Goal: Task Accomplishment & Management: Use online tool/utility

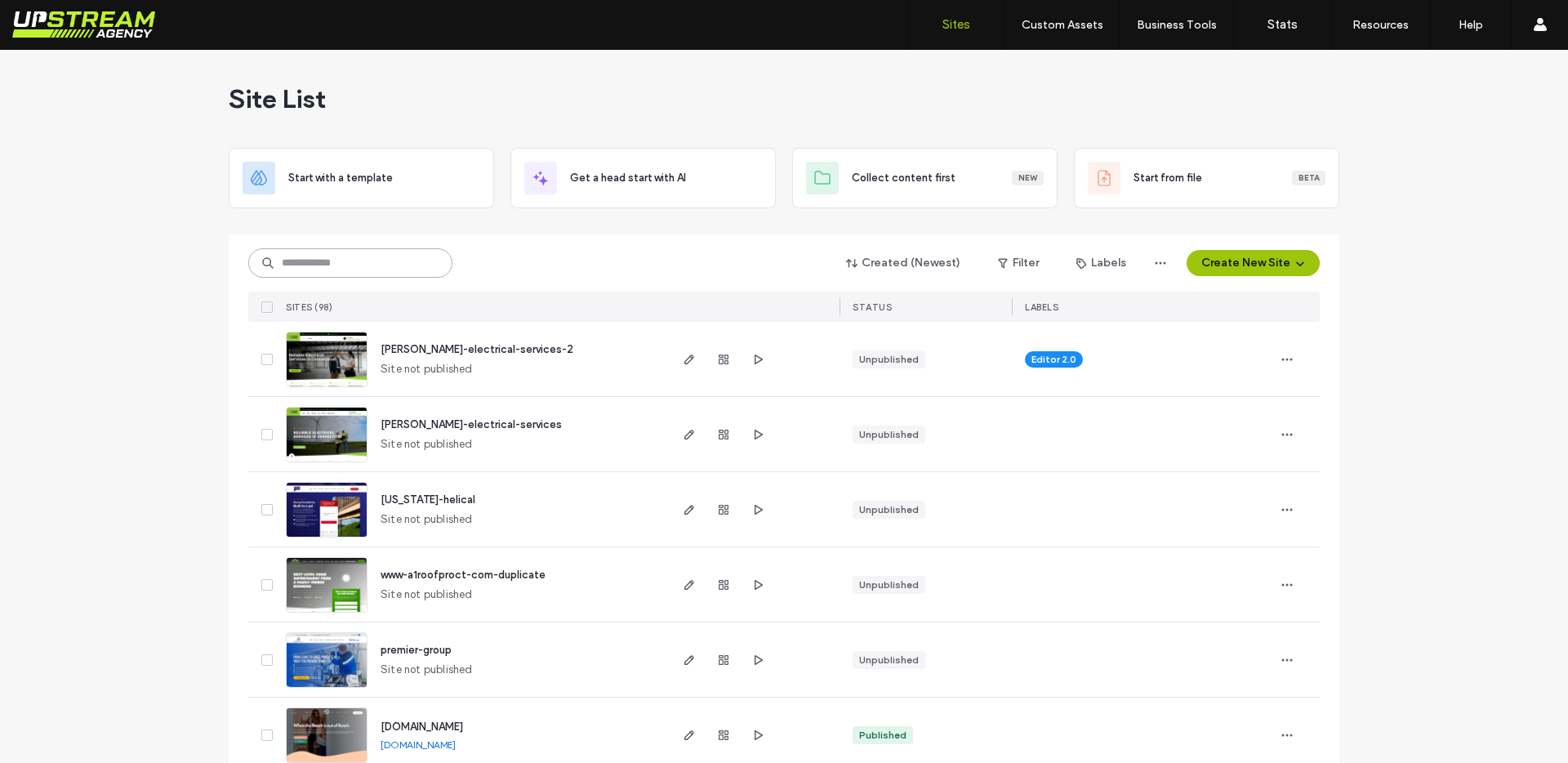
click at [336, 262] on input at bounding box center [350, 263] width 204 height 29
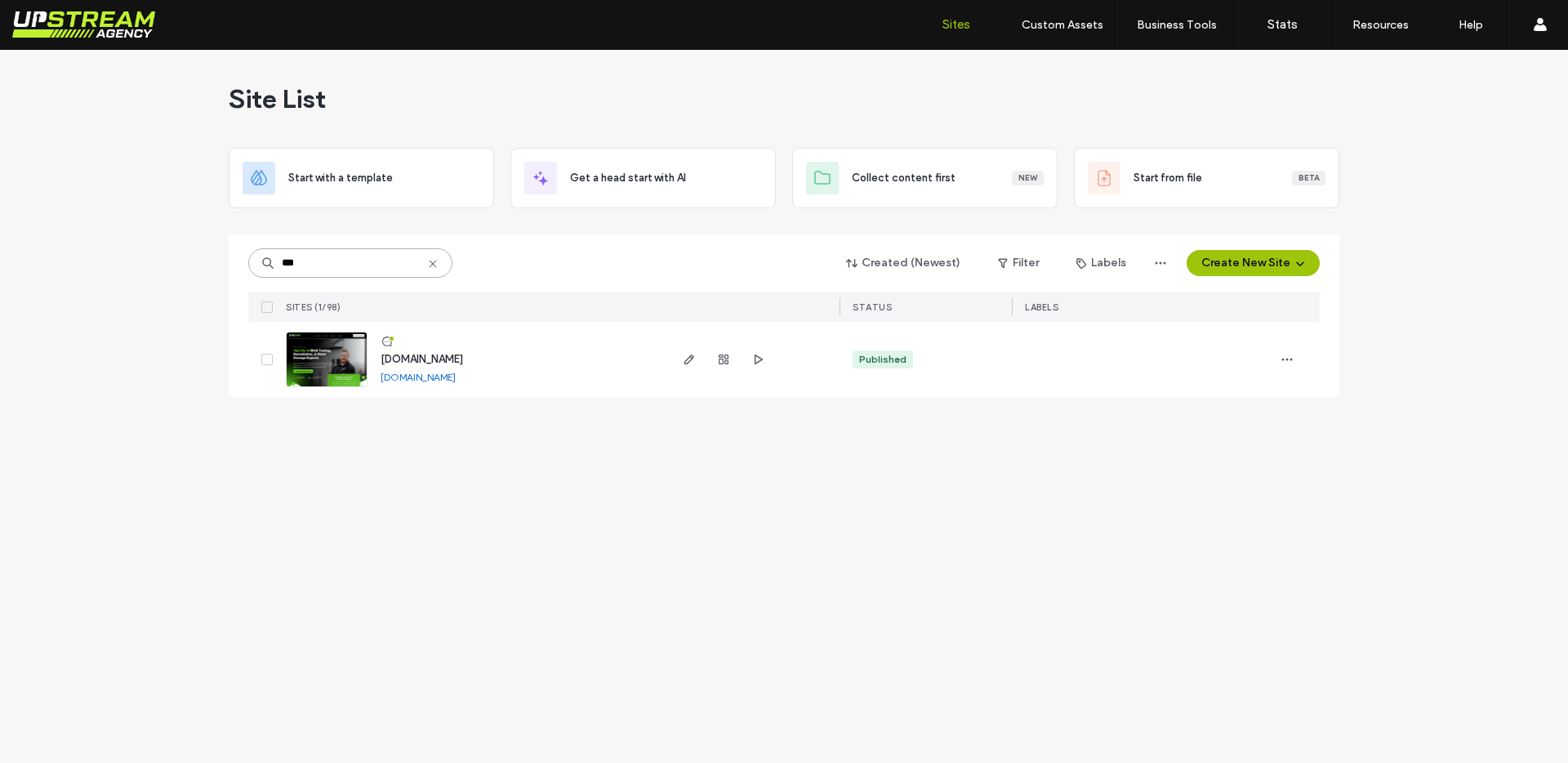
type input "***"
click at [531, 92] on div "Site List" at bounding box center [783, 99] width 1111 height 98
click at [319, 372] on img at bounding box center [327, 387] width 80 height 111
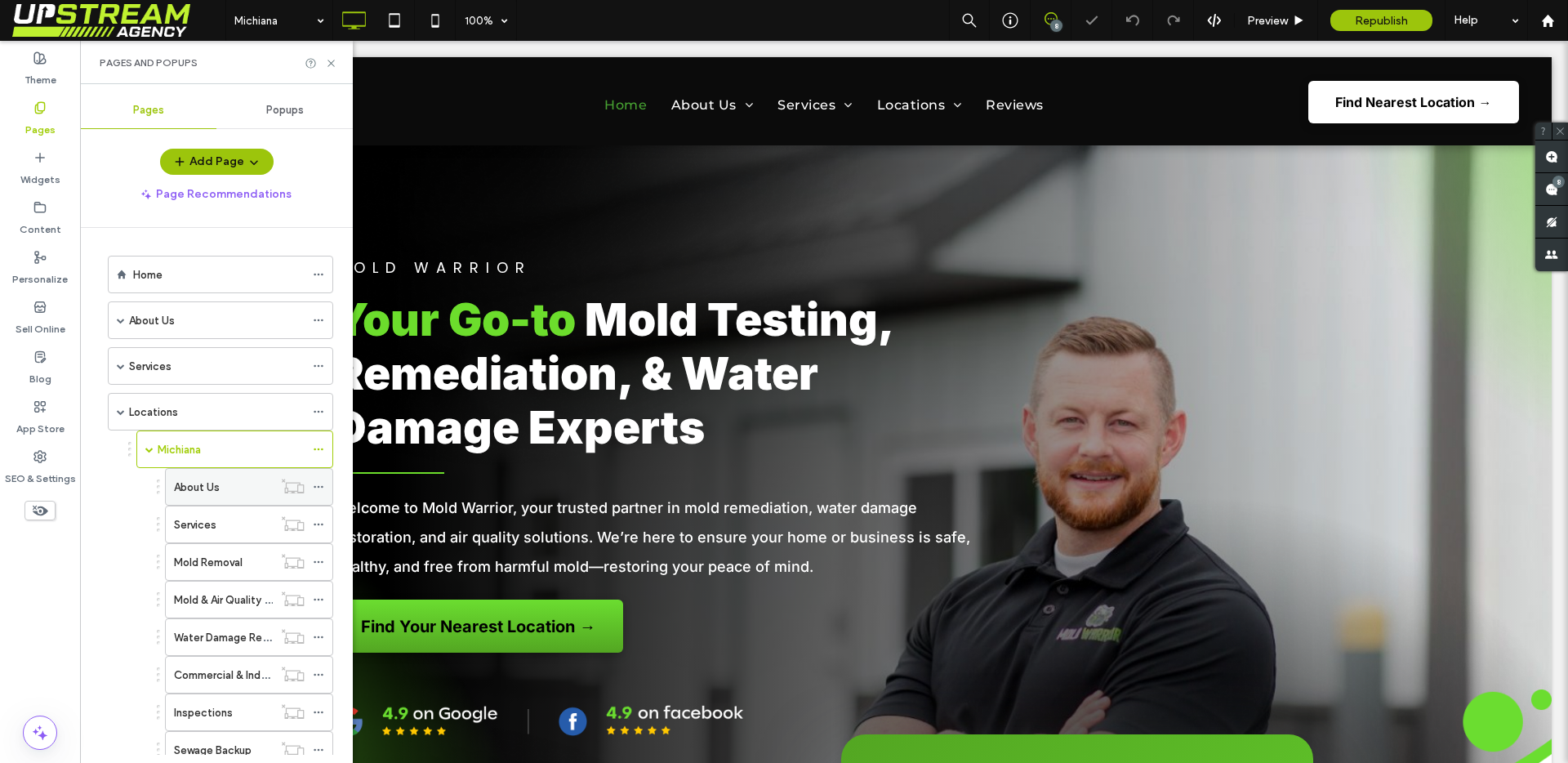
click at [216, 486] on label "About Us" at bounding box center [196, 487] width 45 height 28
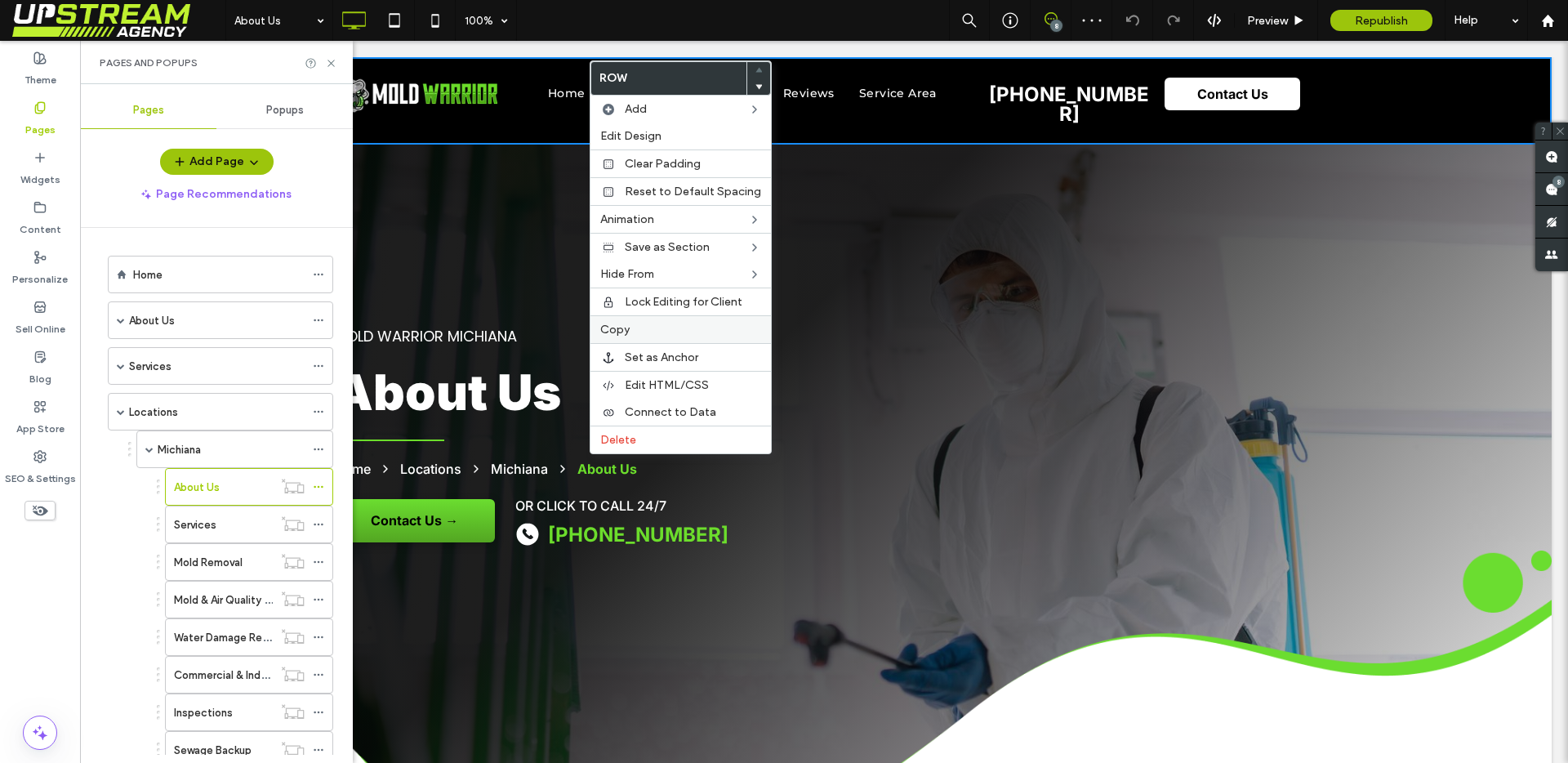
drag, startPoint x: 618, startPoint y: 329, endPoint x: 578, endPoint y: 365, distance: 53.8
click at [618, 329] on span "Copy" at bounding box center [615, 329] width 29 height 14
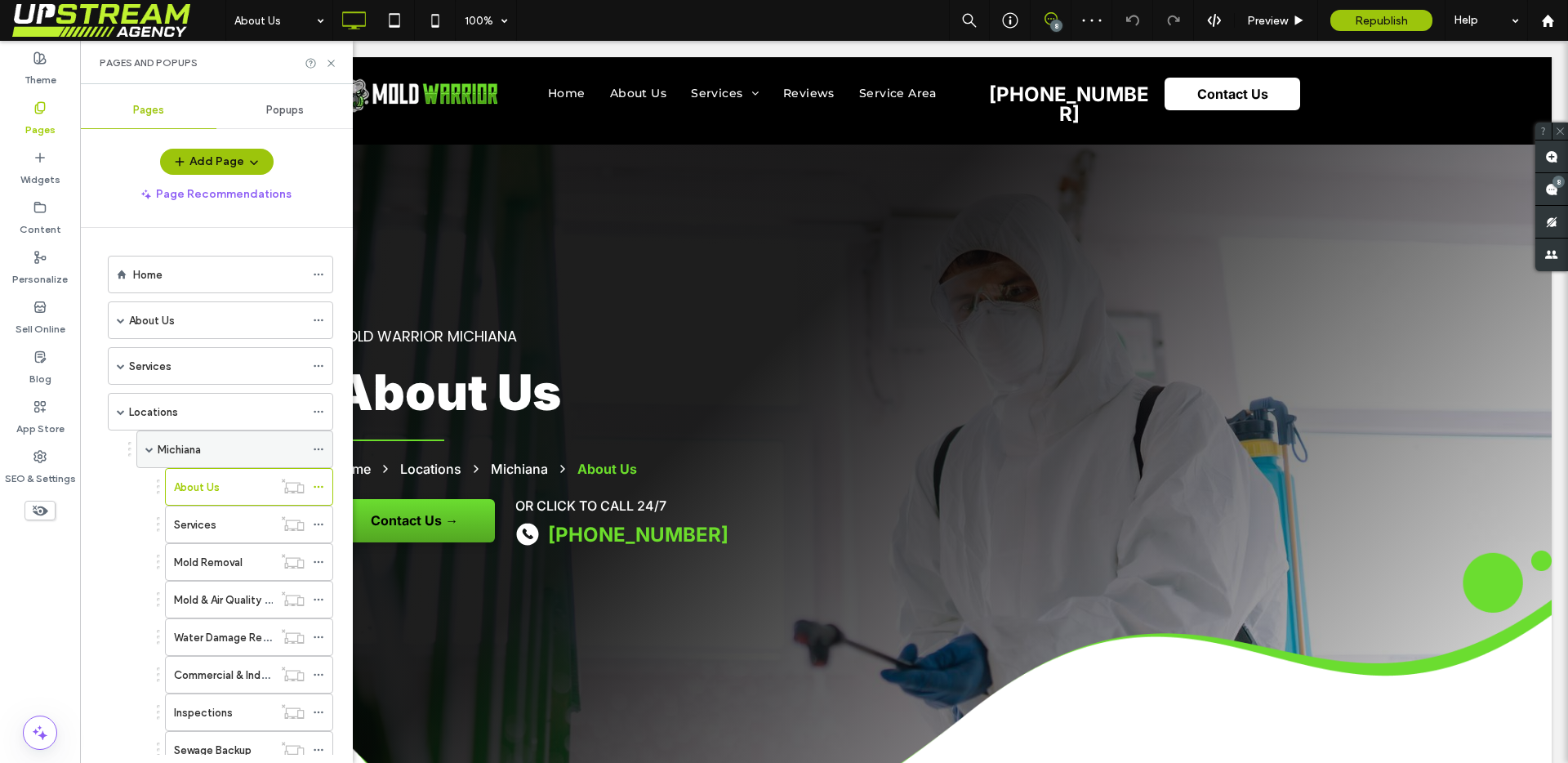
click at [187, 457] on label "Michiana" at bounding box center [179, 449] width 44 height 28
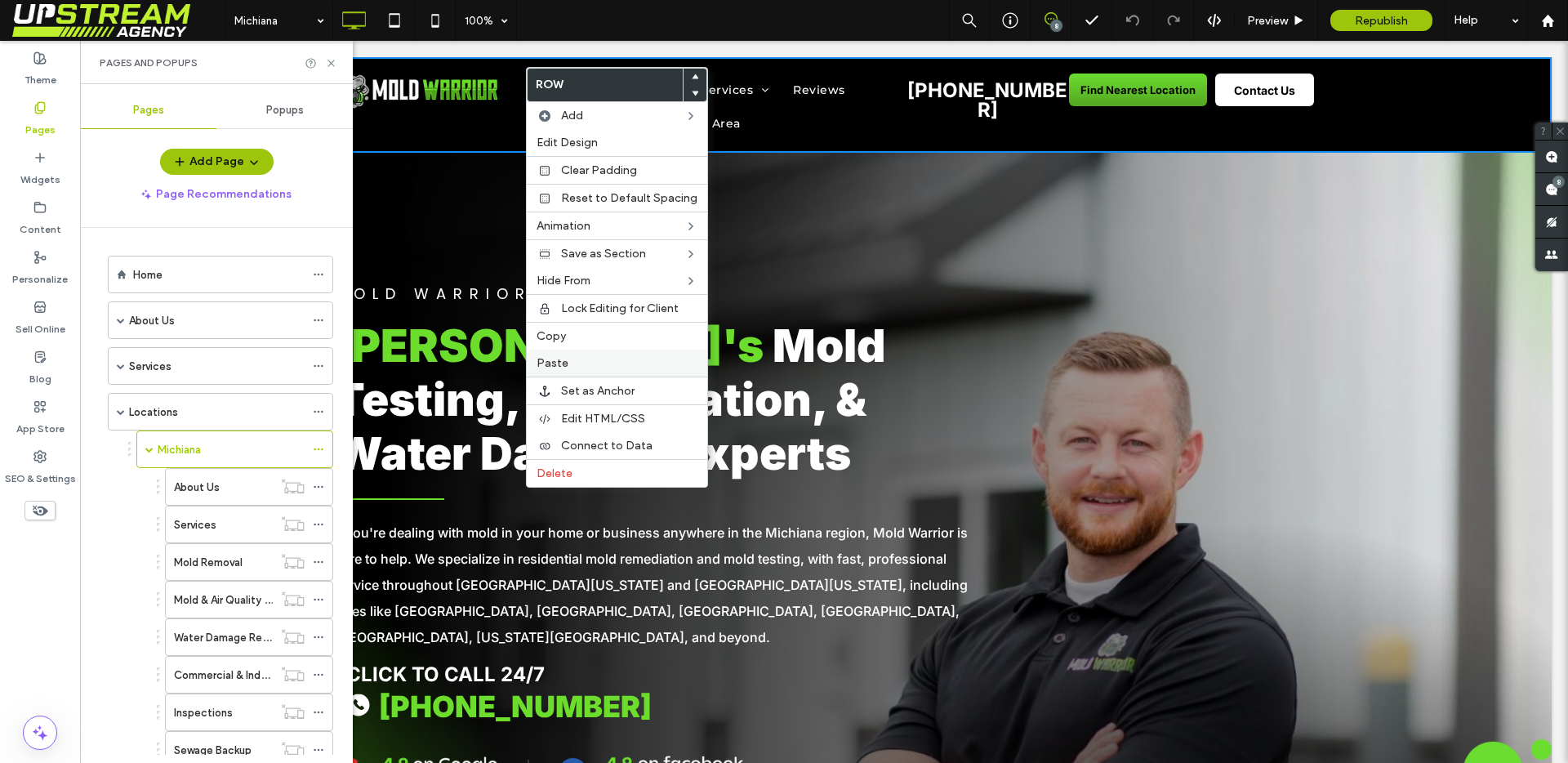
click at [548, 359] on span "Paste" at bounding box center [552, 362] width 32 height 14
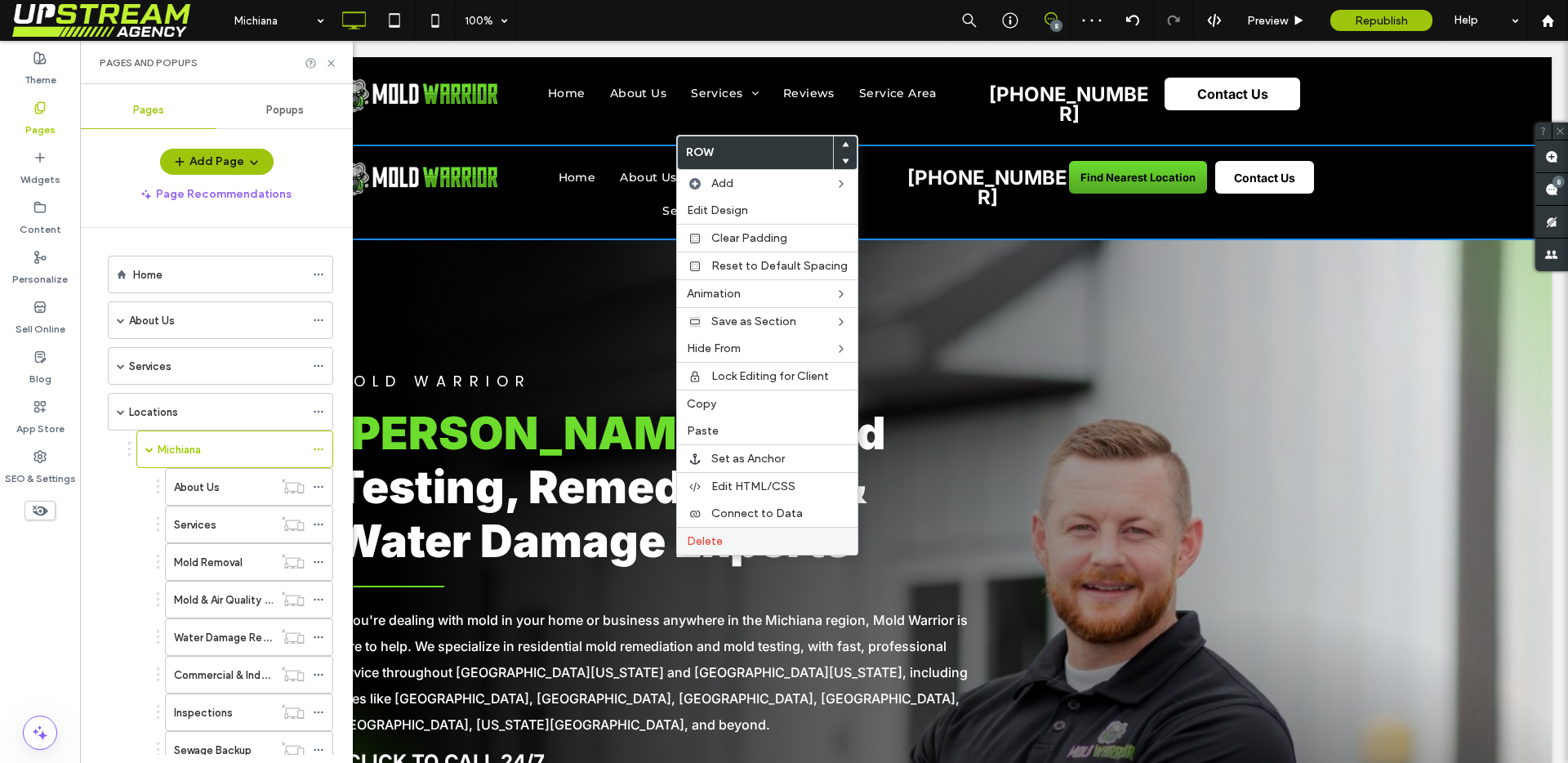
click at [703, 540] on span "Delete" at bounding box center [705, 540] width 36 height 14
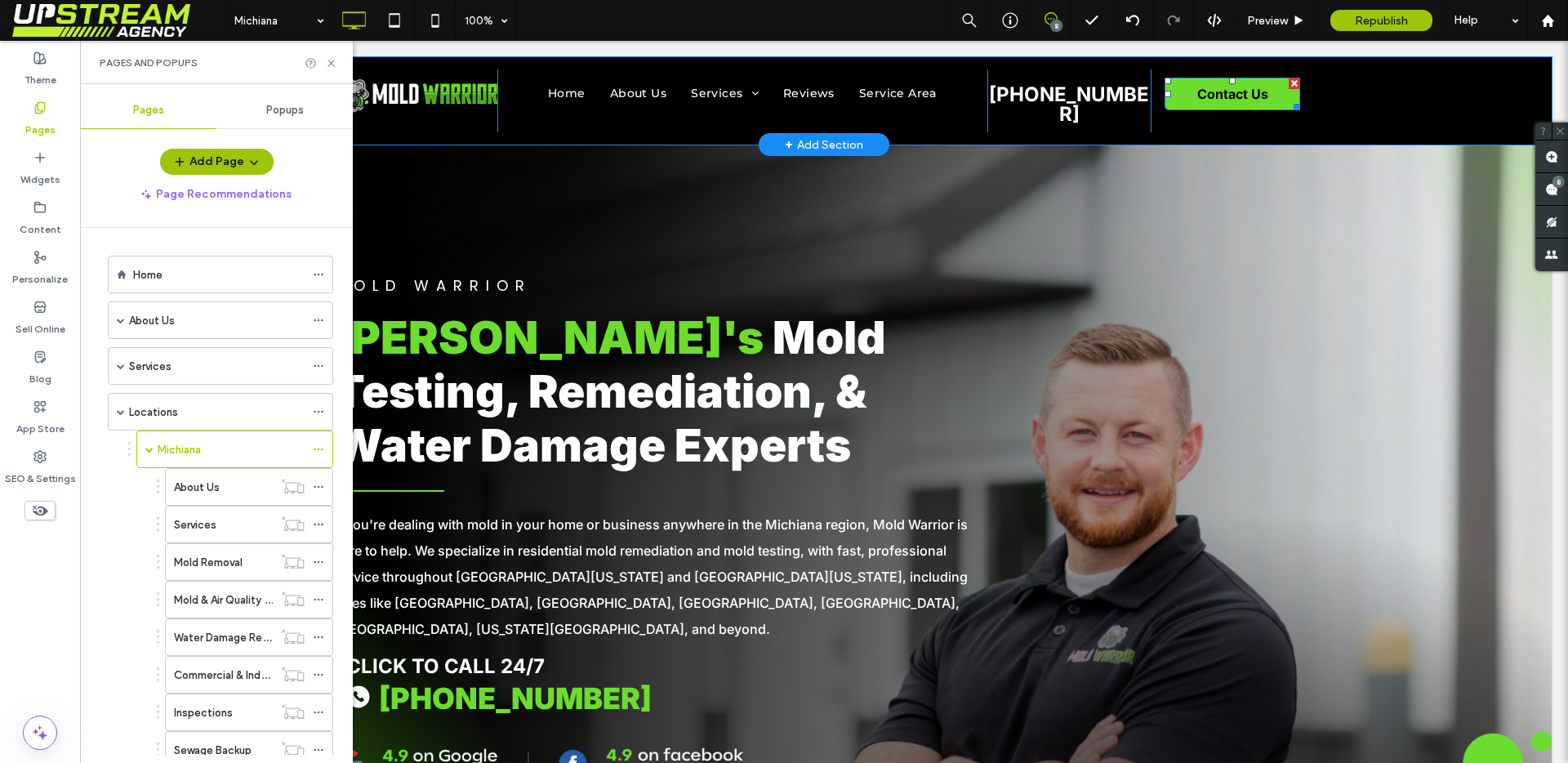
click at [1205, 97] on span "Contact Us" at bounding box center [1232, 94] width 71 height 16
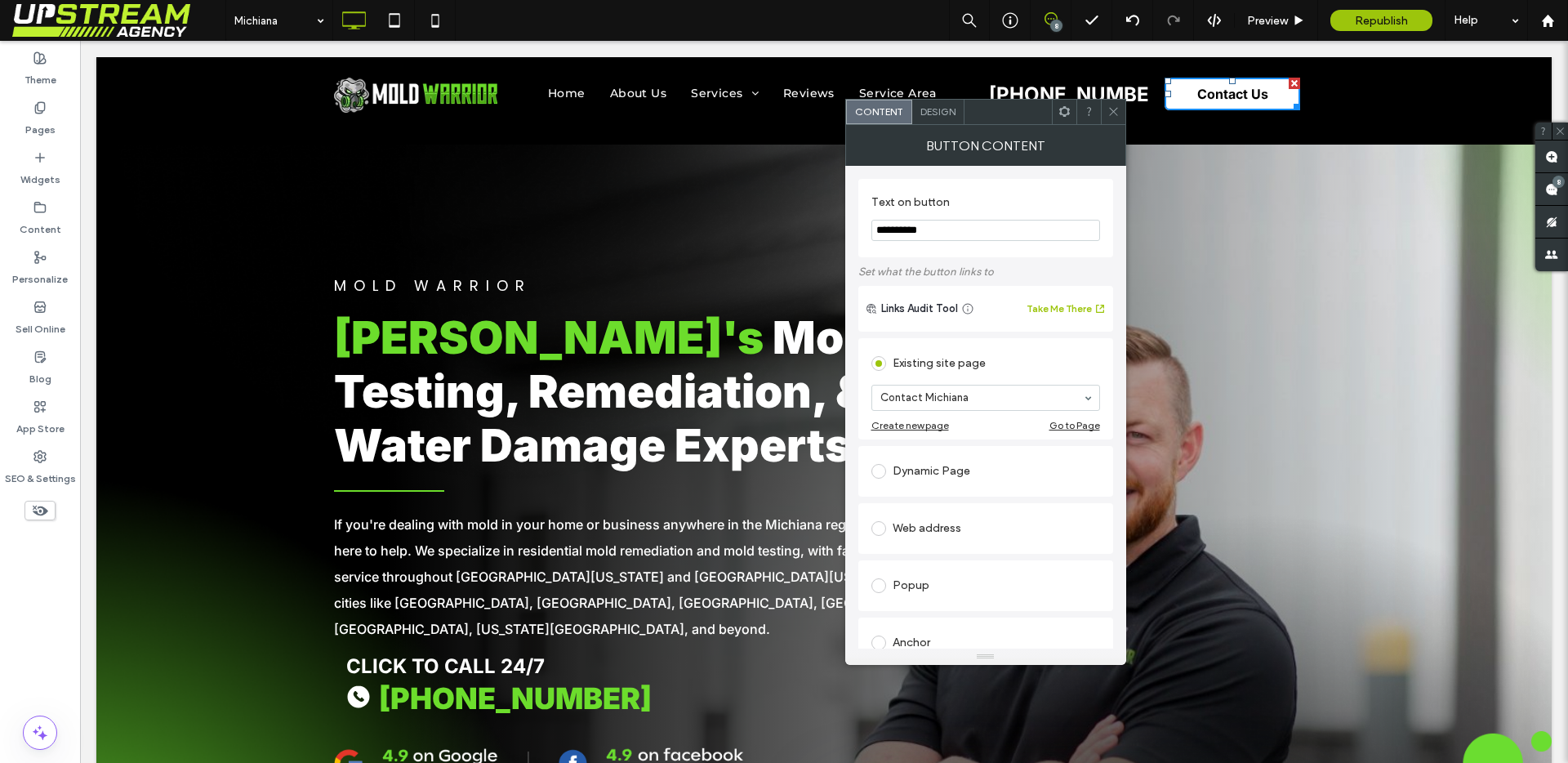
click at [1106, 110] on div at bounding box center [1112, 112] width 25 height 25
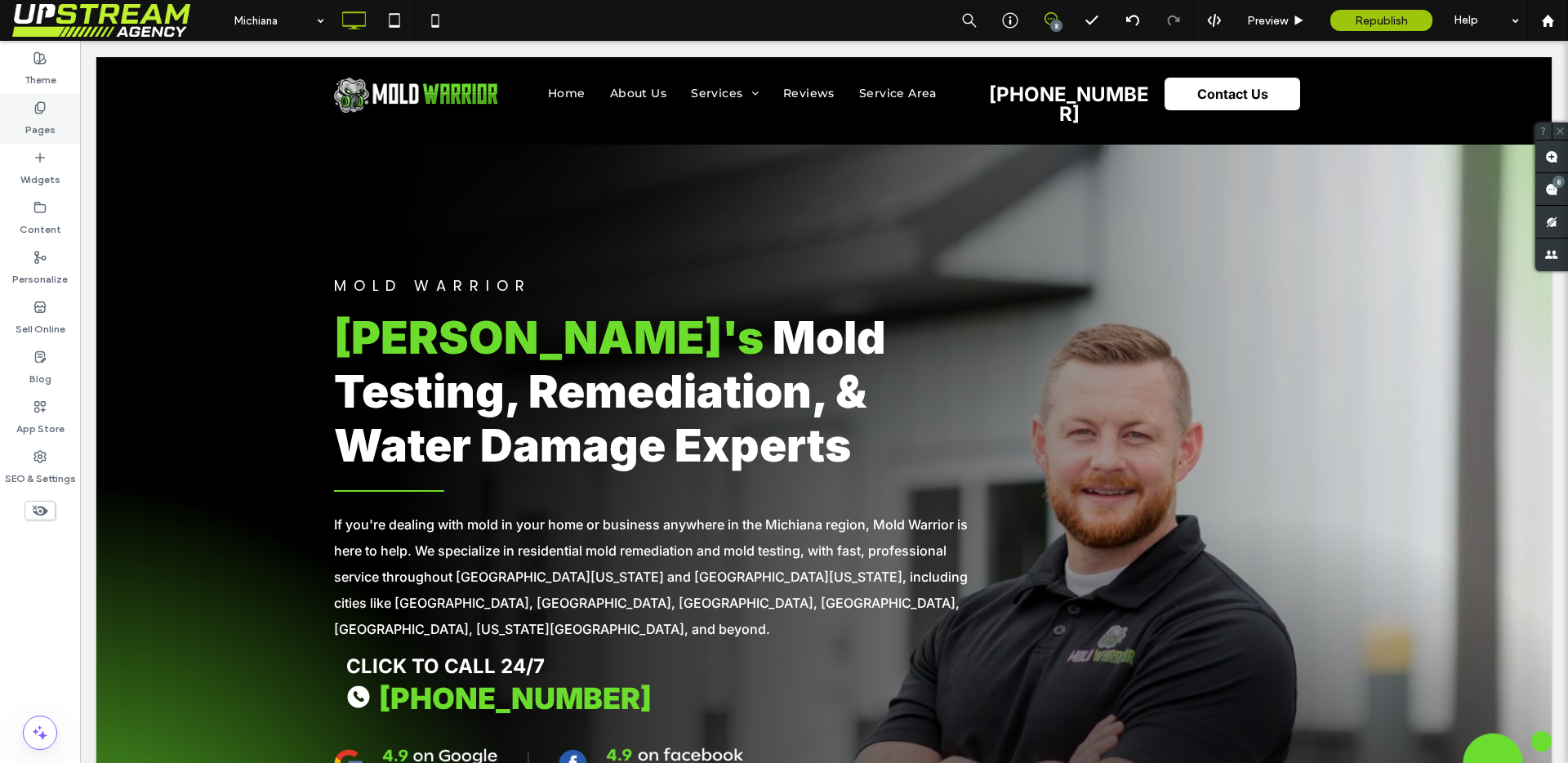
click at [33, 121] on label "Pages" at bounding box center [40, 125] width 30 height 23
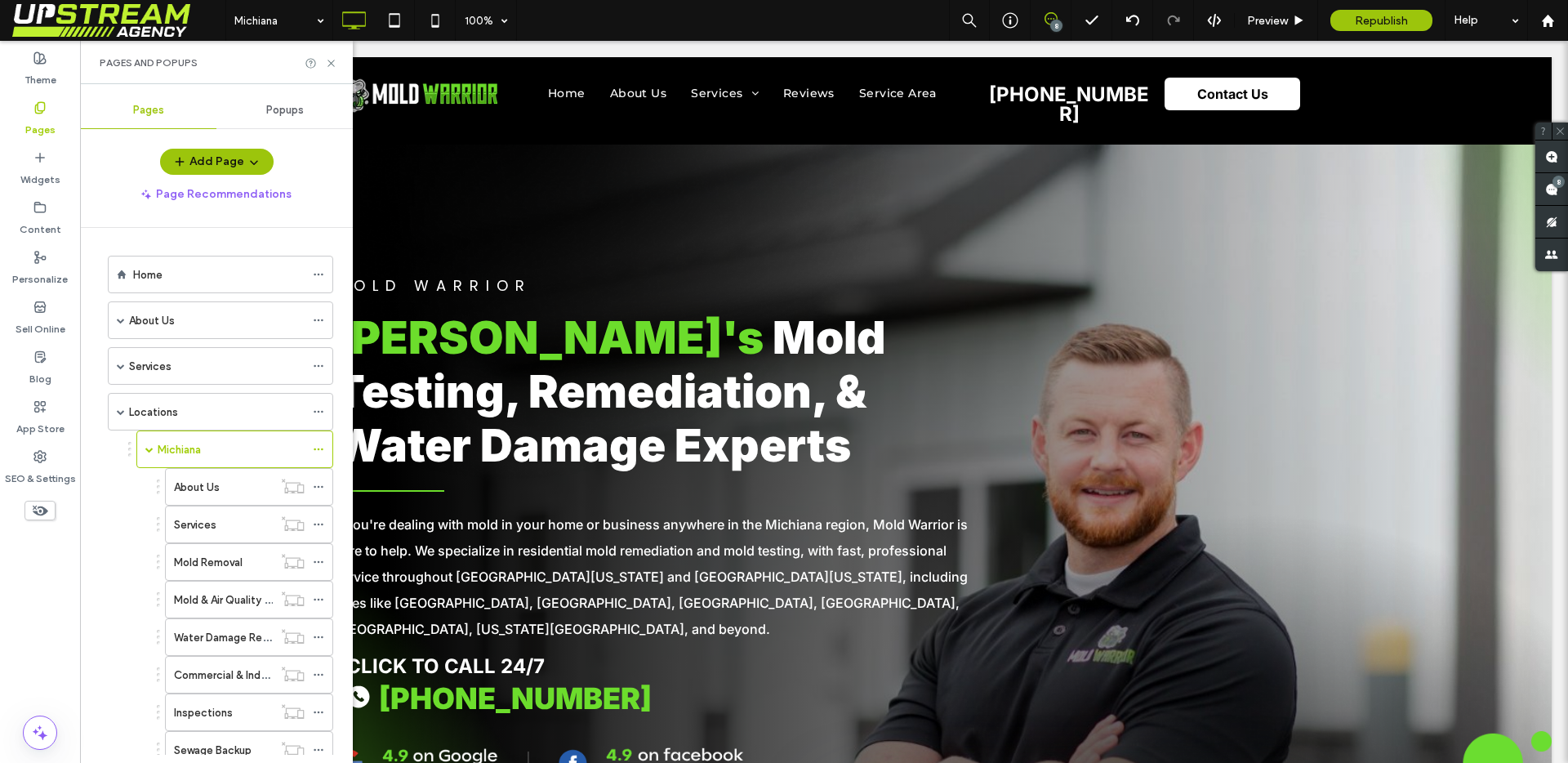
click at [33, 121] on label "Pages" at bounding box center [40, 125] width 30 height 23
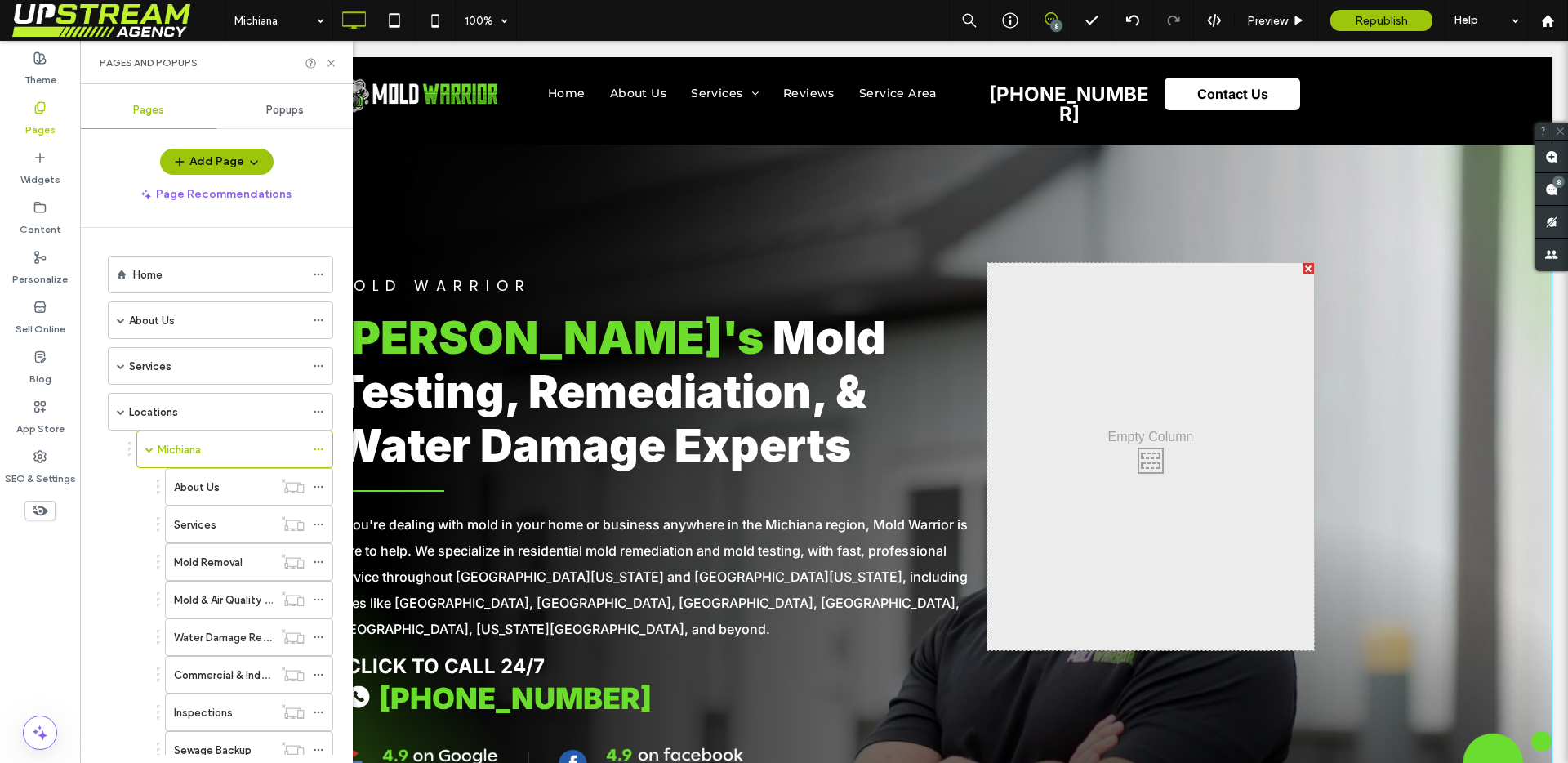
click at [680, 183] on div "Mold Warrior Michiana's Mold Testing, Remediation, & Water Damage Experts If yo…" at bounding box center [824, 624] width 1455 height 959
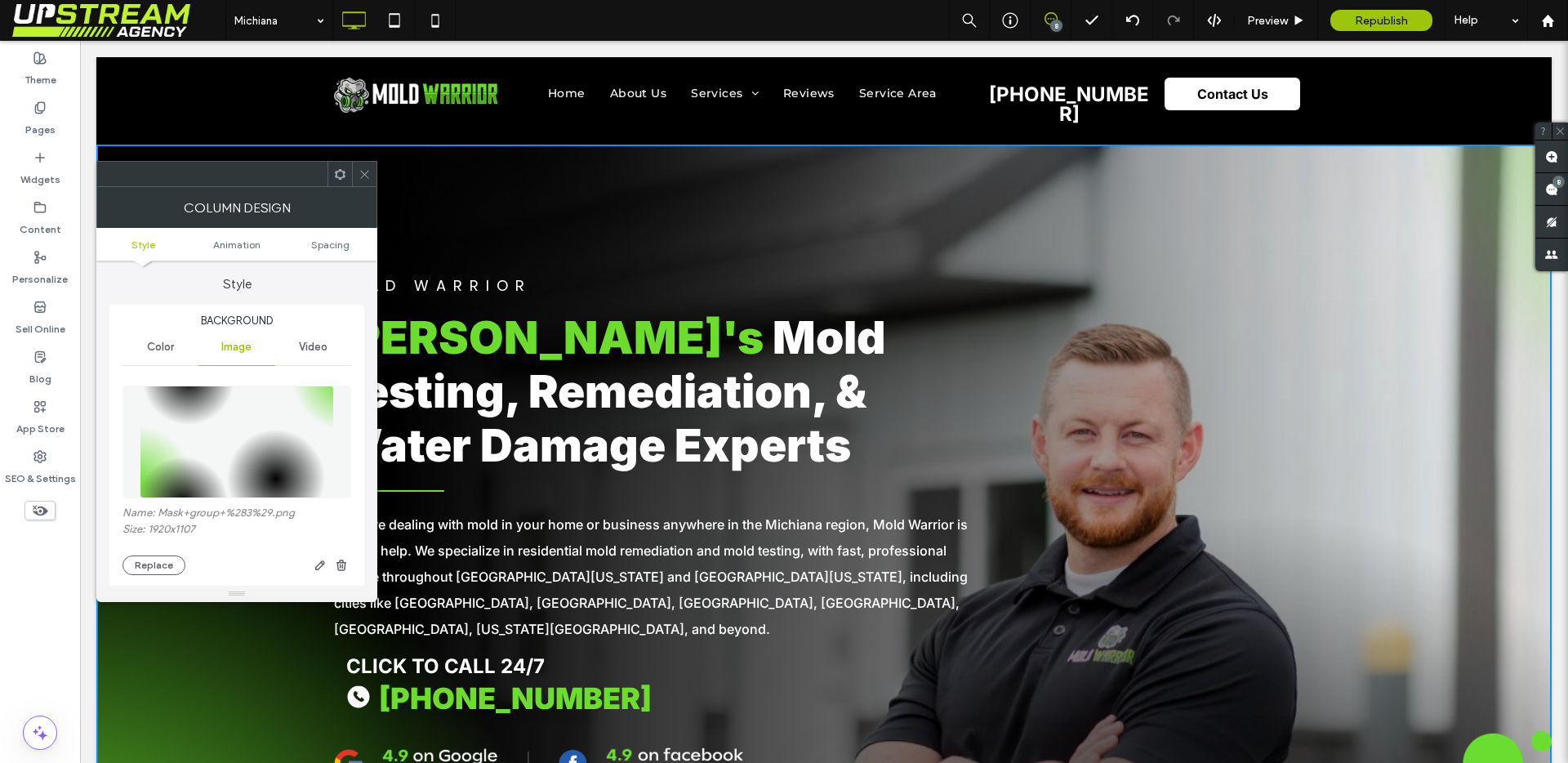
click at [356, 180] on div at bounding box center [364, 174] width 25 height 25
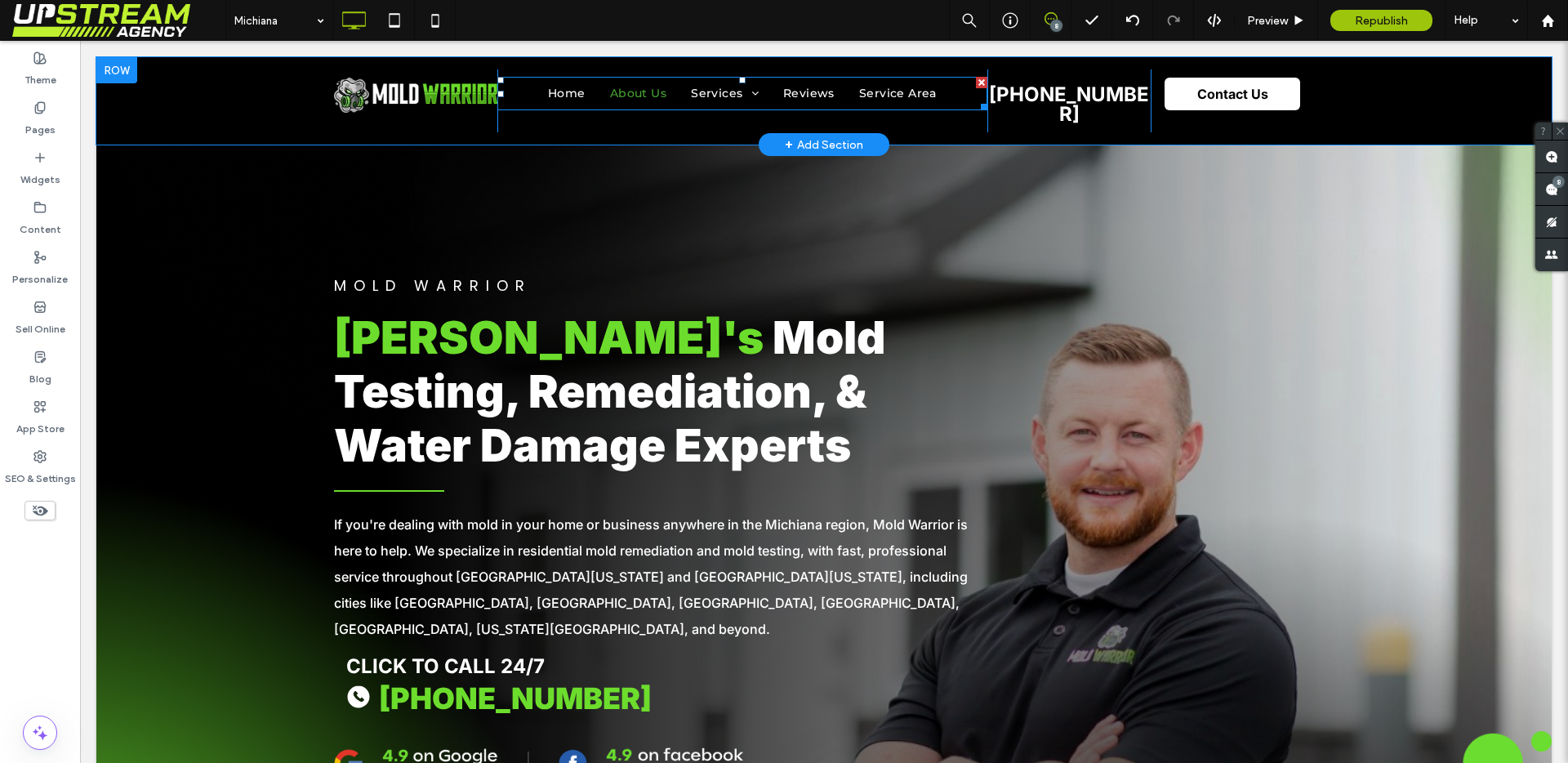
click at [607, 84] on link "About Us" at bounding box center [638, 93] width 81 height 34
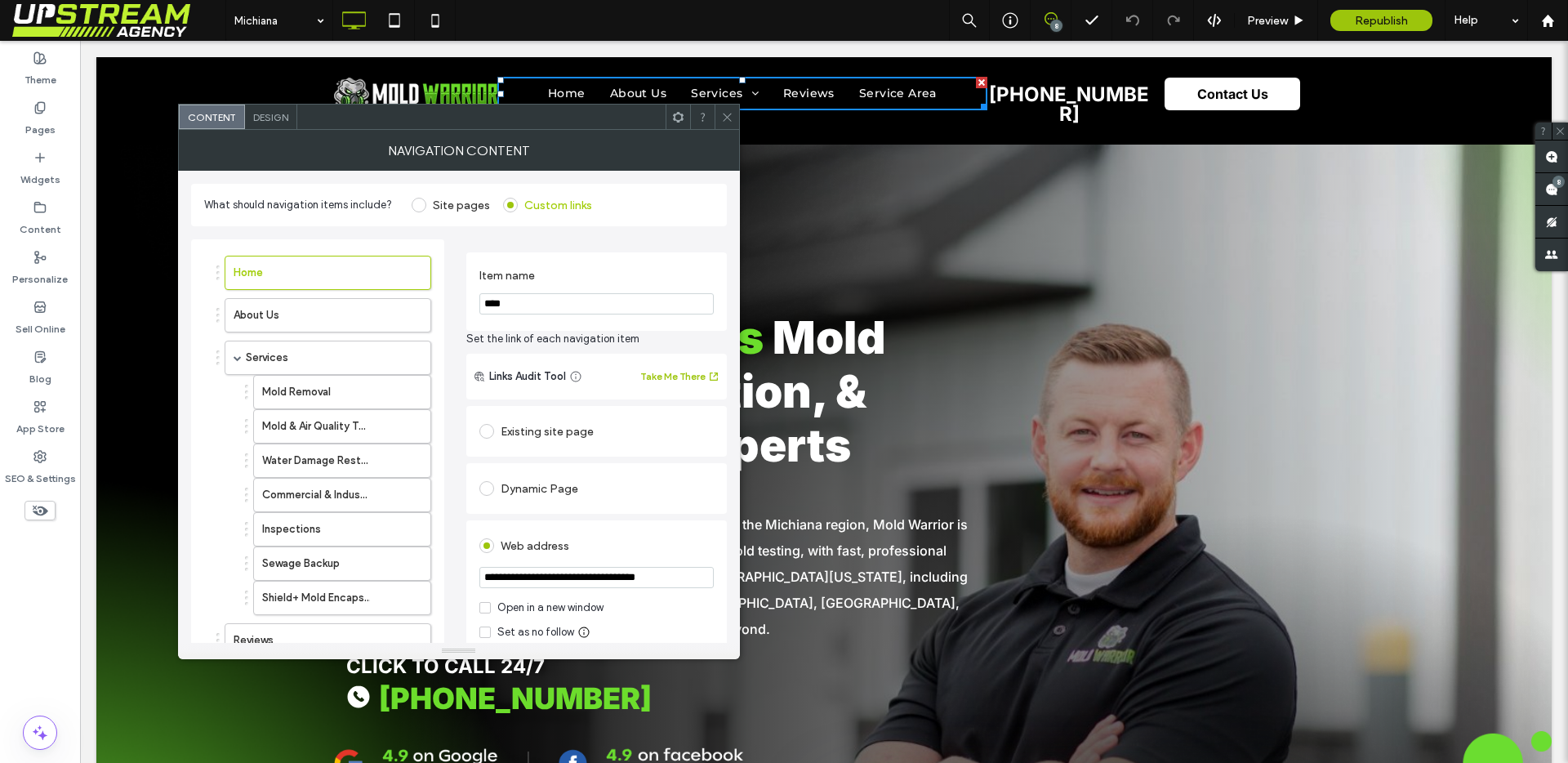
click at [726, 123] on icon at bounding box center [727, 116] width 12 height 12
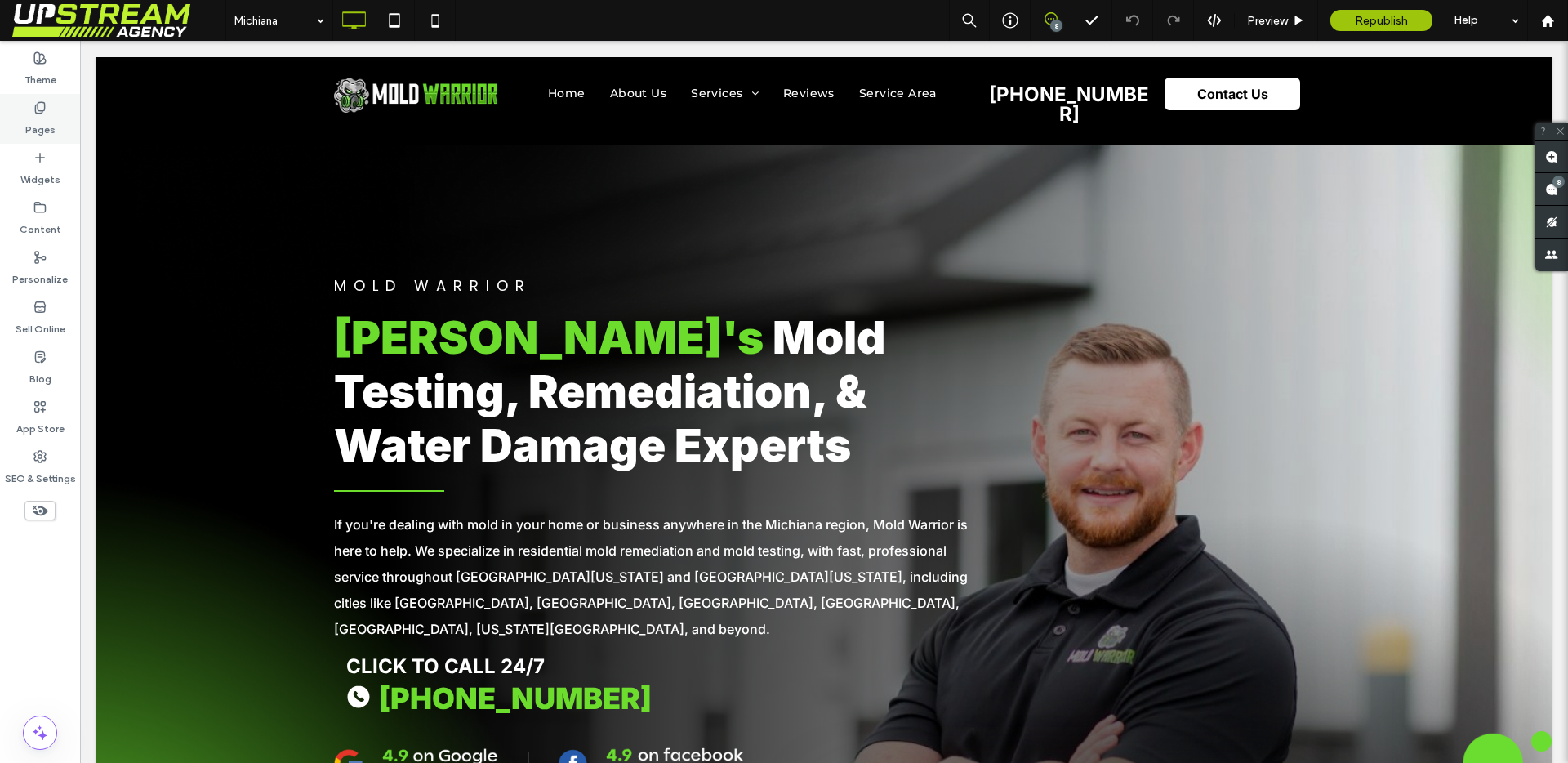
click at [33, 136] on label "Pages" at bounding box center [40, 125] width 30 height 23
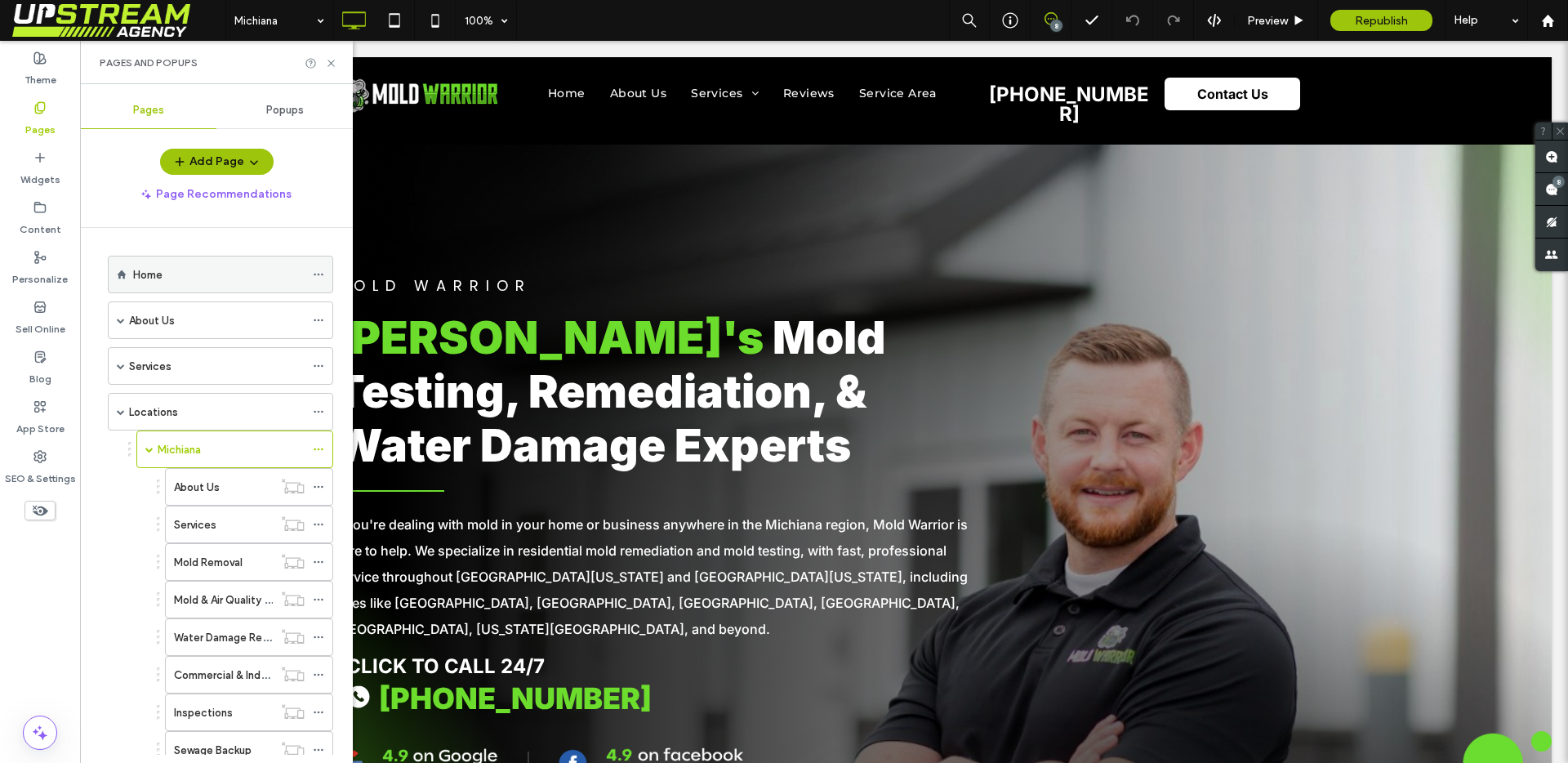
click at [191, 274] on div "Home" at bounding box center [218, 275] width 172 height 17
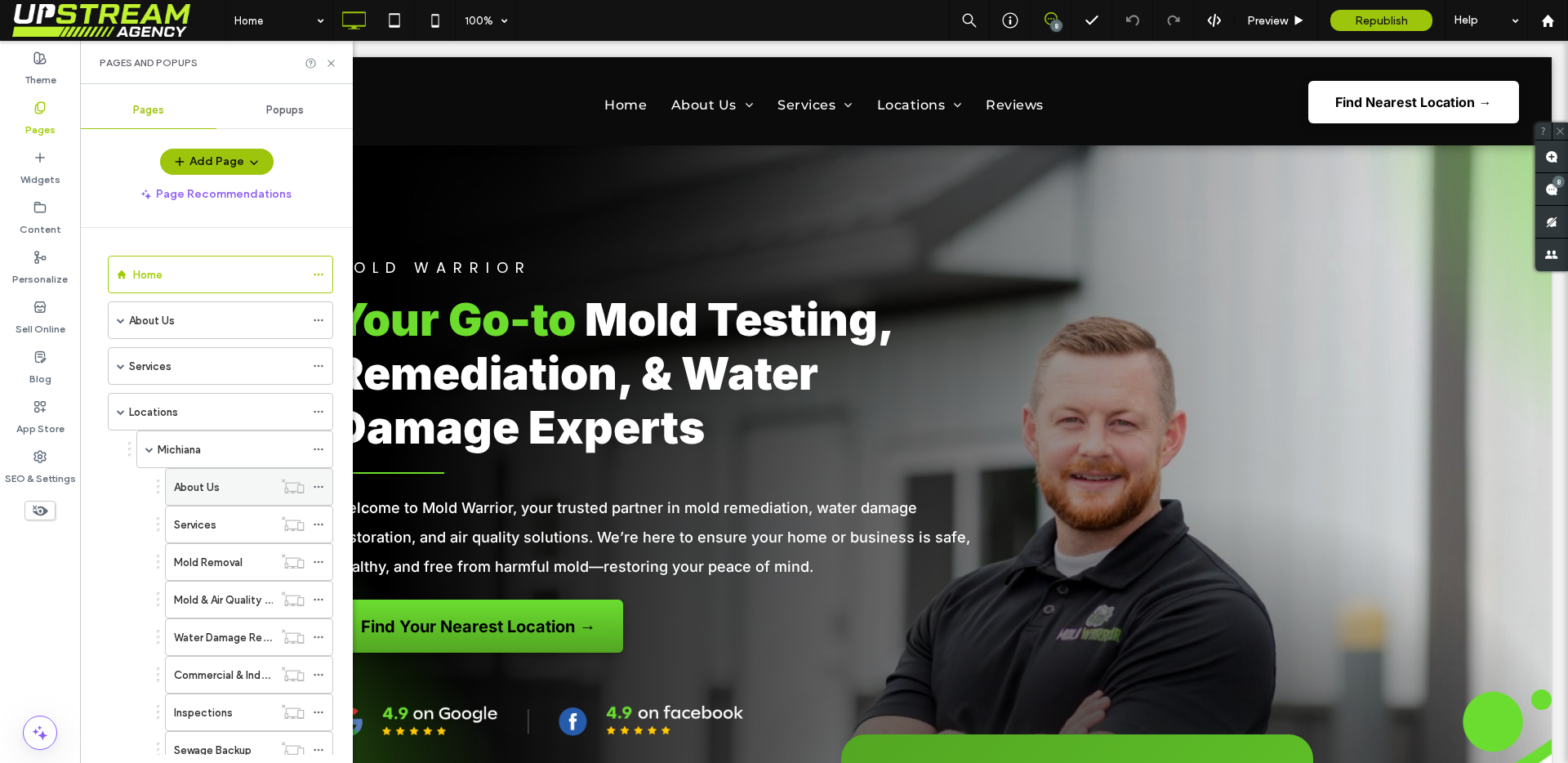
click at [176, 477] on label "About Us" at bounding box center [196, 487] width 45 height 28
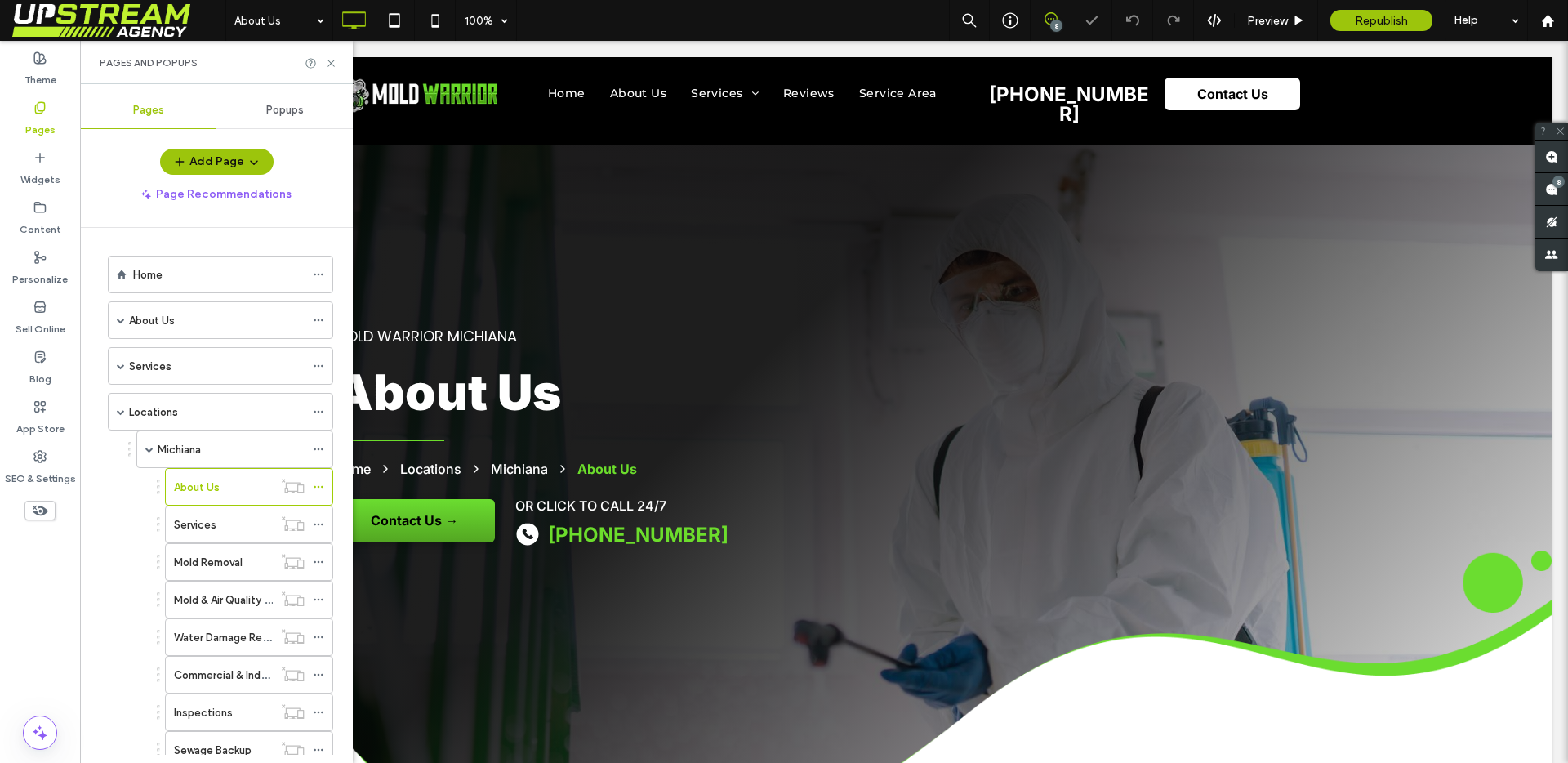
click at [194, 448] on label "Michiana" at bounding box center [179, 449] width 44 height 28
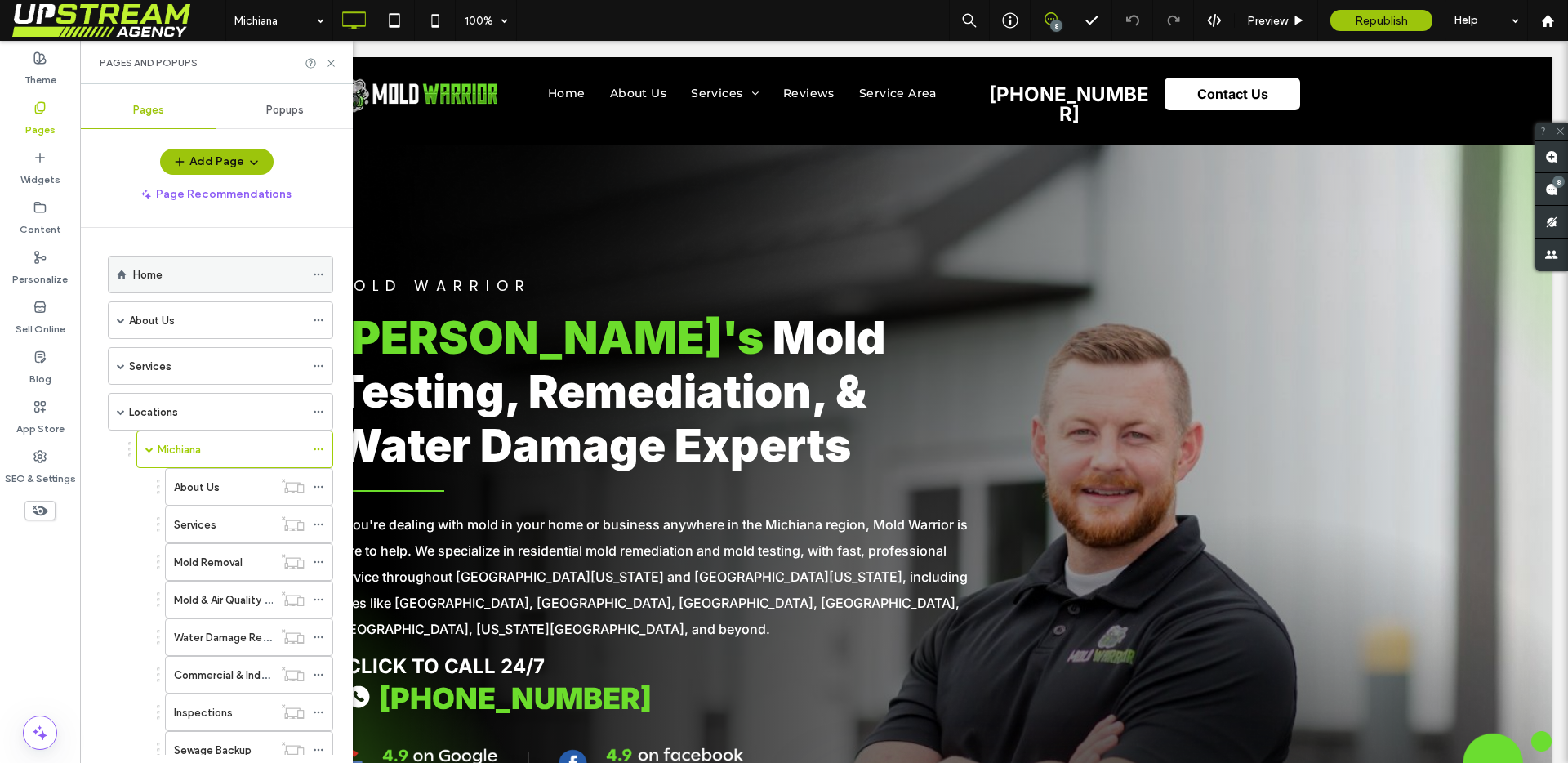
click at [183, 276] on div "Home" at bounding box center [218, 275] width 172 height 17
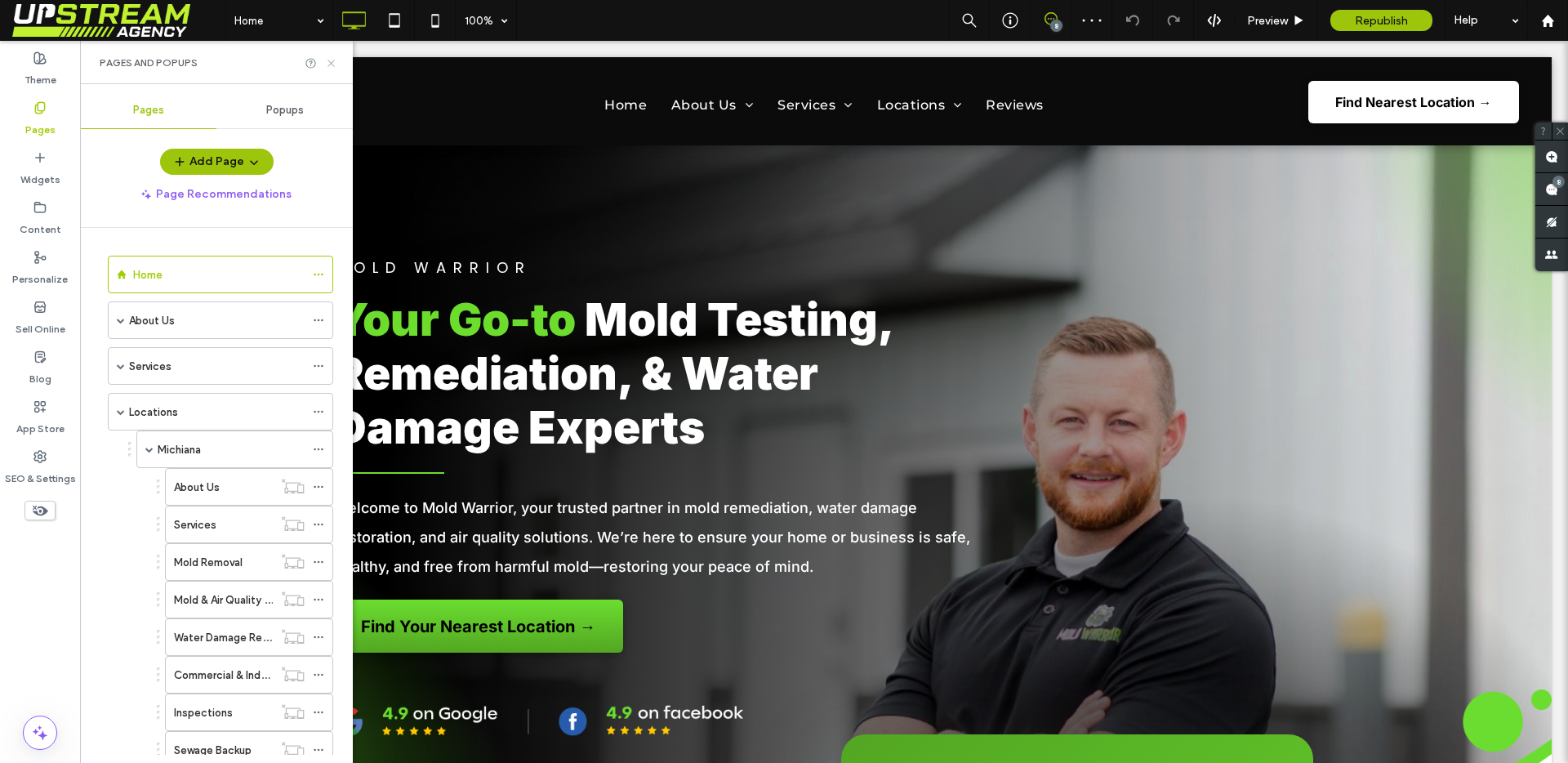
click at [326, 67] on icon at bounding box center [330, 63] width 12 height 12
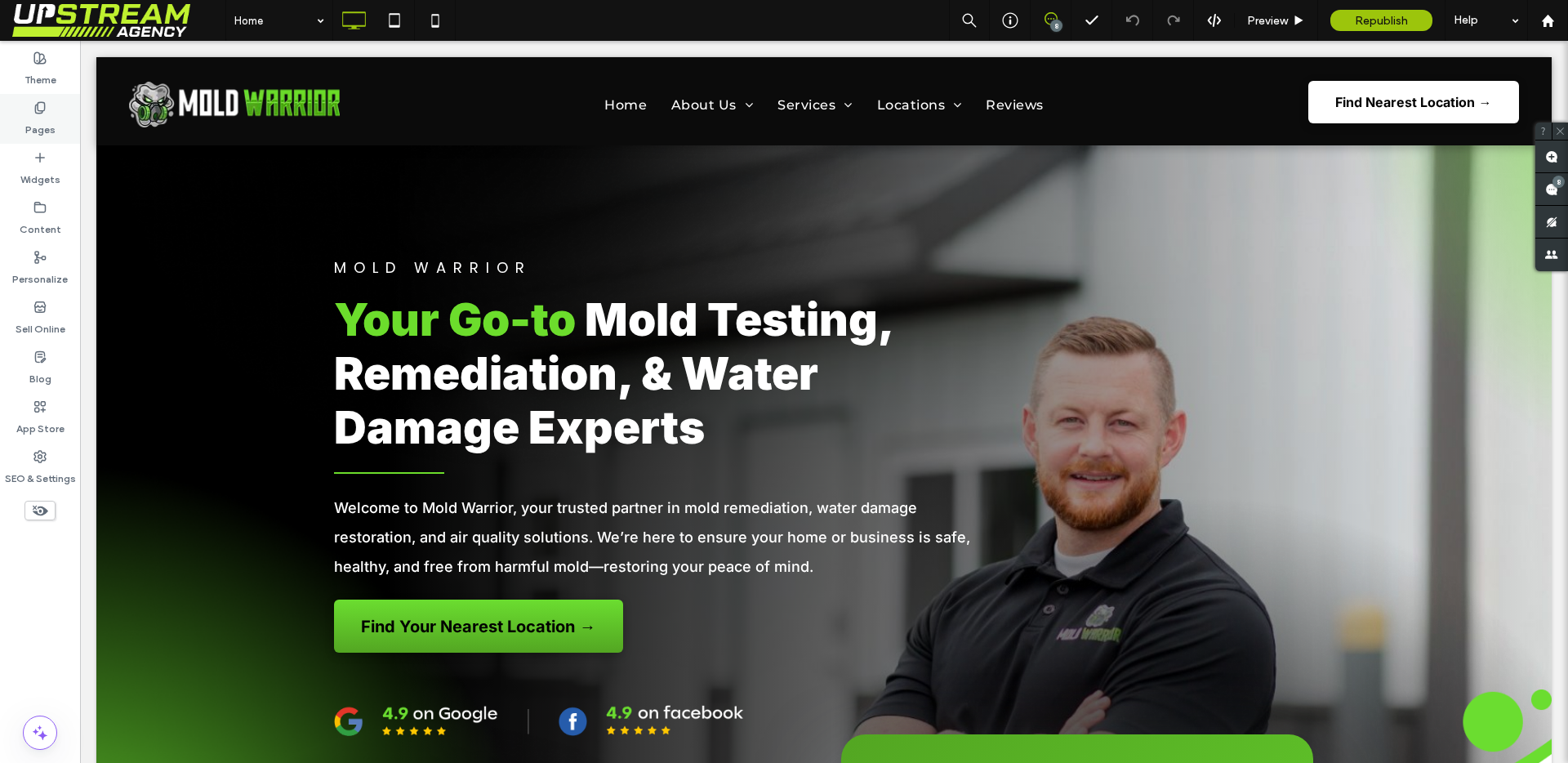
click at [20, 108] on div "Pages" at bounding box center [40, 118] width 80 height 50
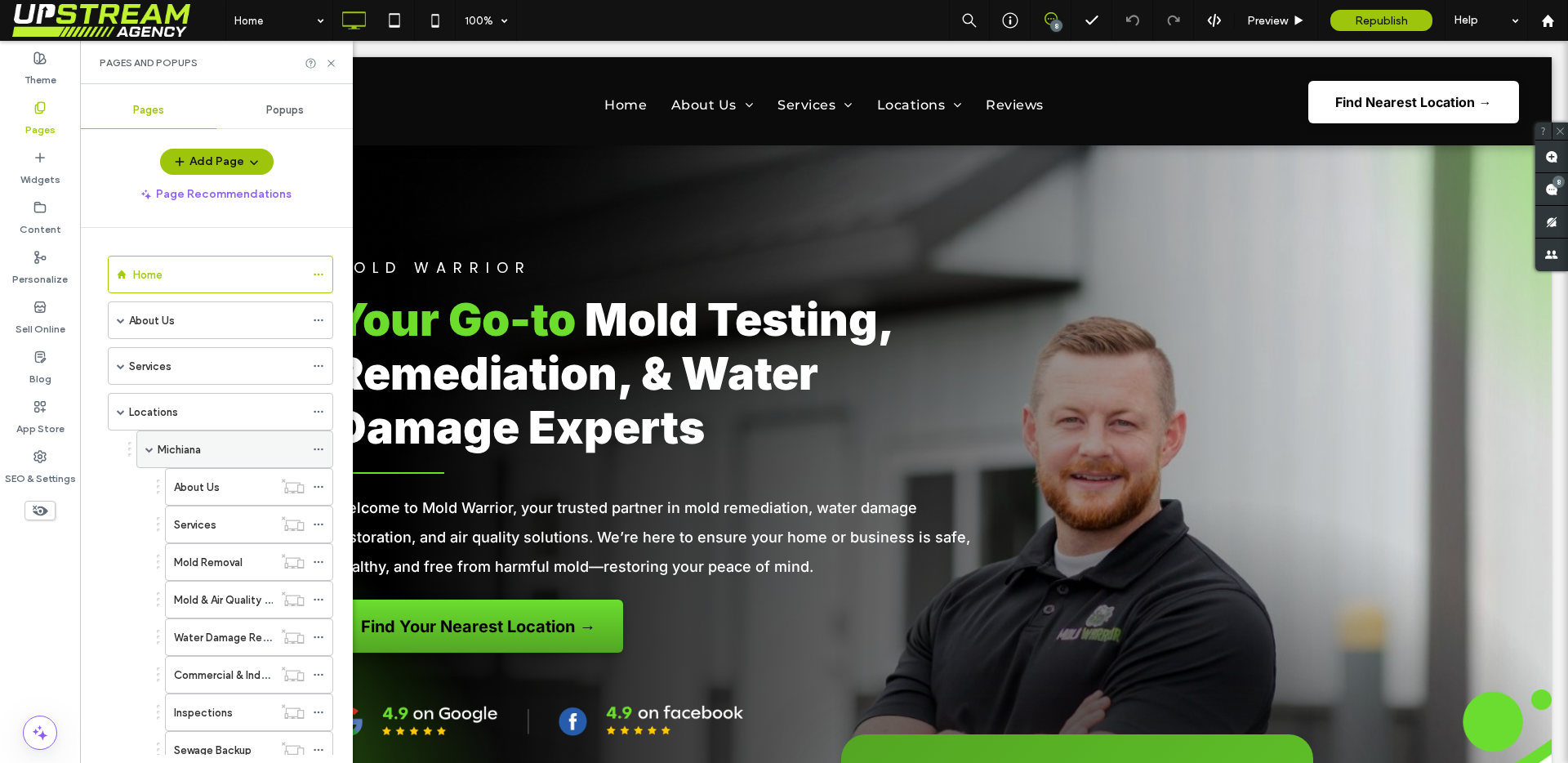
click at [176, 453] on label "Michiana" at bounding box center [179, 449] width 44 height 28
click at [331, 63] on use at bounding box center [330, 63] width 6 height 6
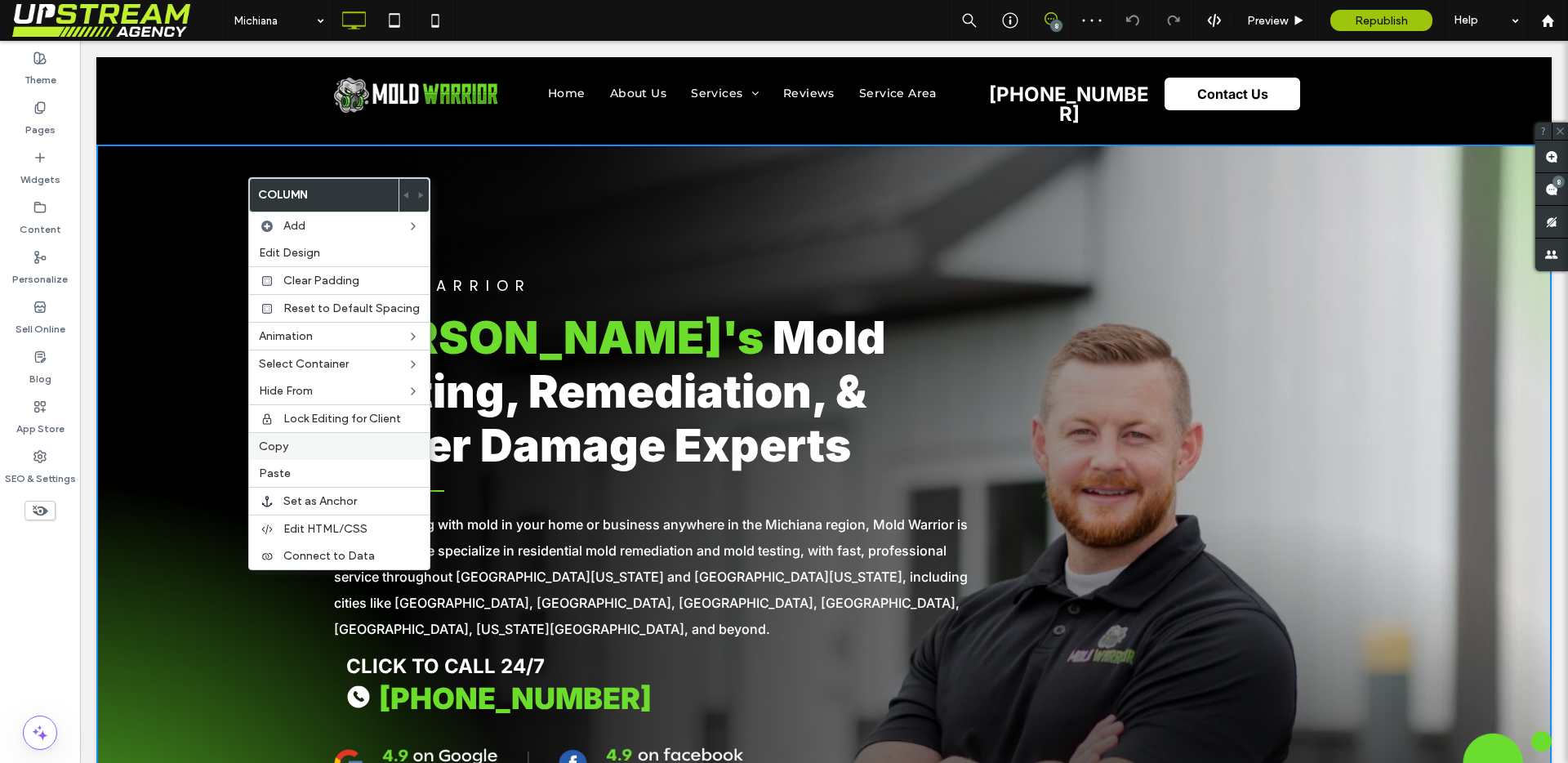
click at [292, 447] on label "Copy" at bounding box center [339, 446] width 161 height 14
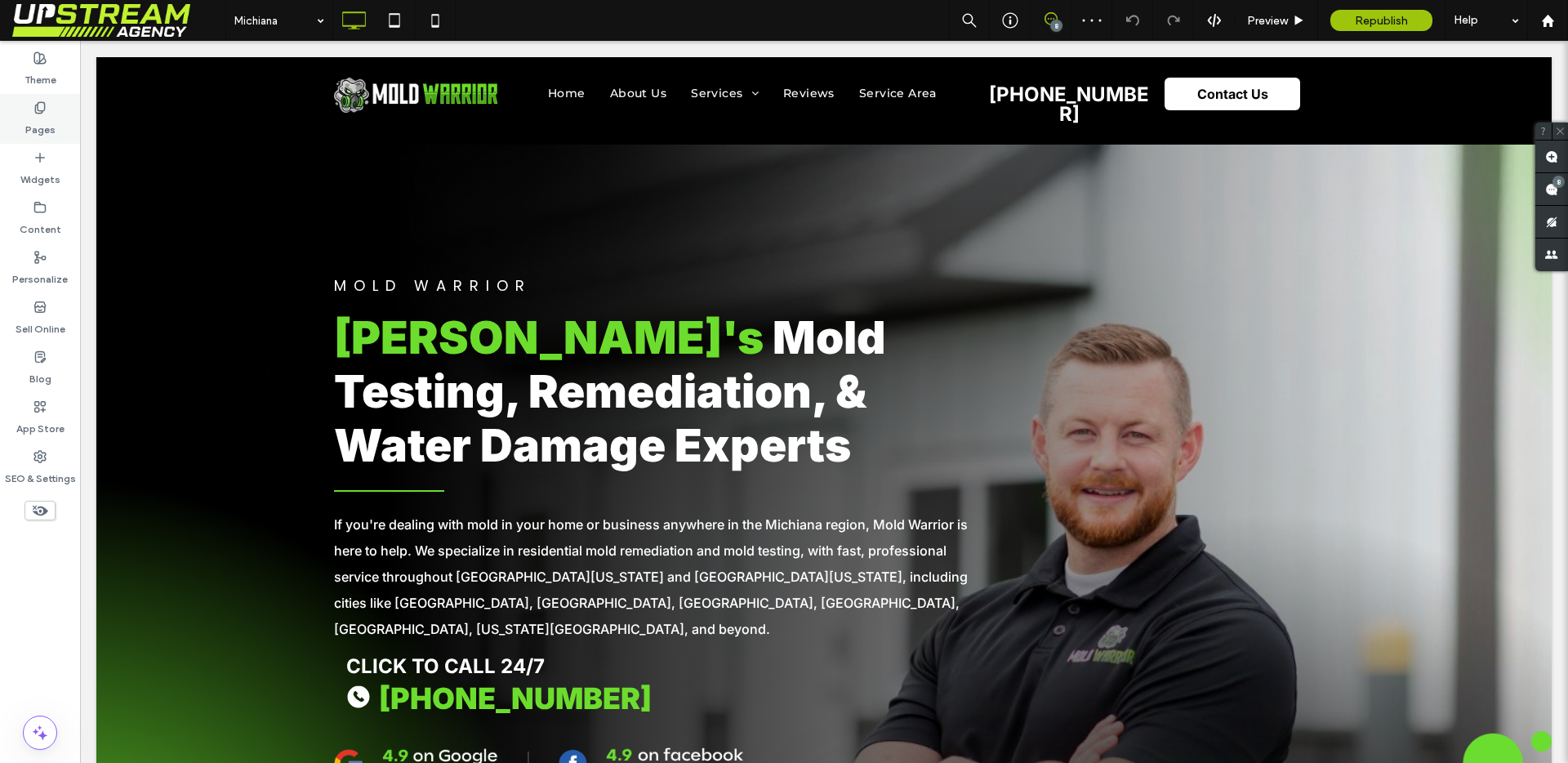
click at [43, 110] on use at bounding box center [40, 107] width 9 height 11
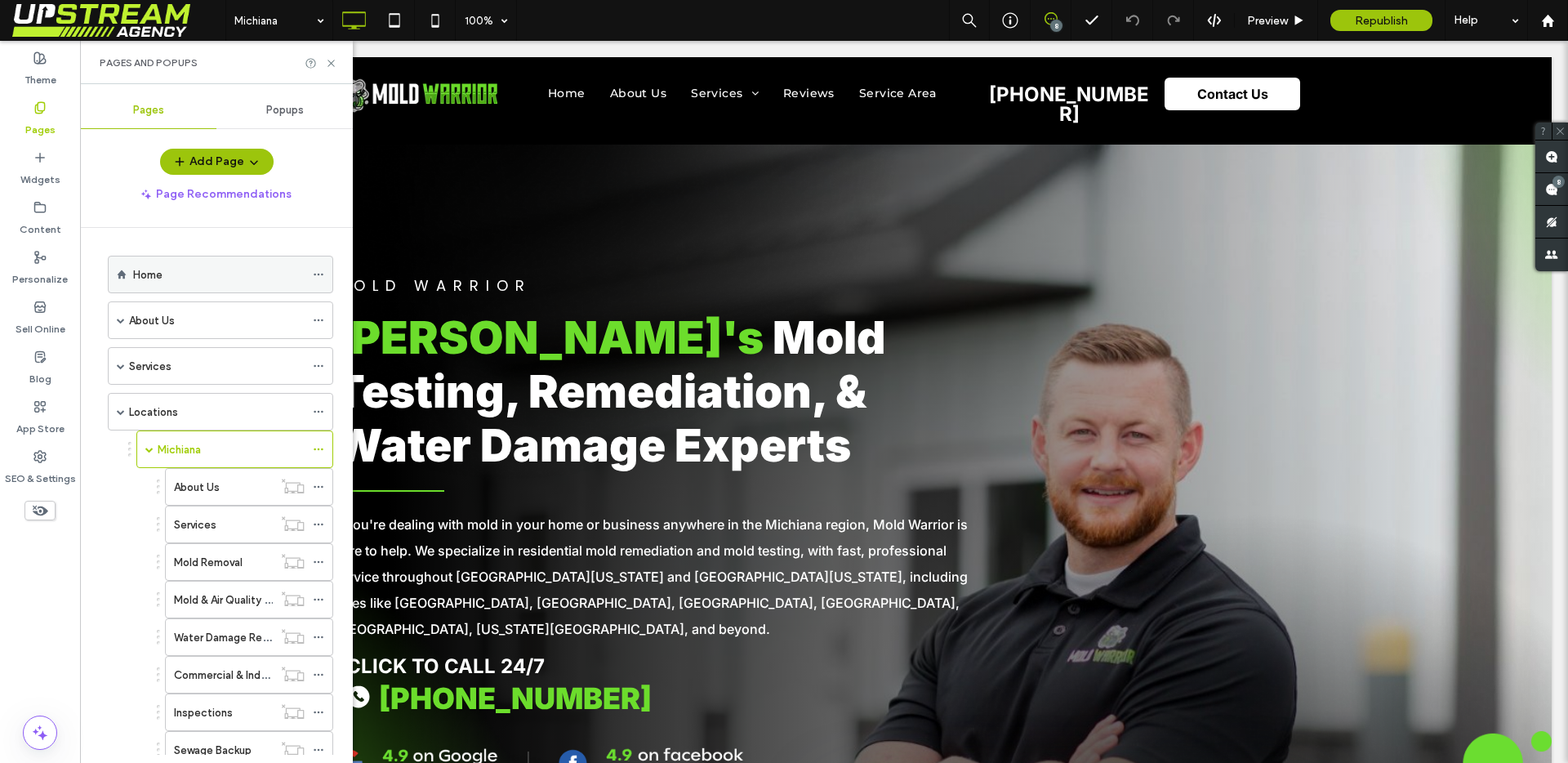
click at [165, 289] on div "Home" at bounding box center [218, 275] width 172 height 36
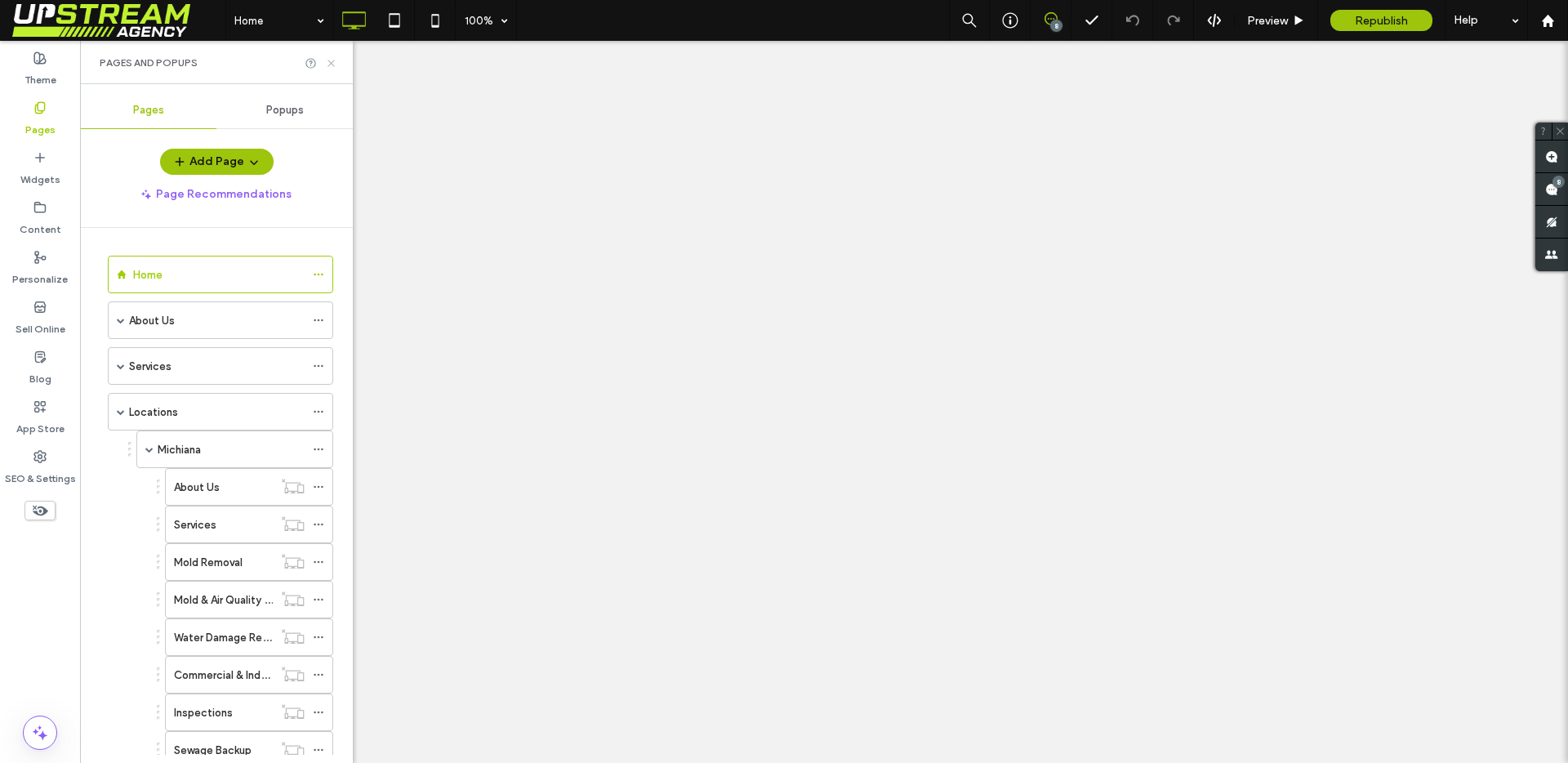
click at [331, 62] on use at bounding box center [330, 63] width 6 height 6
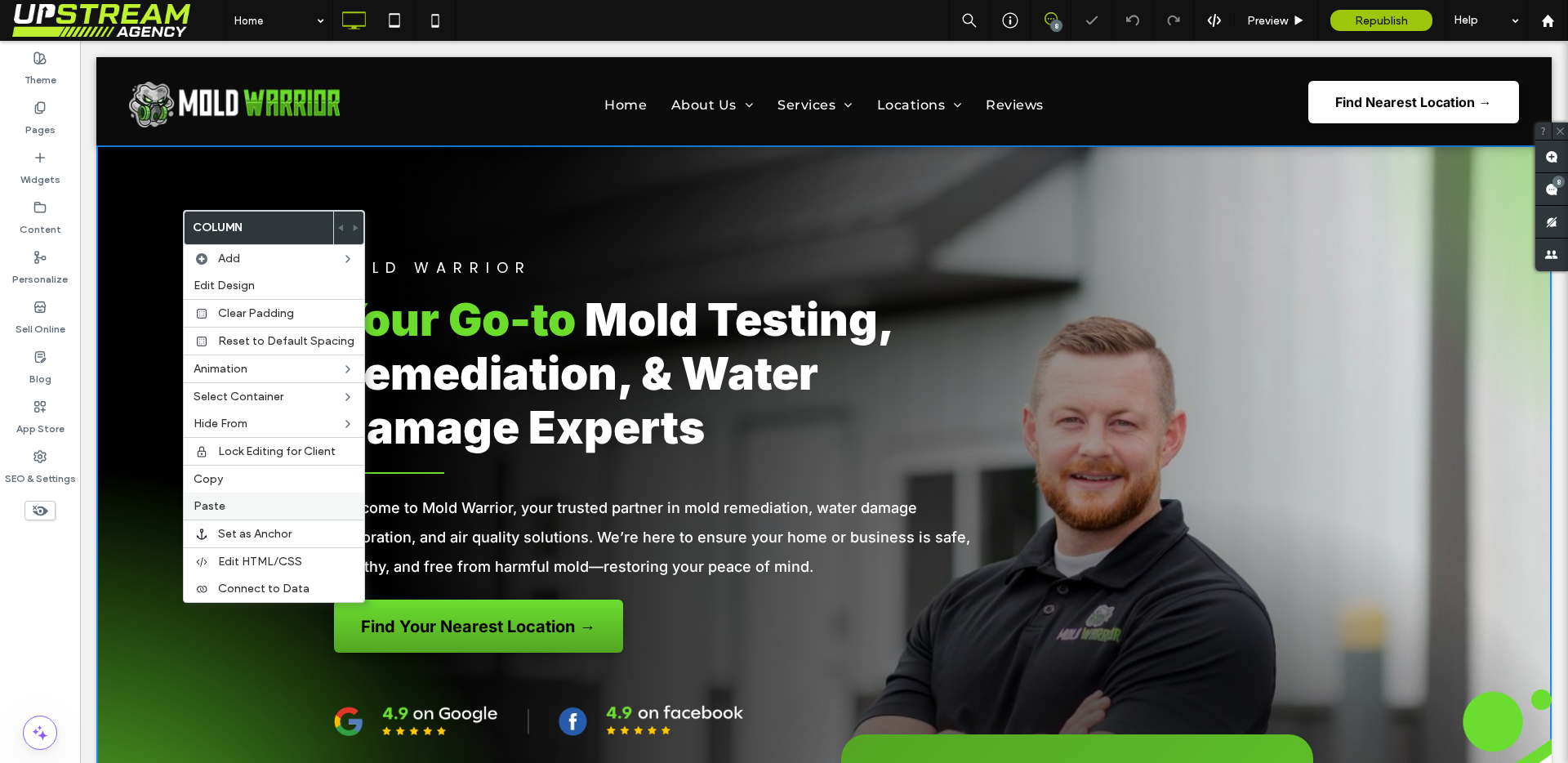
click at [238, 501] on label "Paste" at bounding box center [274, 506] width 161 height 14
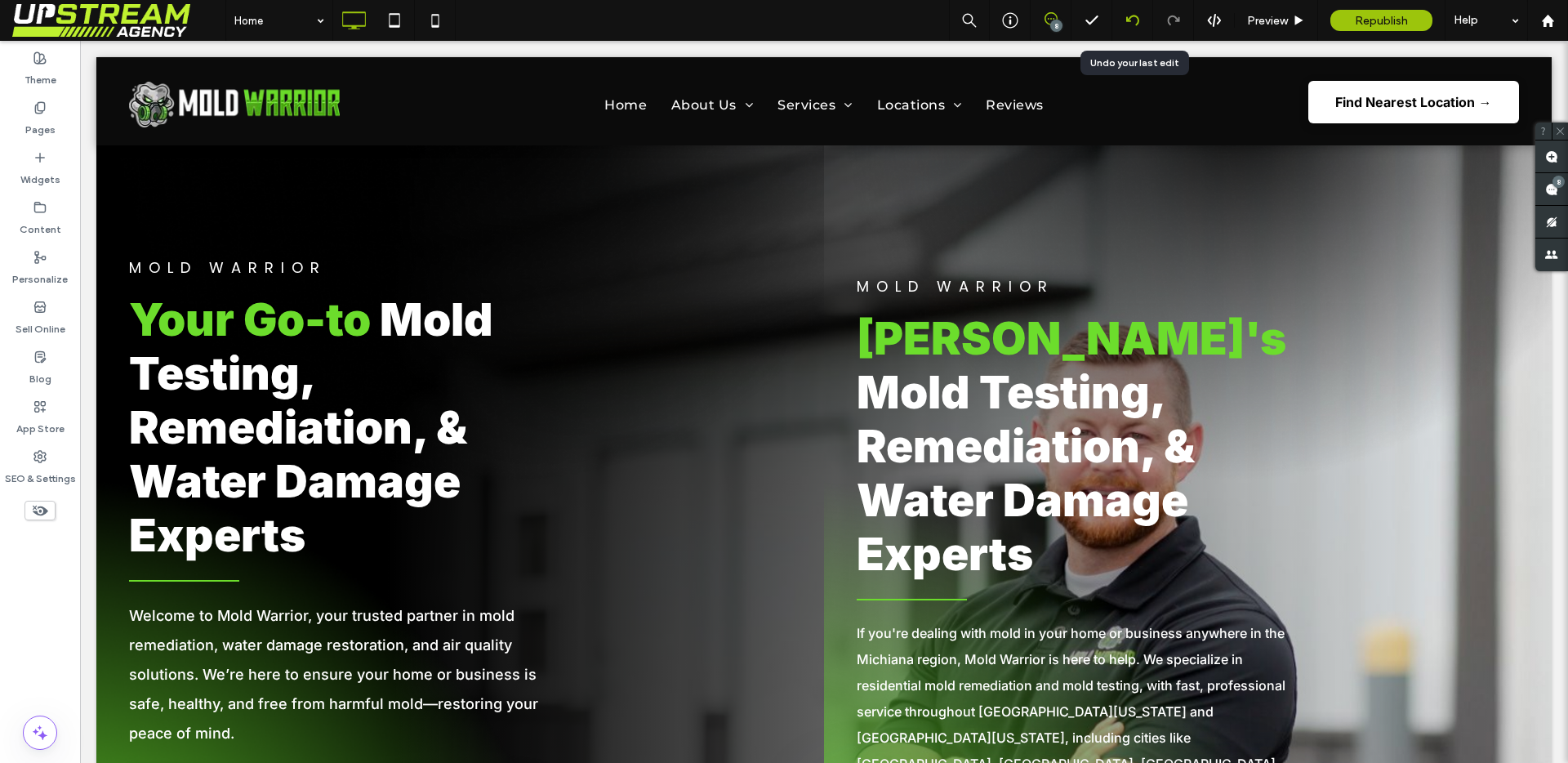
click at [1135, 17] on use at bounding box center [1131, 20] width 13 height 11
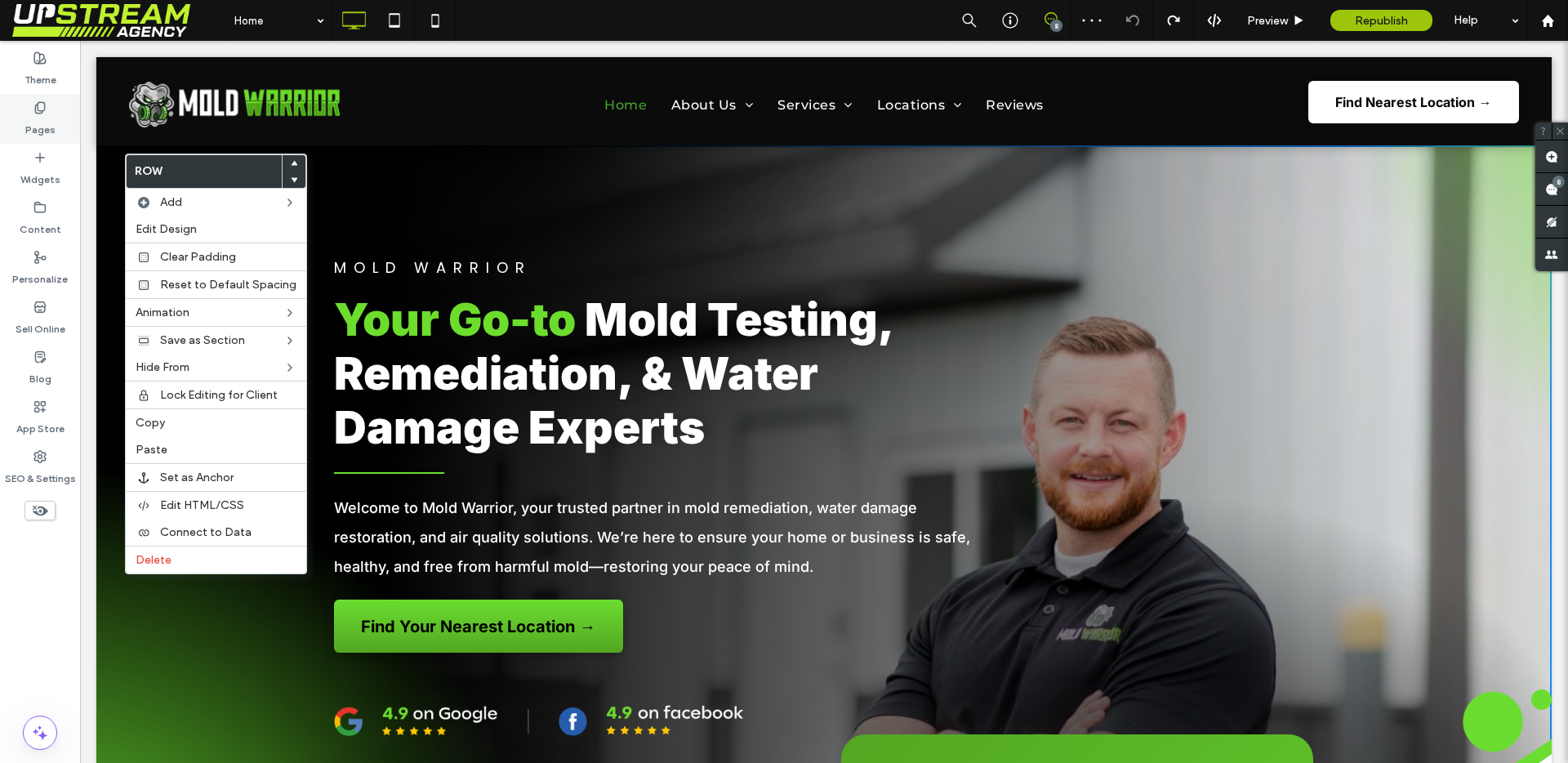
click at [20, 112] on div "Pages" at bounding box center [40, 118] width 80 height 50
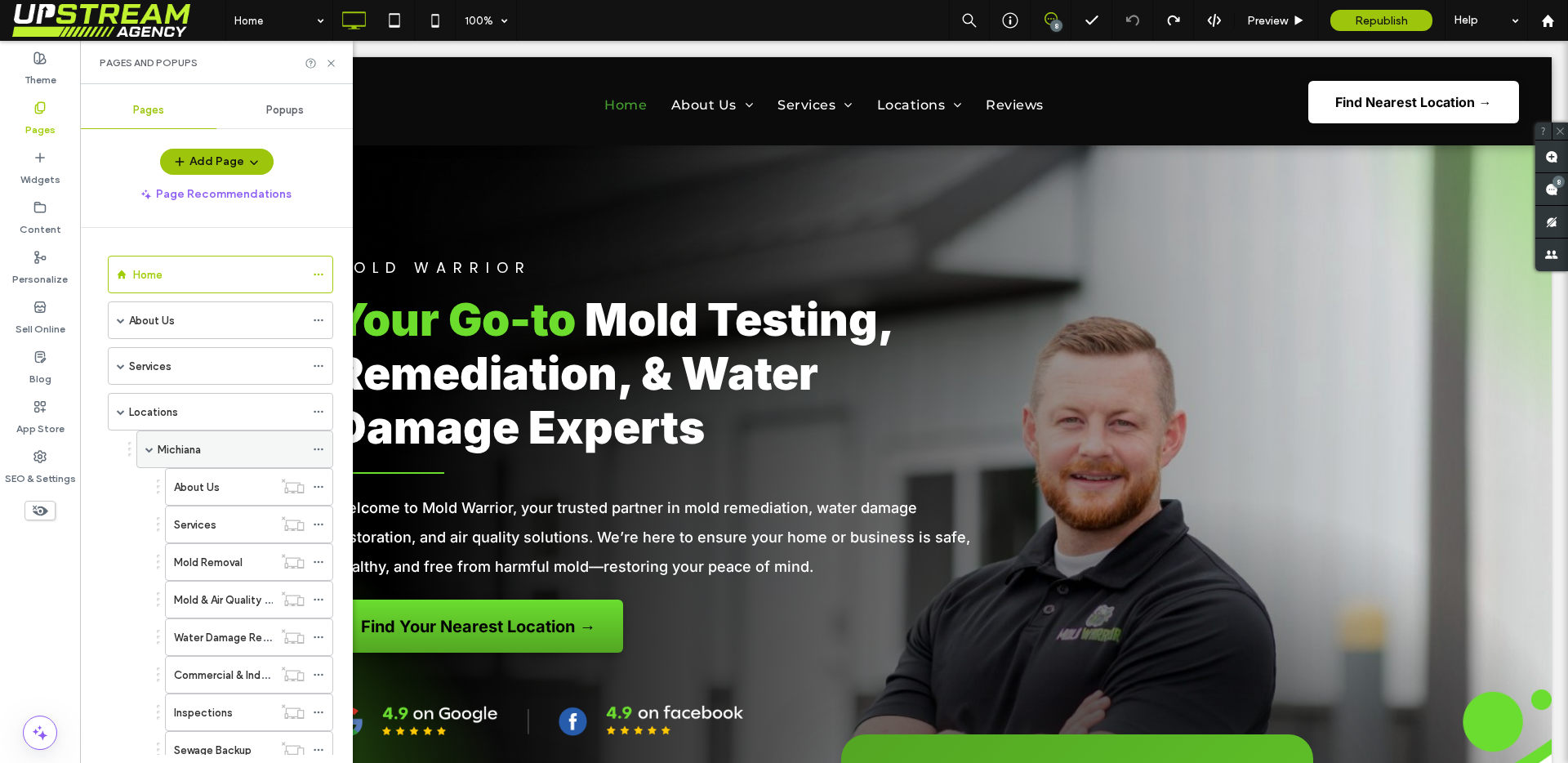
click at [208, 456] on div "Michiana" at bounding box center [231, 449] width 147 height 17
click at [330, 61] on div at bounding box center [784, 381] width 1568 height 763
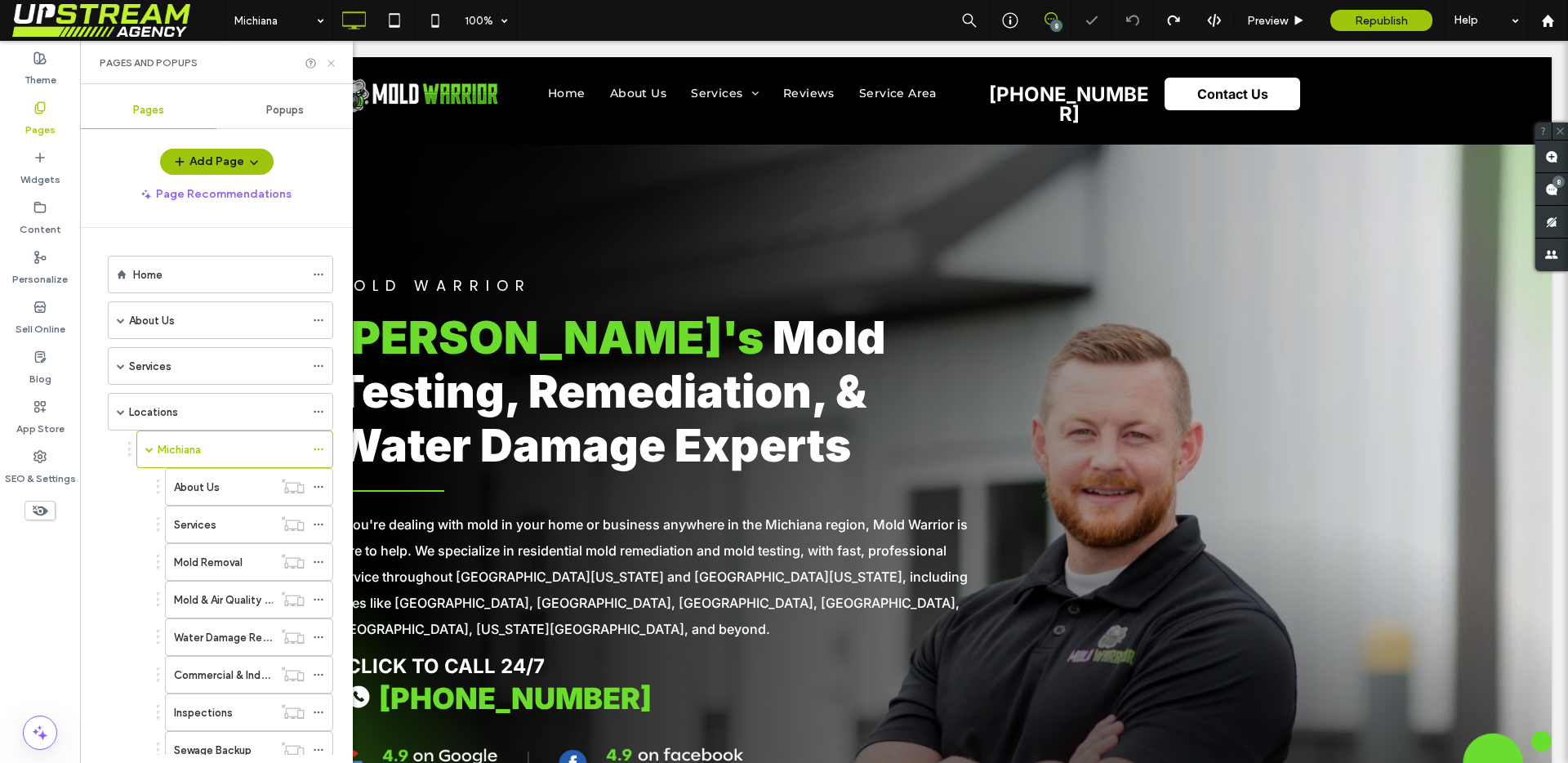
click at [330, 64] on icon at bounding box center [330, 63] width 12 height 12
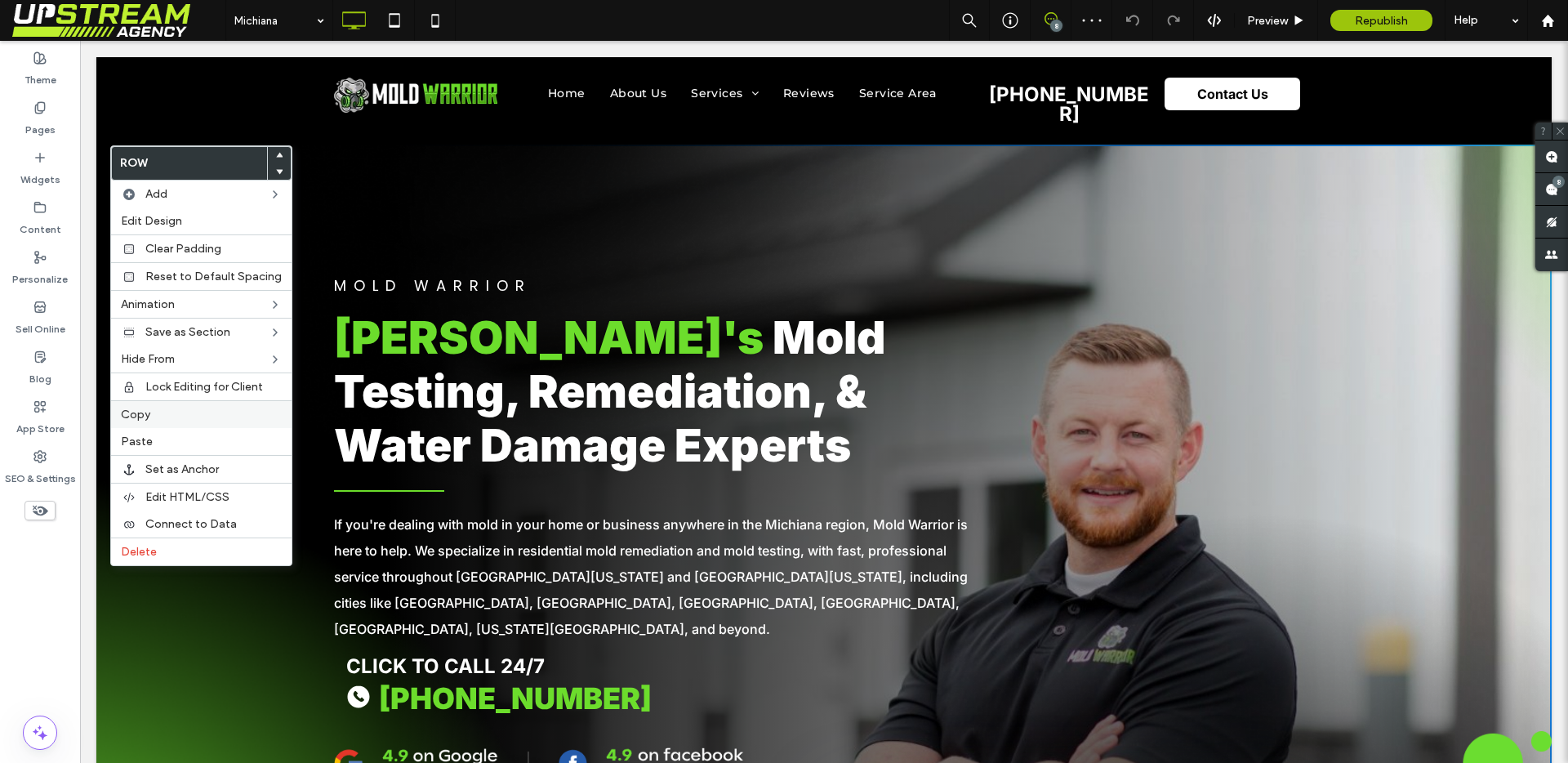
click at [149, 417] on span "Copy" at bounding box center [136, 414] width 29 height 14
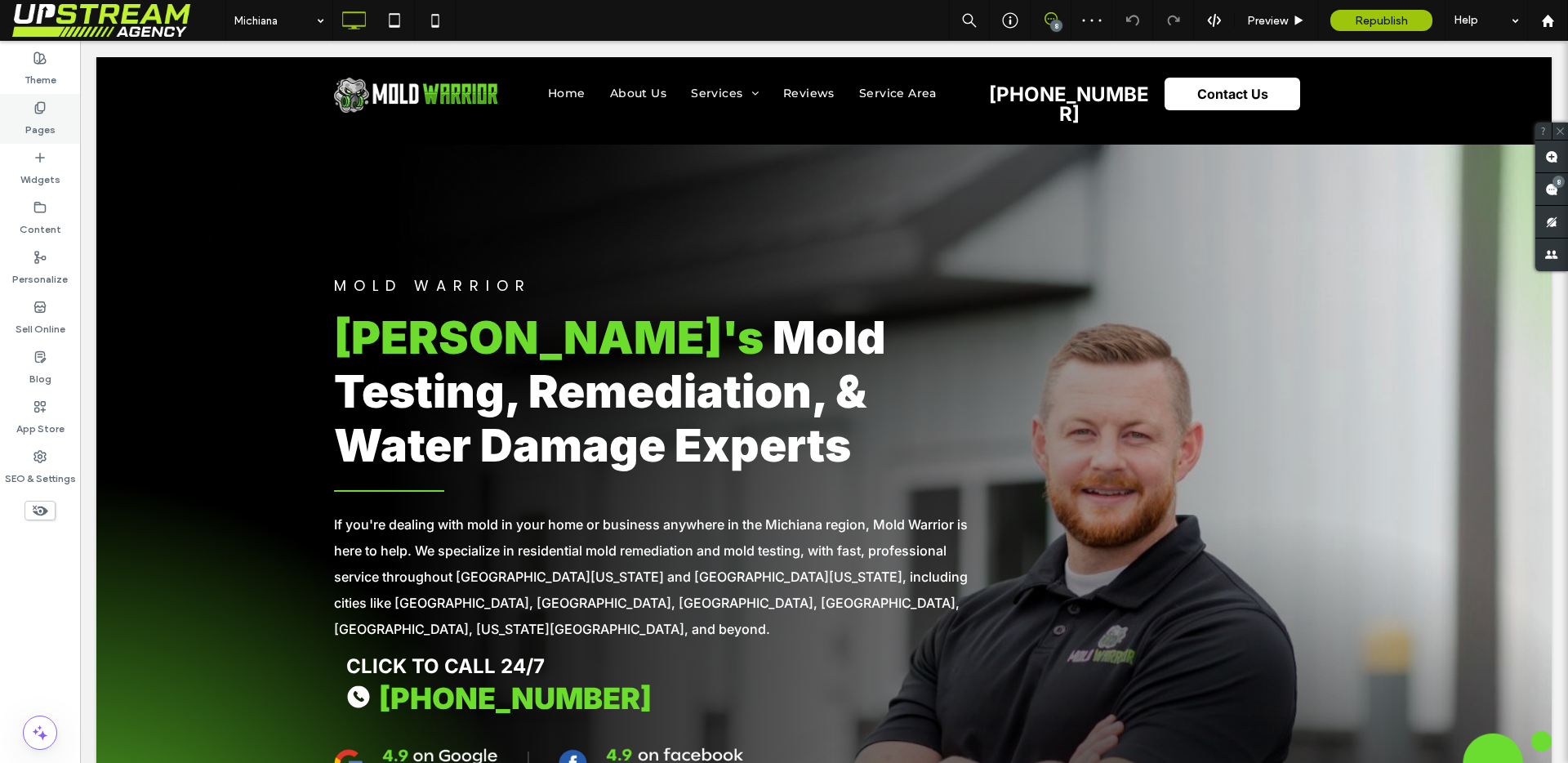
click at [38, 115] on label "Pages" at bounding box center [40, 125] width 30 height 23
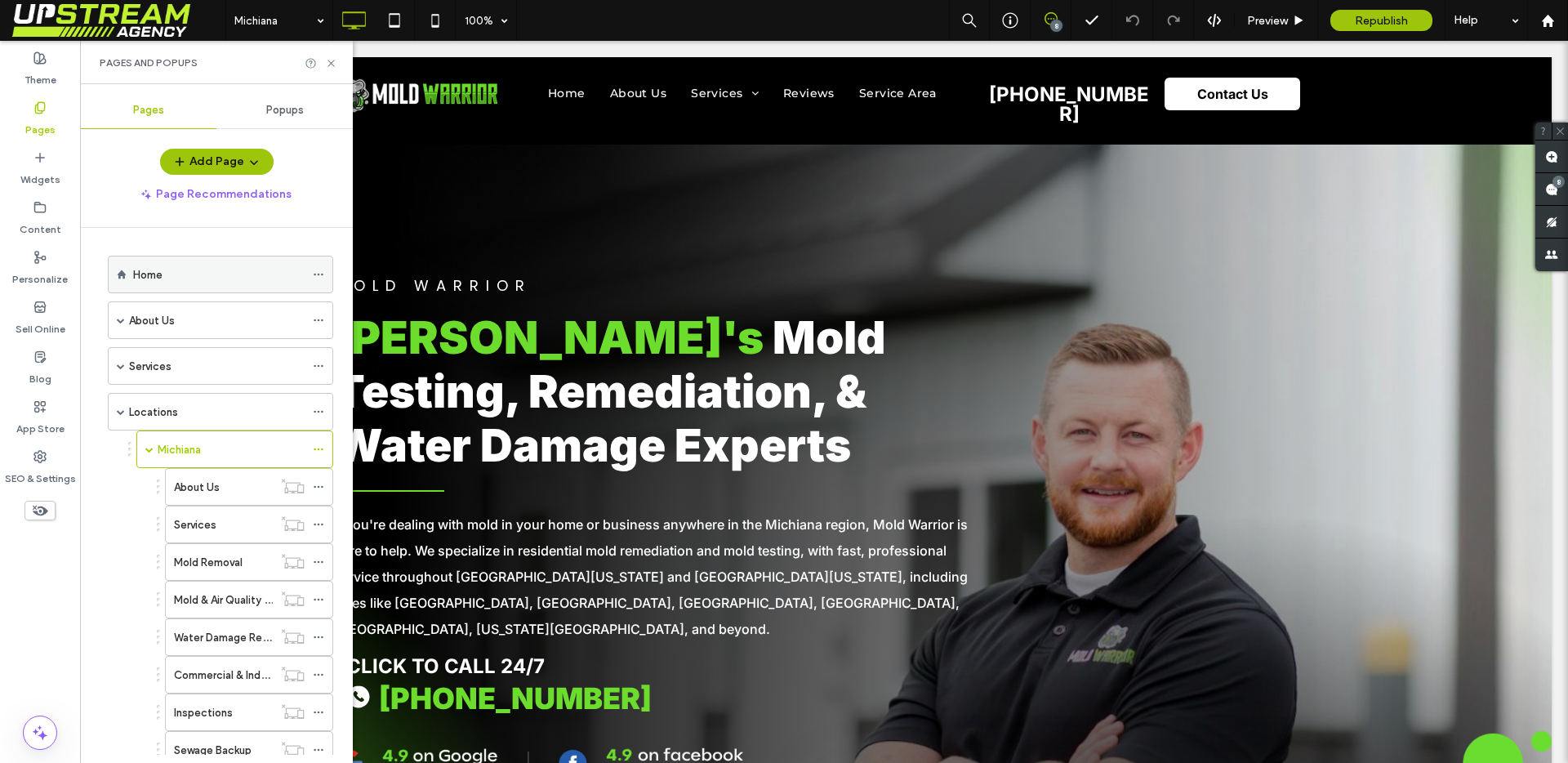
click at [166, 266] on div "Home" at bounding box center [218, 275] width 172 height 17
click at [330, 66] on icon at bounding box center [330, 63] width 12 height 12
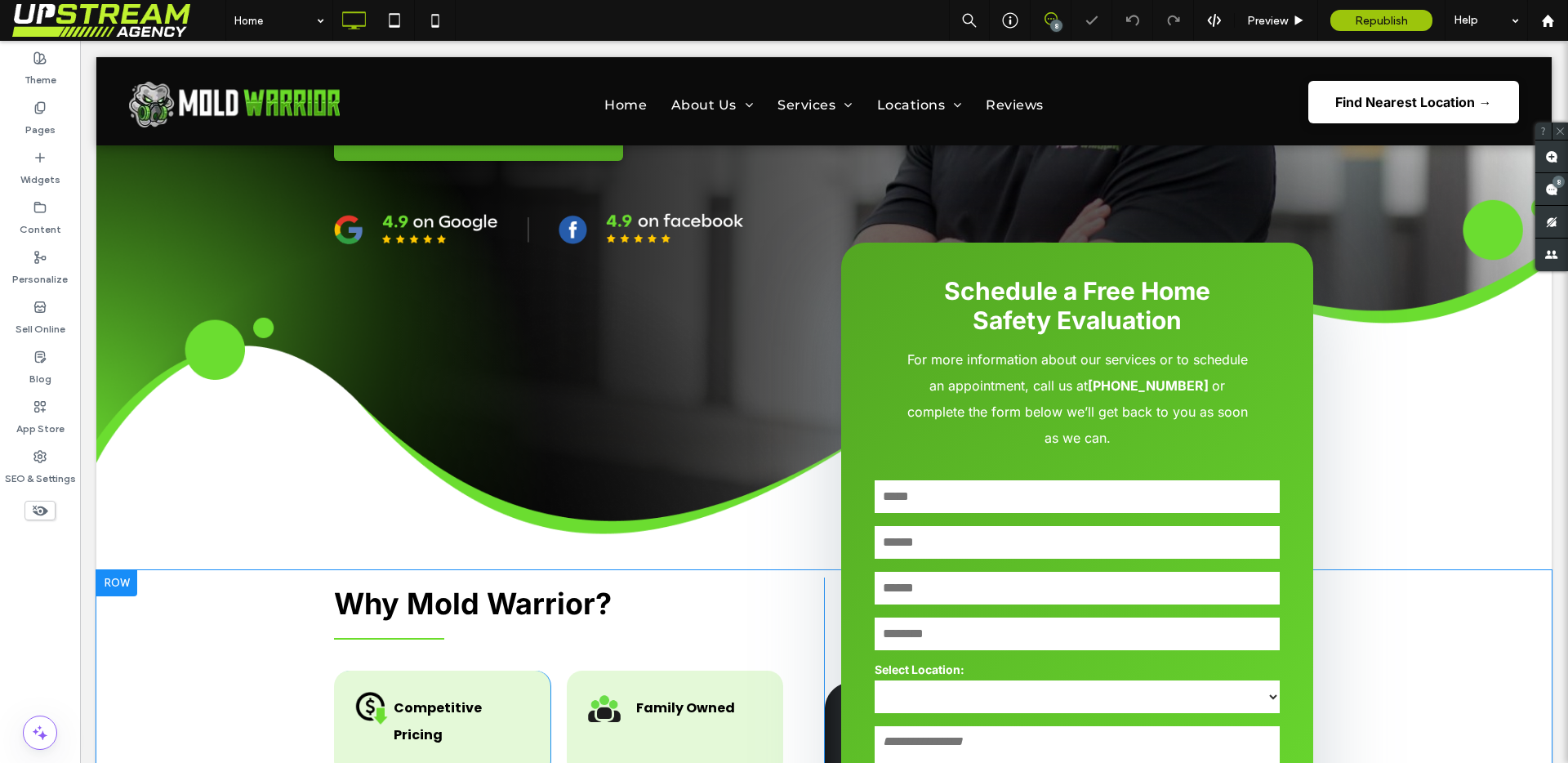
scroll to position [624, 0]
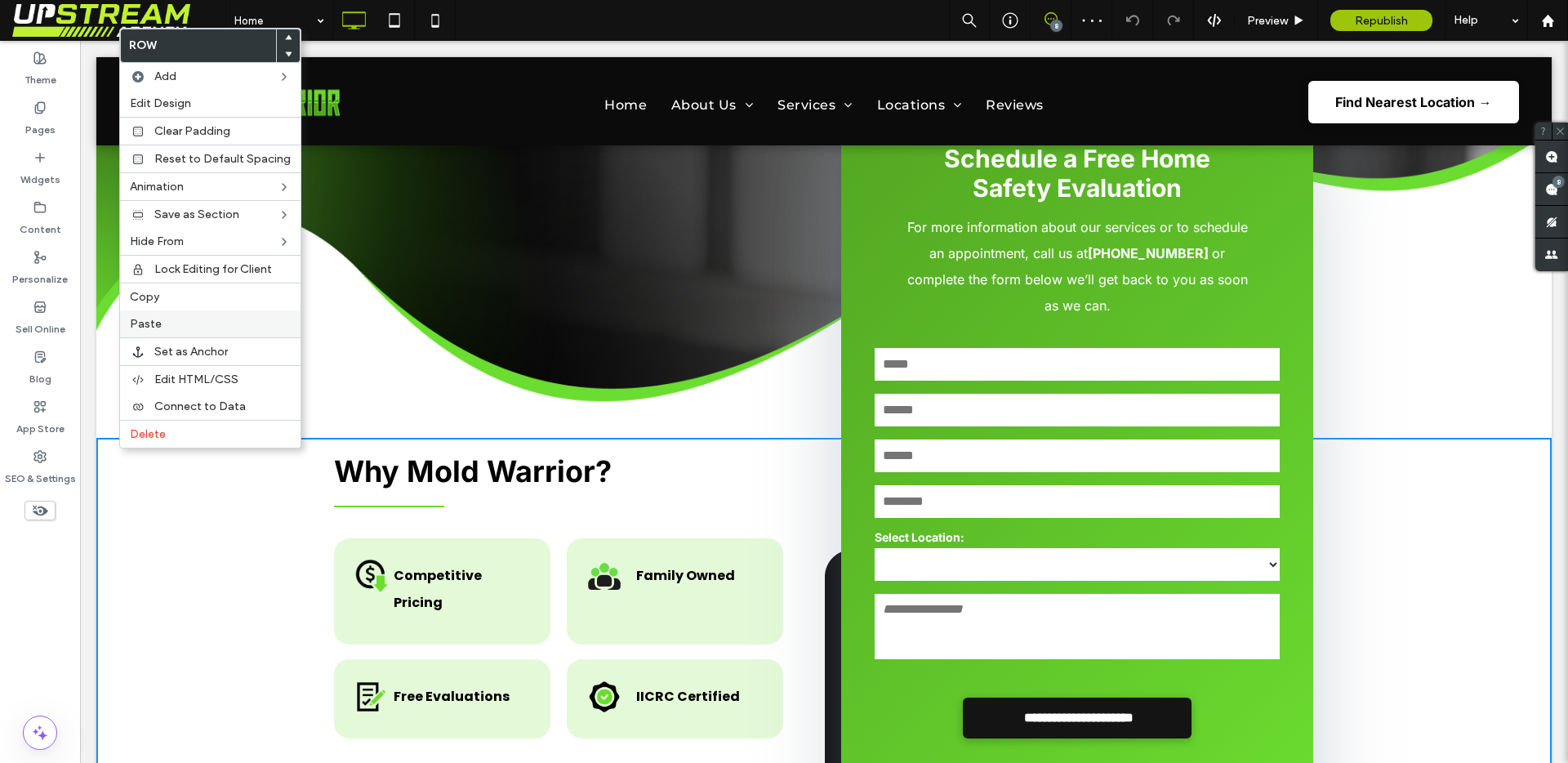
click at [157, 326] on span "Paste" at bounding box center [146, 323] width 32 height 14
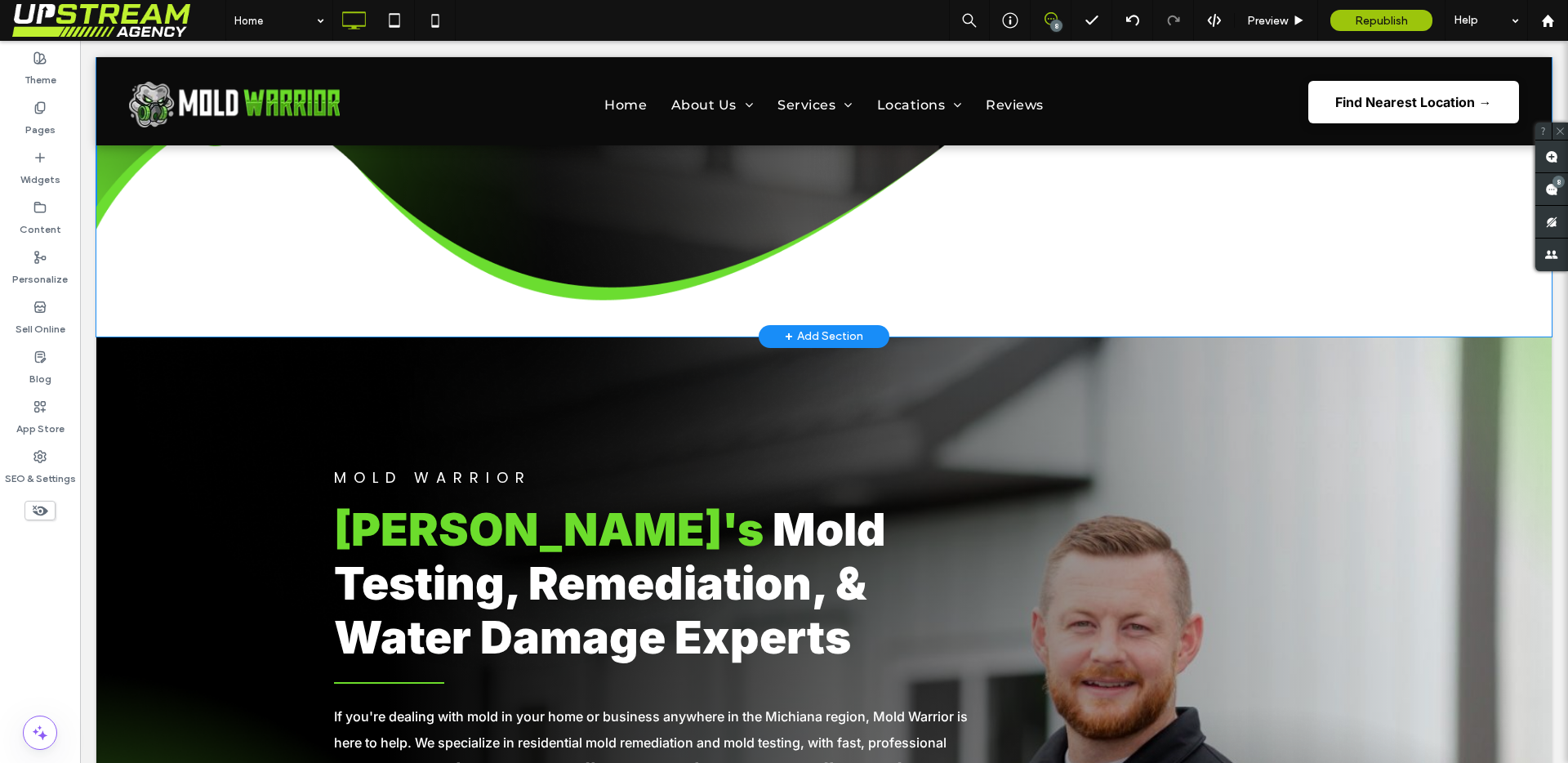
scroll to position [708, 0]
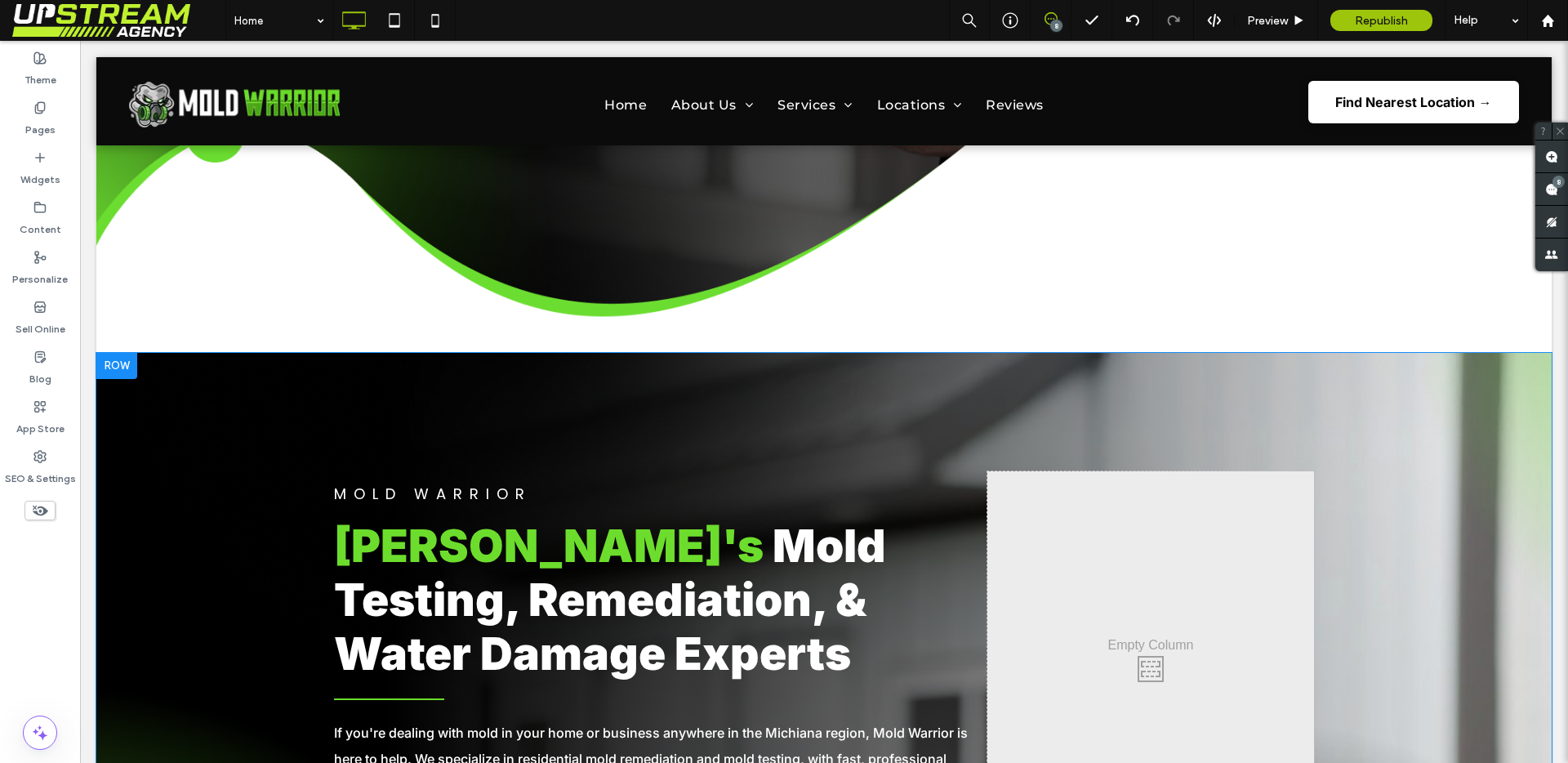
click at [110, 362] on div at bounding box center [116, 366] width 41 height 26
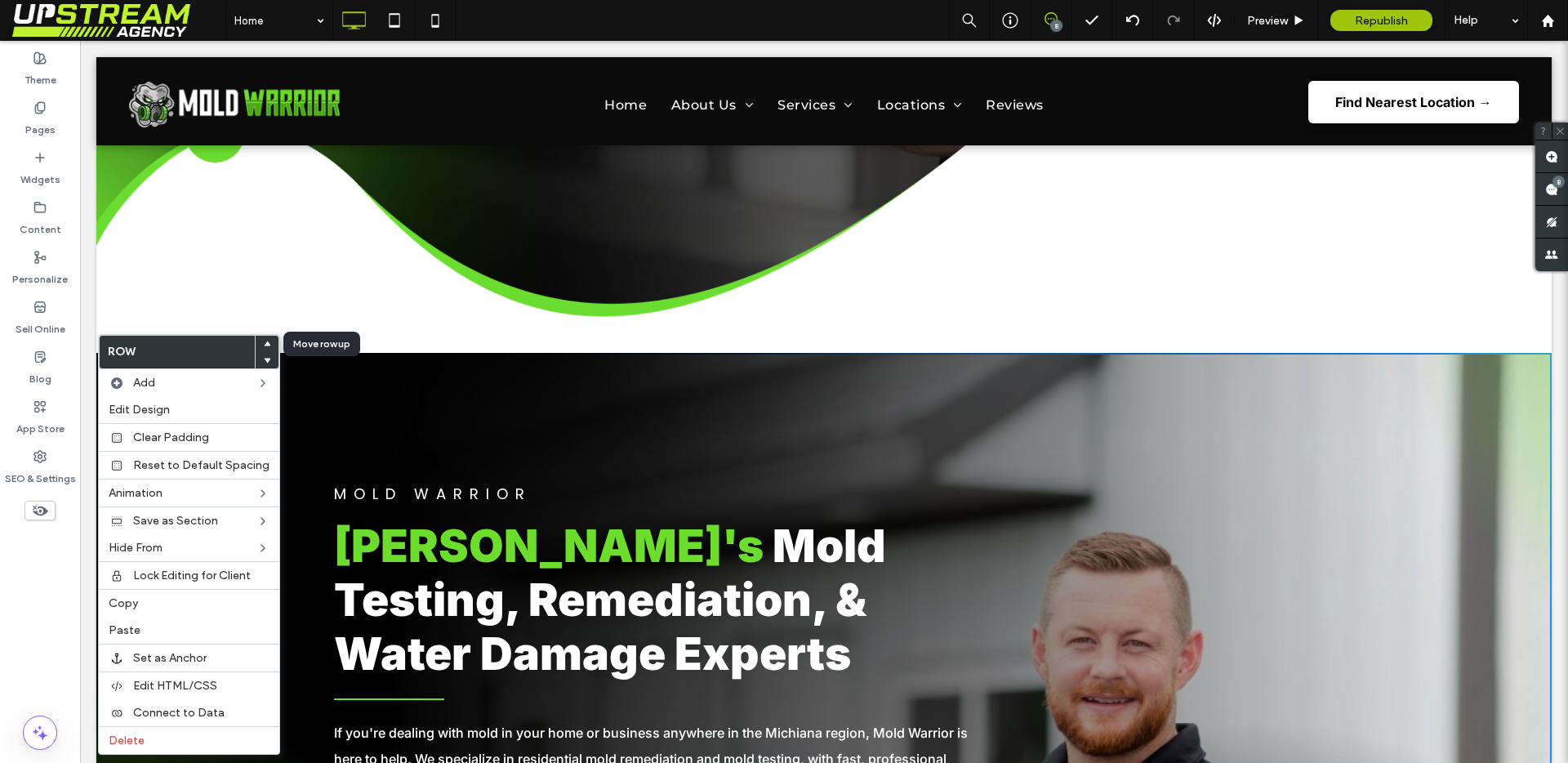
click at [264, 340] on icon at bounding box center [266, 343] width 6 height 6
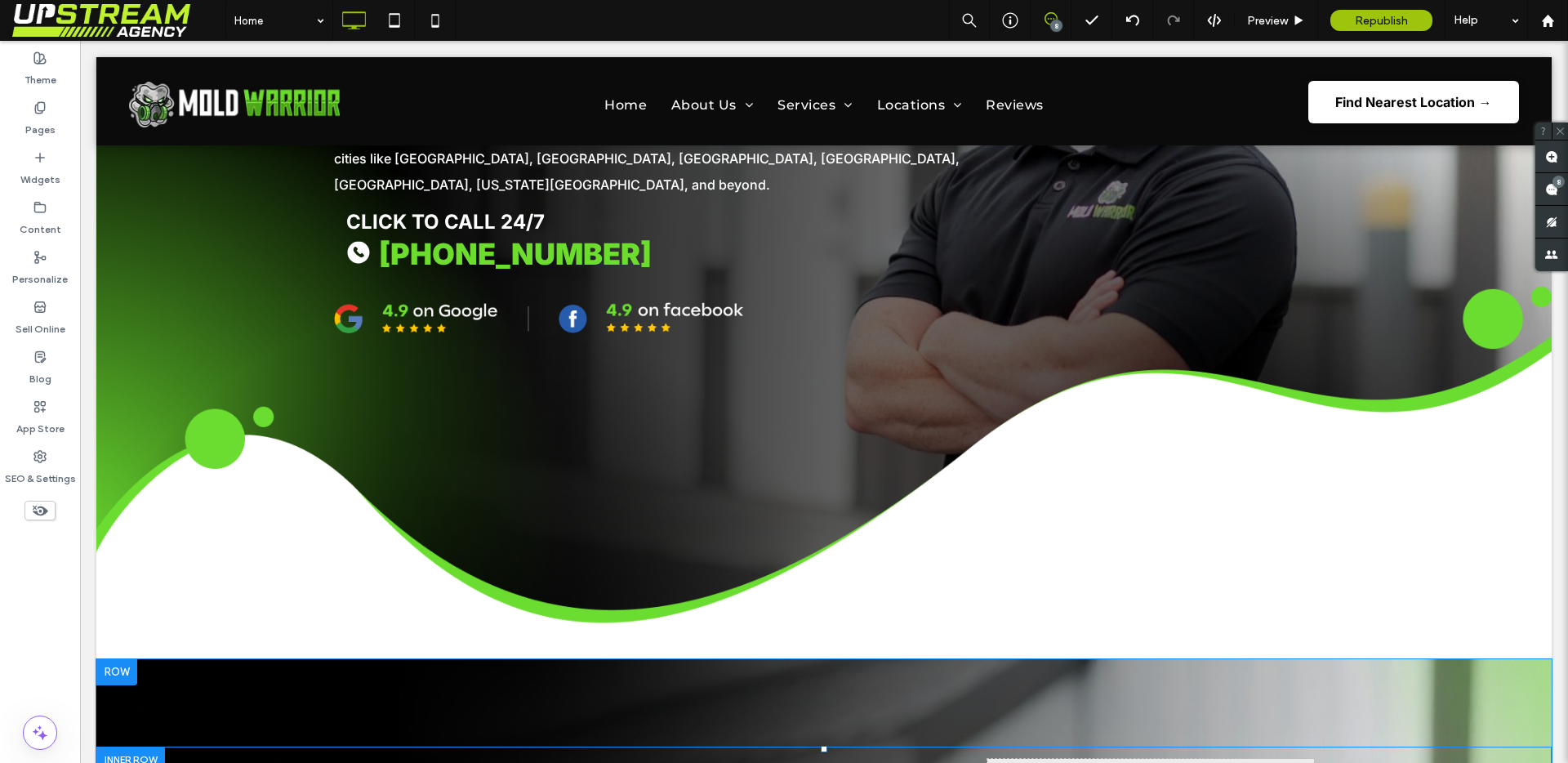
scroll to position [881, 0]
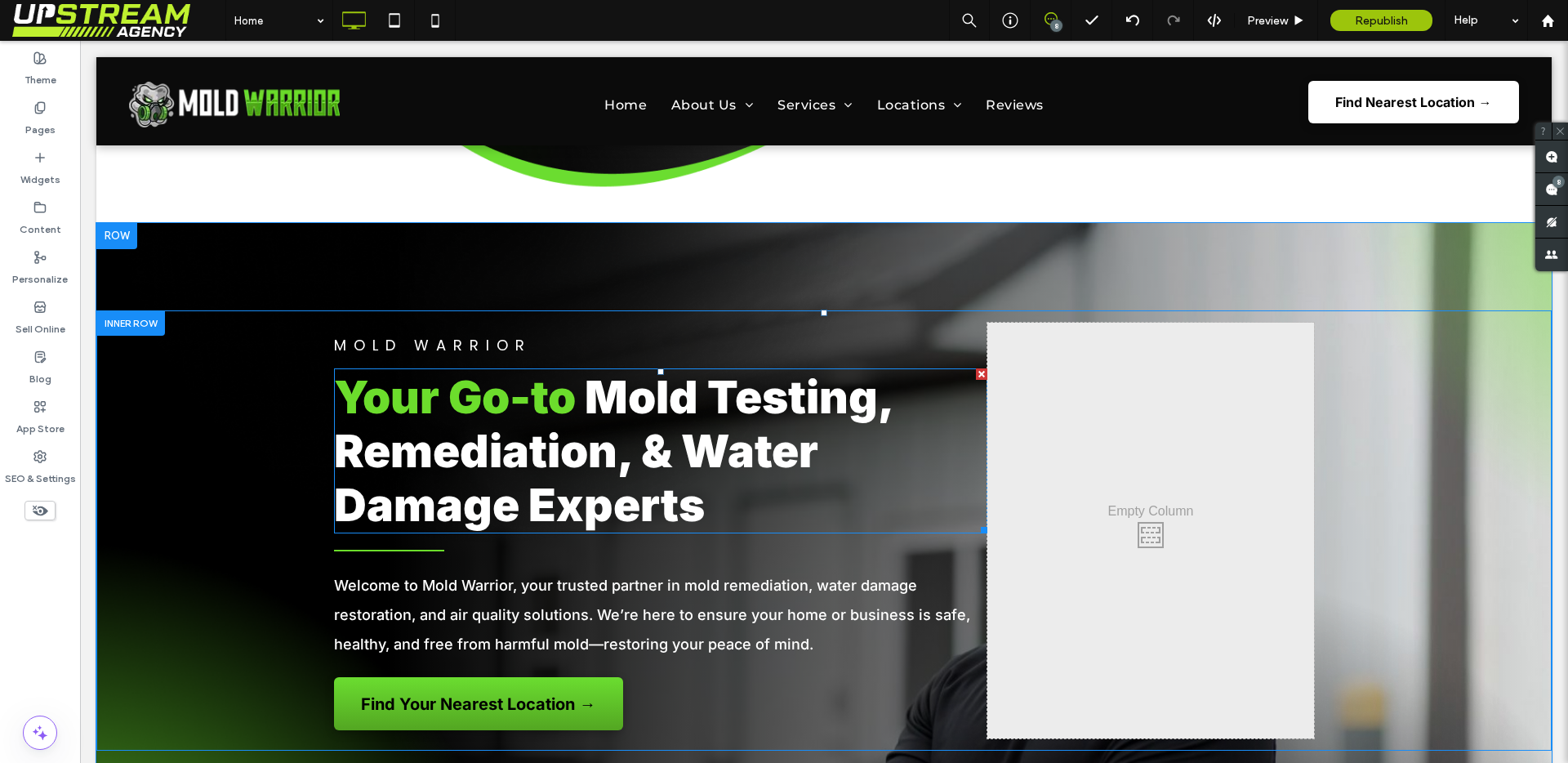
click at [521, 397] on span "Mold Testing, Remediation, & Water Damage Experts" at bounding box center [613, 451] width 558 height 162
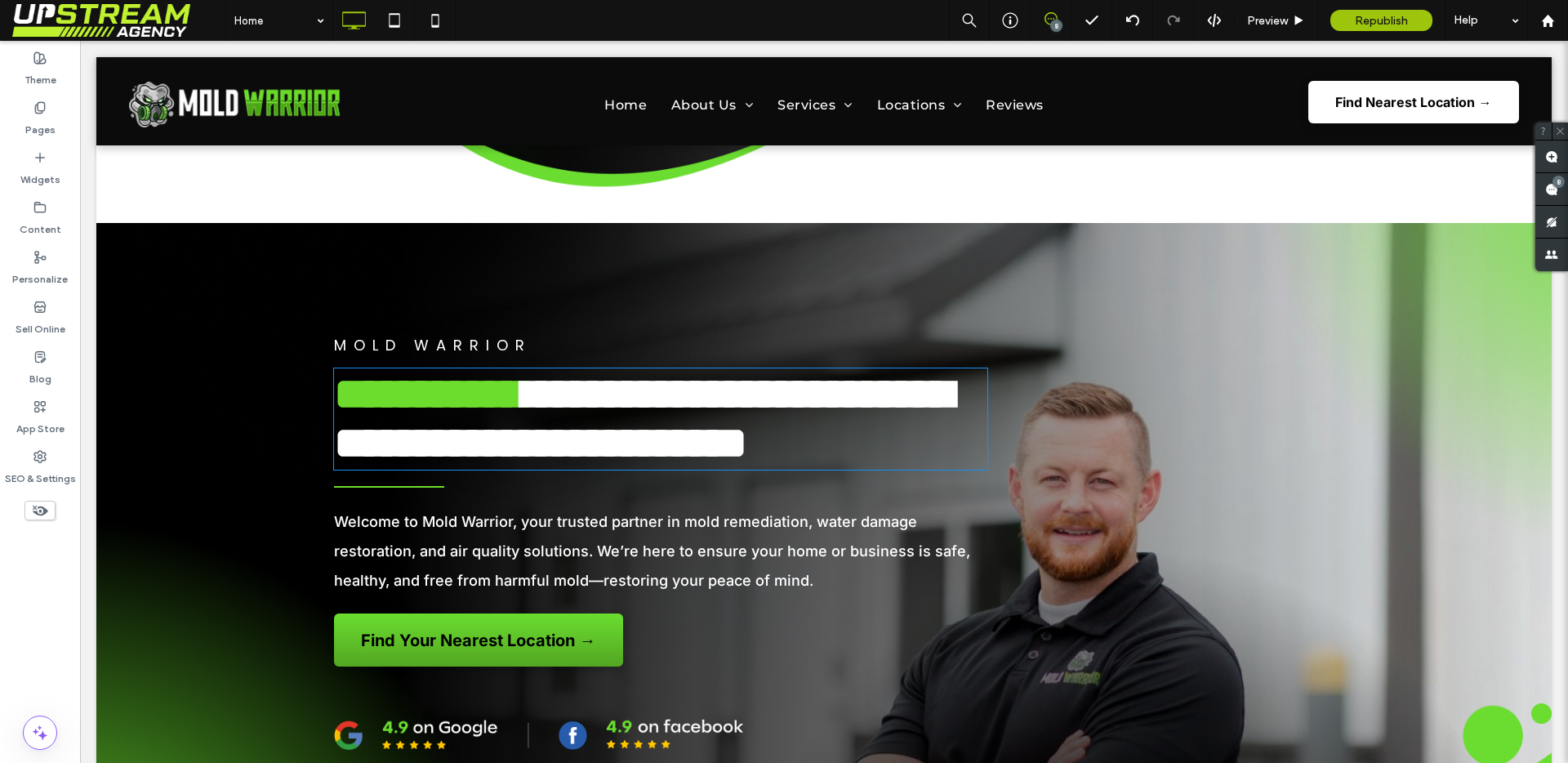
type input "*****"
type input "**"
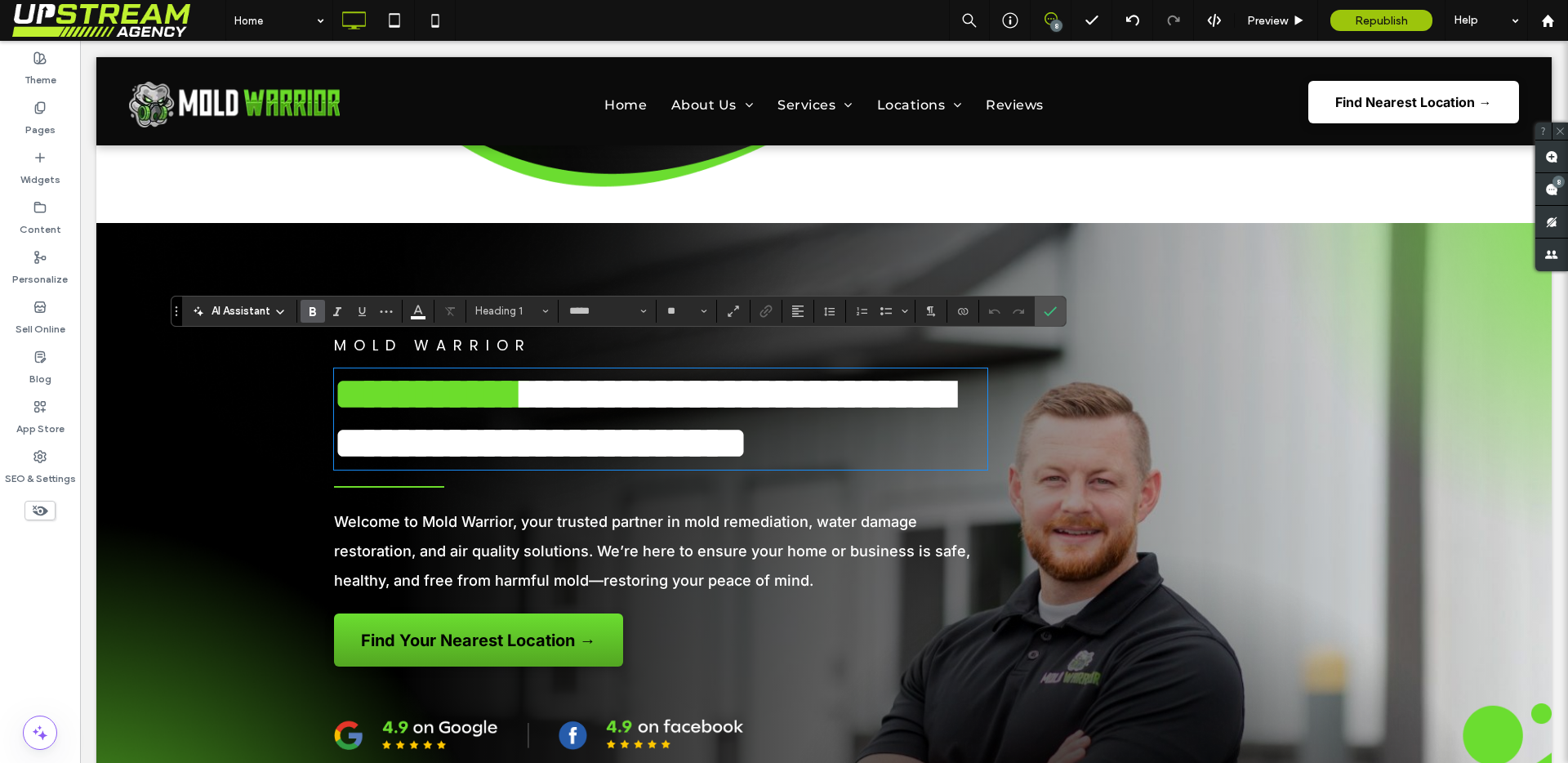
click at [528, 400] on span "**********" at bounding box center [643, 418] width 618 height 94
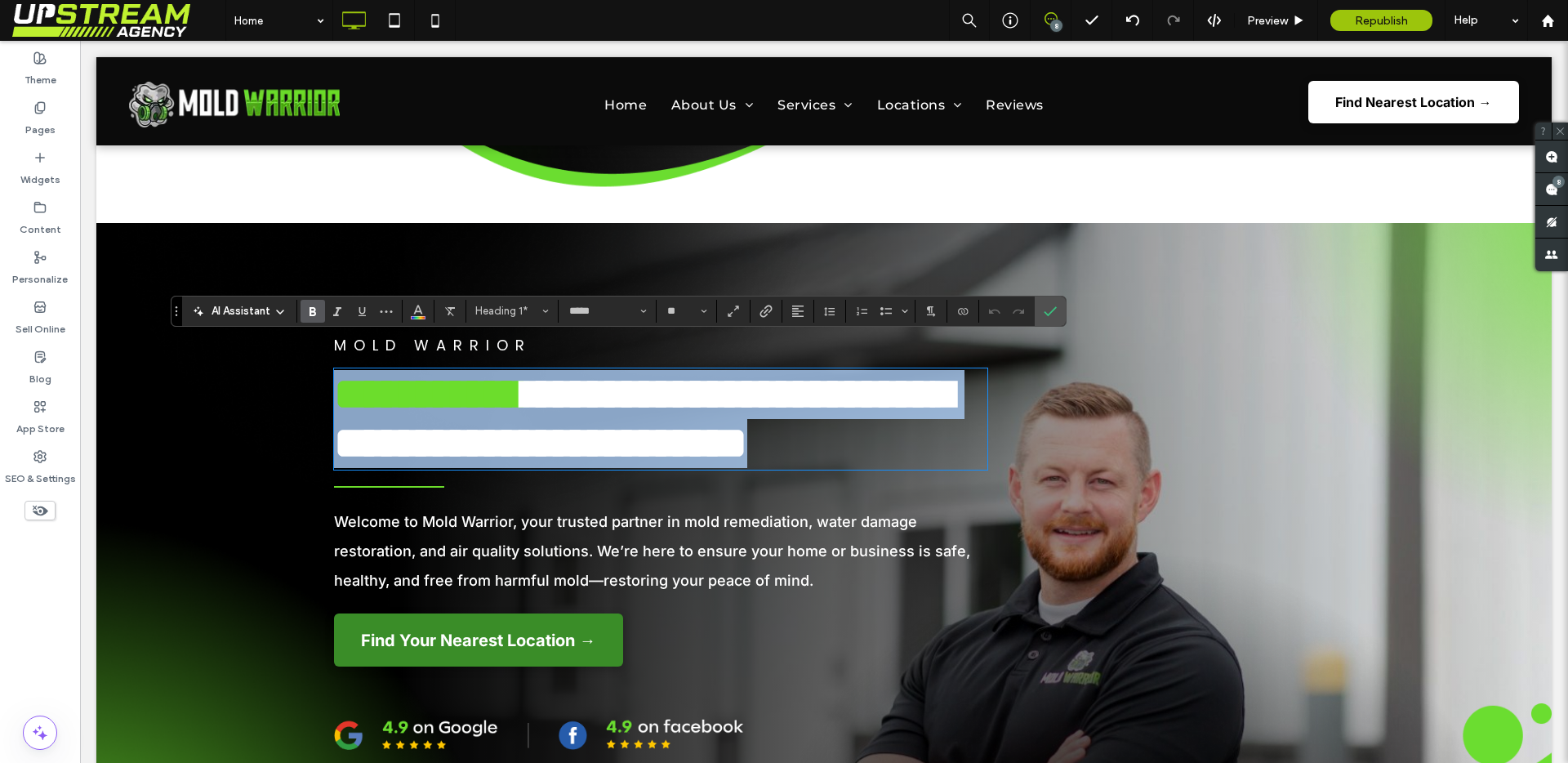
copy h1 "**********"
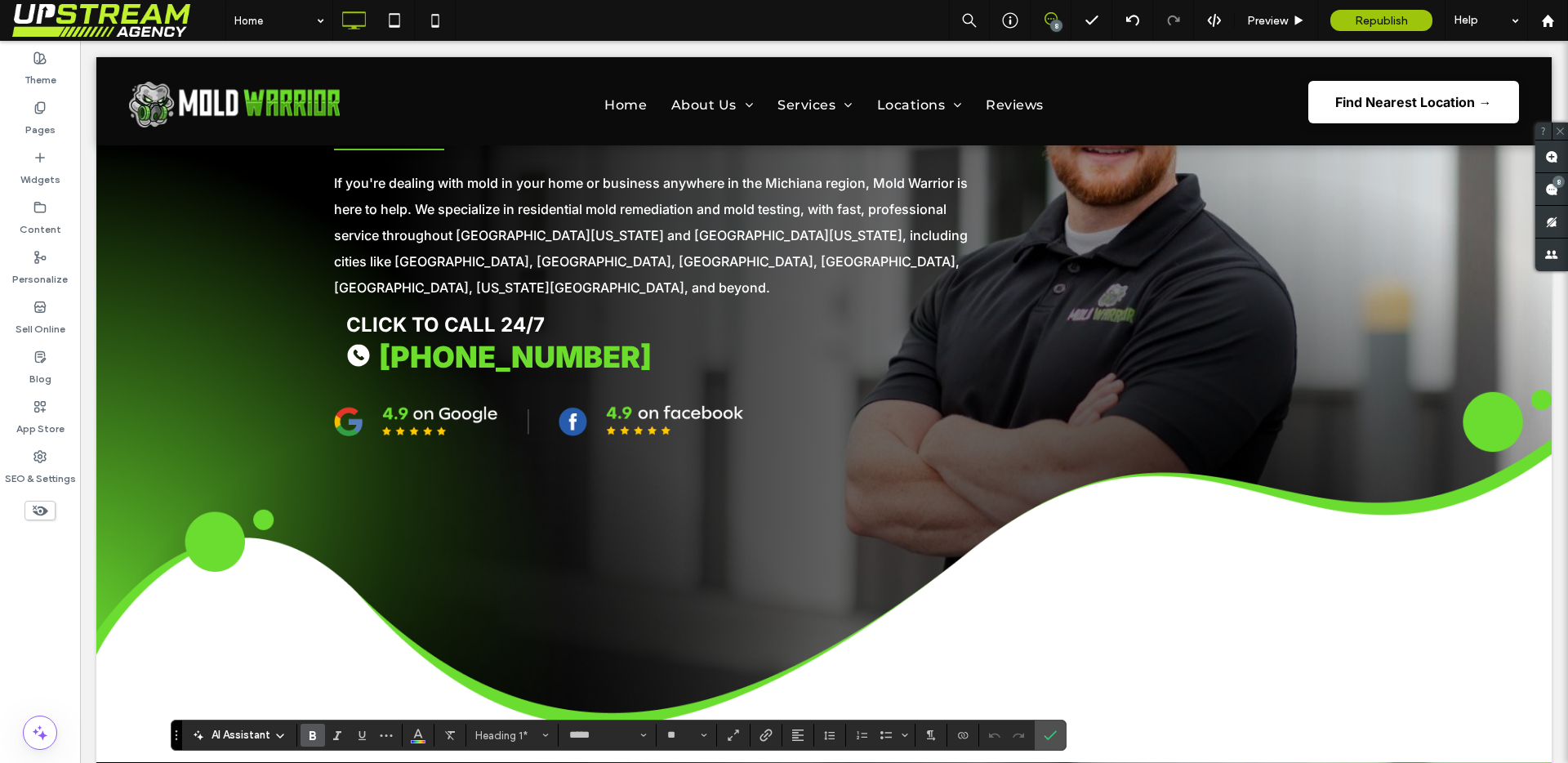
scroll to position [777, 0]
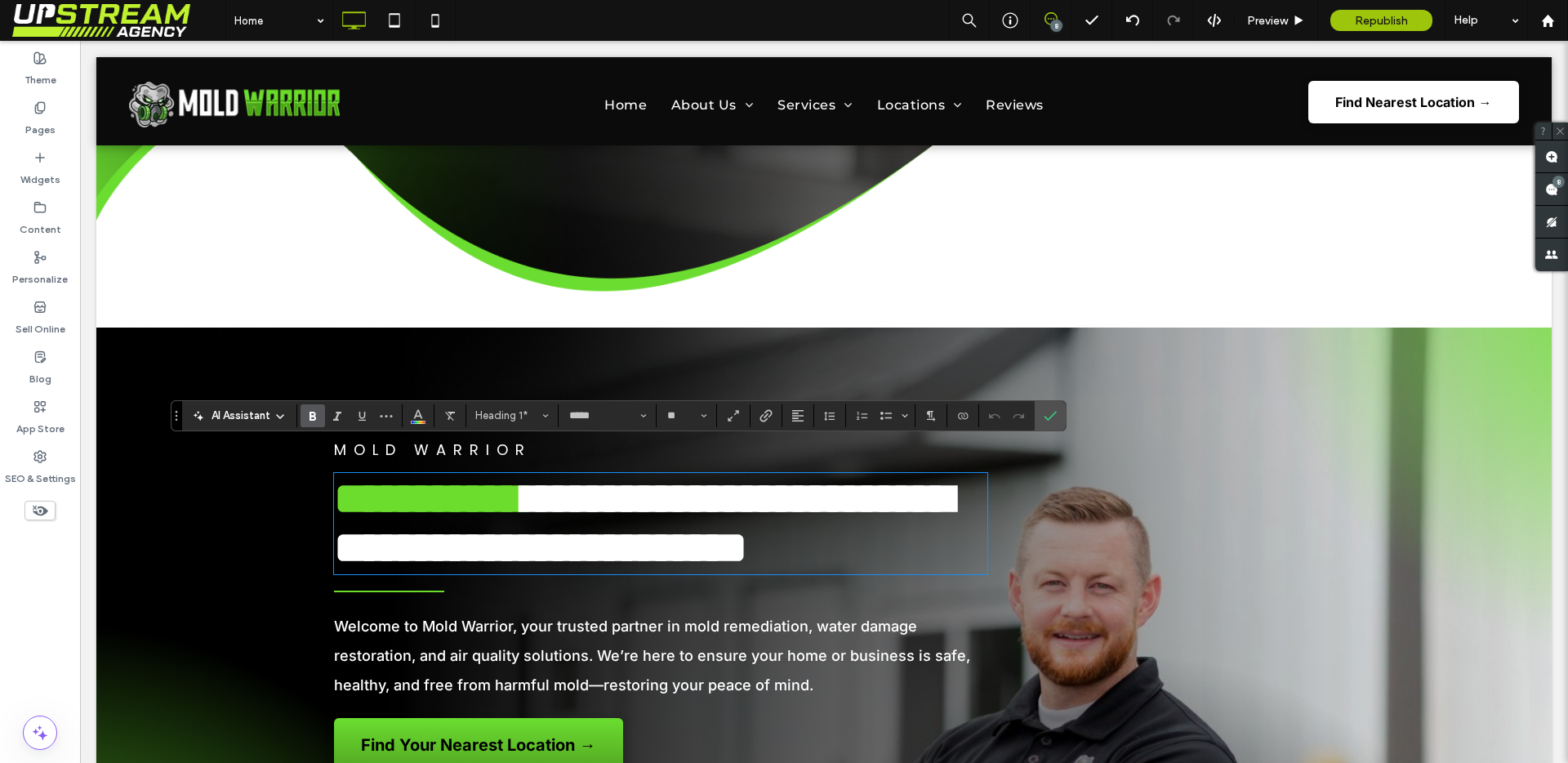
click at [523, 482] on span "**********" at bounding box center [428, 497] width 189 height 45
drag, startPoint x: 566, startPoint y: 479, endPoint x: 317, endPoint y: 470, distance: 249.2
click at [317, 470] on div "**********" at bounding box center [824, 603] width 1455 height 377
copy span "**********"
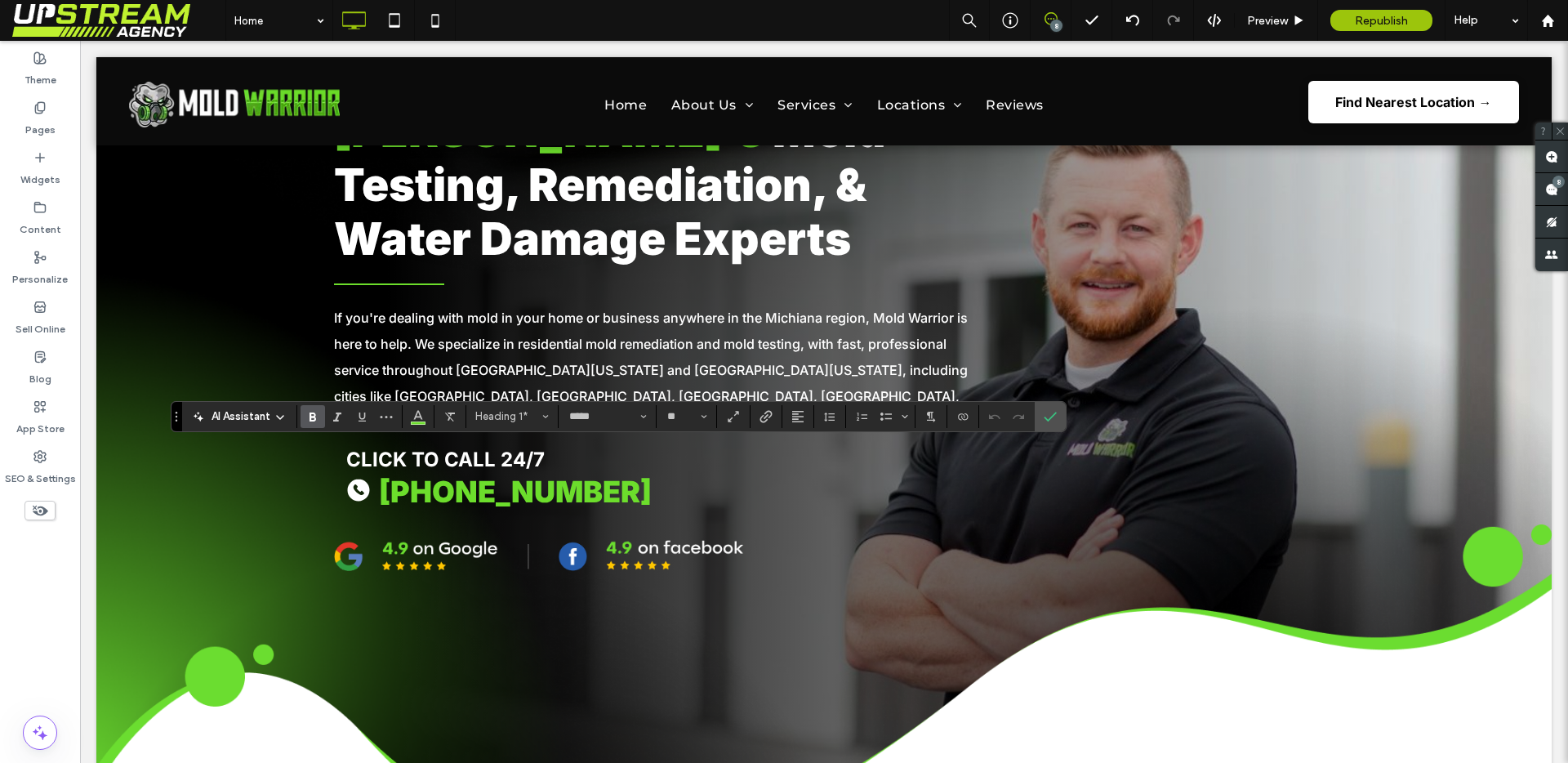
scroll to position [0, 0]
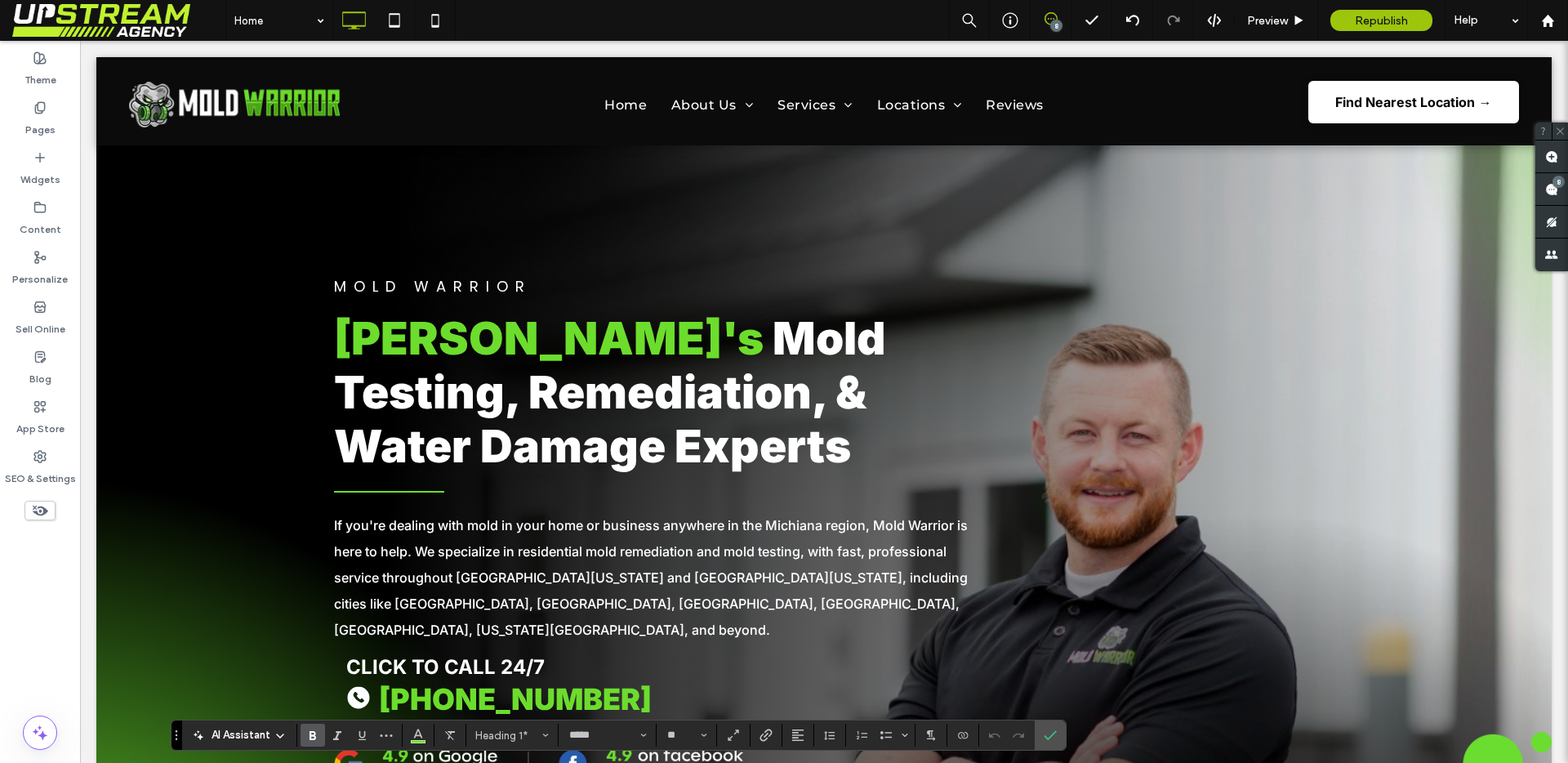
click at [548, 345] on span "[PERSON_NAME]'s" at bounding box center [548, 337] width 429 height 54
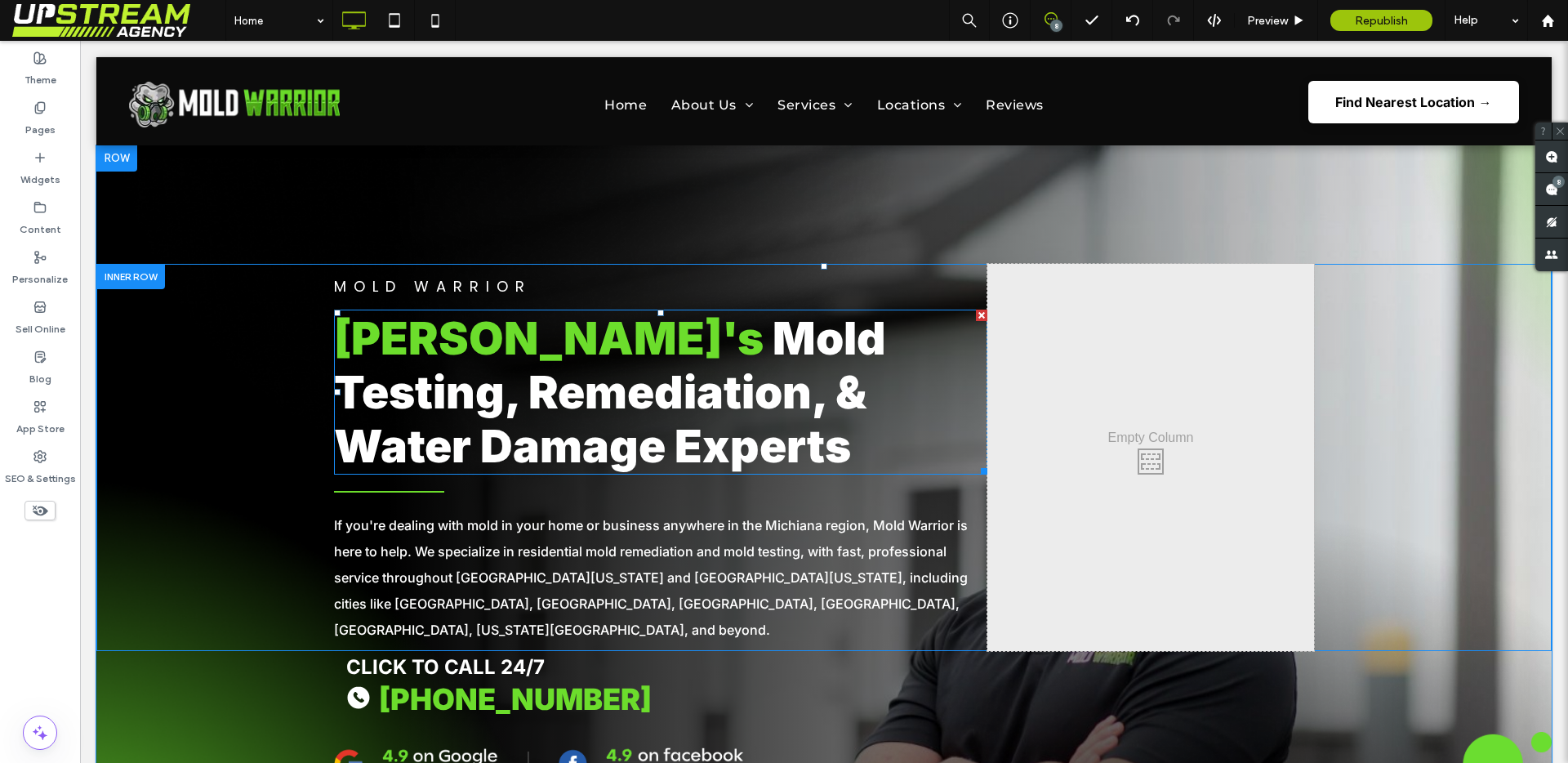
click at [556, 342] on span "[PERSON_NAME]'s" at bounding box center [548, 337] width 429 height 54
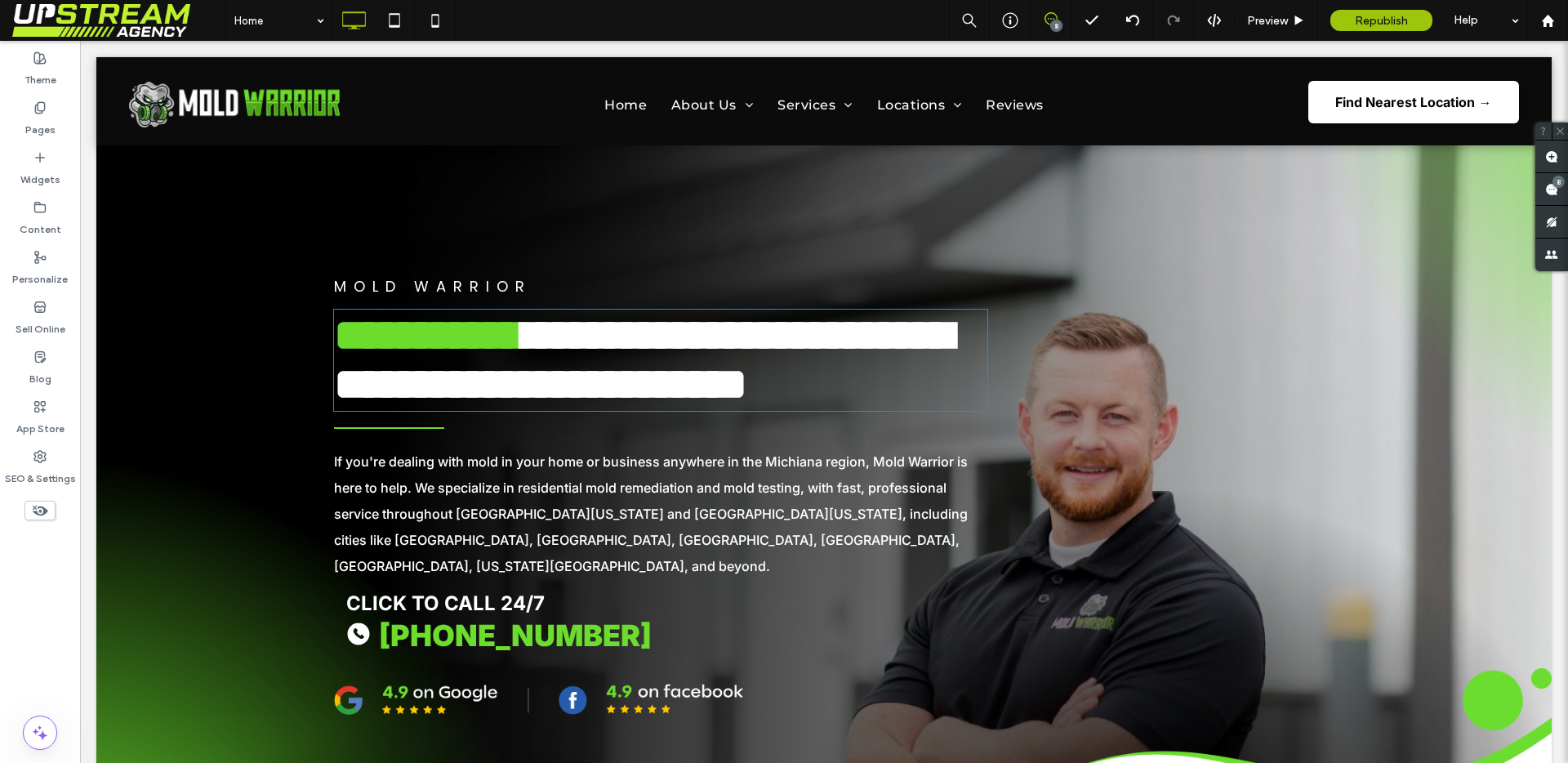
type input "*****"
type input "**"
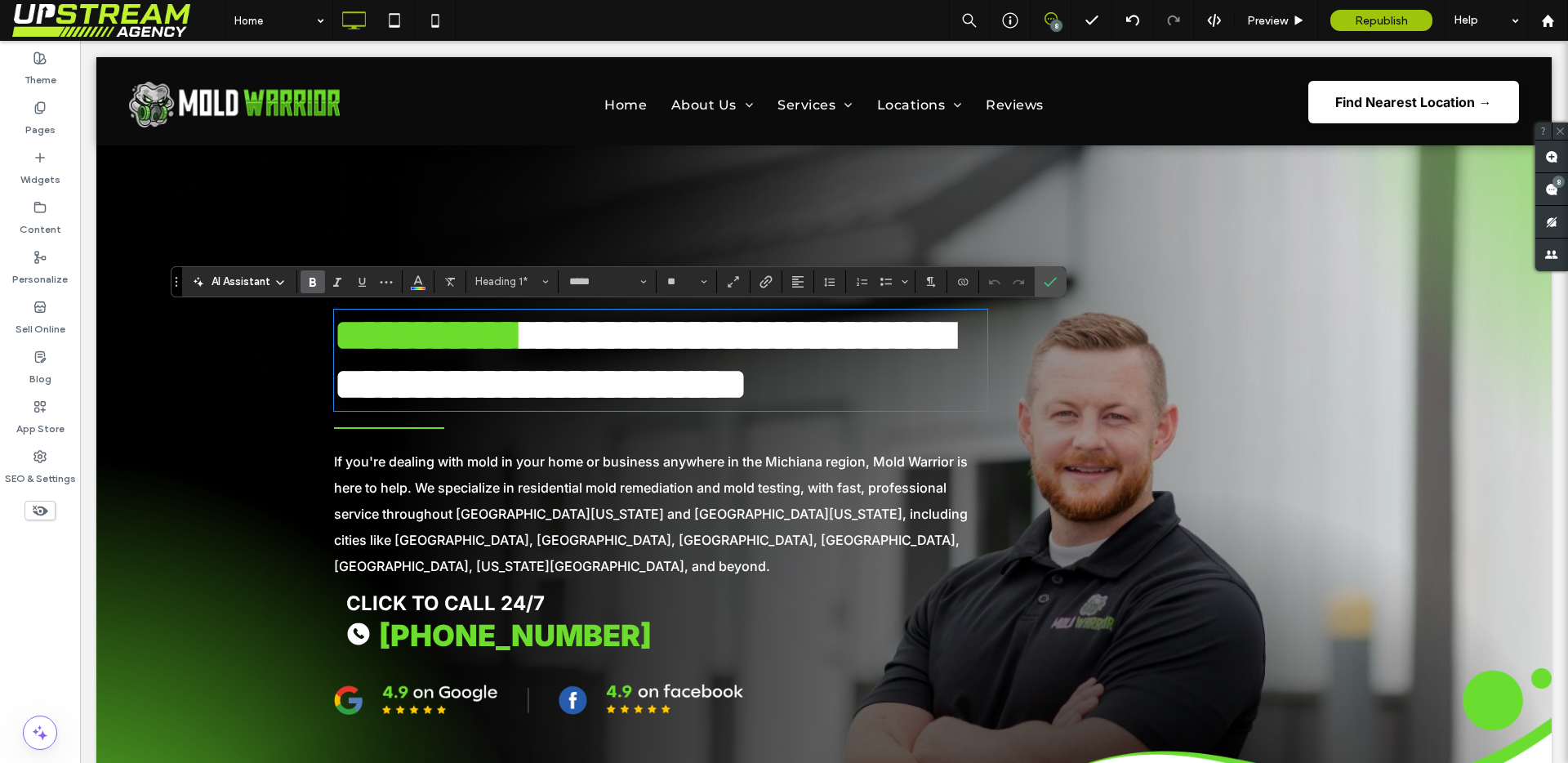
click at [523, 336] on span "**********" at bounding box center [428, 335] width 189 height 45
paste div
type input "**"
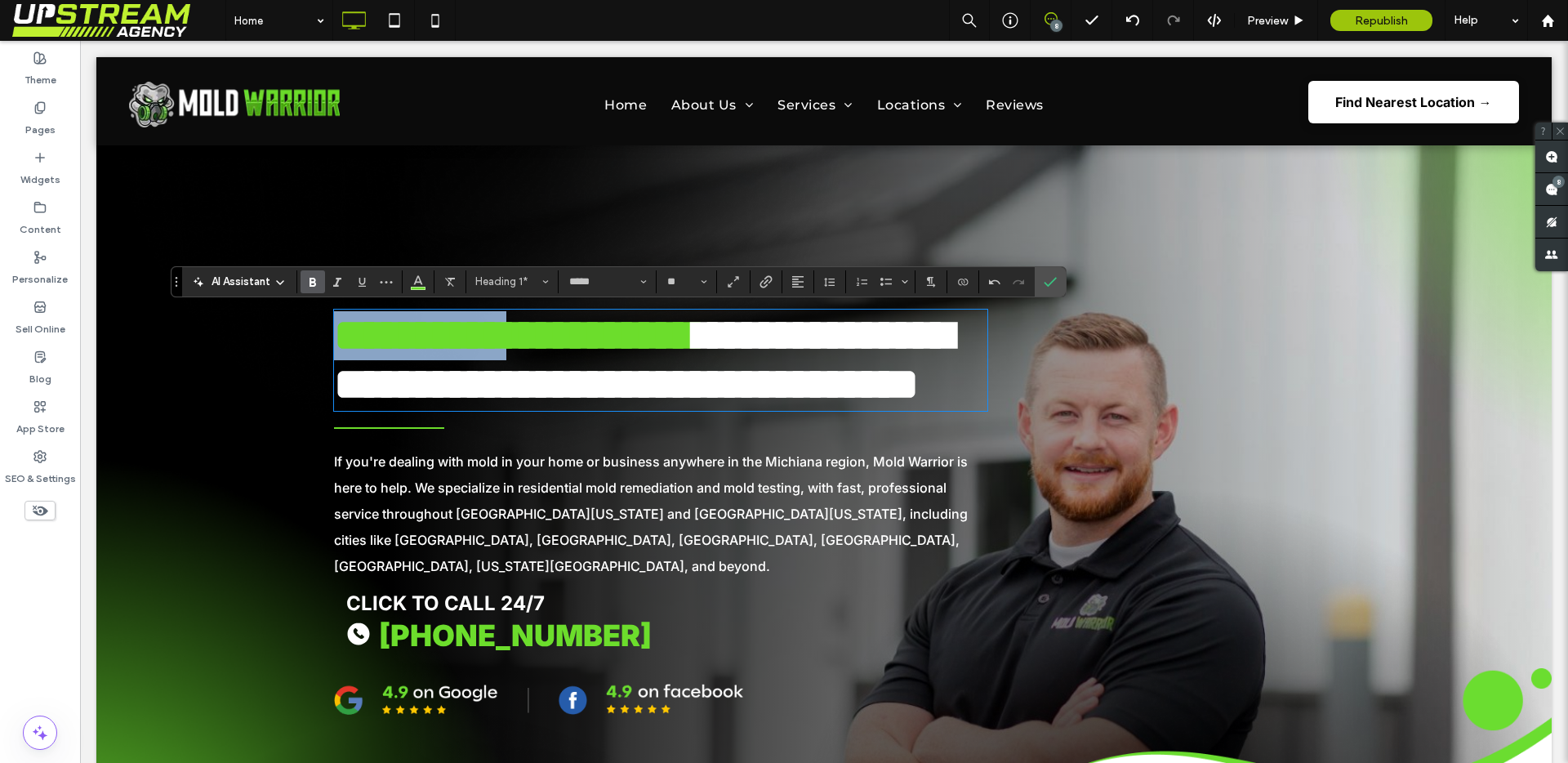
drag, startPoint x: 579, startPoint y: 336, endPoint x: 301, endPoint y: 349, distance: 278.3
click at [301, 349] on div "**********" at bounding box center [824, 426] width 1455 height 324
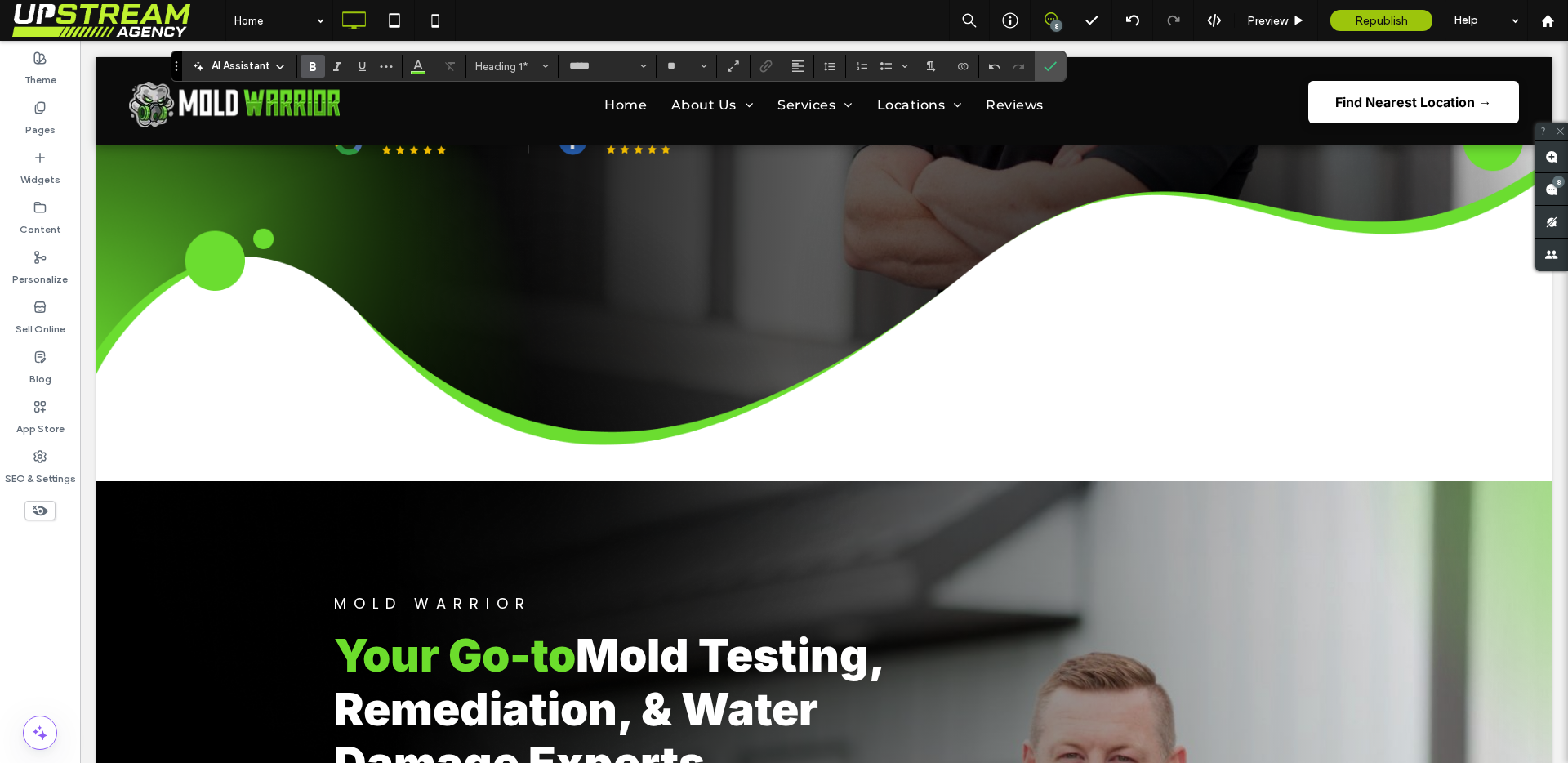
scroll to position [675, 0]
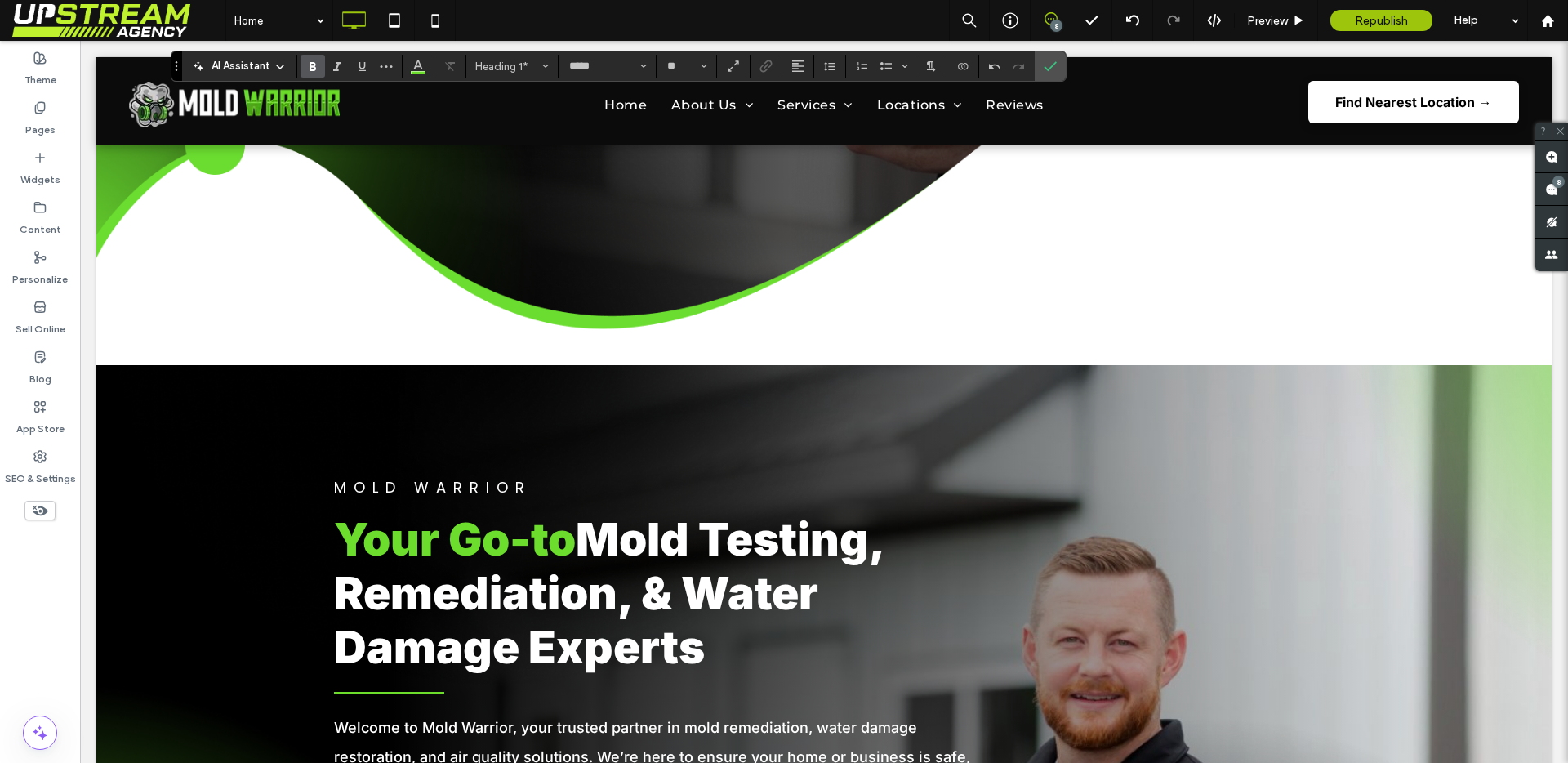
click at [573, 603] on span "Mold Testing, Remediation, & Water Damage Experts" at bounding box center [608, 593] width 549 height 162
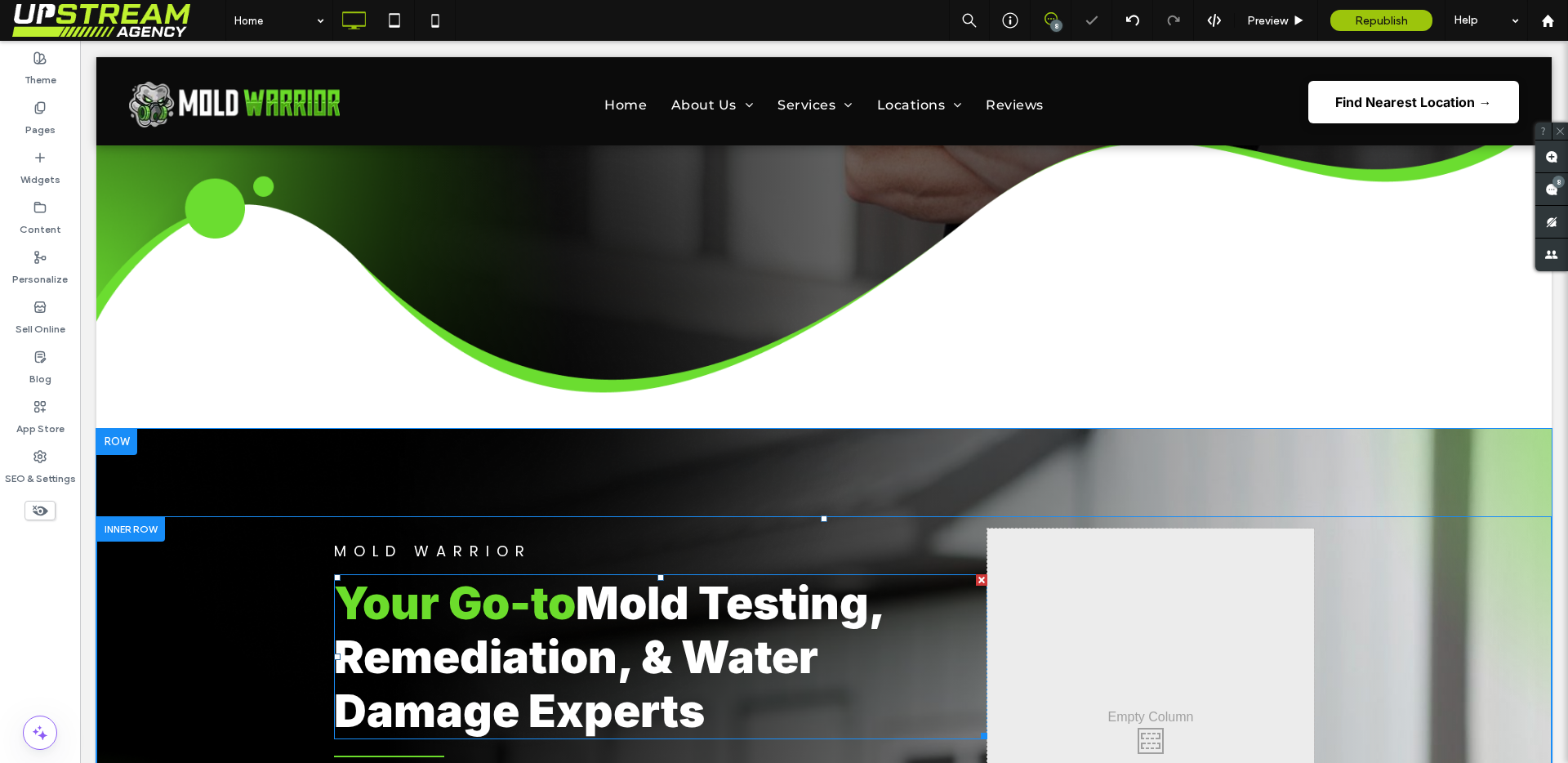
click at [573, 603] on span "Mold Testing, Remediation, & Water Damage Experts" at bounding box center [608, 657] width 549 height 162
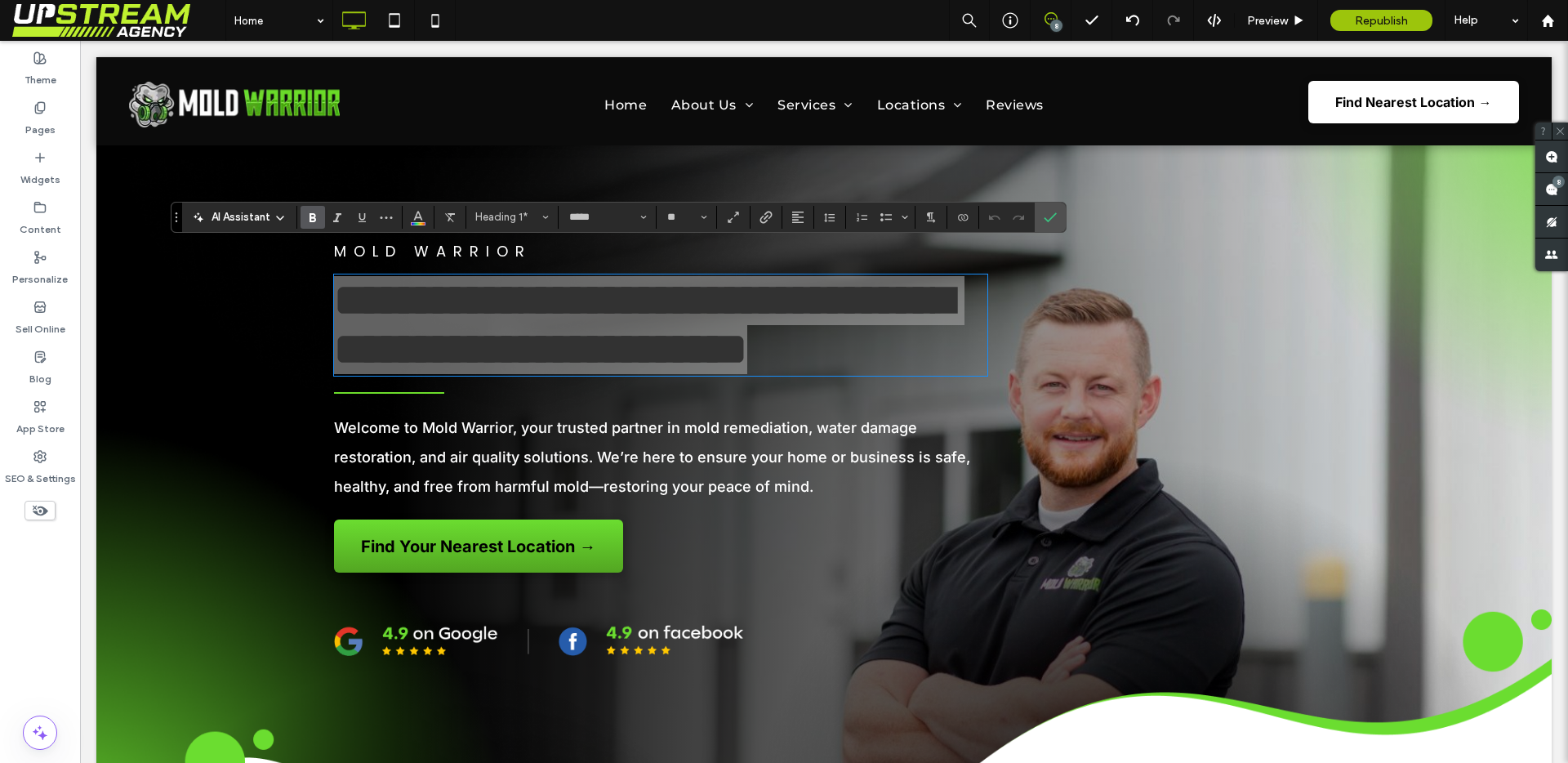
scroll to position [968, 0]
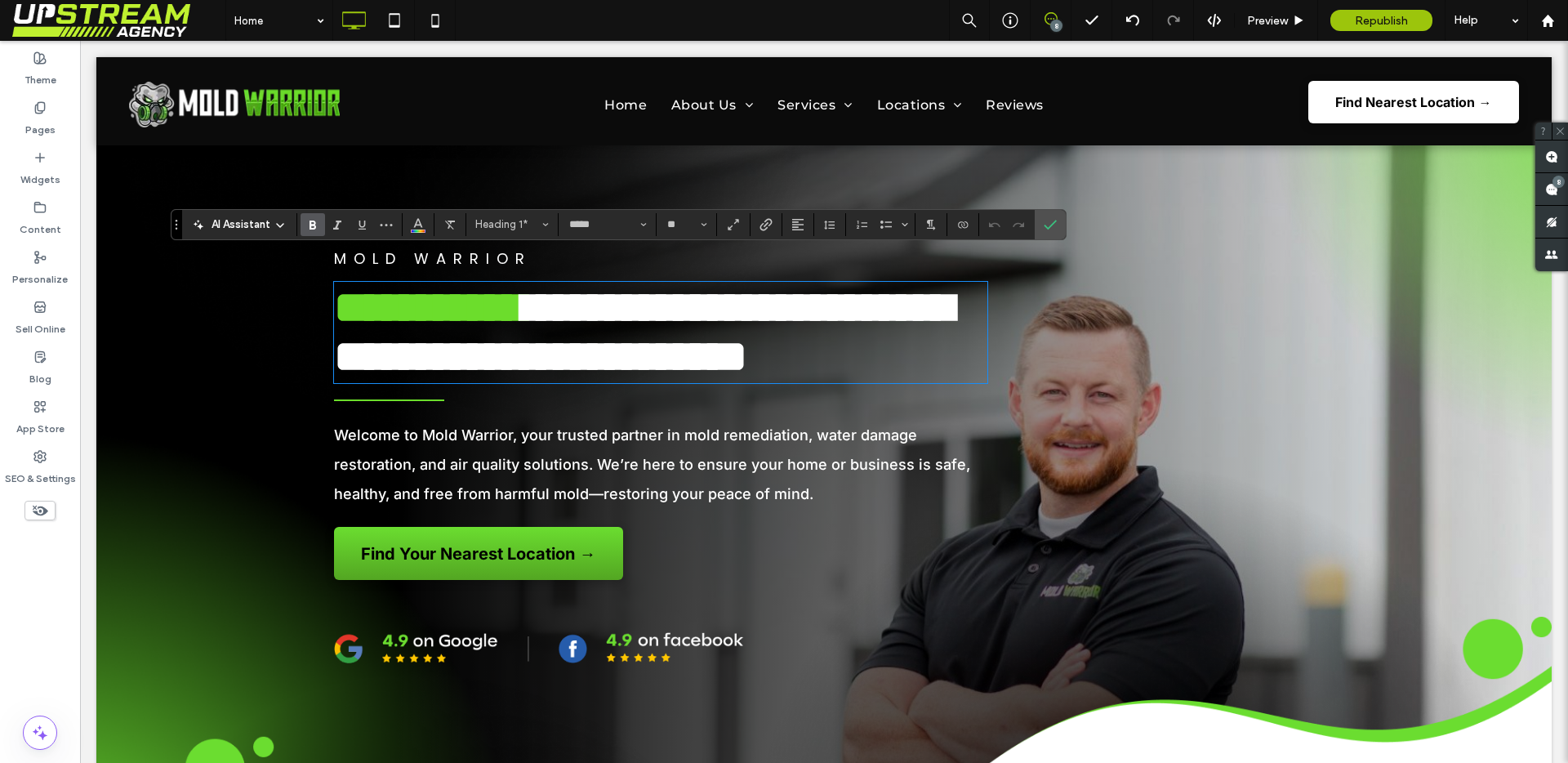
click at [579, 508] on p "Welcome to Mold Warrior, your trusted partner in mold remediation, water damage…" at bounding box center [660, 464] width 653 height 88
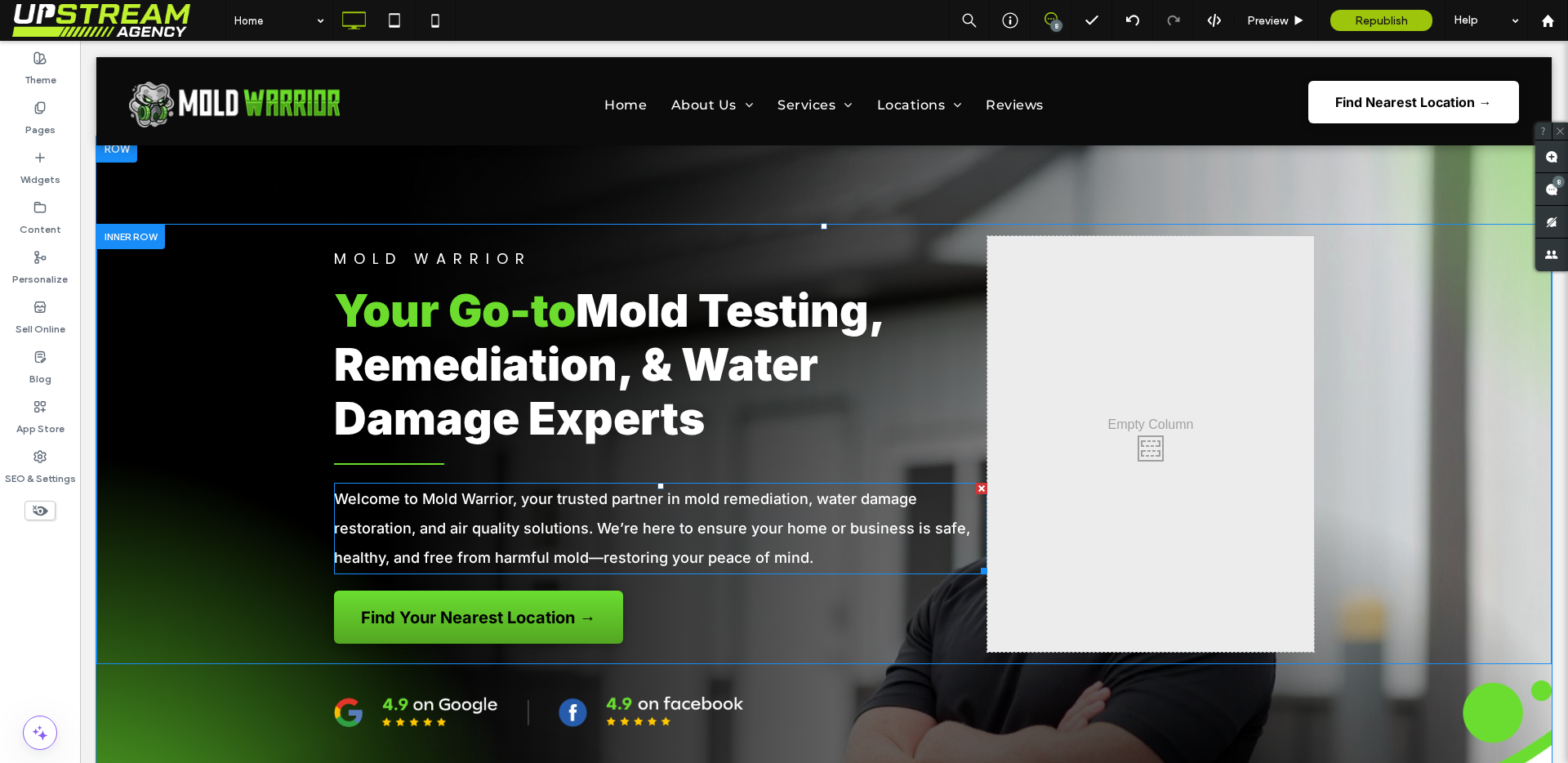
click at [579, 513] on p "Welcome to Mold Warrior, your trusted partner in mold remediation, water damage…" at bounding box center [660, 527] width 653 height 88
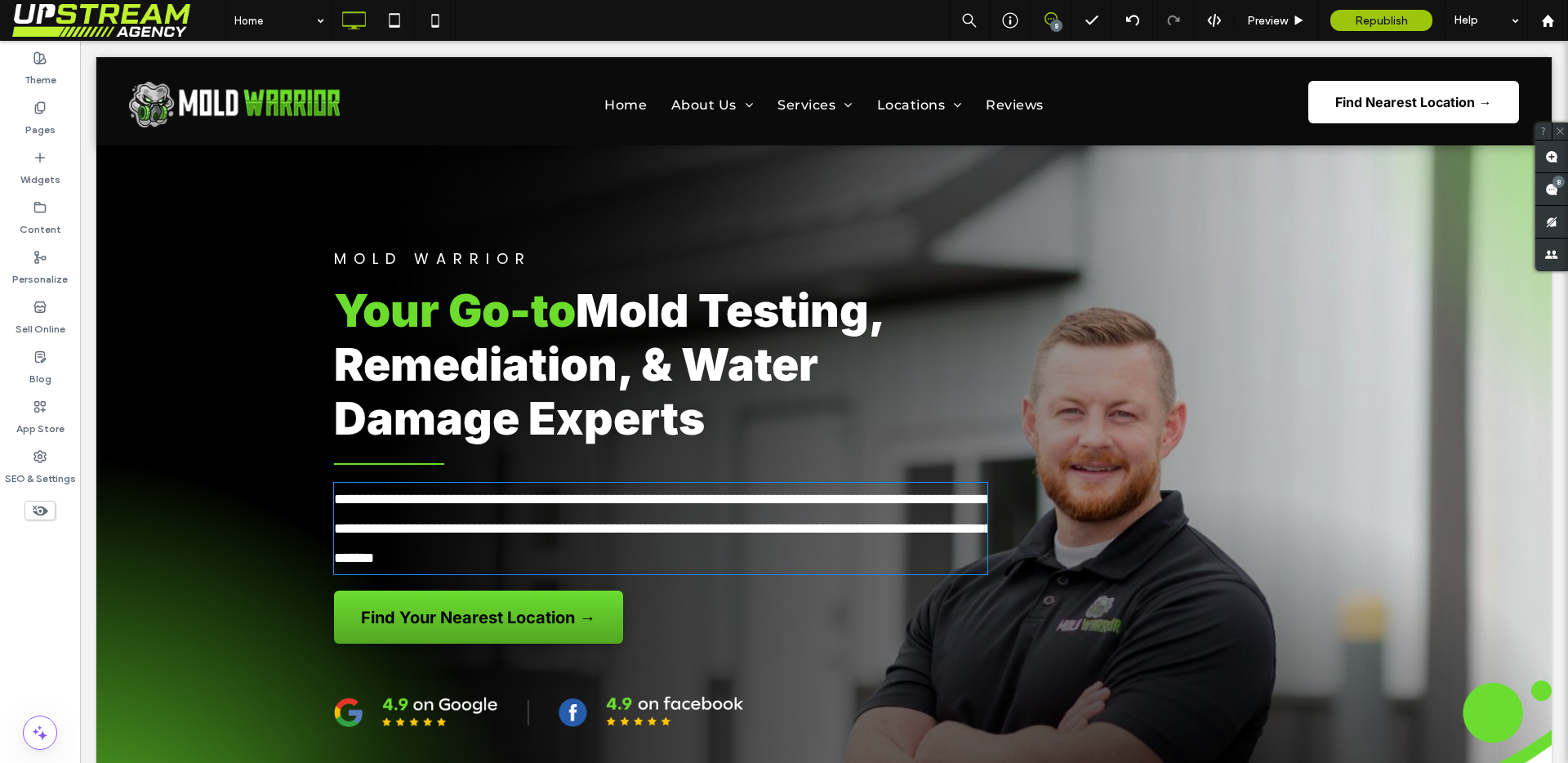
type input "*****"
type input "**"
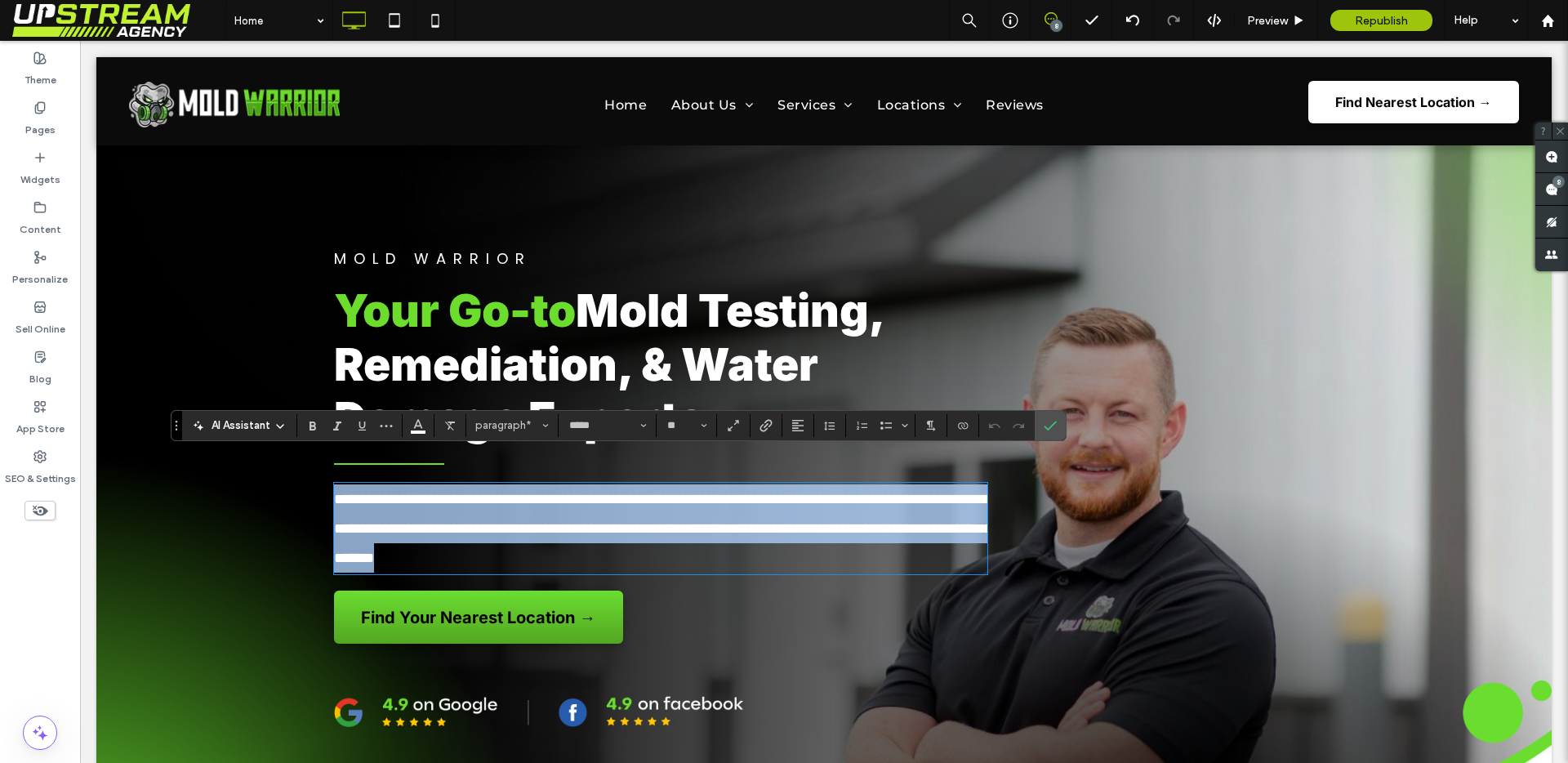
copy span "**********"
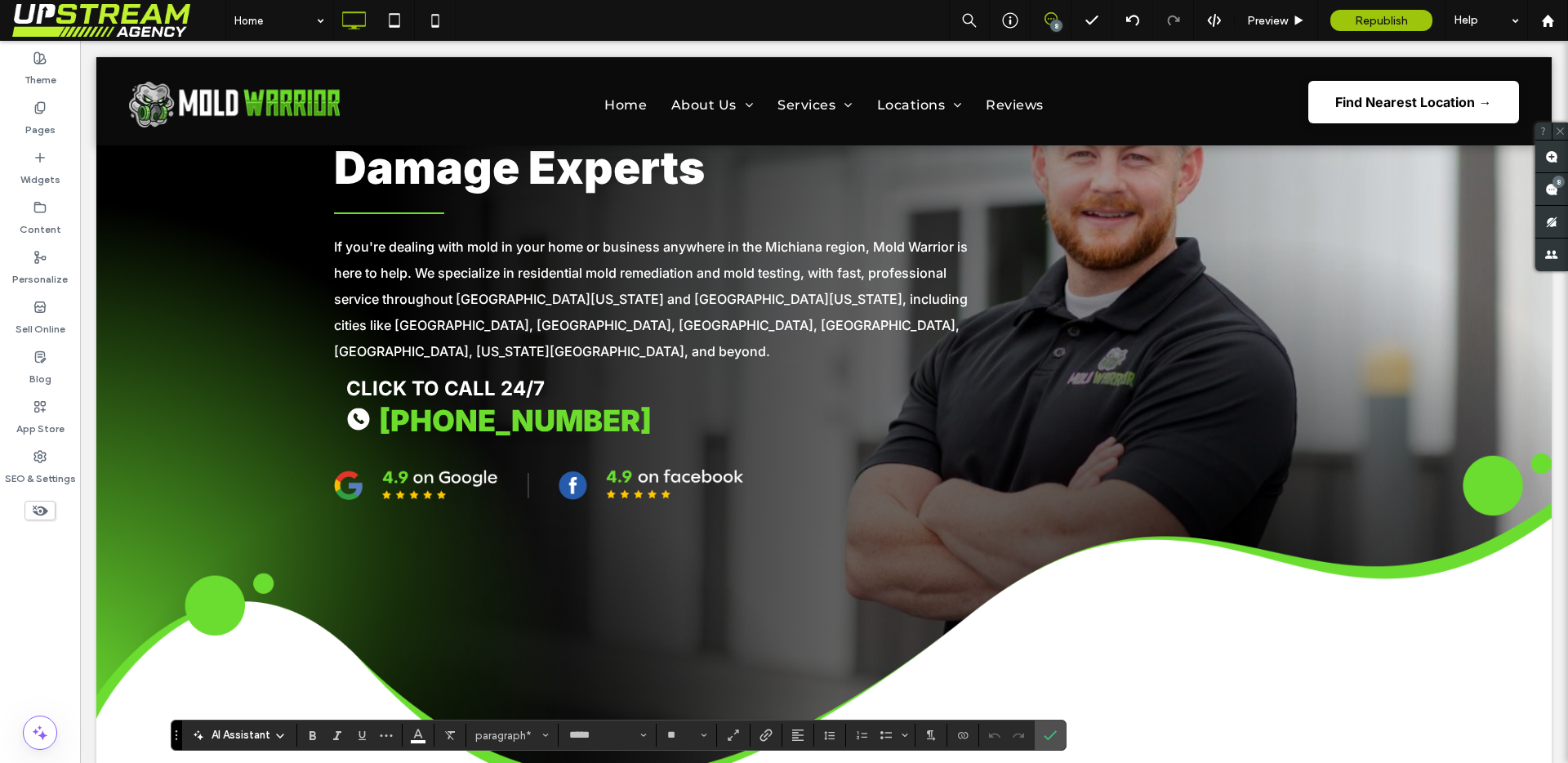
scroll to position [0, 0]
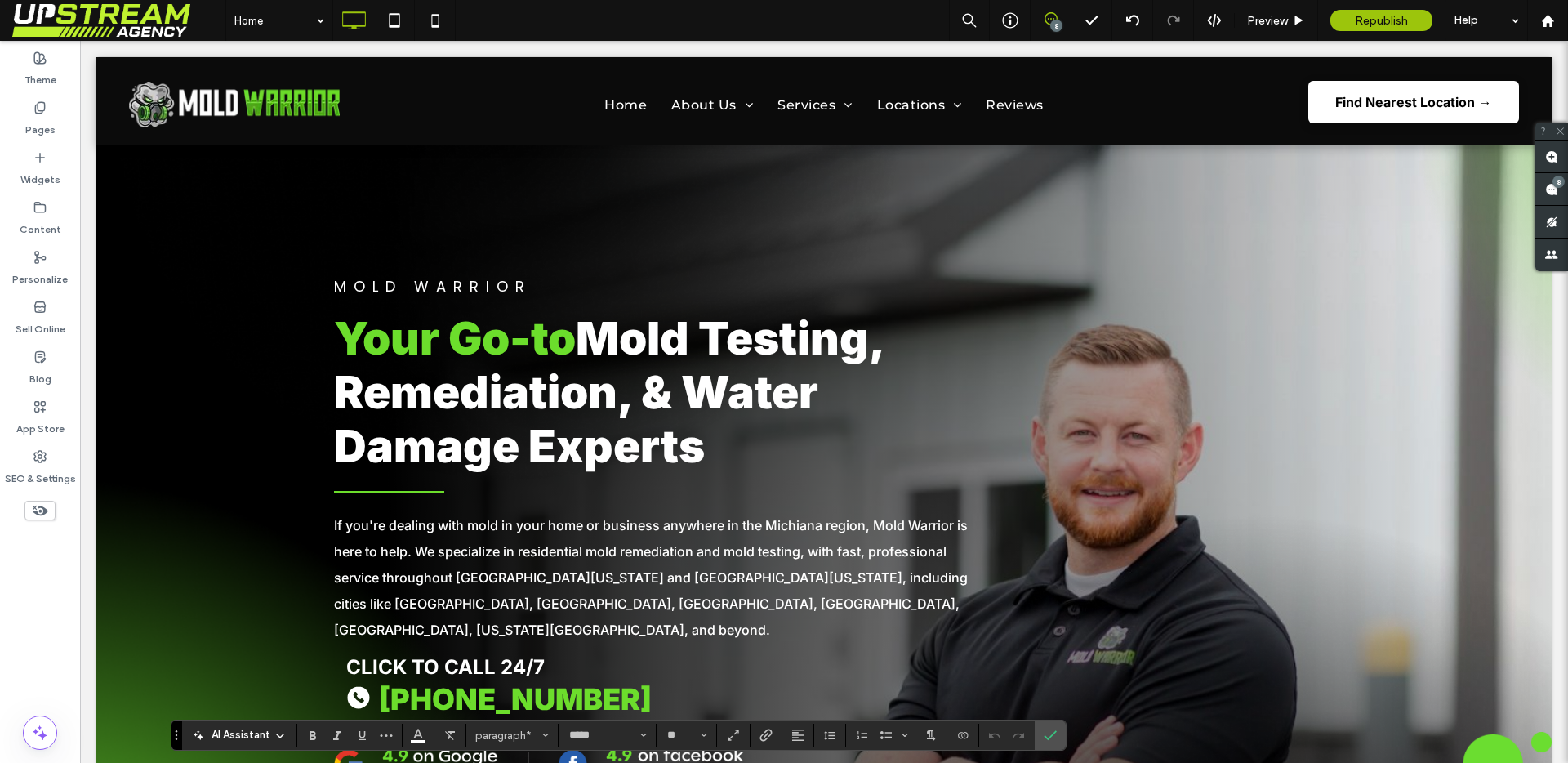
click at [550, 539] on p "If you're dealing with mold in your home or business anywhere in the Michiana r…" at bounding box center [660, 577] width 653 height 131
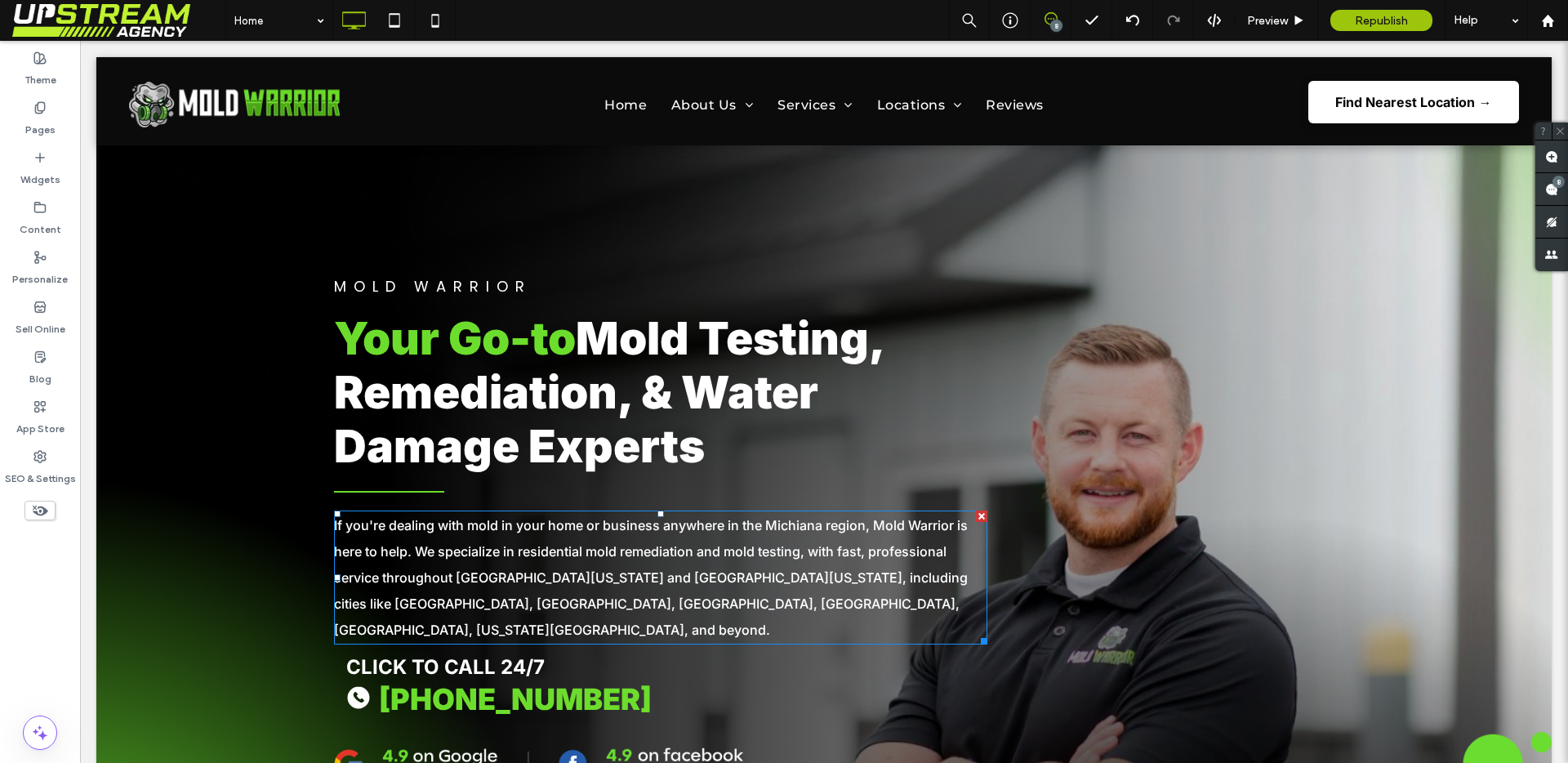
click at [550, 539] on p "If you're dealing with mold in your home or business anywhere in the Michiana r…" at bounding box center [660, 577] width 653 height 131
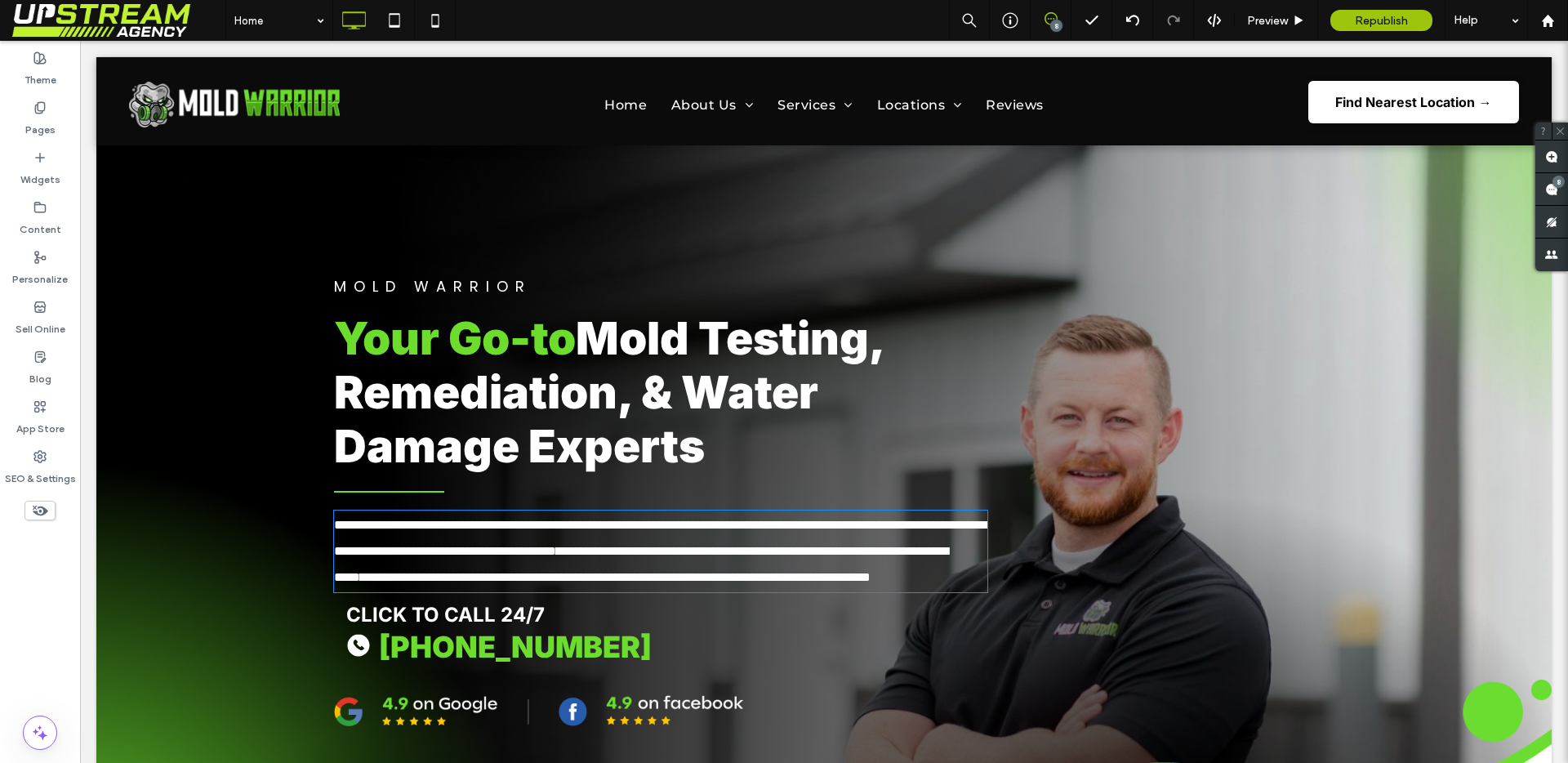
type input "*****"
type input "**"
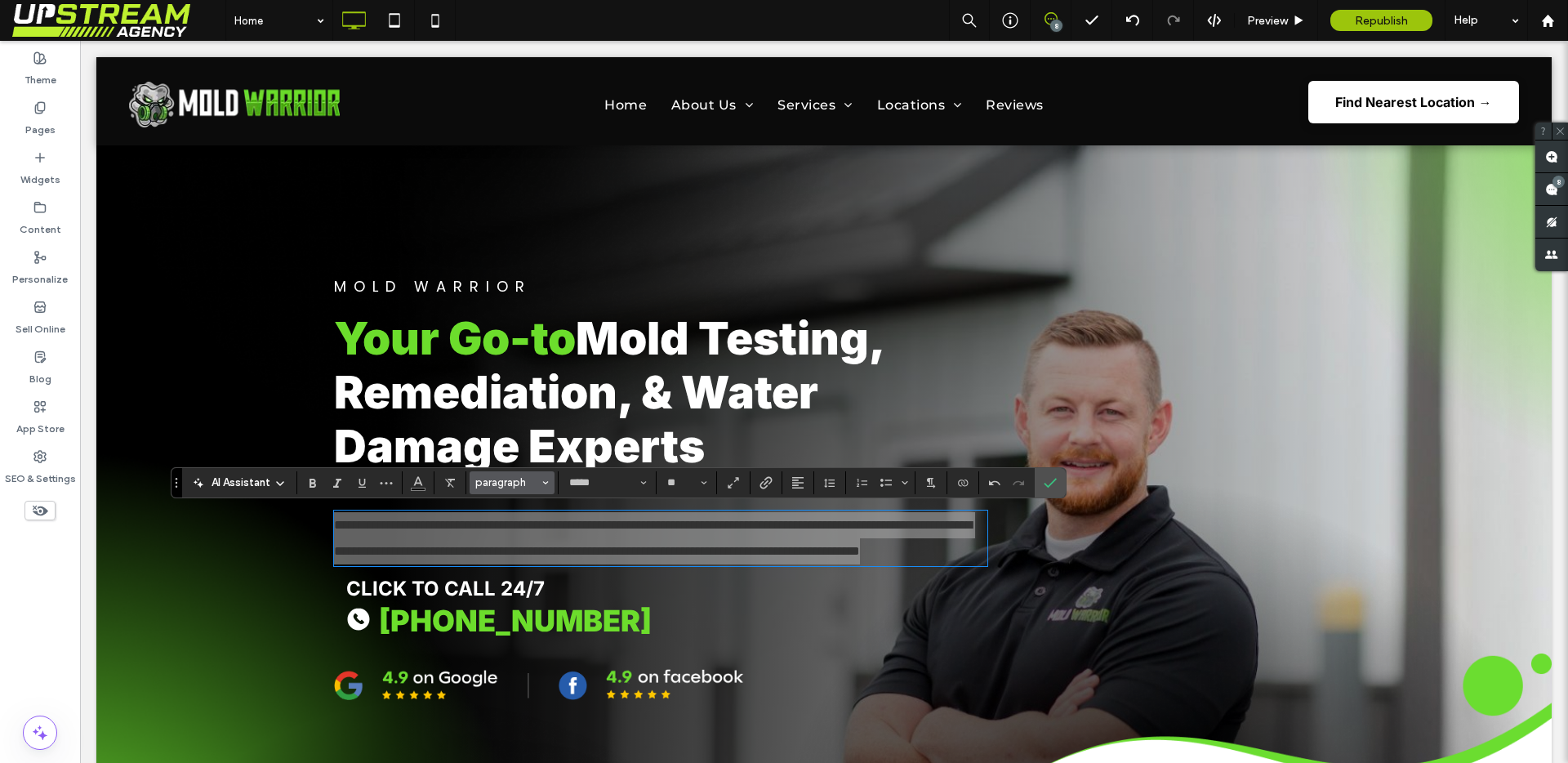
click at [498, 480] on span "paragraph" at bounding box center [508, 481] width 64 height 12
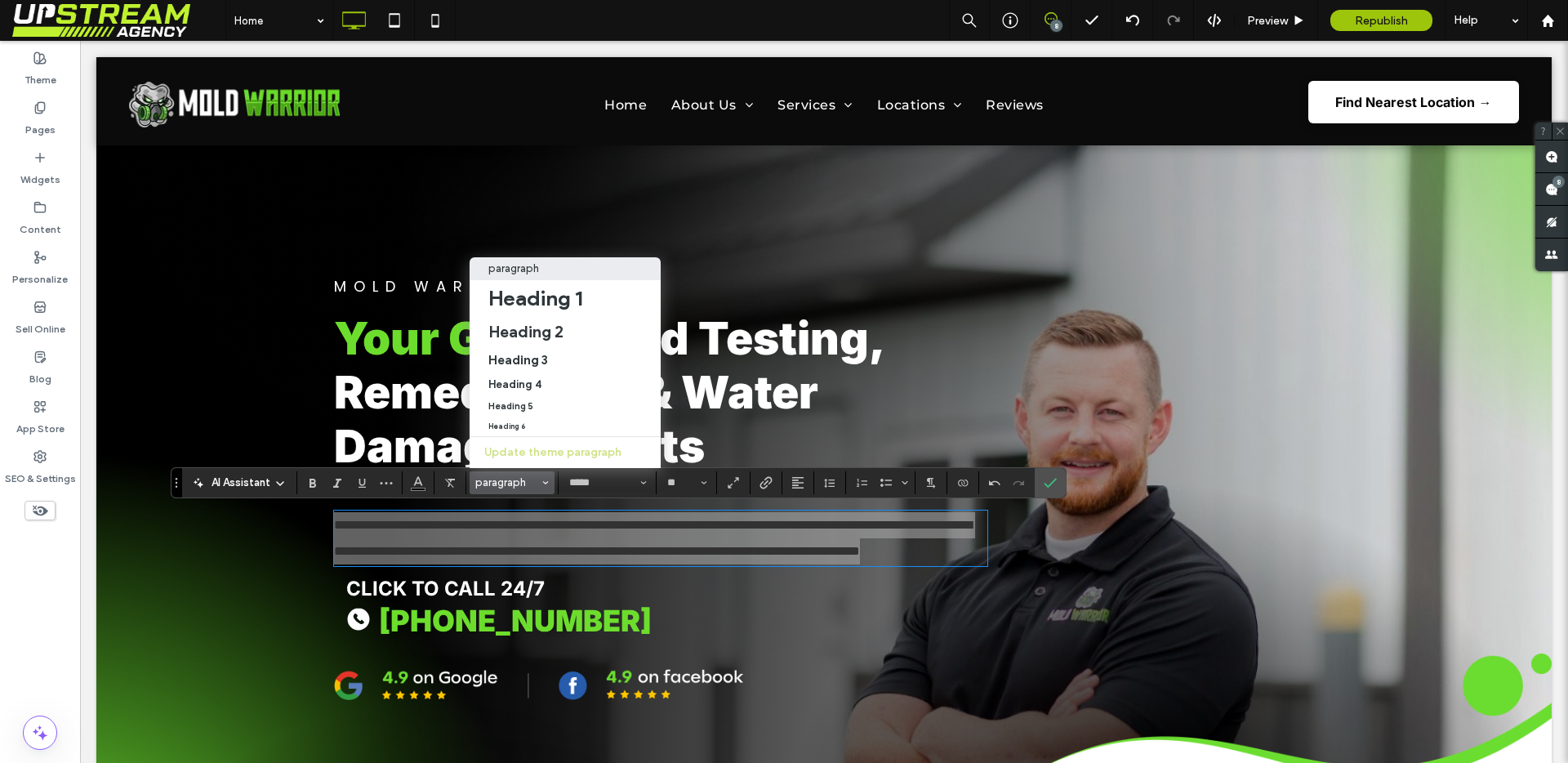
click at [518, 262] on p "paragraph" at bounding box center [514, 267] width 51 height 12
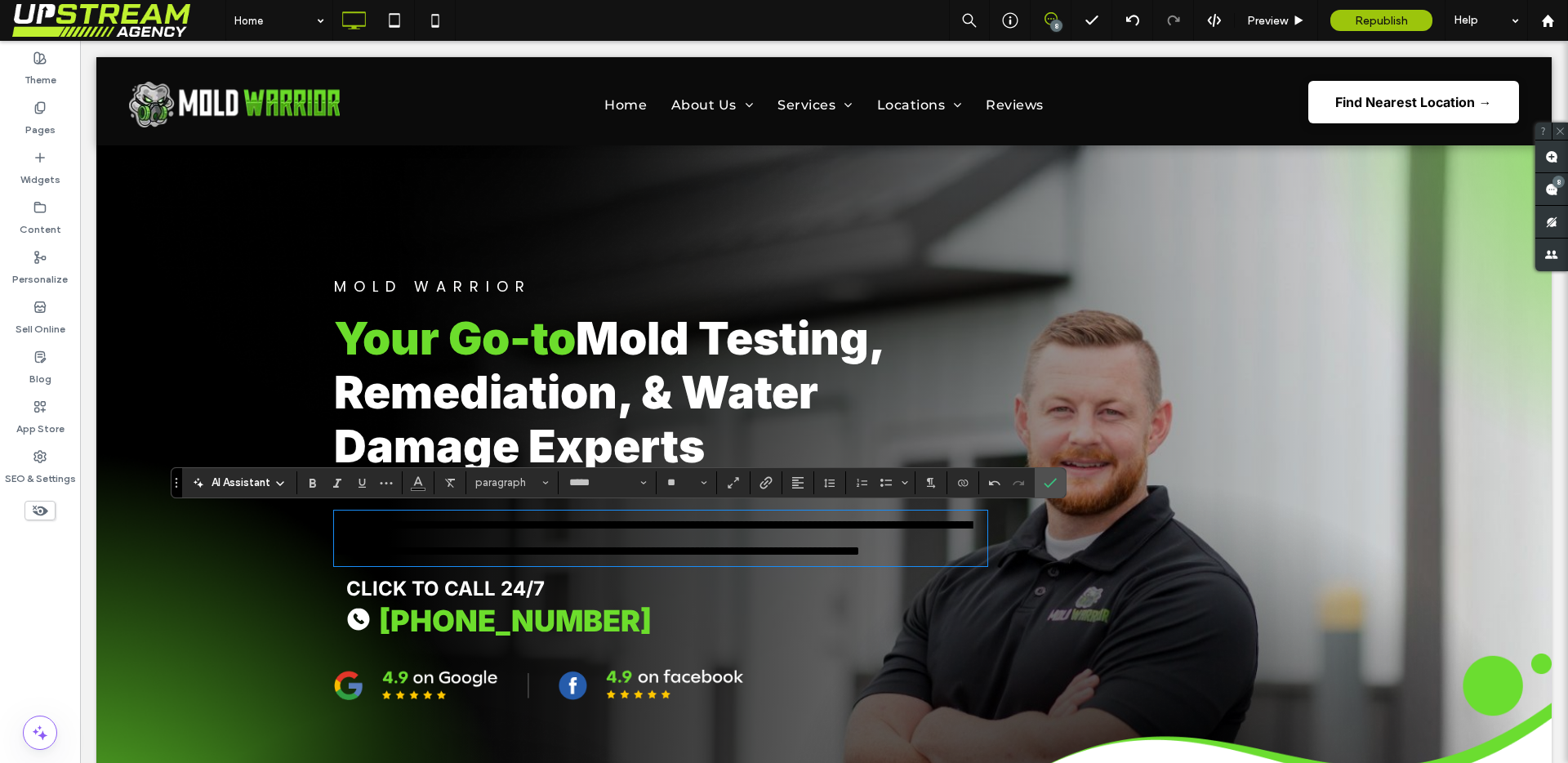
click at [415, 494] on div "AI Assistant paragraph ***** **" at bounding box center [618, 483] width 895 height 31
click at [417, 477] on icon "Color" at bounding box center [417, 481] width 13 height 13
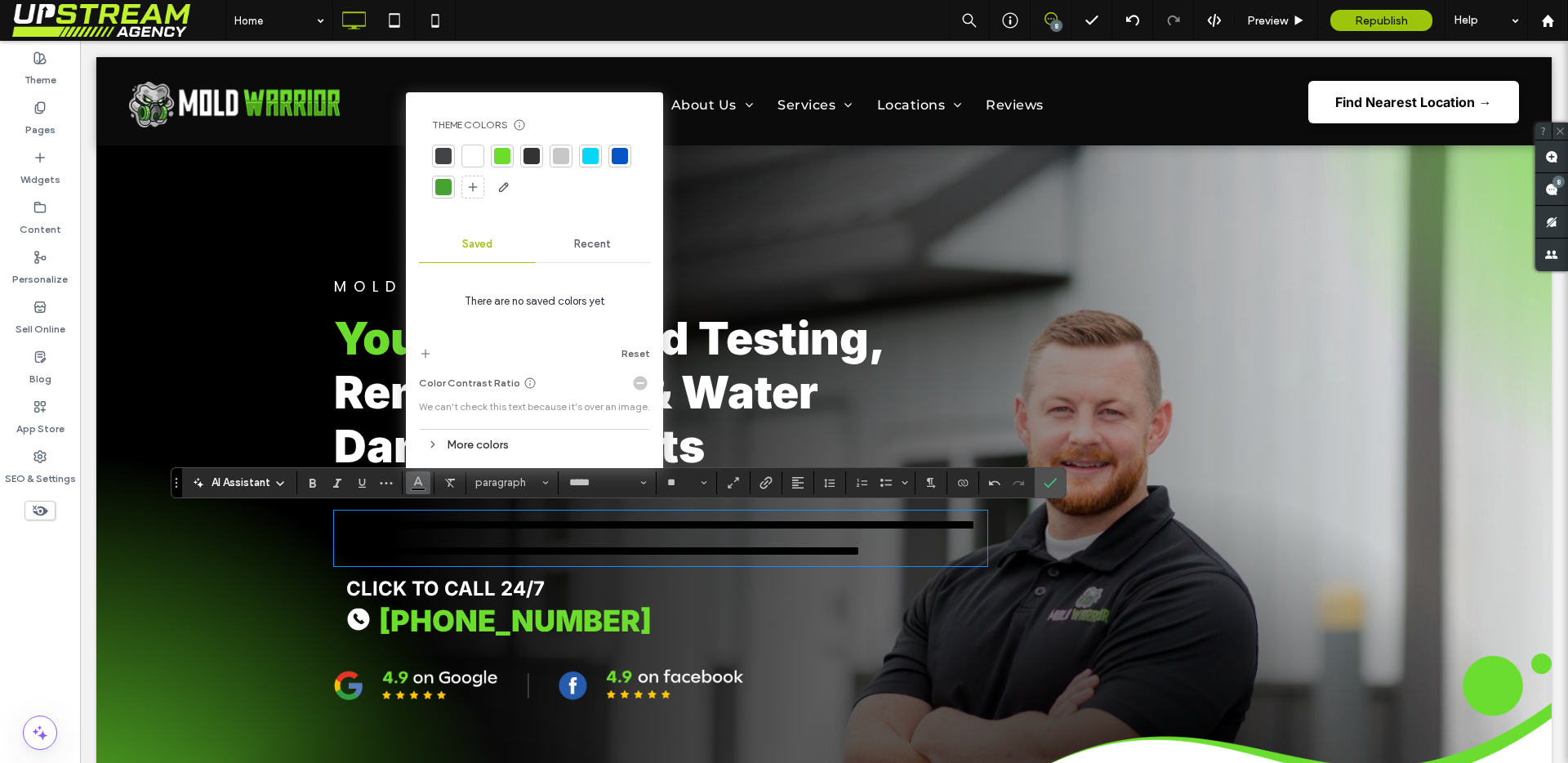
click at [467, 157] on div at bounding box center [473, 156] width 16 height 16
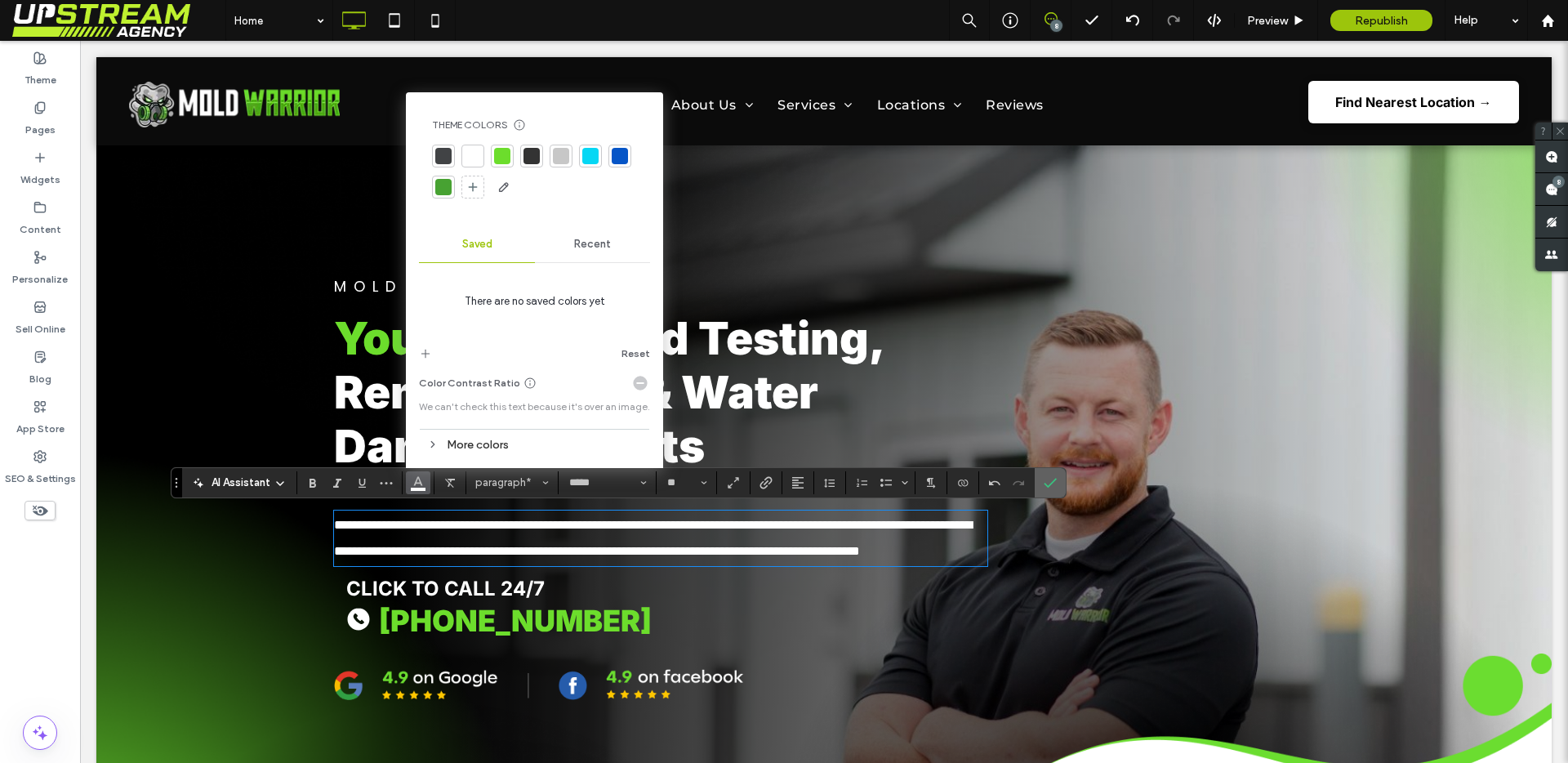
click at [1039, 486] on label "Confirm" at bounding box center [1050, 482] width 25 height 29
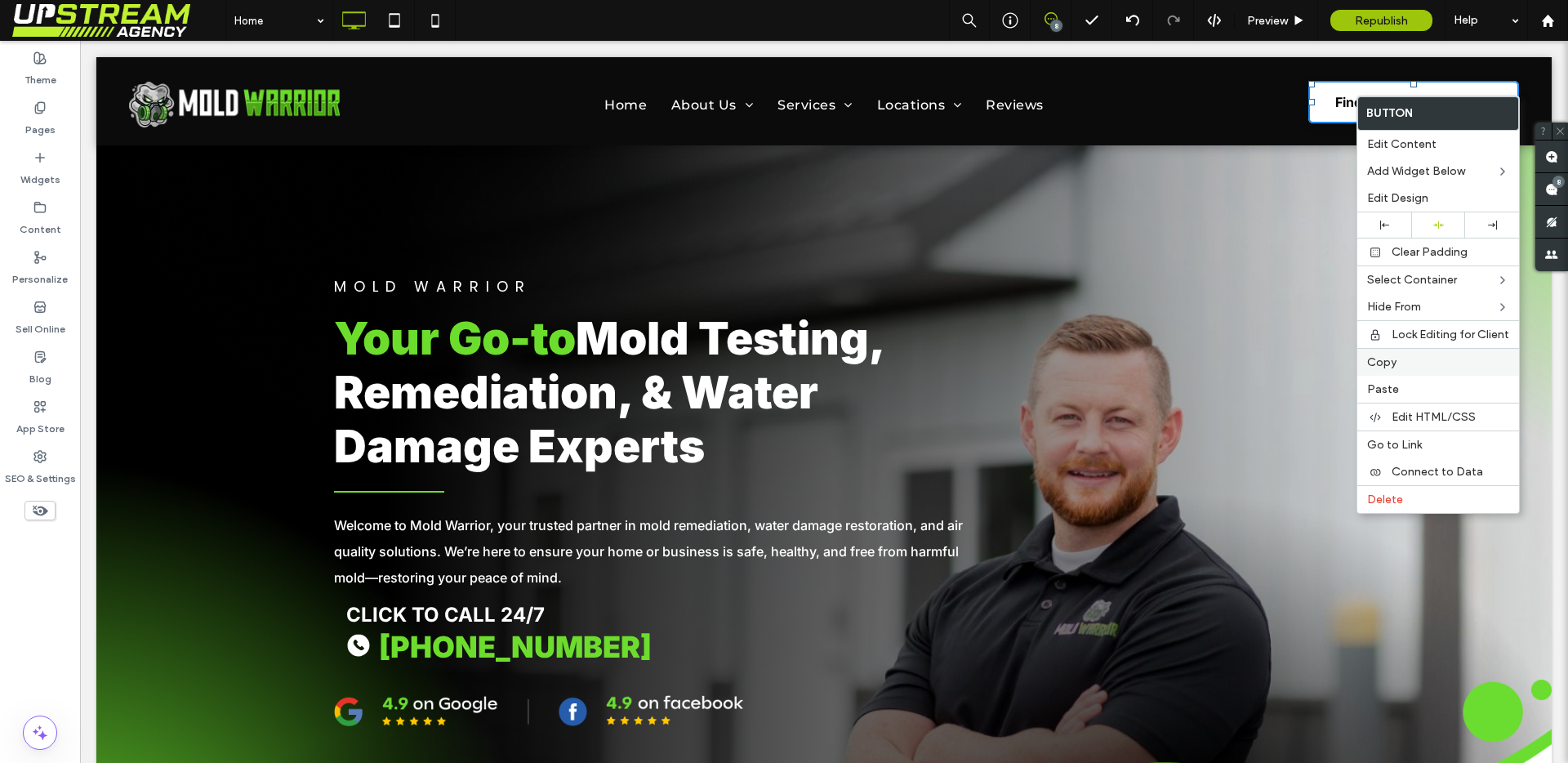
click at [1400, 362] on label "Copy" at bounding box center [1438, 362] width 142 height 14
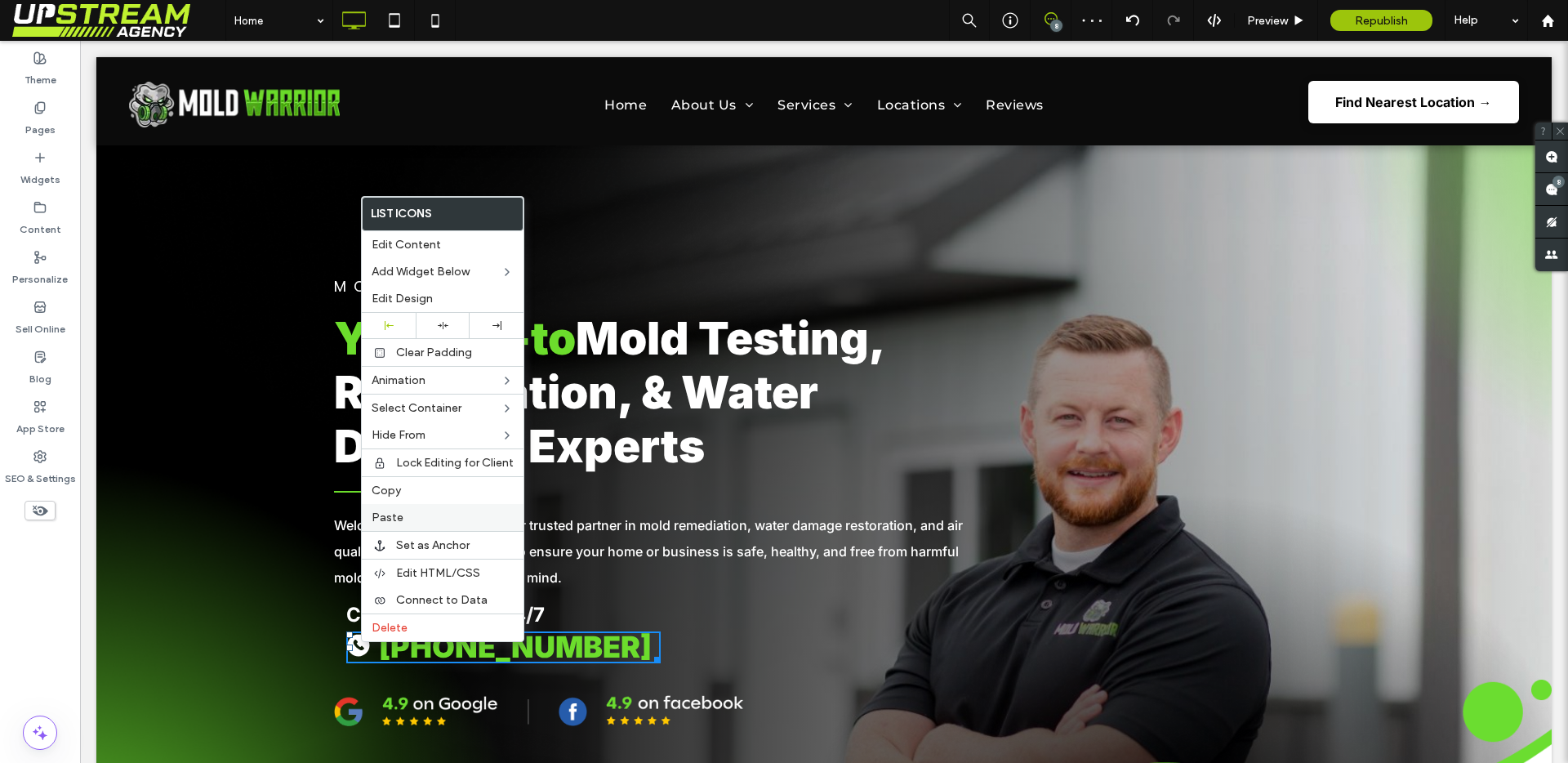
click at [401, 512] on label "Paste" at bounding box center [443, 517] width 142 height 14
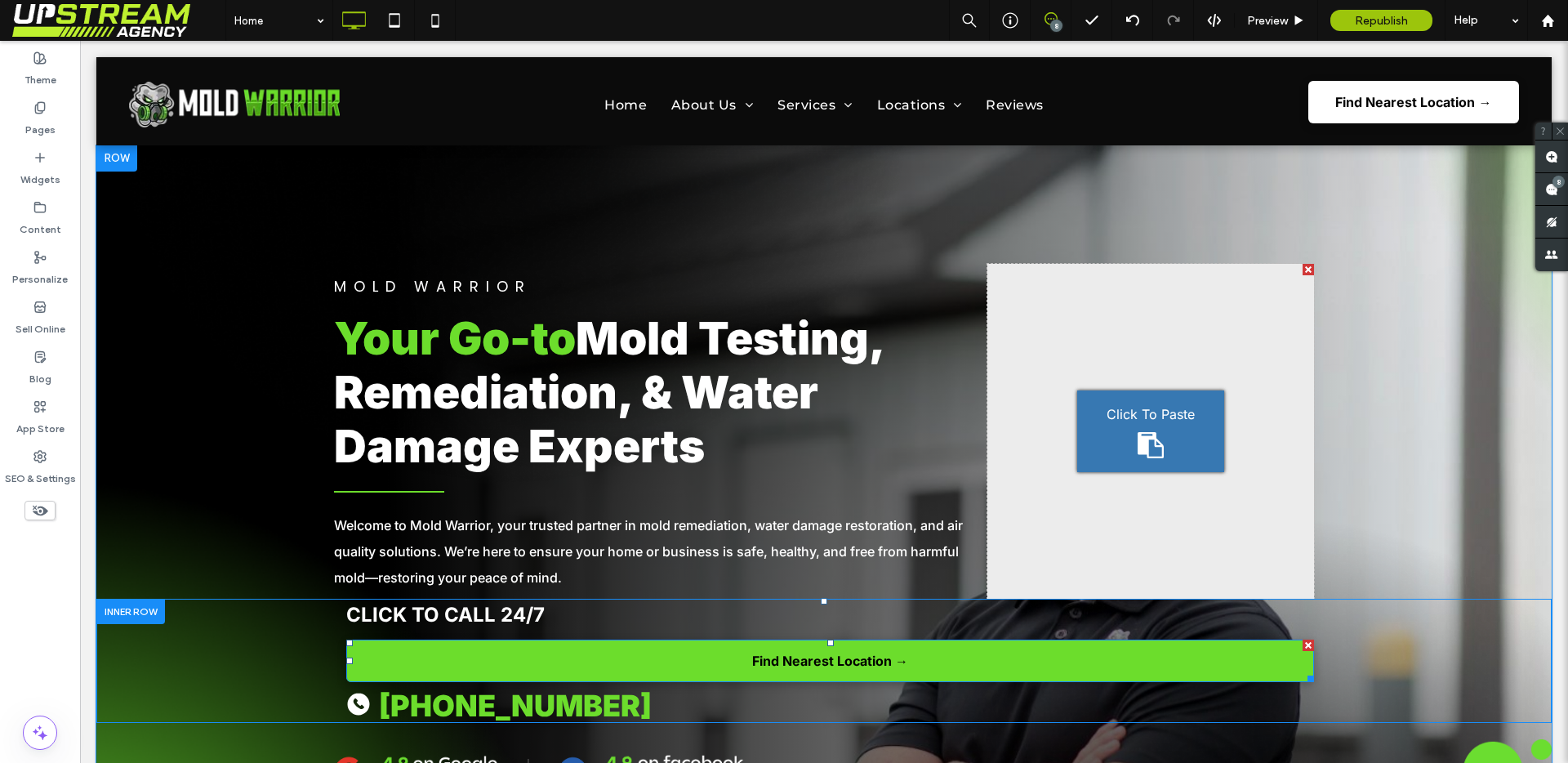
click at [1290, 671] on link "Find Nearest Location →" at bounding box center [830, 661] width 968 height 44
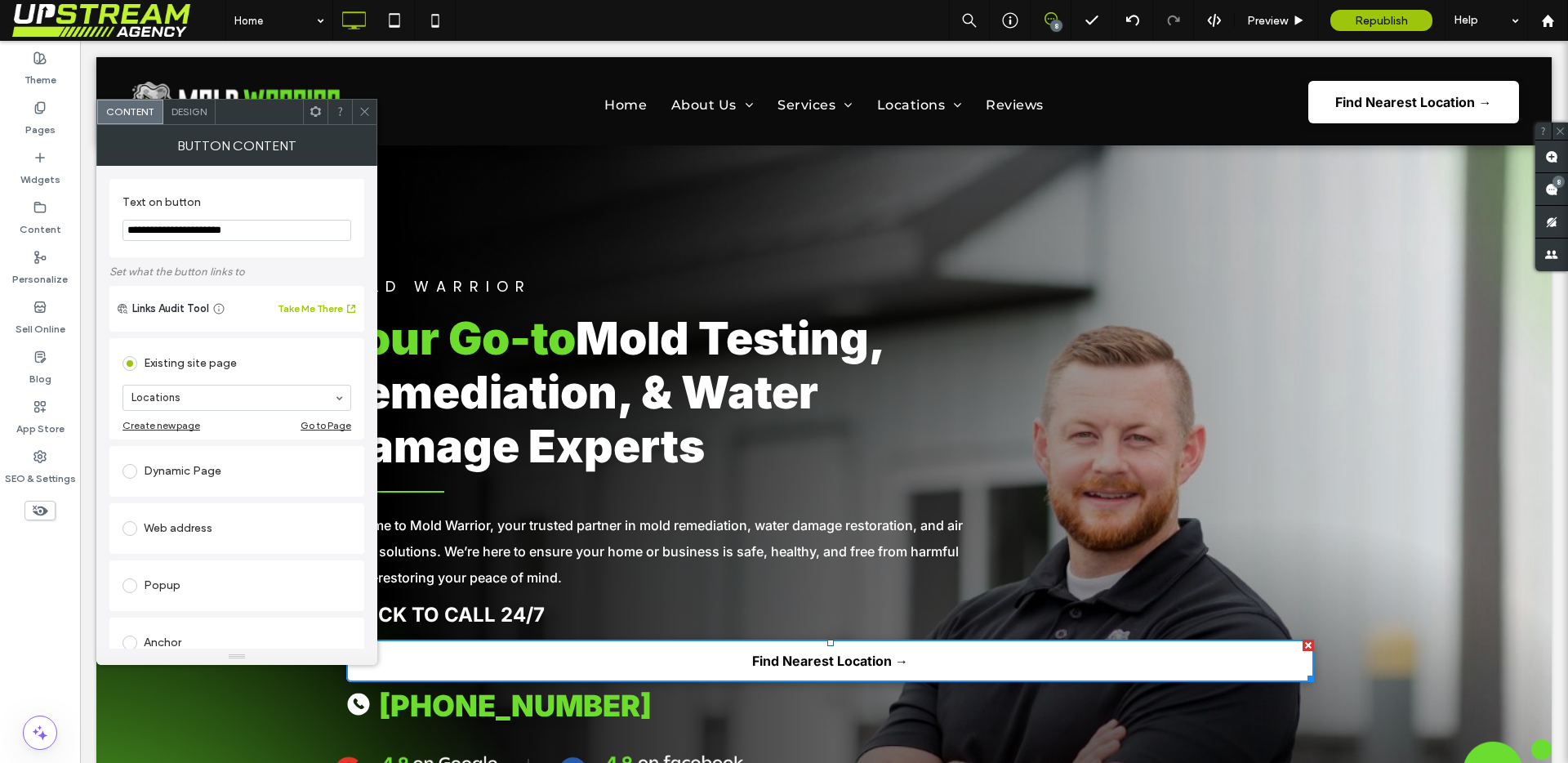
click at [187, 102] on div "Design" at bounding box center [189, 112] width 52 height 25
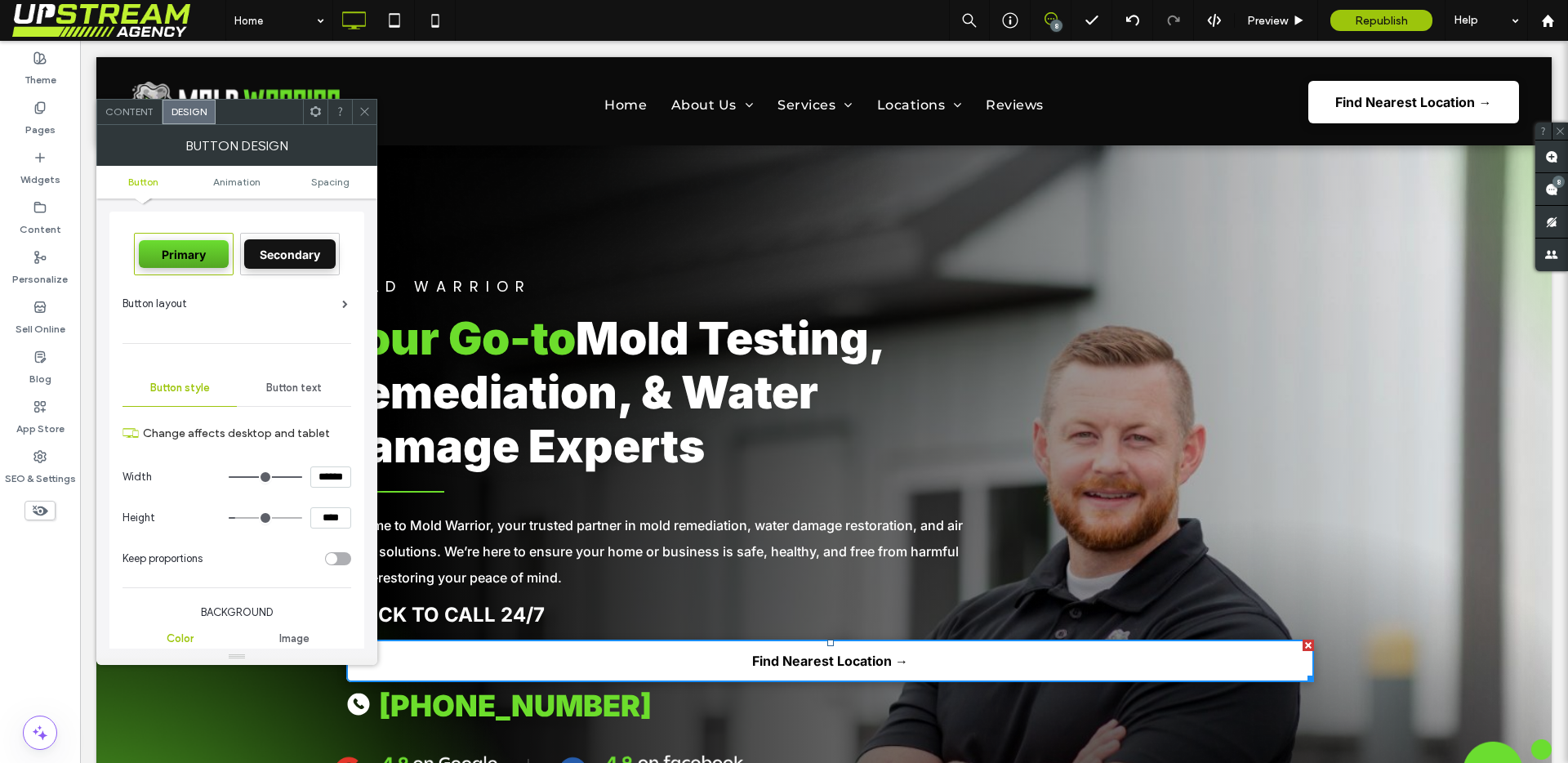
click at [327, 476] on input "******" at bounding box center [330, 477] width 41 height 21
type input "*****"
type input "***"
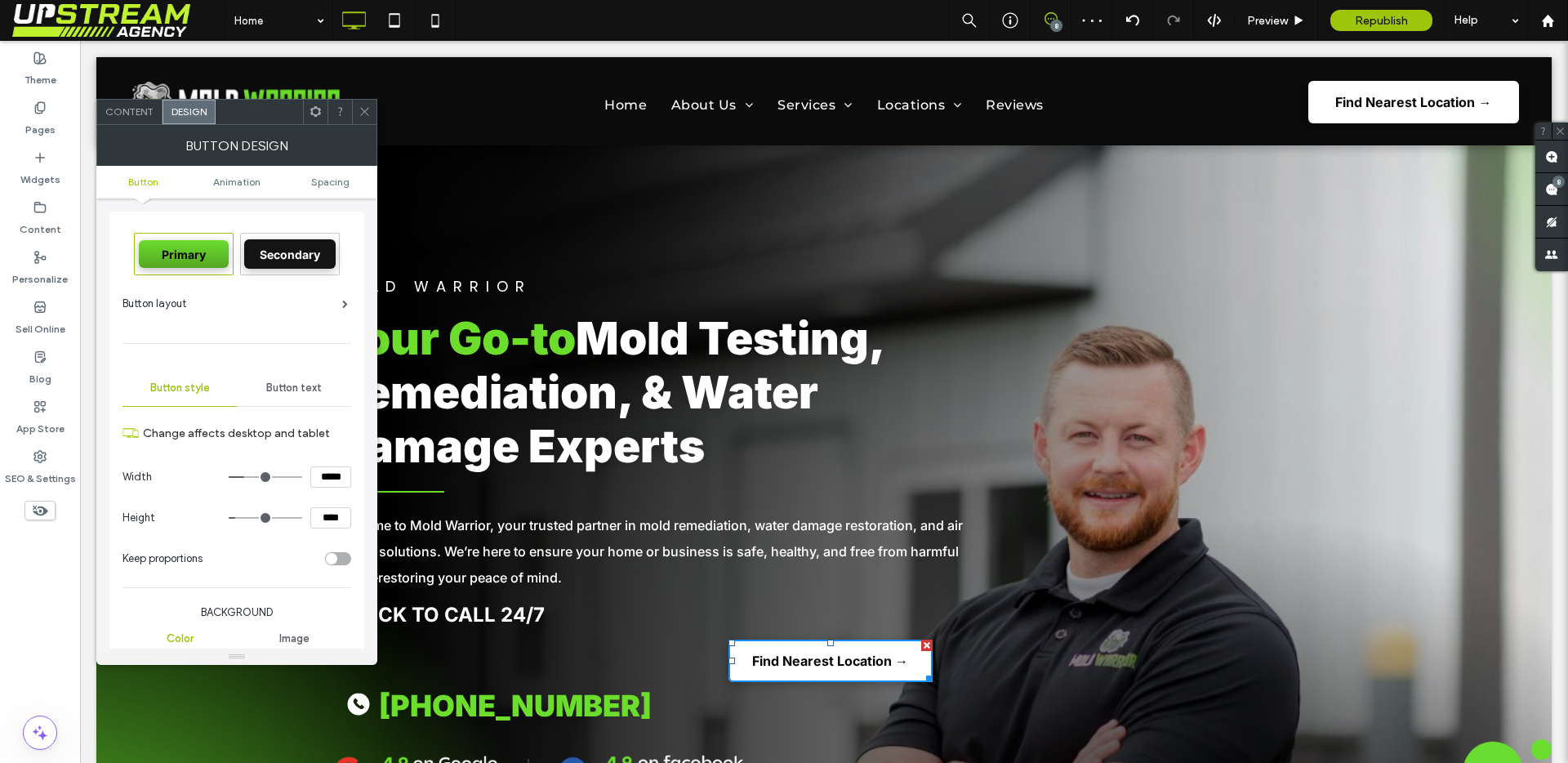
click at [354, 105] on div at bounding box center [364, 112] width 25 height 25
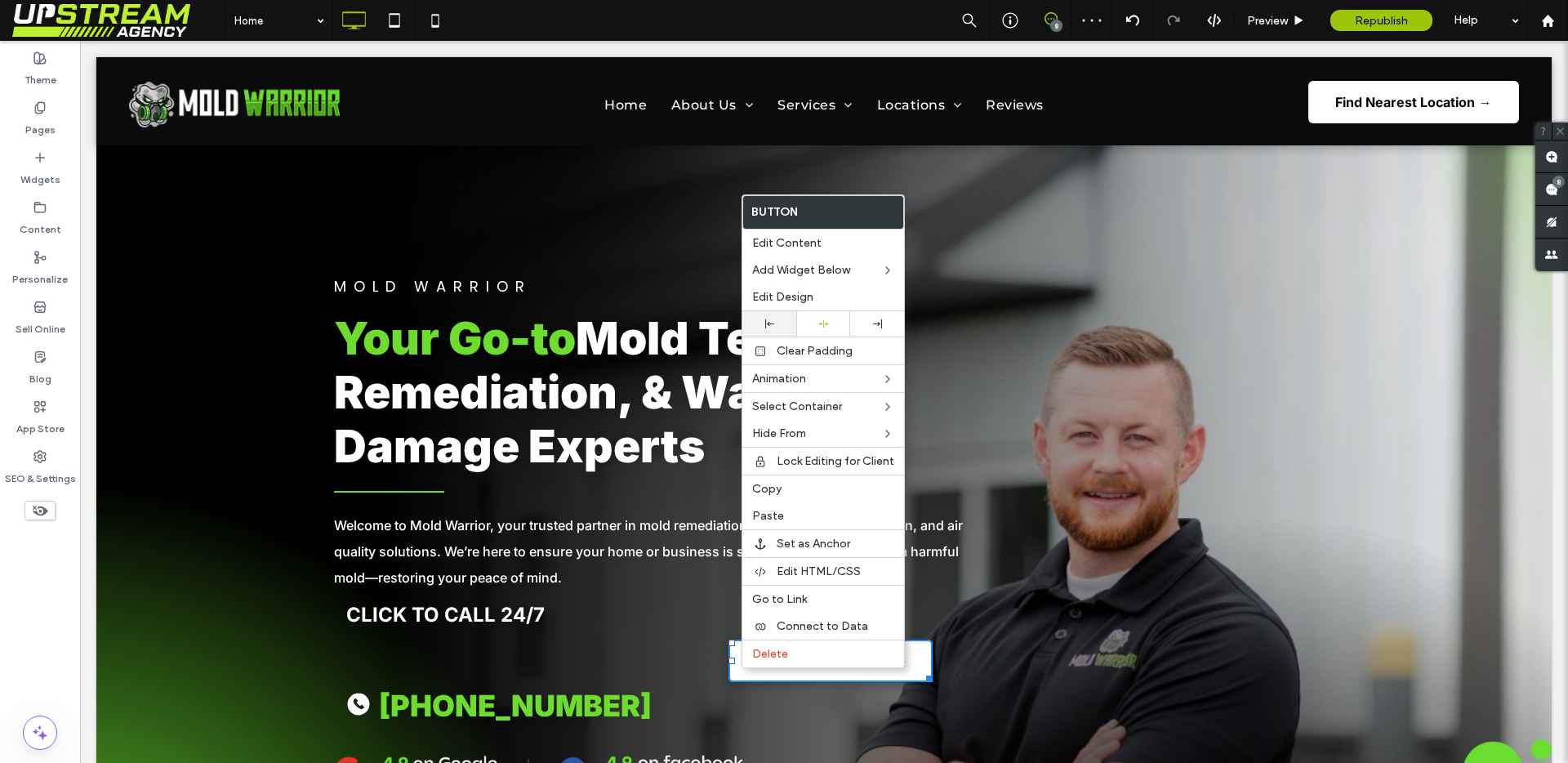
click at [766, 322] on icon at bounding box center [769, 324] width 9 height 9
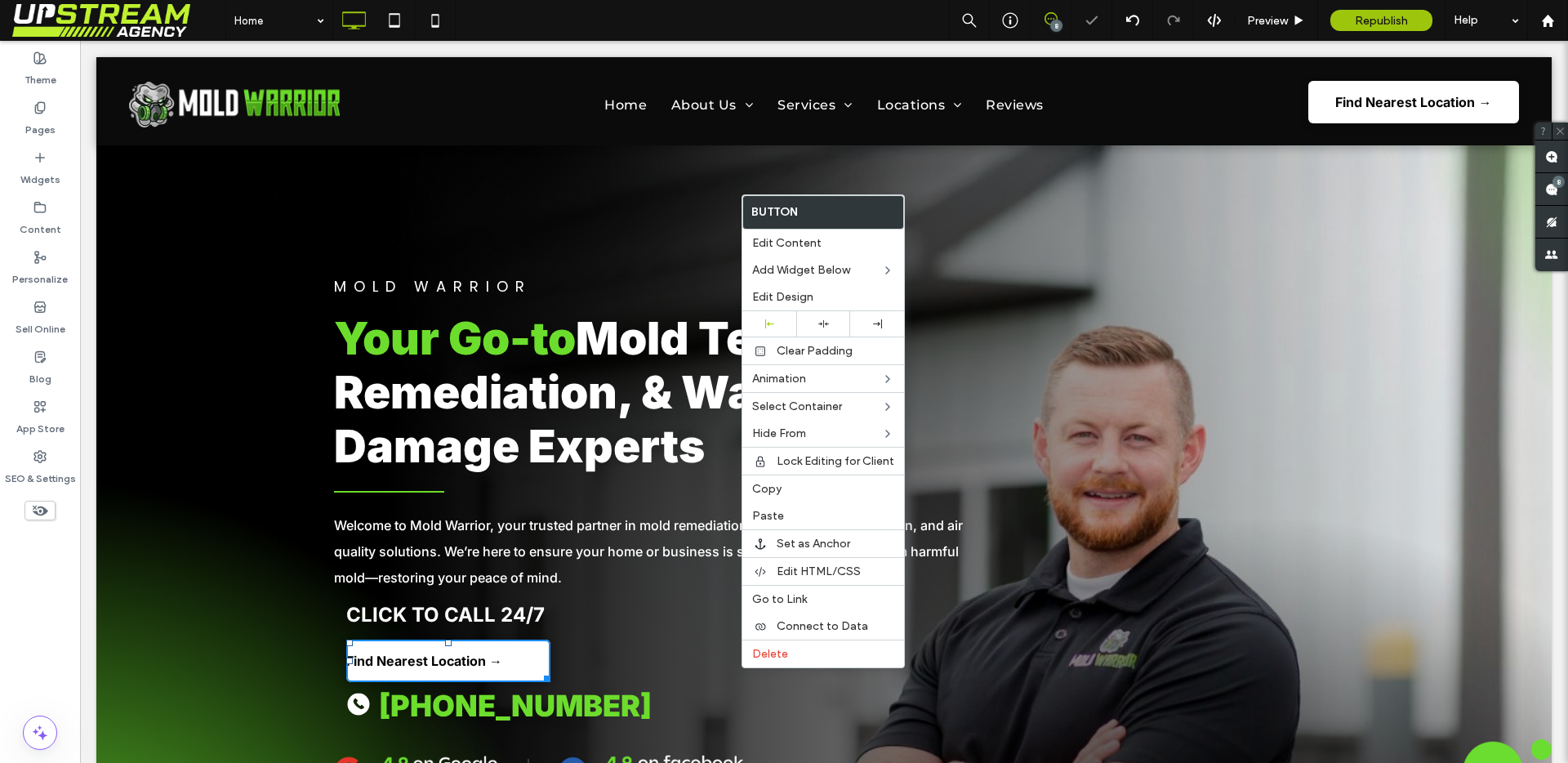
click at [496, 517] on span "Welcome to Mold Warrior, your trusted partner in mold remediation, water damage…" at bounding box center [648, 550] width 628 height 68
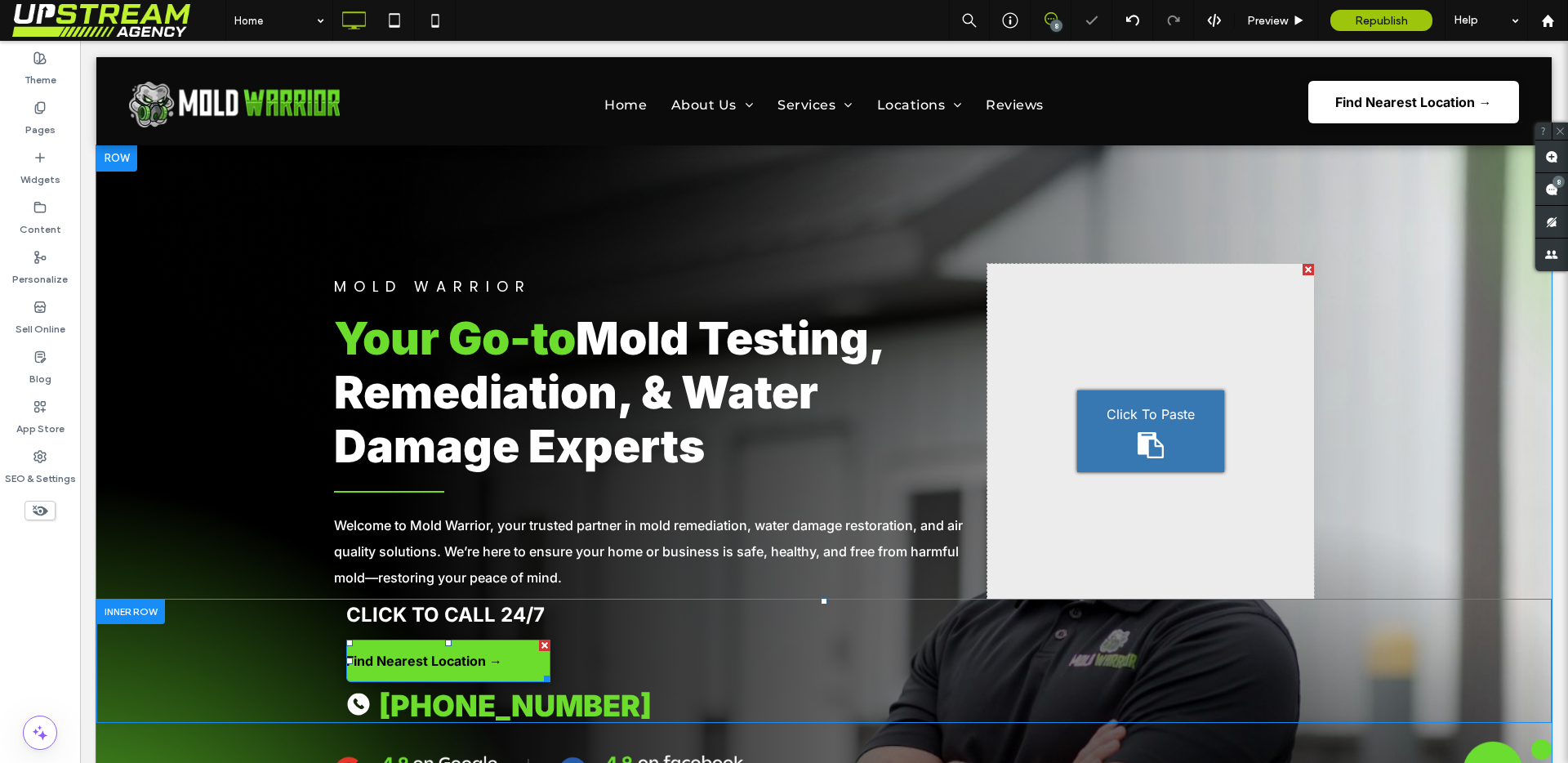
click at [419, 663] on span "Find Nearest Location →" at bounding box center [424, 660] width 156 height 16
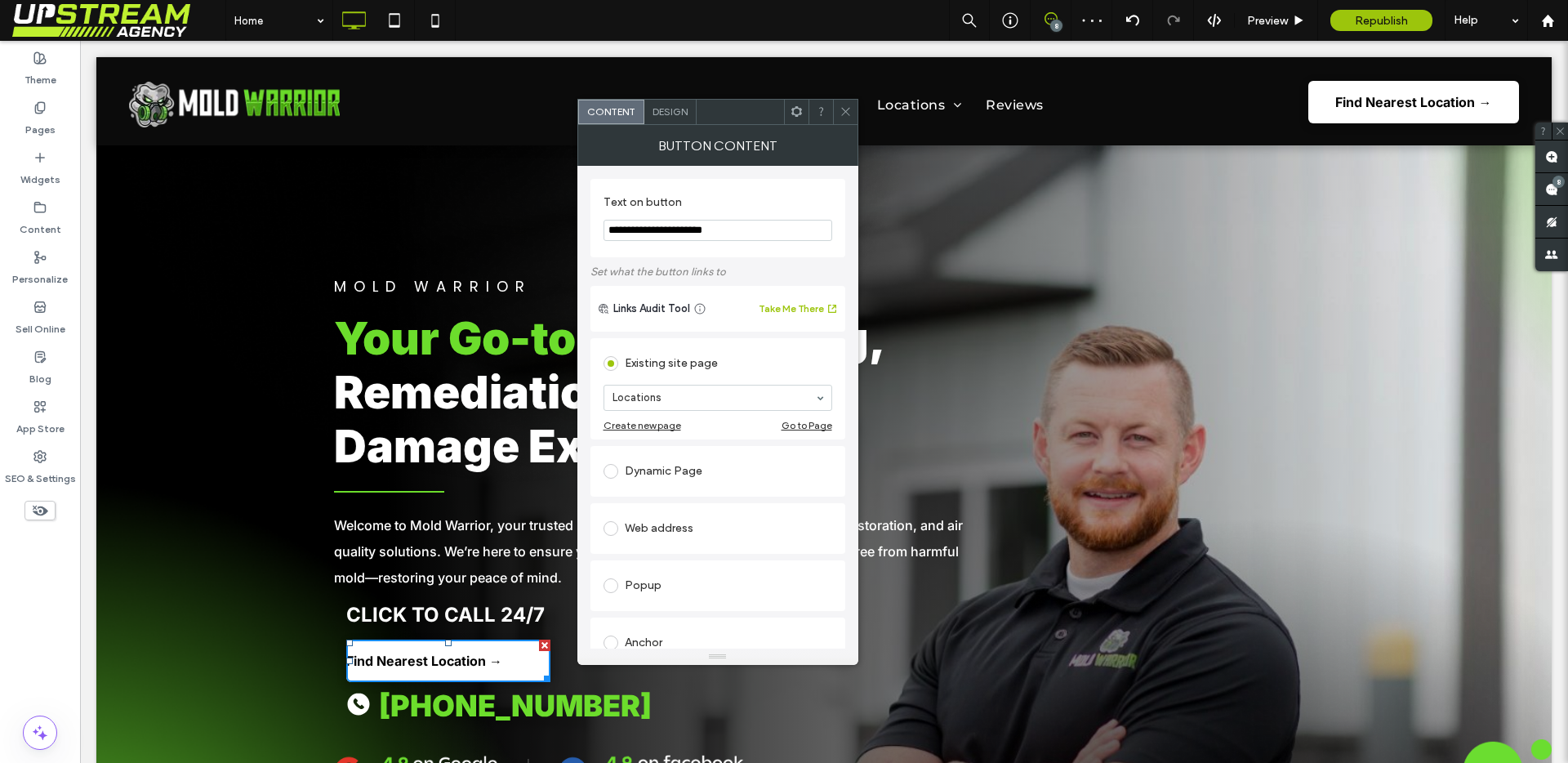
click at [668, 120] on div "Design" at bounding box center [669, 112] width 52 height 25
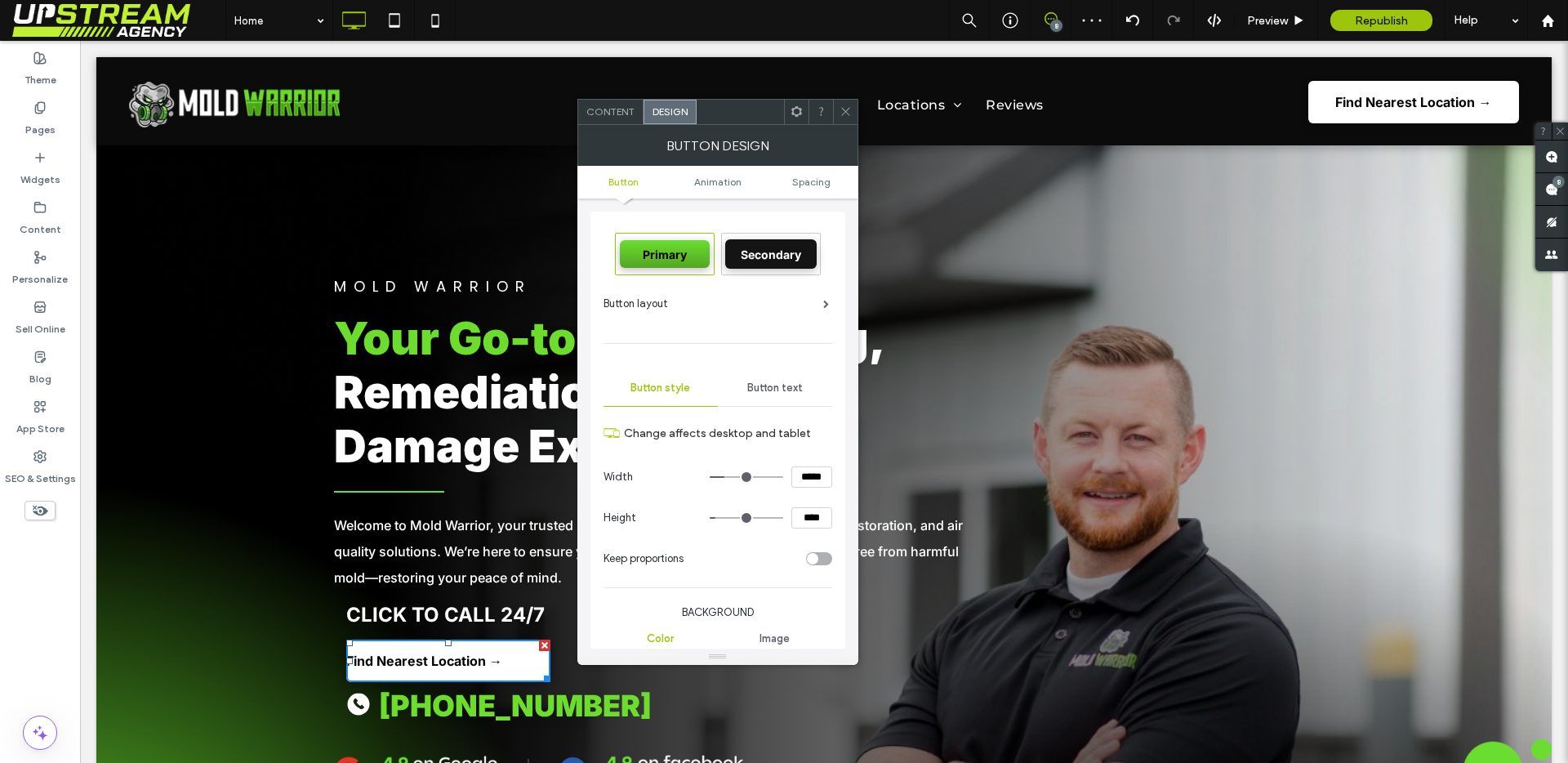
click at [775, 402] on div "Button text" at bounding box center [775, 388] width 115 height 36
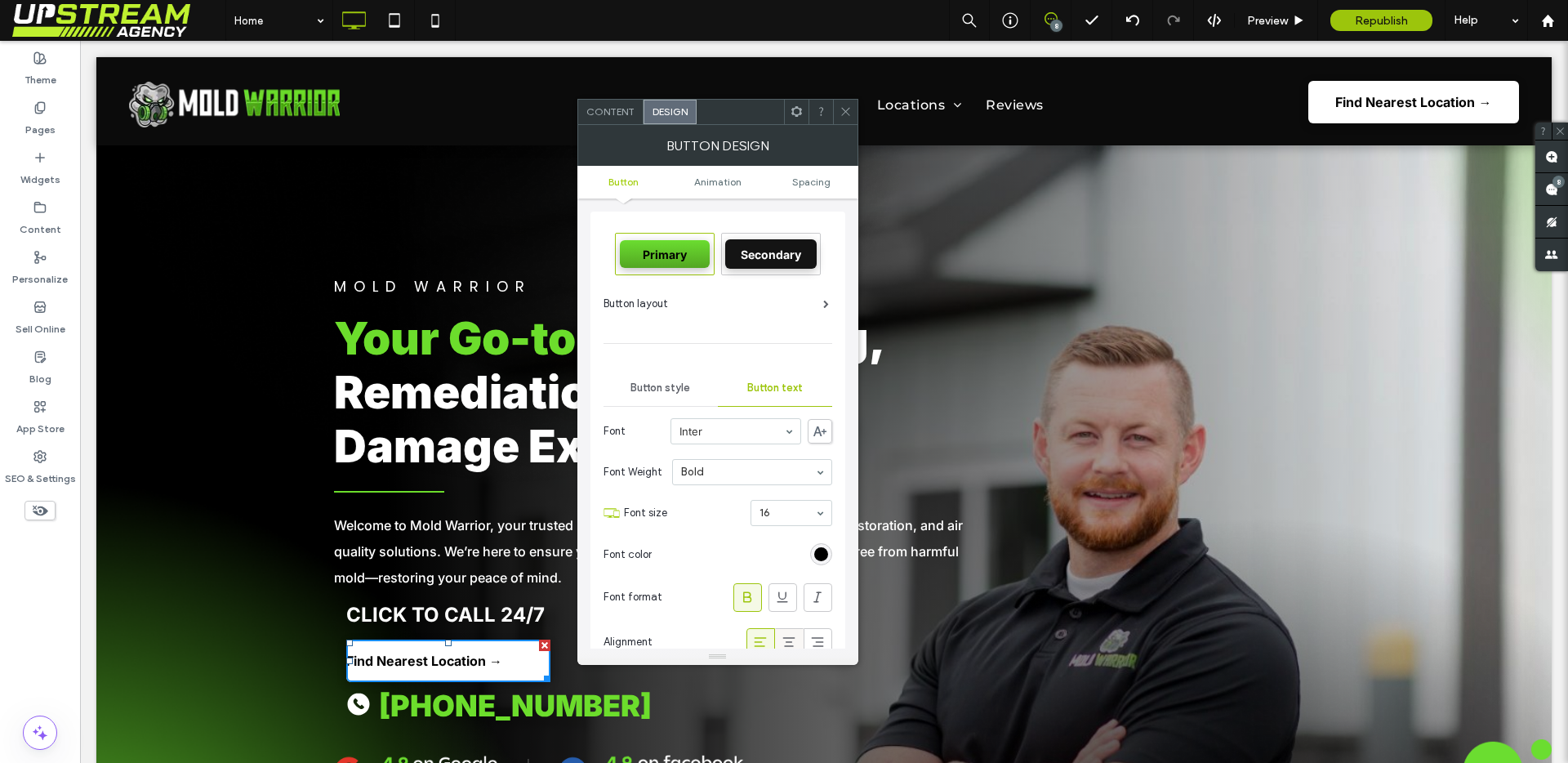
click at [788, 646] on icon at bounding box center [789, 642] width 16 height 16
click at [839, 105] on icon at bounding box center [845, 111] width 12 height 12
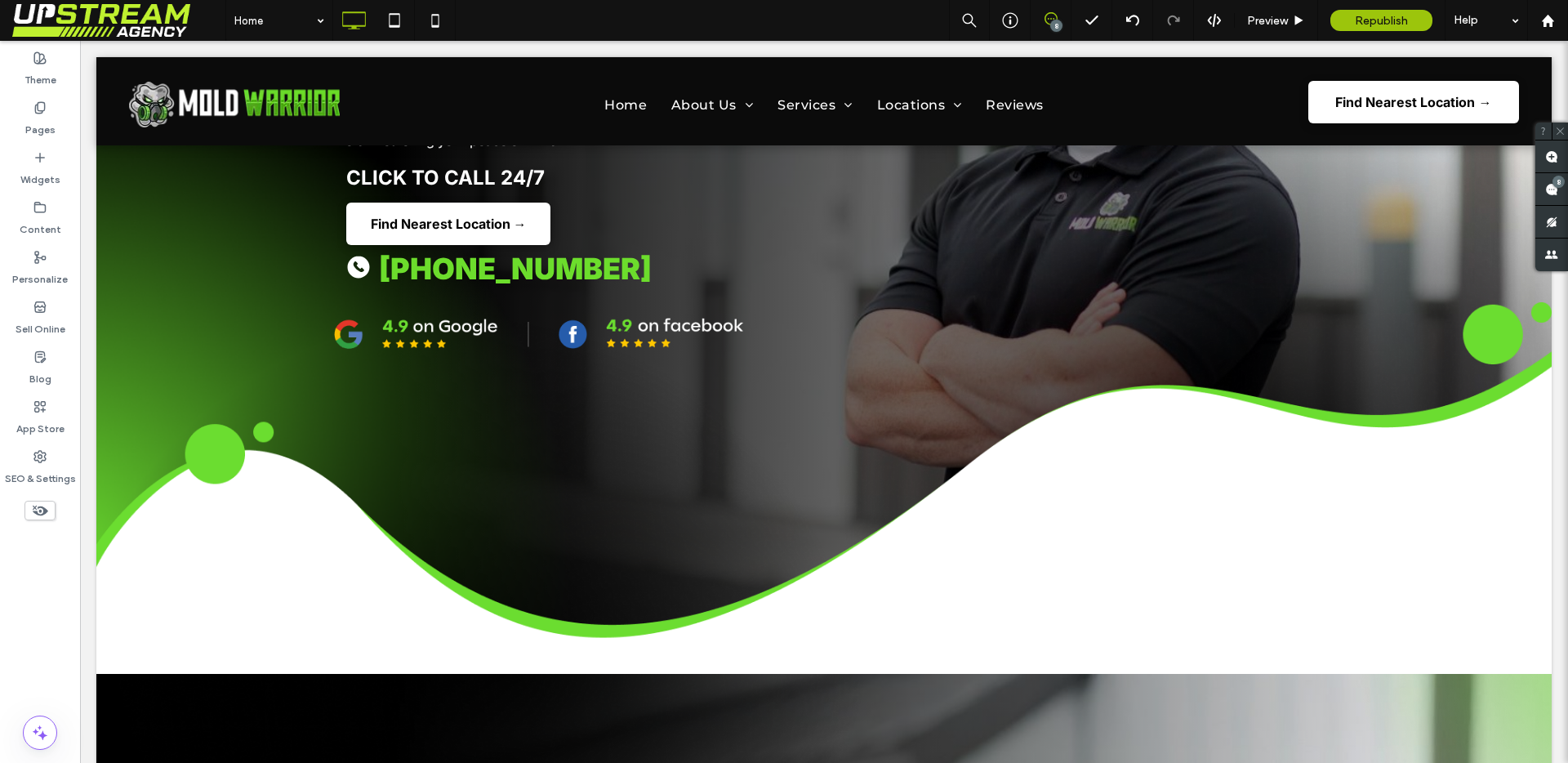
scroll to position [268, 0]
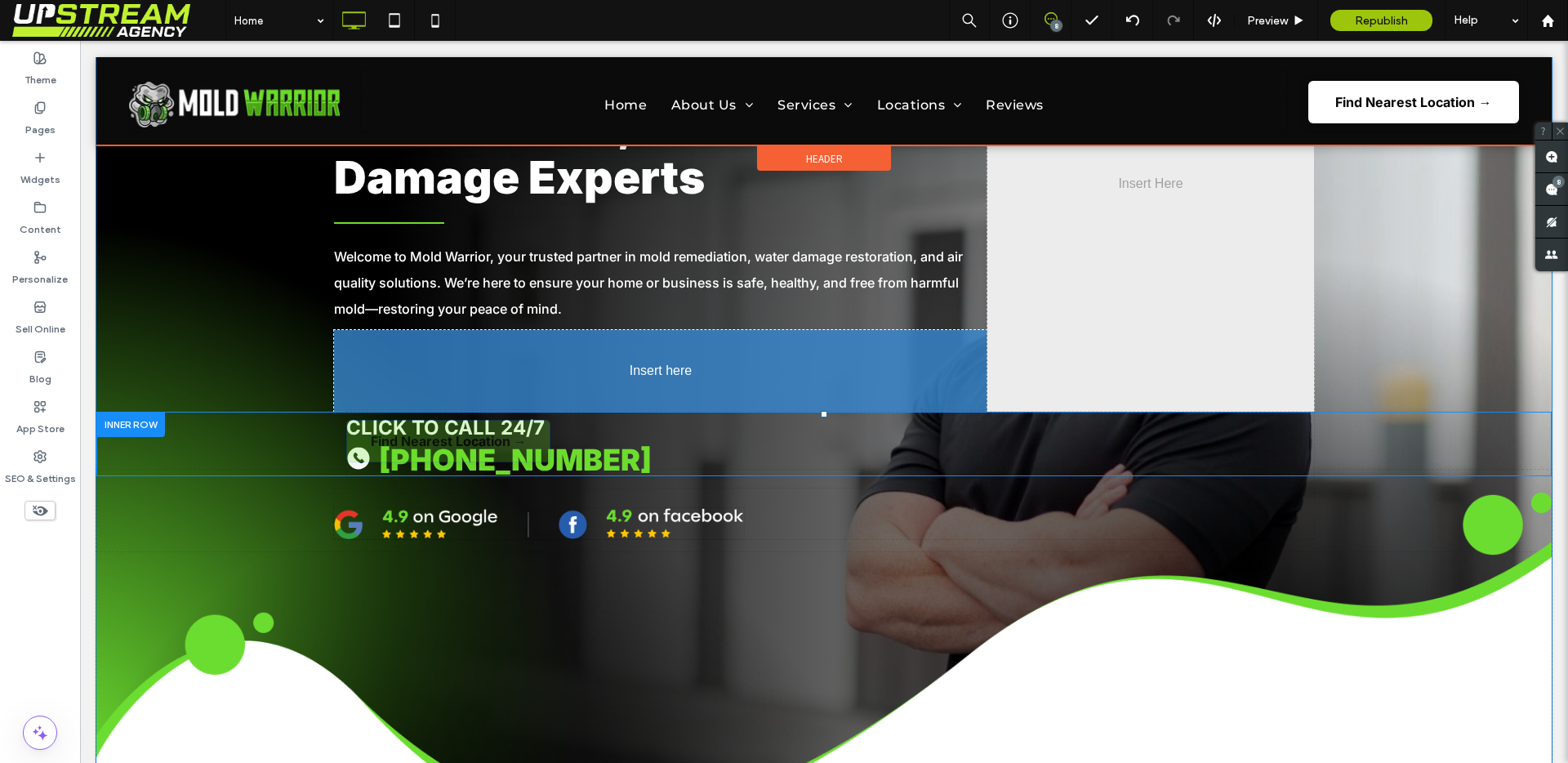
drag, startPoint x: 394, startPoint y: 392, endPoint x: 367, endPoint y: 365, distance: 38.2
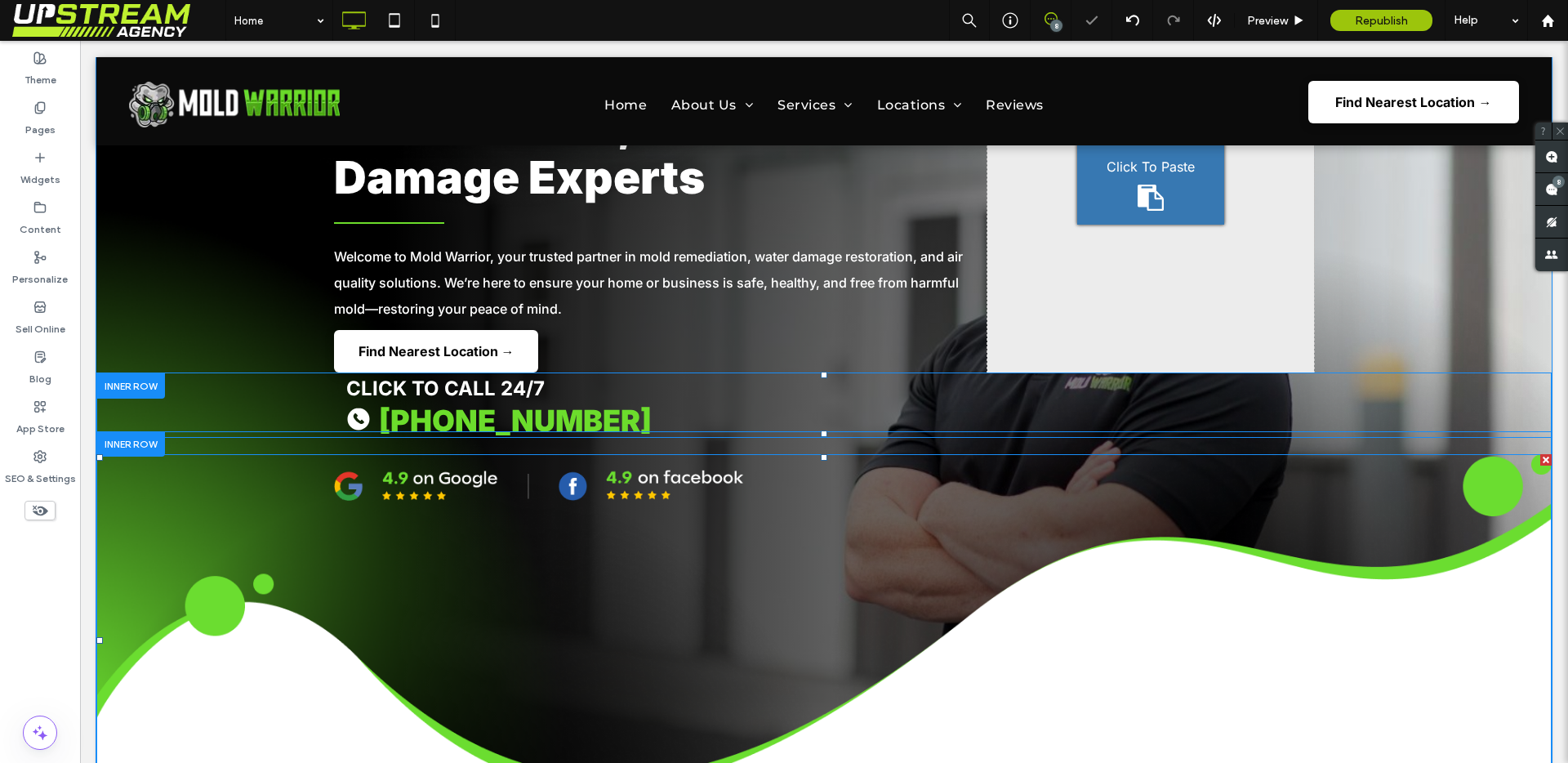
click at [563, 489] on img at bounding box center [824, 639] width 1455 height 372
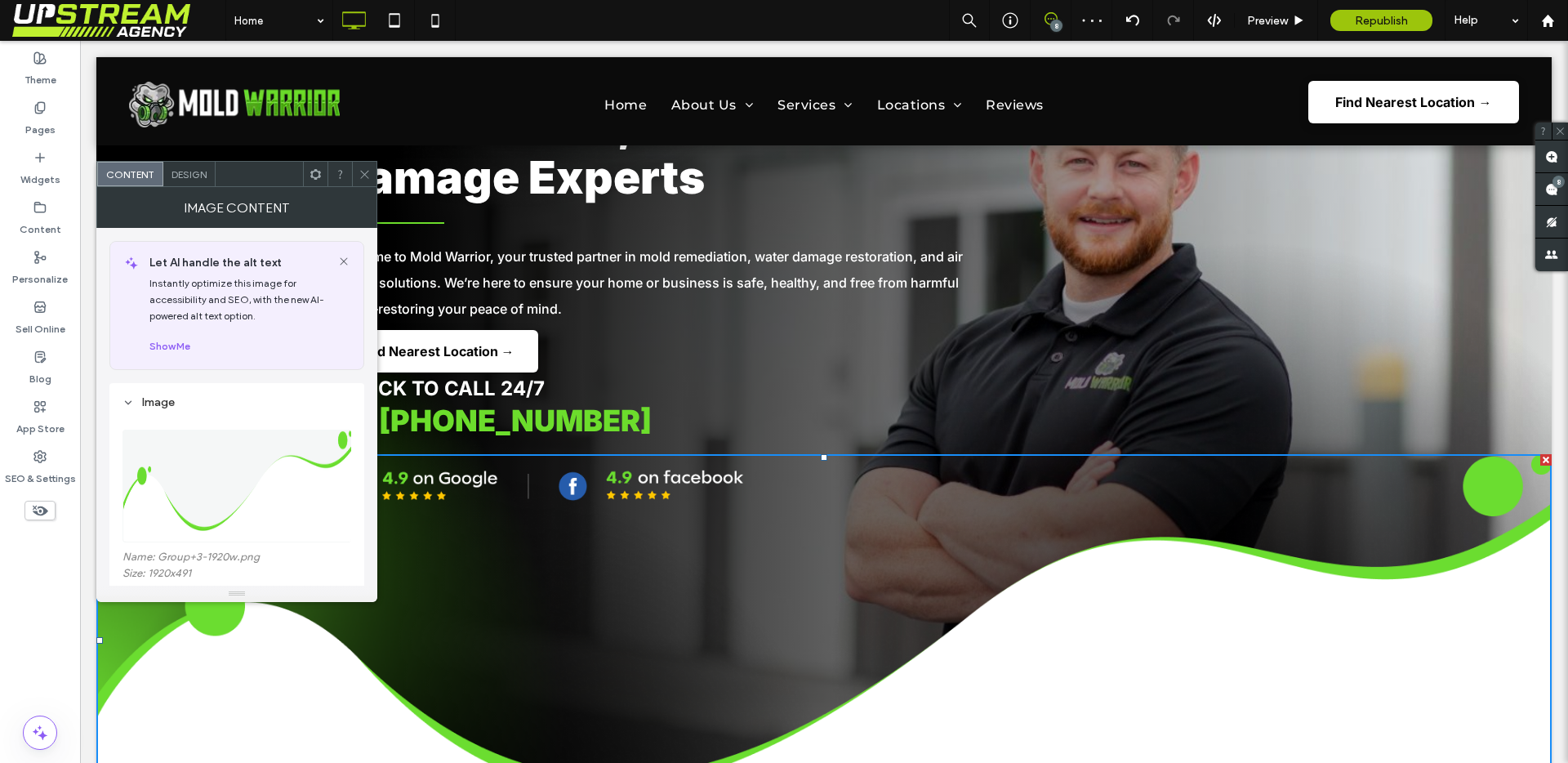
drag, startPoint x: 585, startPoint y: 491, endPoint x: 572, endPoint y: 486, distance: 13.9
click at [584, 491] on img at bounding box center [824, 639] width 1455 height 372
click at [364, 174] on use at bounding box center [364, 174] width 8 height 8
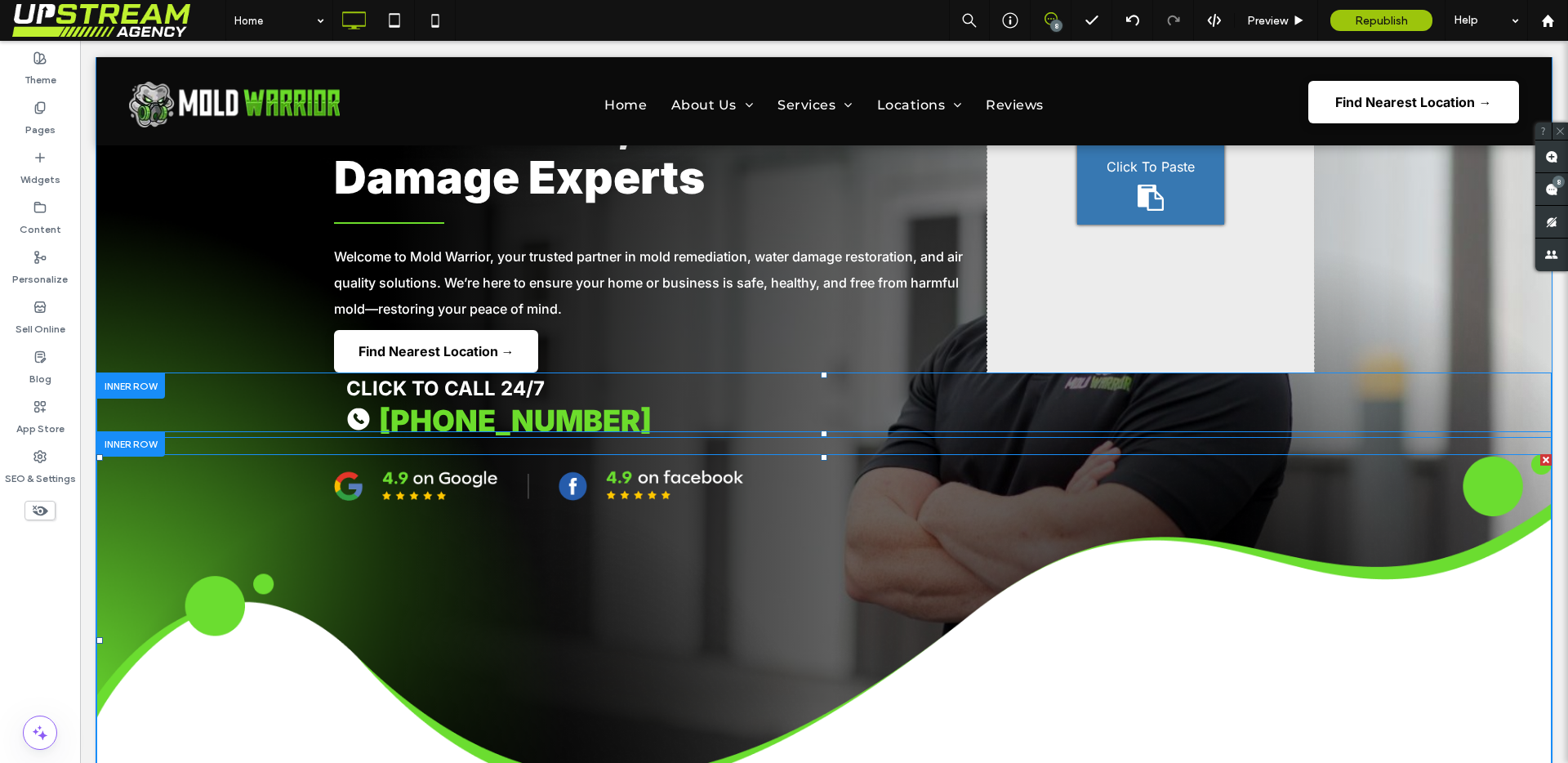
click at [535, 487] on img at bounding box center [824, 639] width 1455 height 372
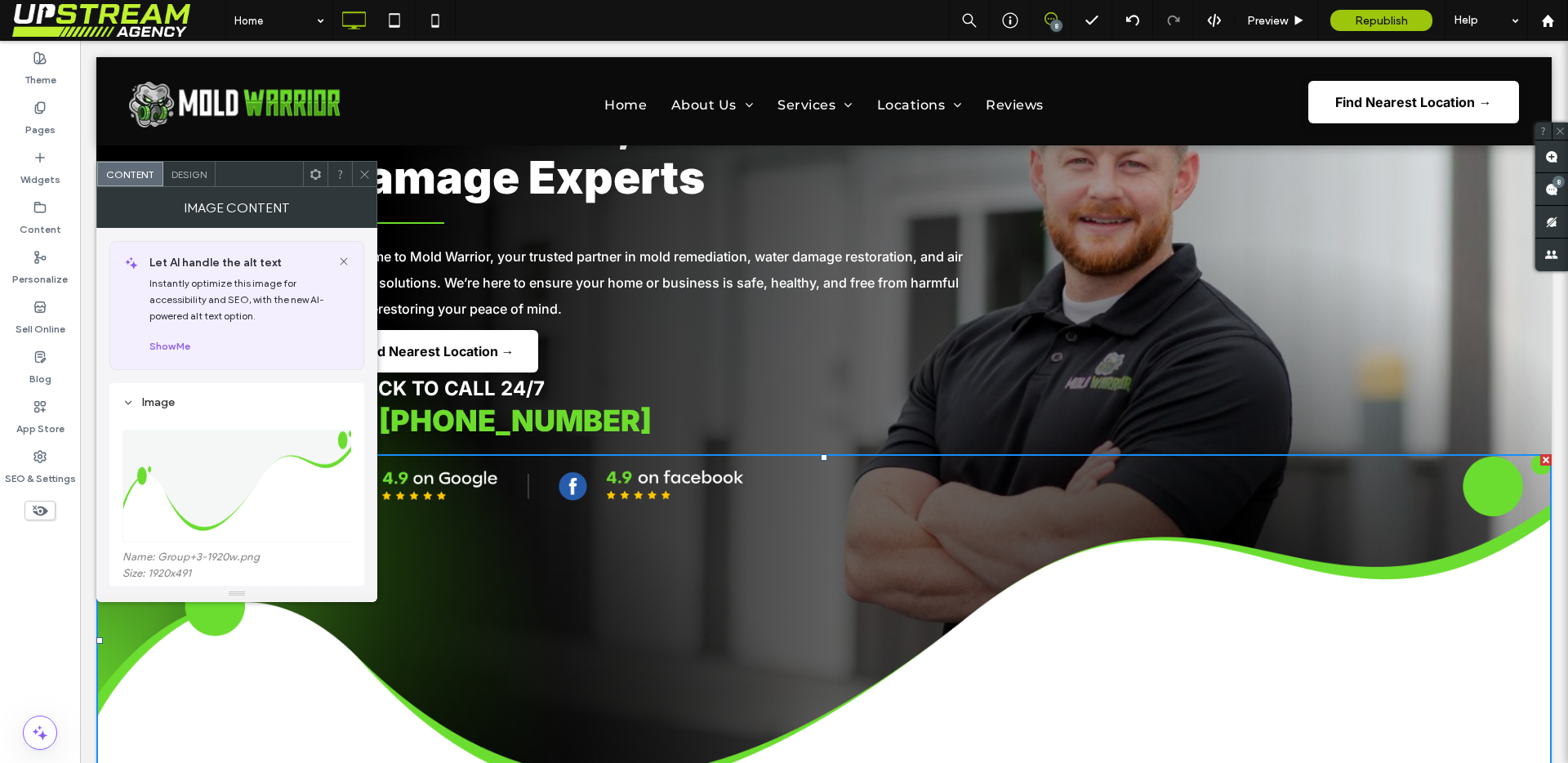
scroll to position [167, 0]
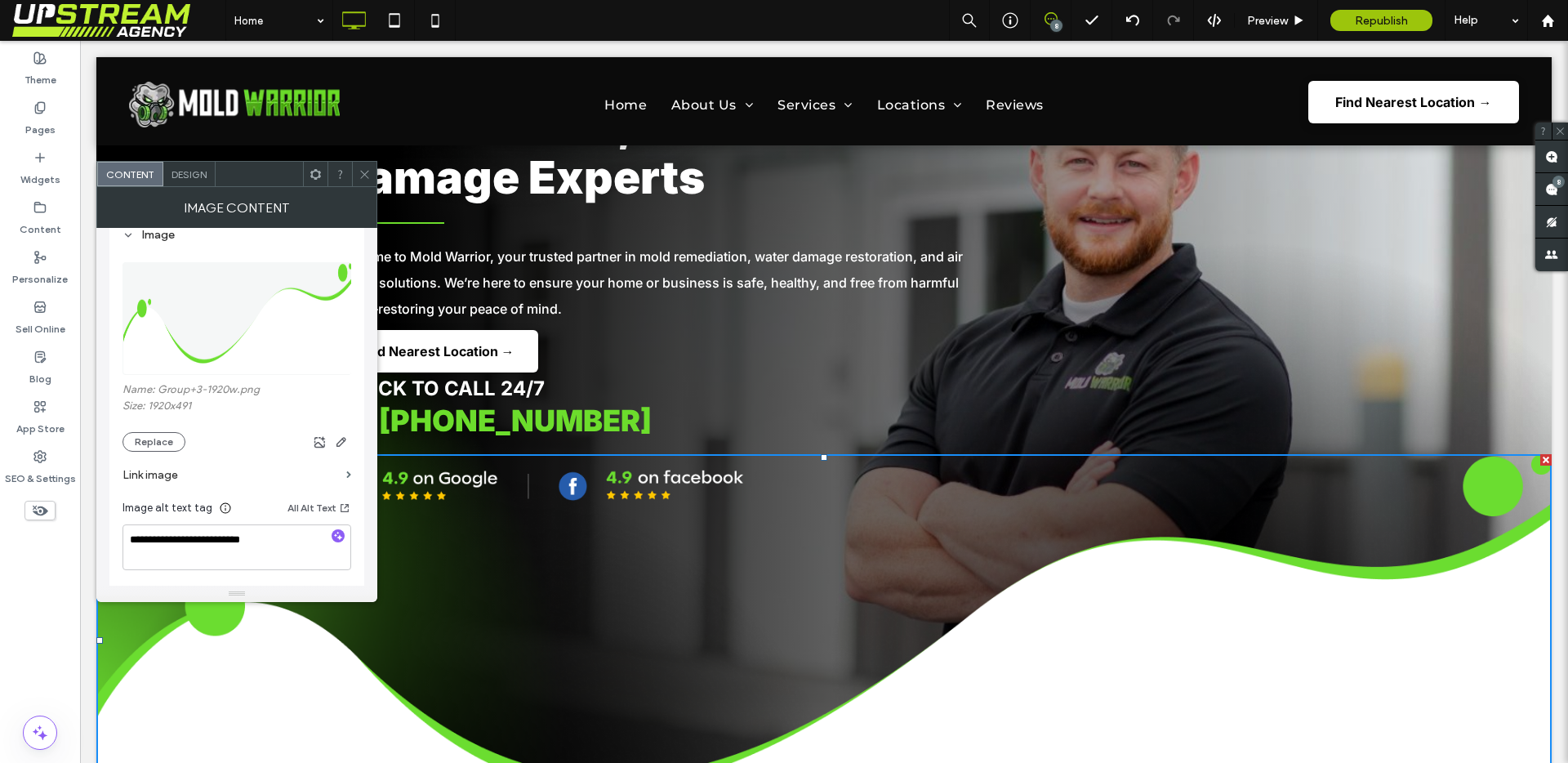
click at [365, 172] on icon at bounding box center [364, 174] width 12 height 12
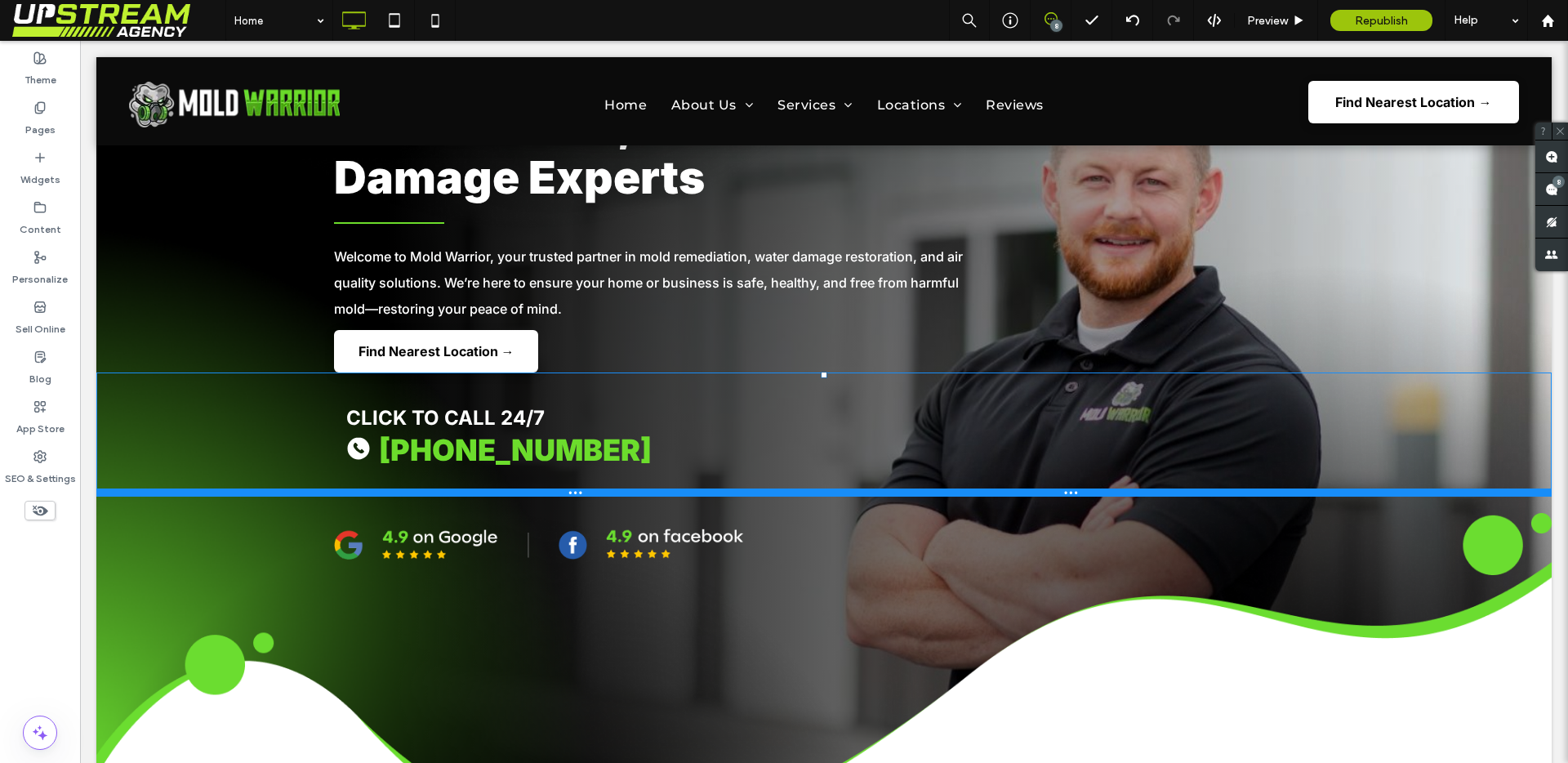
drag, startPoint x: 819, startPoint y: 434, endPoint x: 739, endPoint y: 577, distance: 163.9
click at [792, 492] on div at bounding box center [824, 492] width 1455 height 8
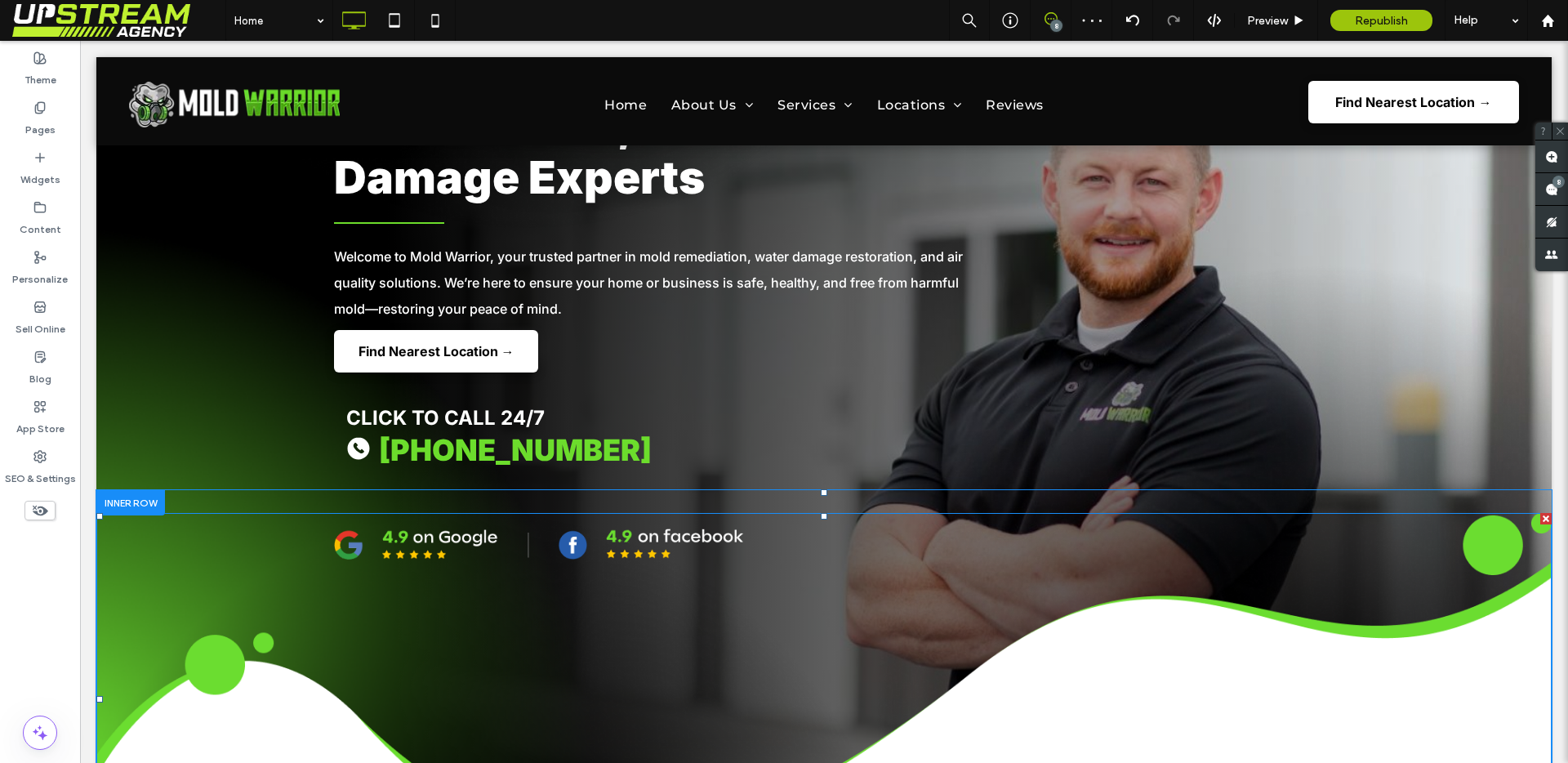
click at [628, 541] on img at bounding box center [824, 698] width 1455 height 372
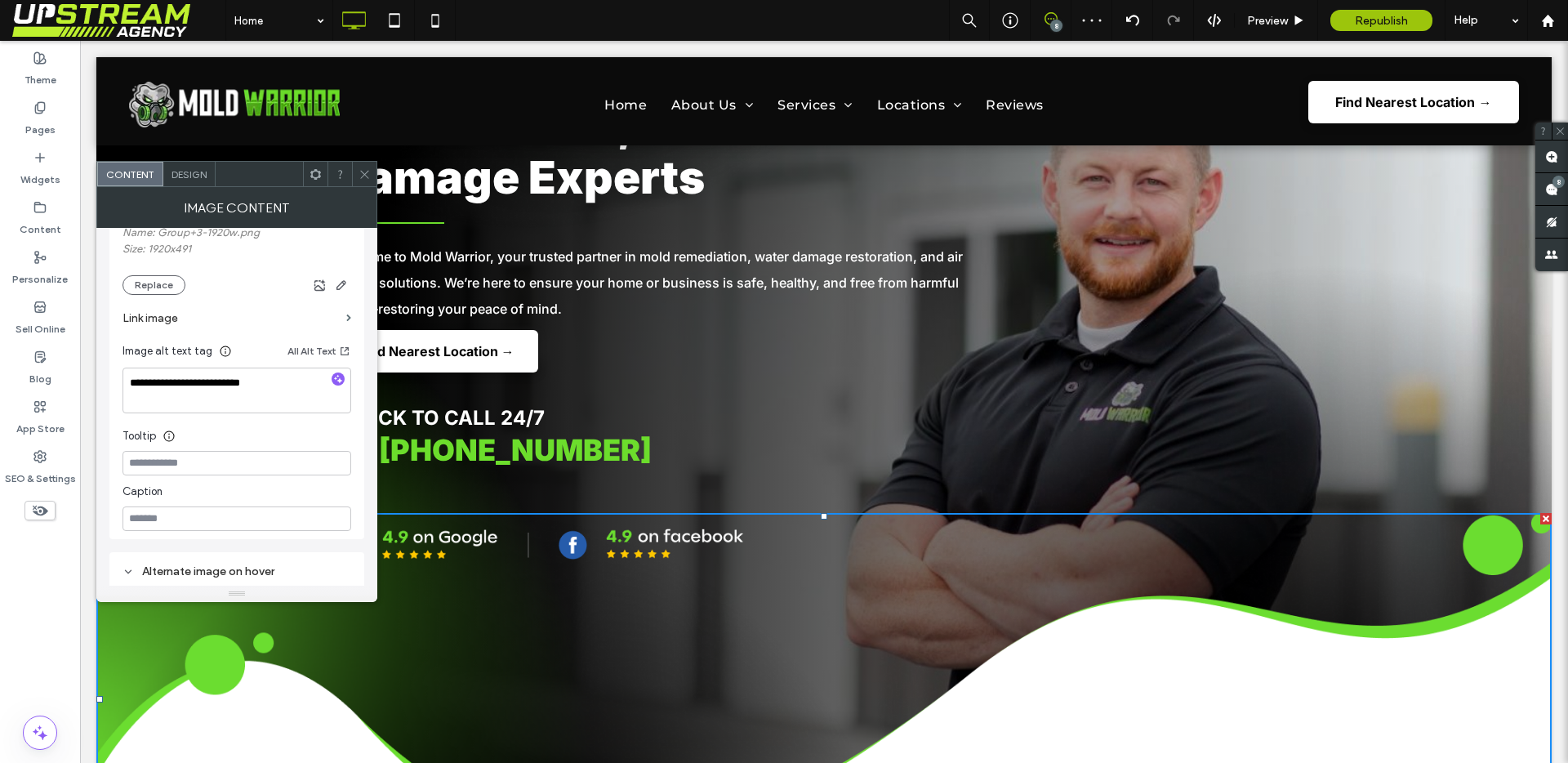
scroll to position [0, 0]
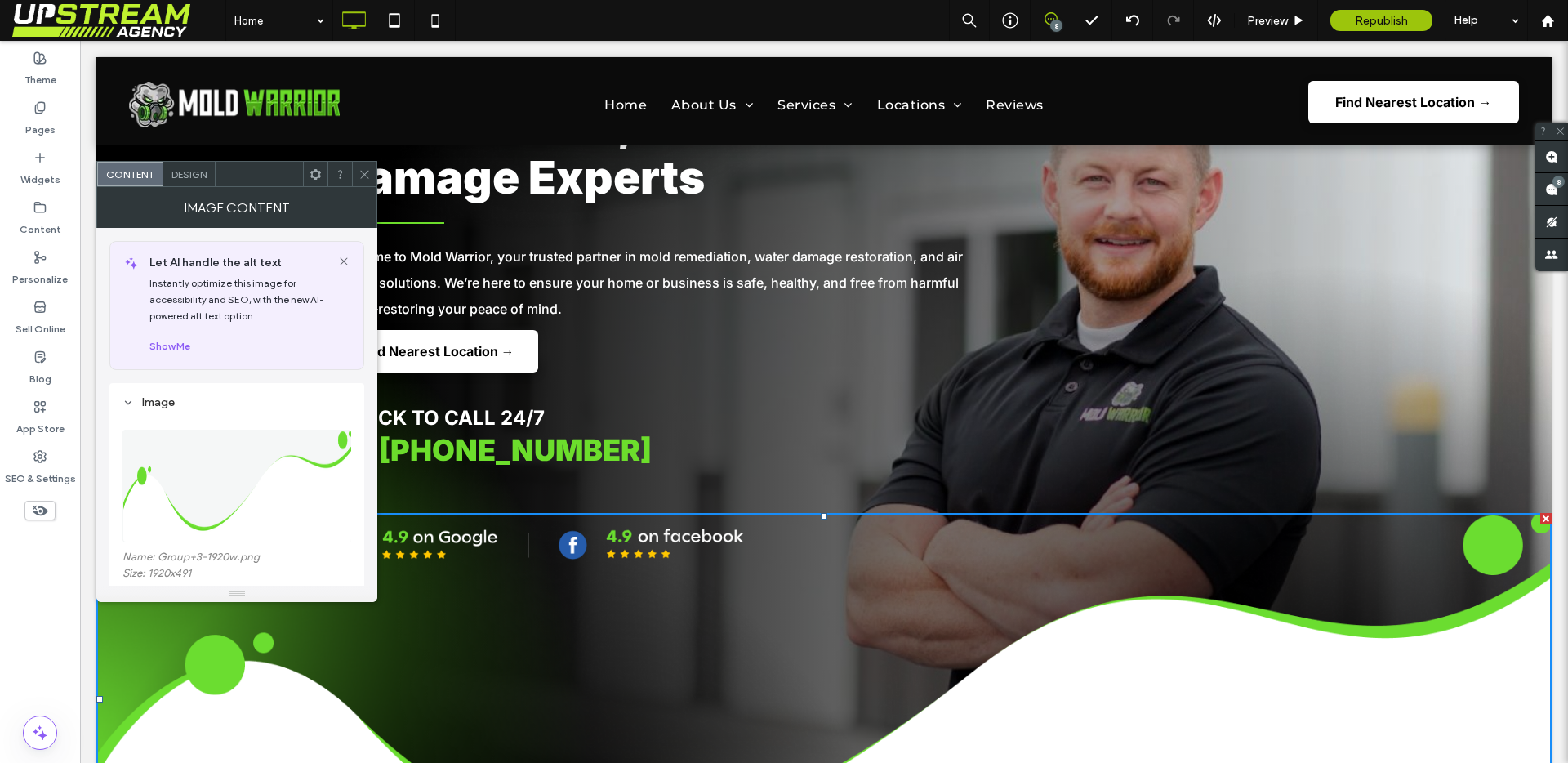
click at [368, 181] on span at bounding box center [364, 174] width 12 height 25
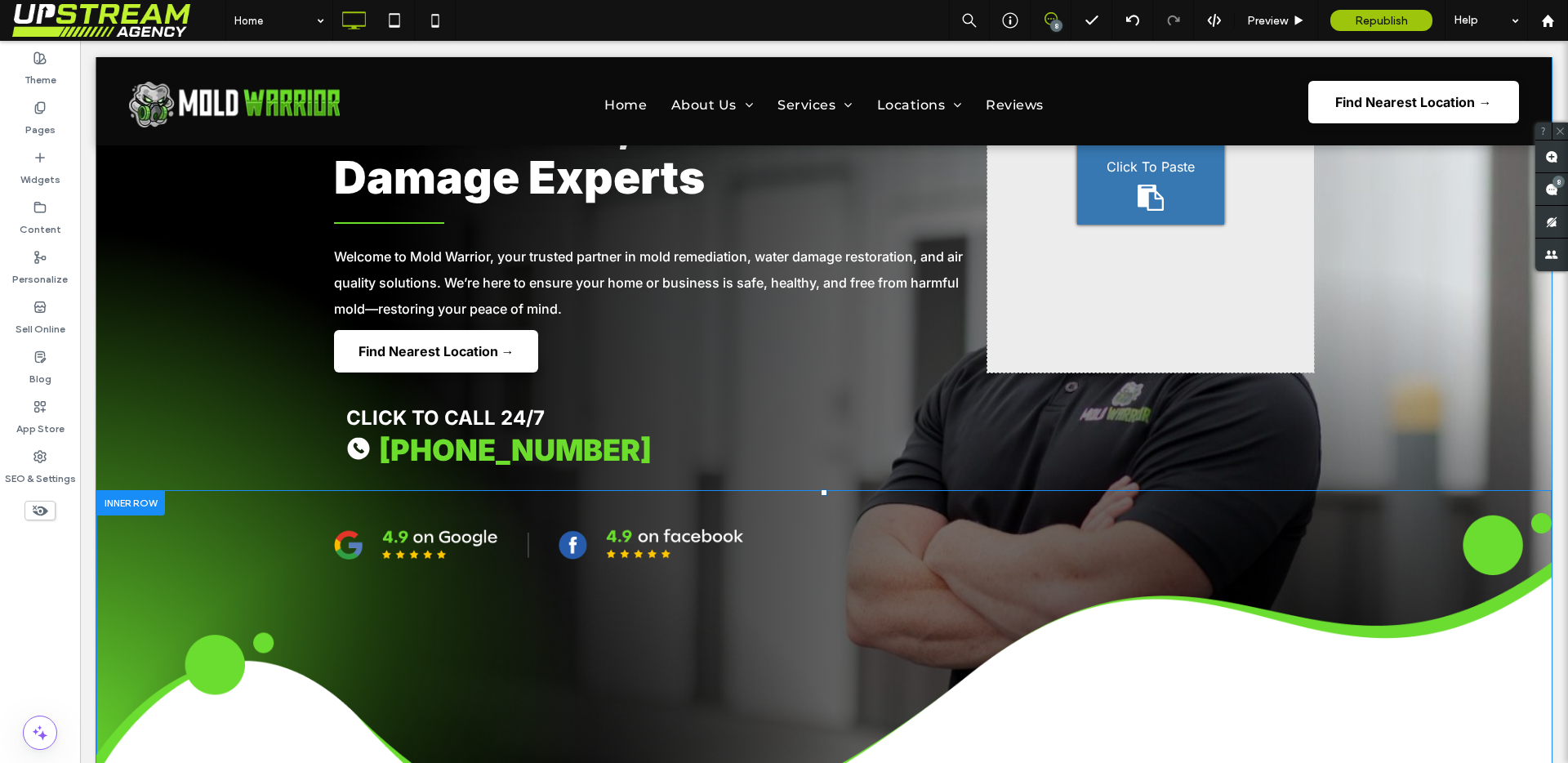
click at [309, 501] on div "Click To Paste Click To Paste" at bounding box center [824, 688] width 1455 height 396
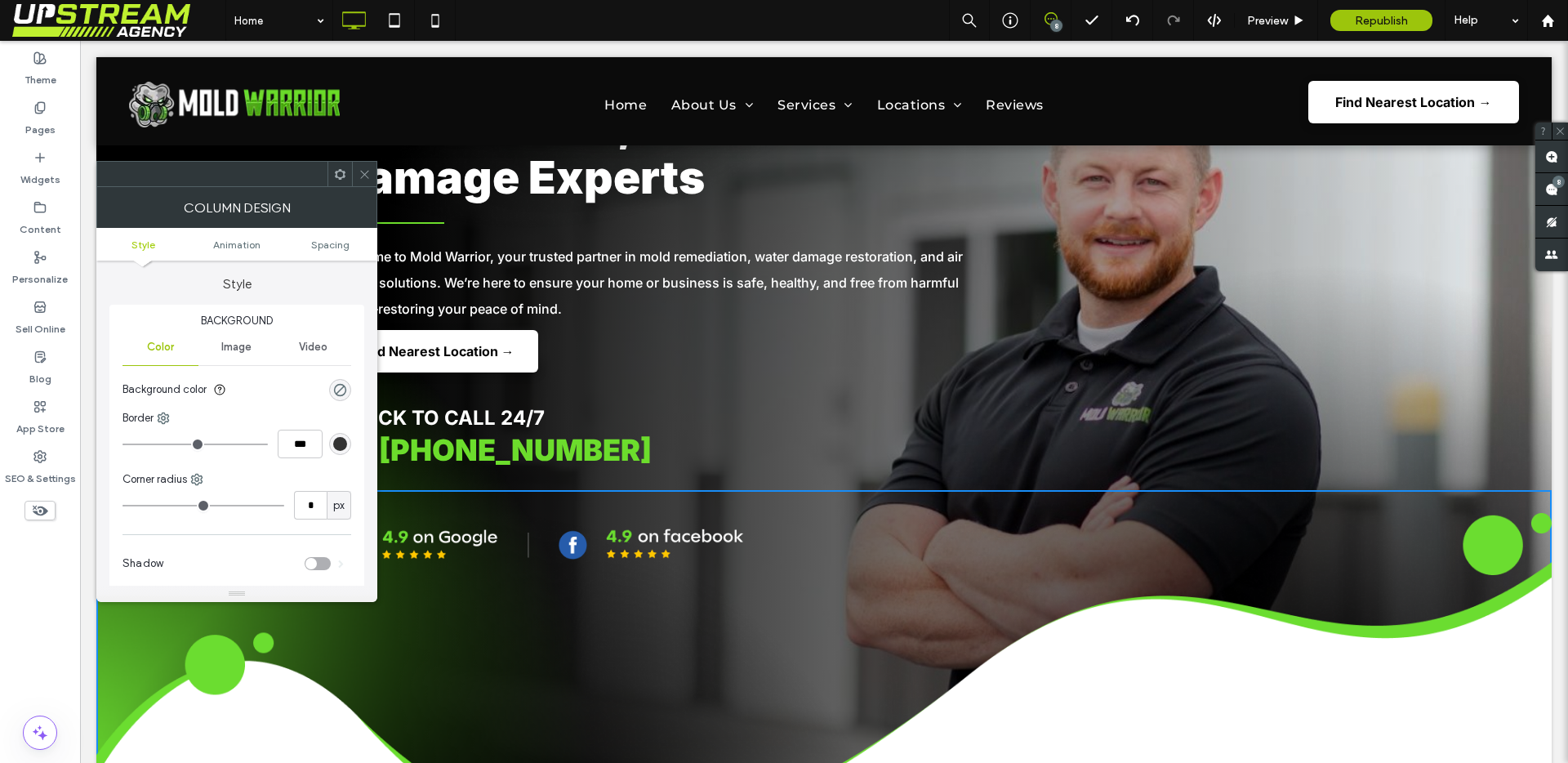
click at [365, 172] on icon at bounding box center [364, 174] width 12 height 12
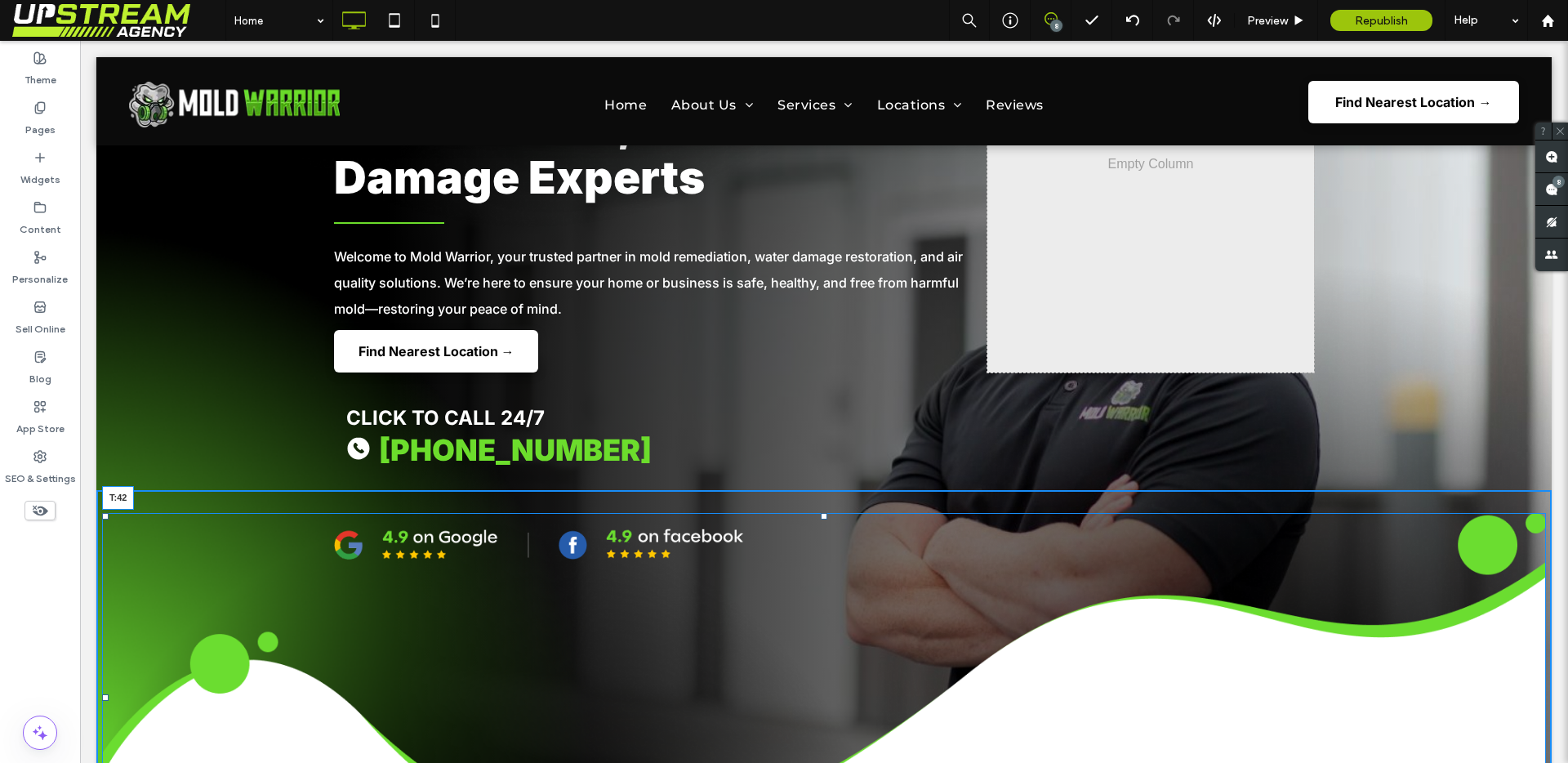
drag, startPoint x: 815, startPoint y: 516, endPoint x: 882, endPoint y: 569, distance: 85.4
click at [803, 527] on div "T:42" at bounding box center [823, 698] width 1443 height 369
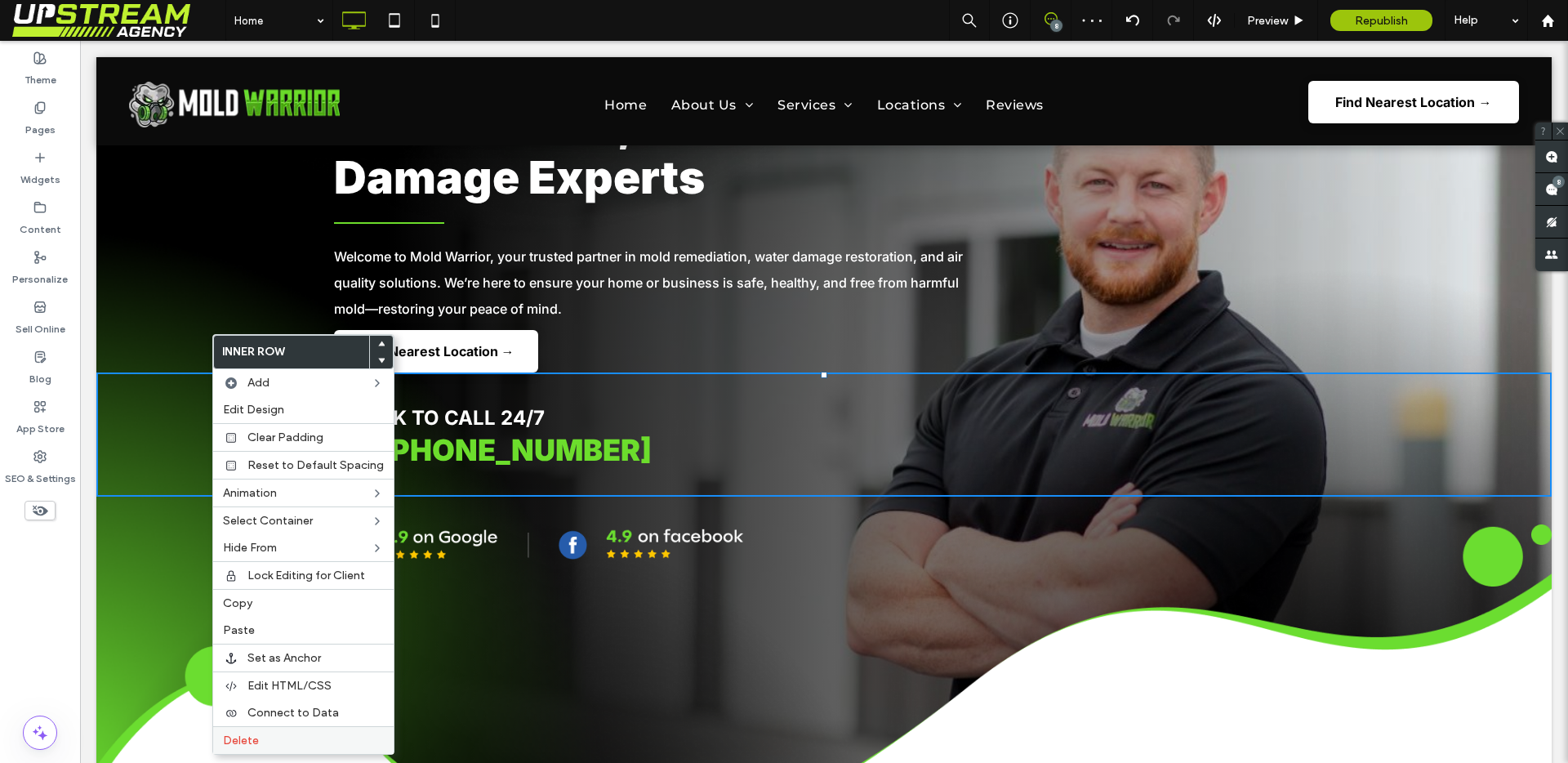
click at [260, 744] on label "Delete" at bounding box center [303, 739] width 161 height 14
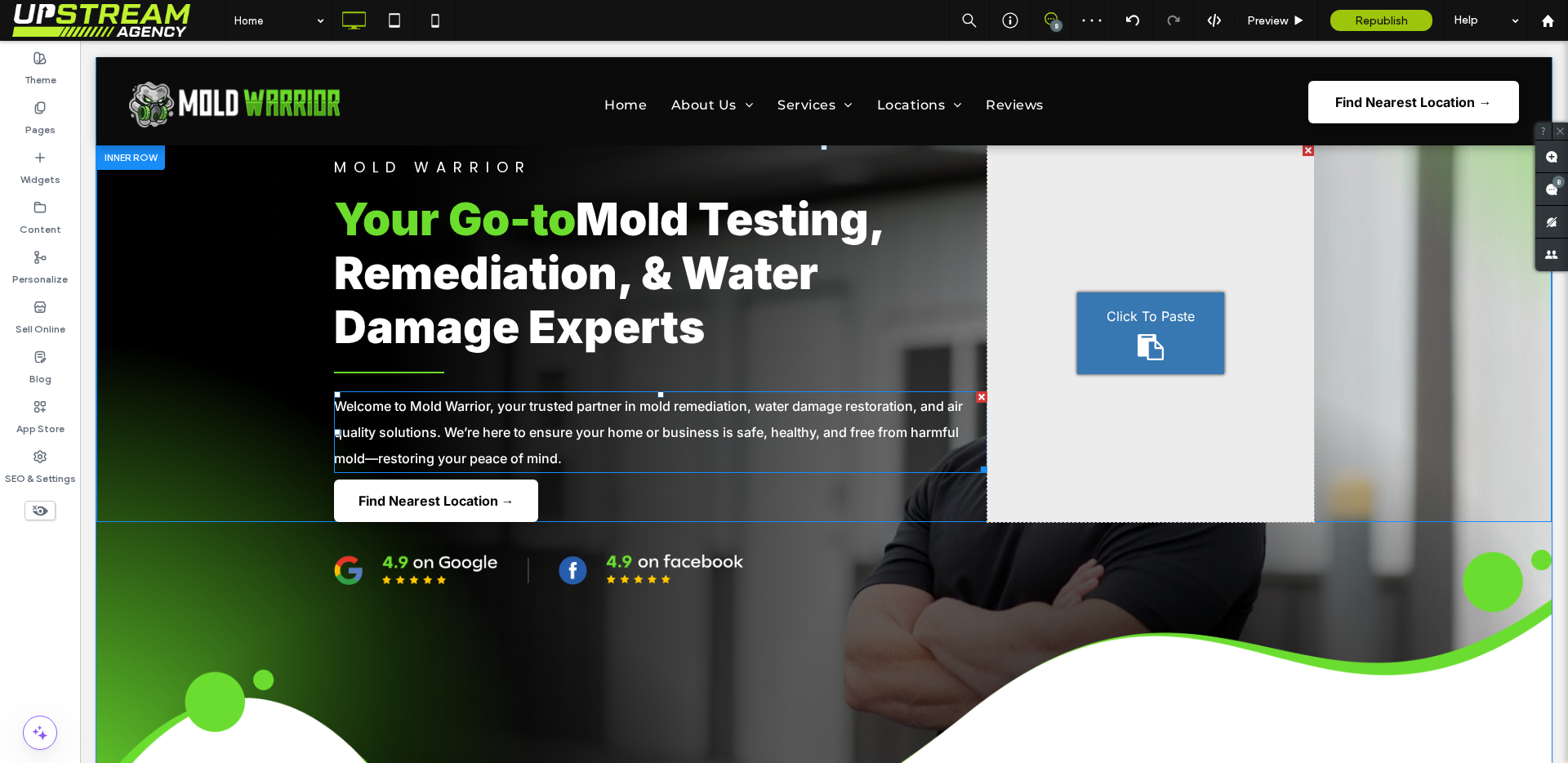
scroll to position [117, 0]
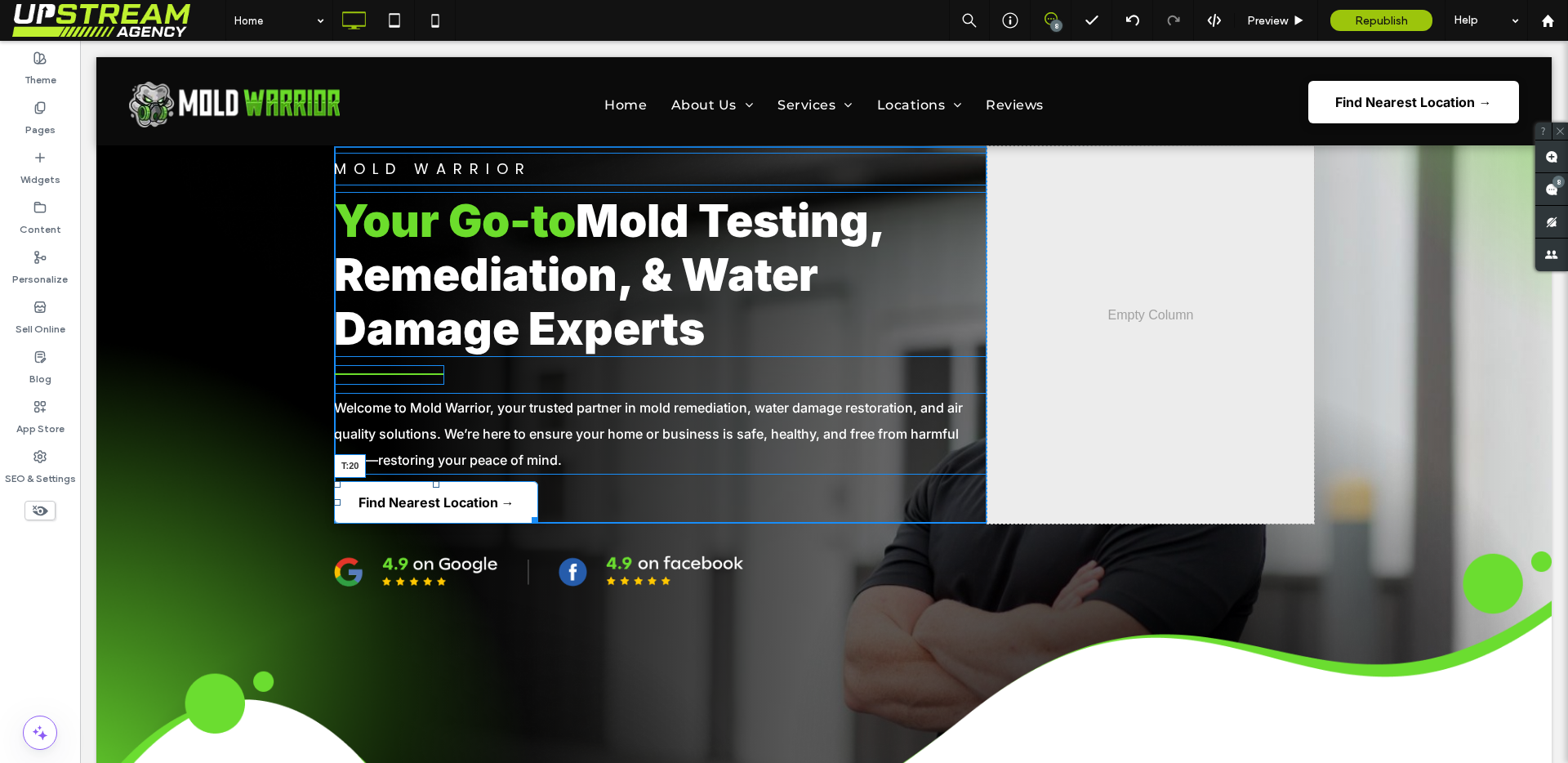
drag, startPoint x: 427, startPoint y: 485, endPoint x: 504, endPoint y: 539, distance: 94.0
click at [424, 501] on div "Mold Warrior Your Go-to Mold Testing, Remediation, & Water Damage Experts Welco…" at bounding box center [660, 336] width 653 height 378
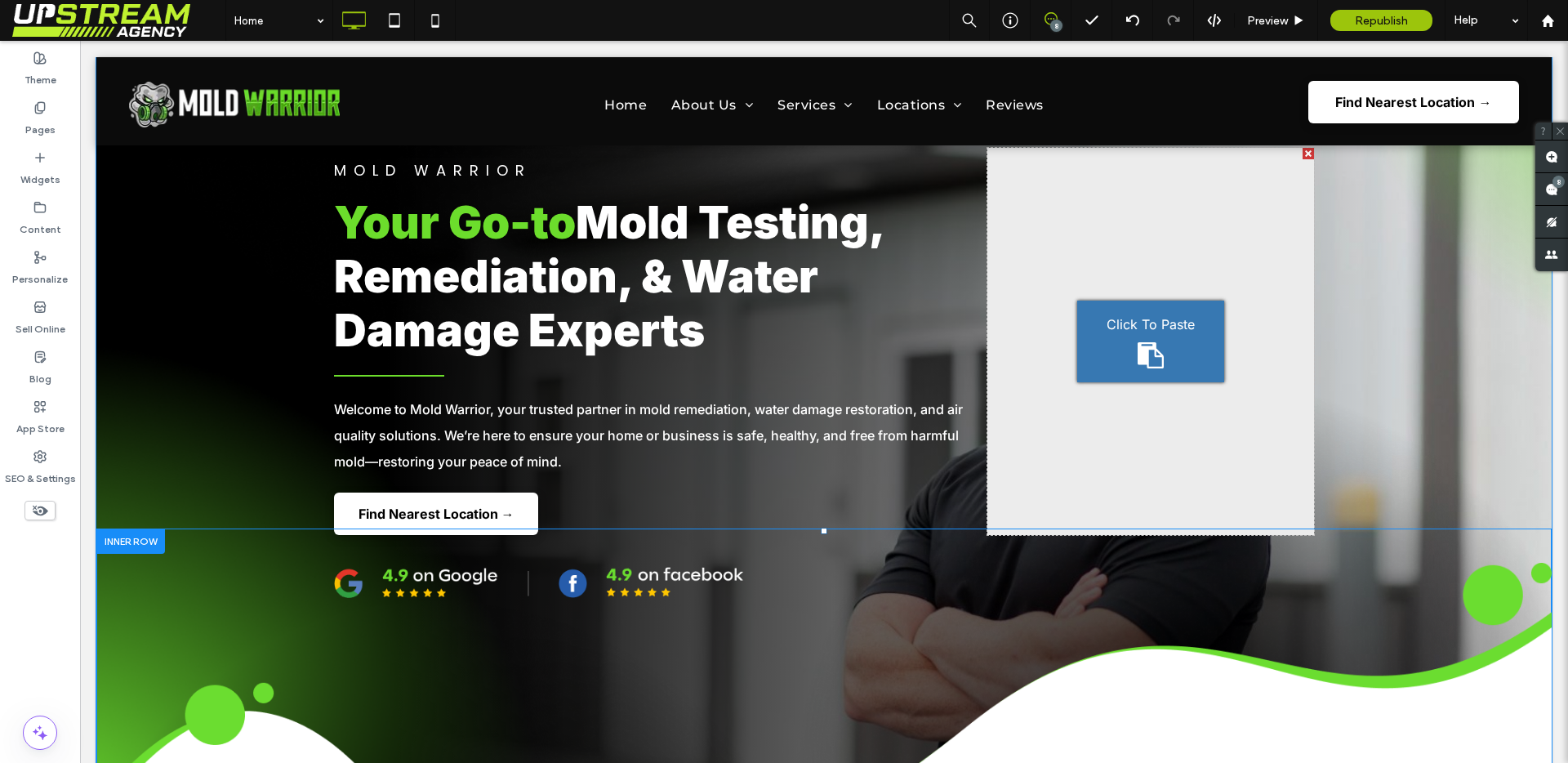
scroll to position [84, 0]
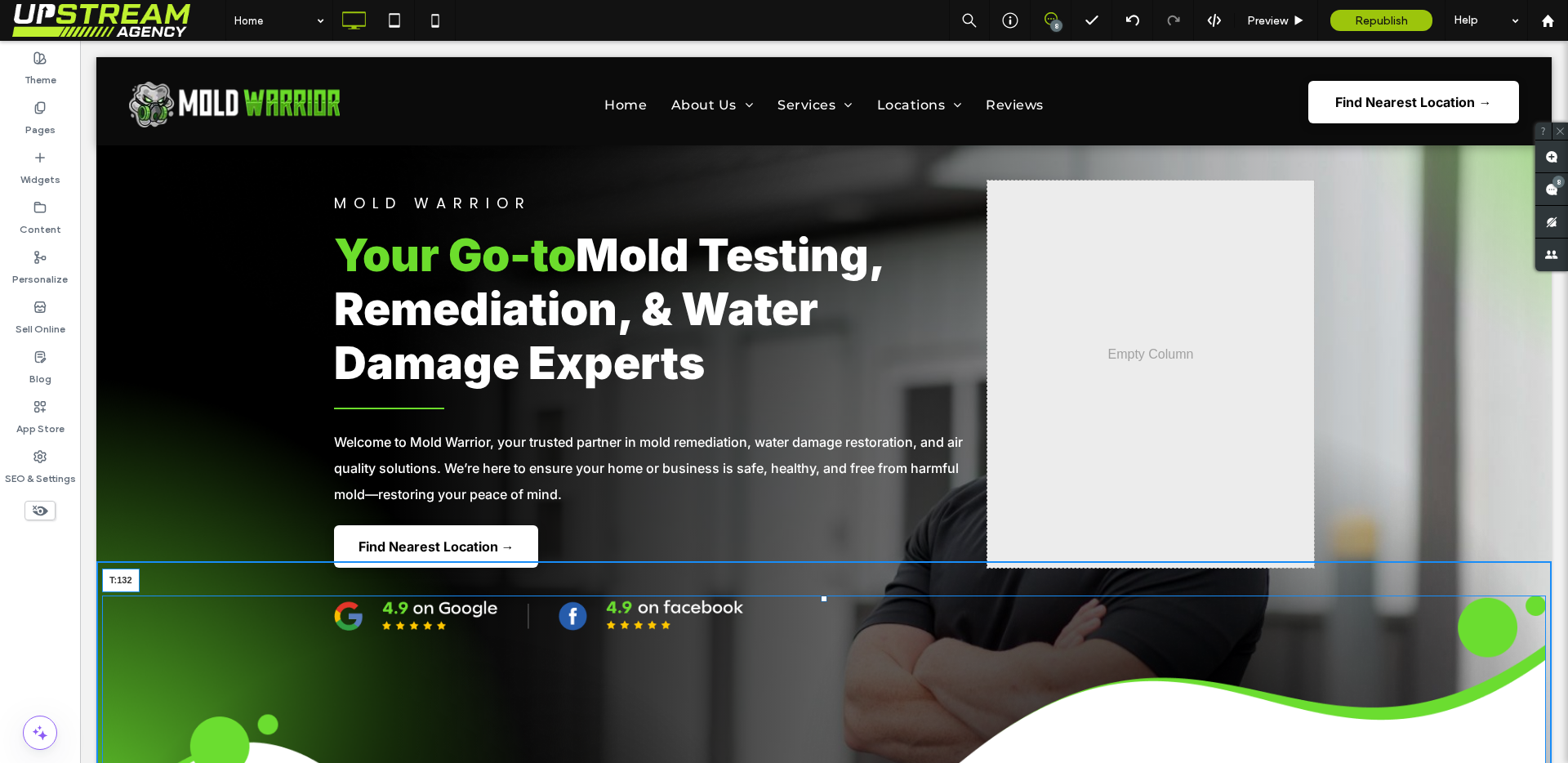
drag, startPoint x: 819, startPoint y: 599, endPoint x: 805, endPoint y: 673, distance: 75.3
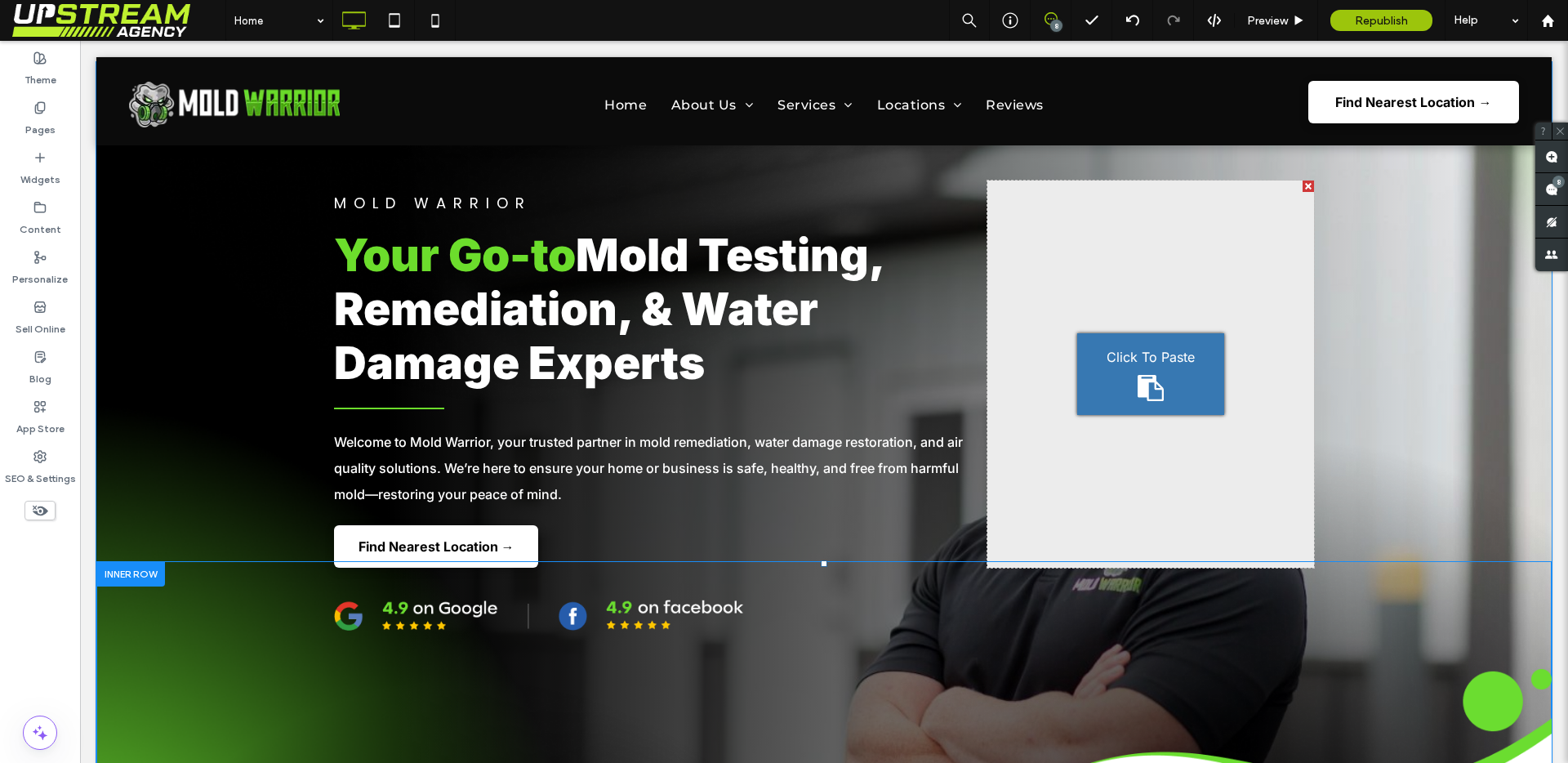
drag, startPoint x: 815, startPoint y: 561, endPoint x: 799, endPoint y: 610, distance: 51.5
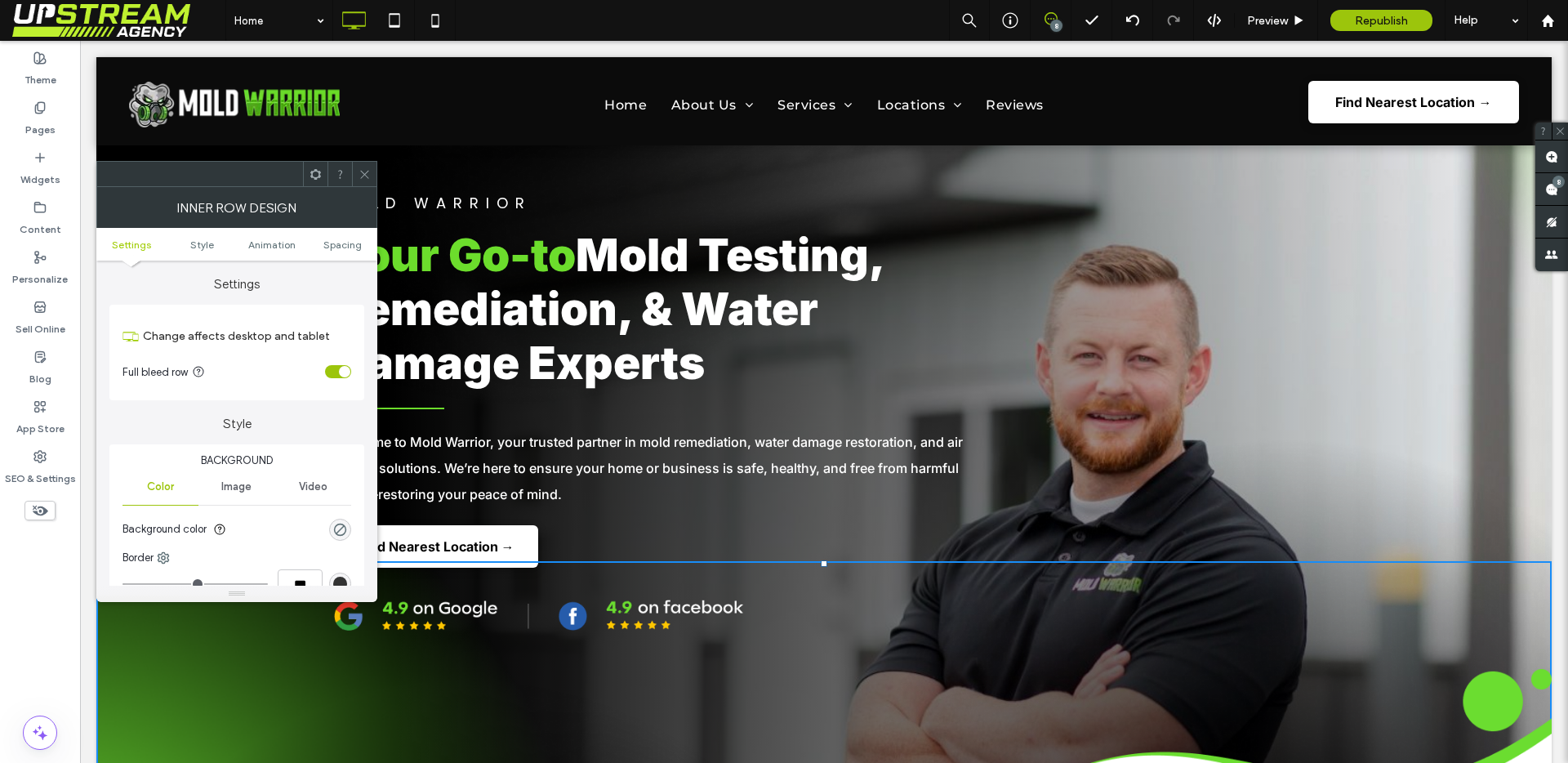
click at [341, 253] on ul "Settings Style Animation Spacing" at bounding box center [236, 244] width 281 height 33
click at [342, 246] on span "Spacing" at bounding box center [343, 244] width 38 height 12
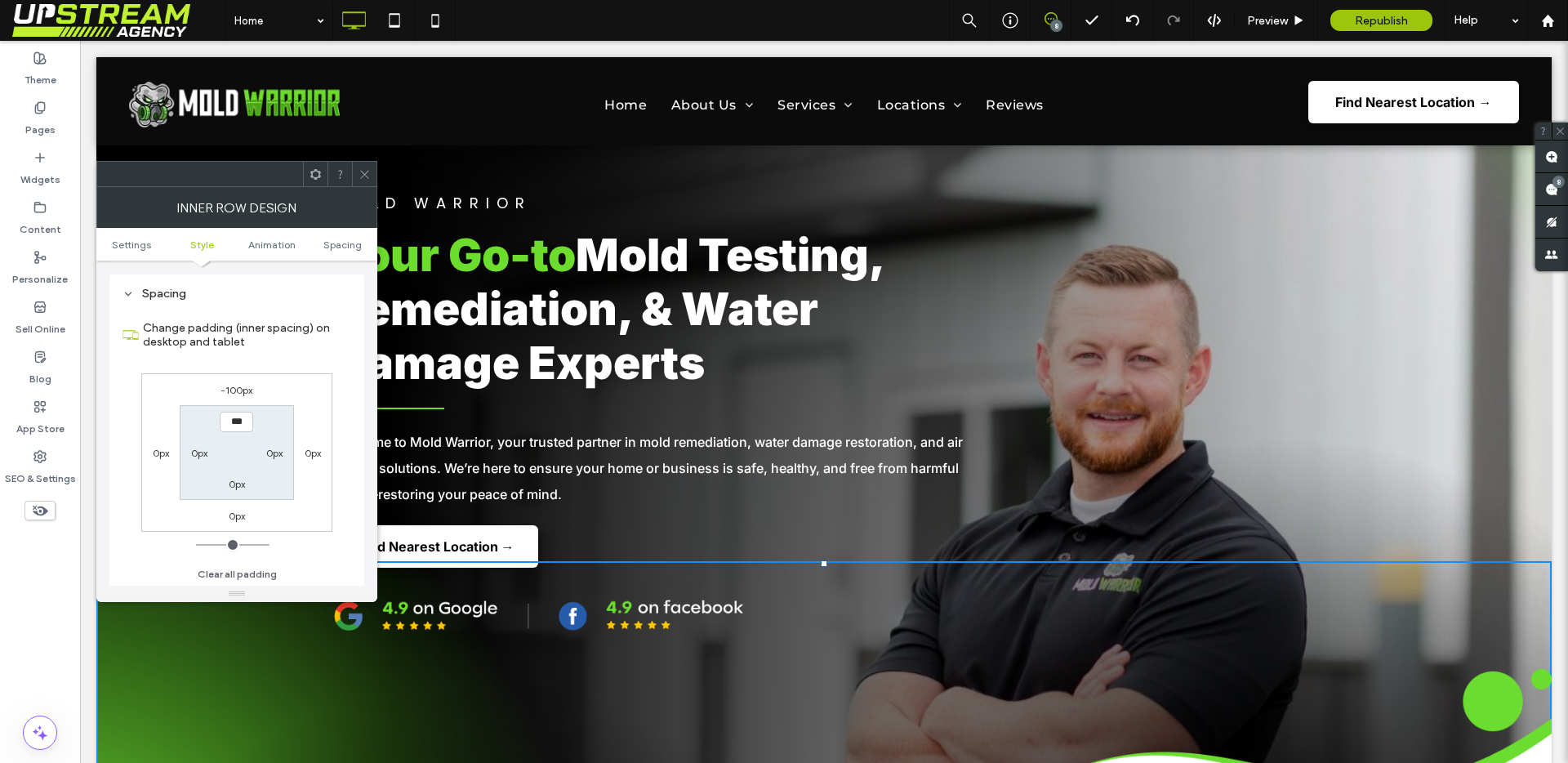
scroll to position [523, 0]
click at [367, 170] on use at bounding box center [364, 174] width 8 height 8
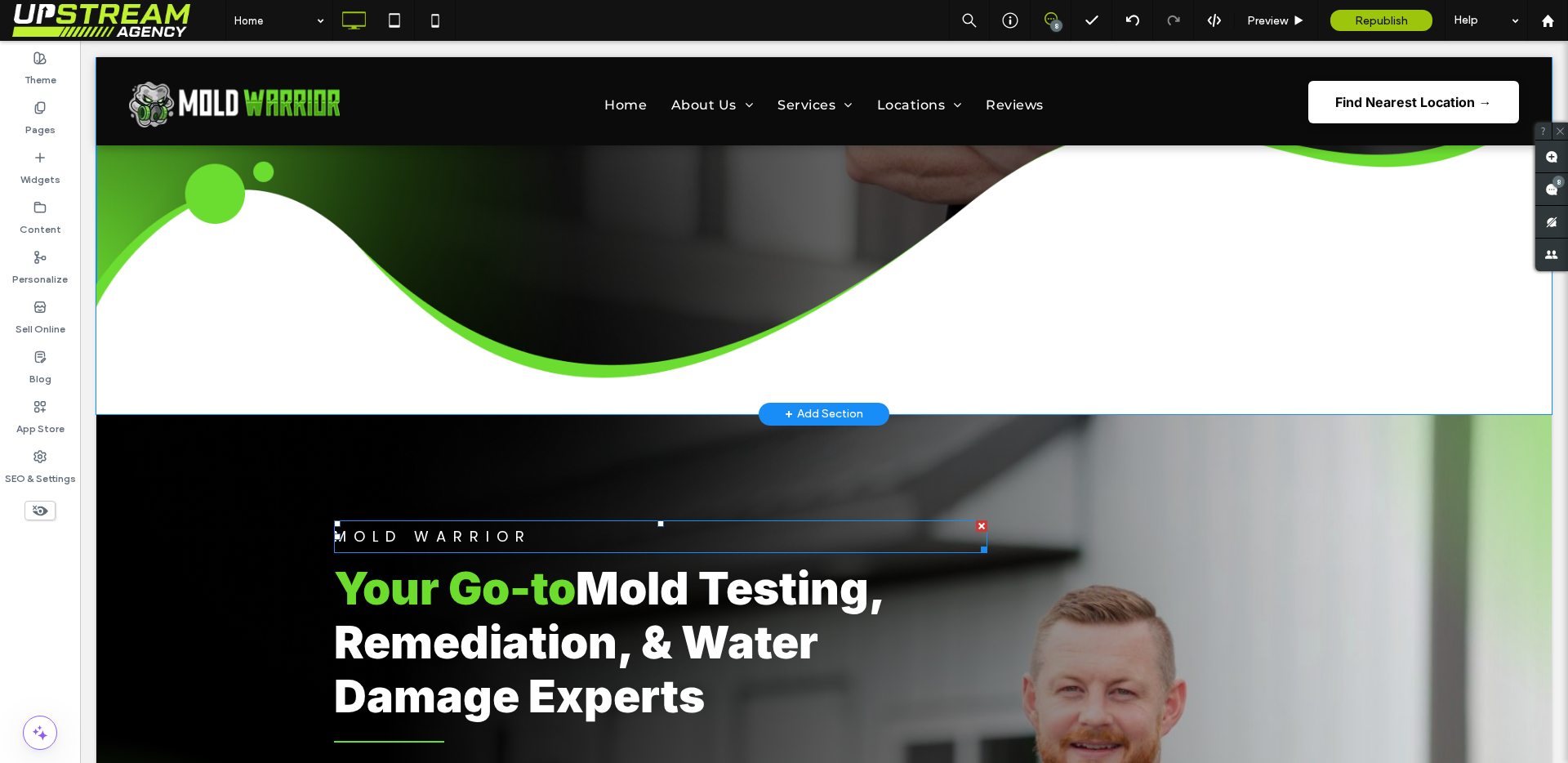
scroll to position [298, 0]
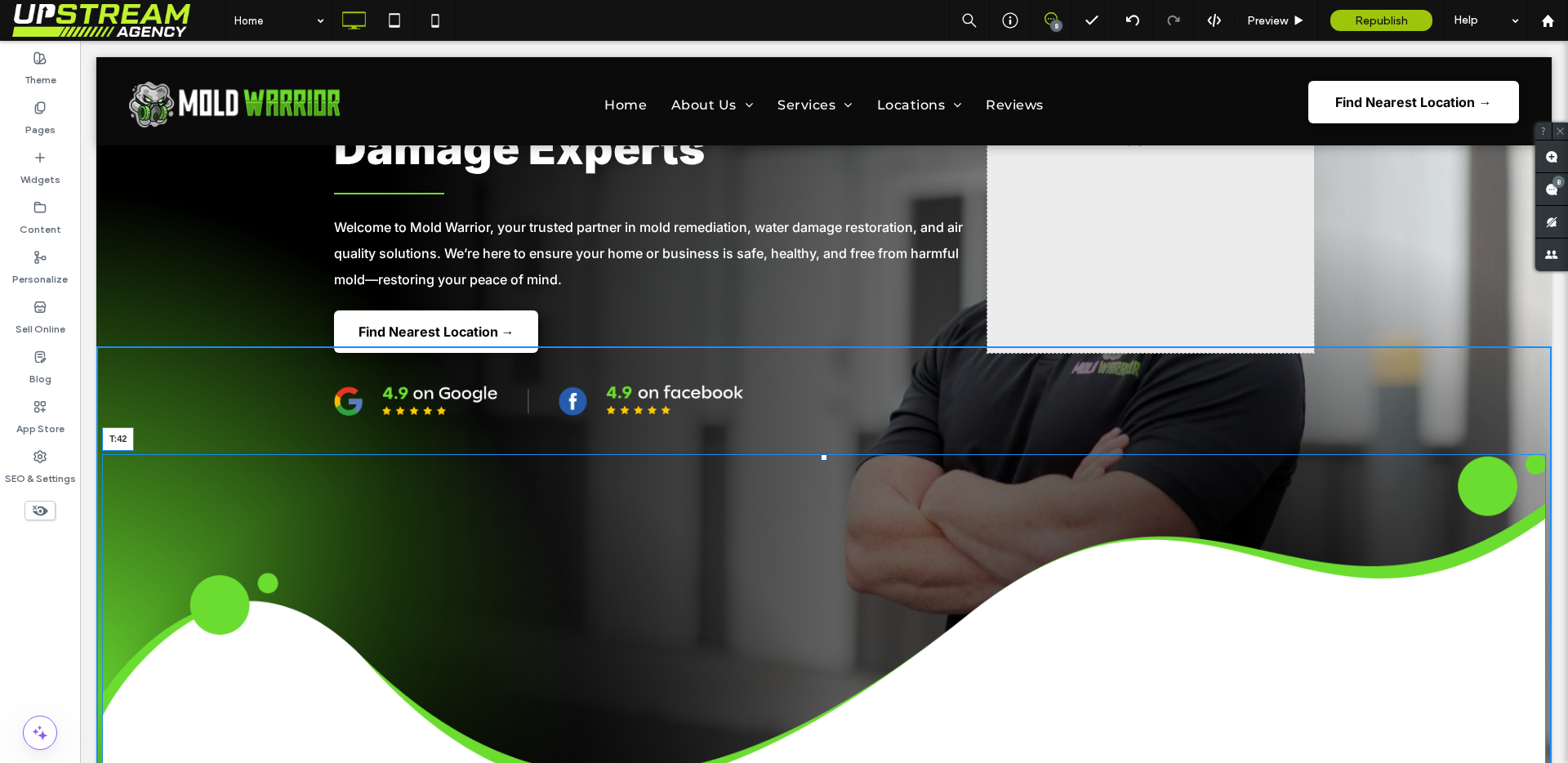
drag, startPoint x: 814, startPoint y: 457, endPoint x: 818, endPoint y: 383, distance: 74.1
click at [820, 454] on div at bounding box center [823, 457] width 6 height 6
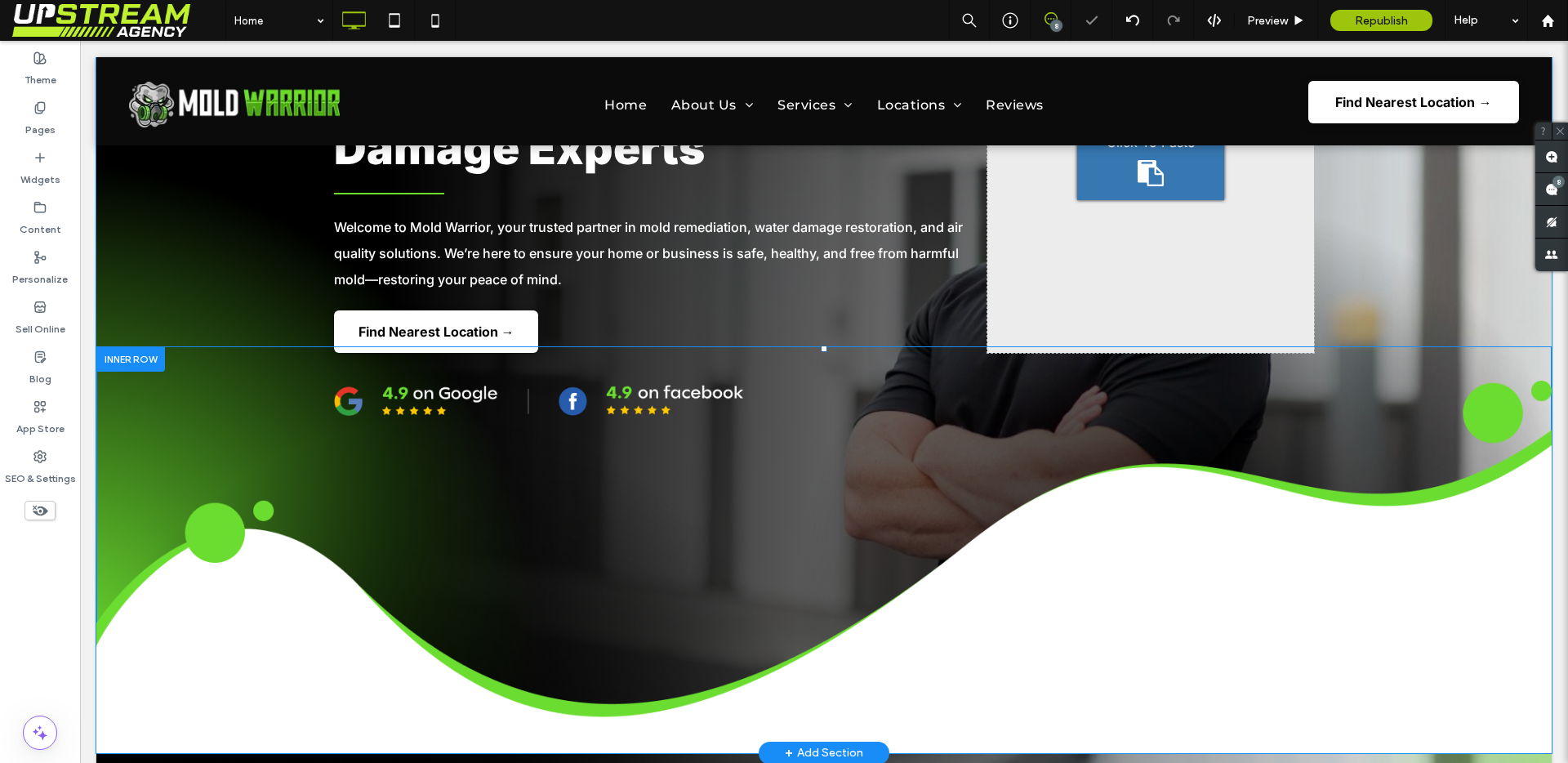
click at [762, 356] on div "Click To Paste Click To Paste" at bounding box center [824, 549] width 1455 height 407
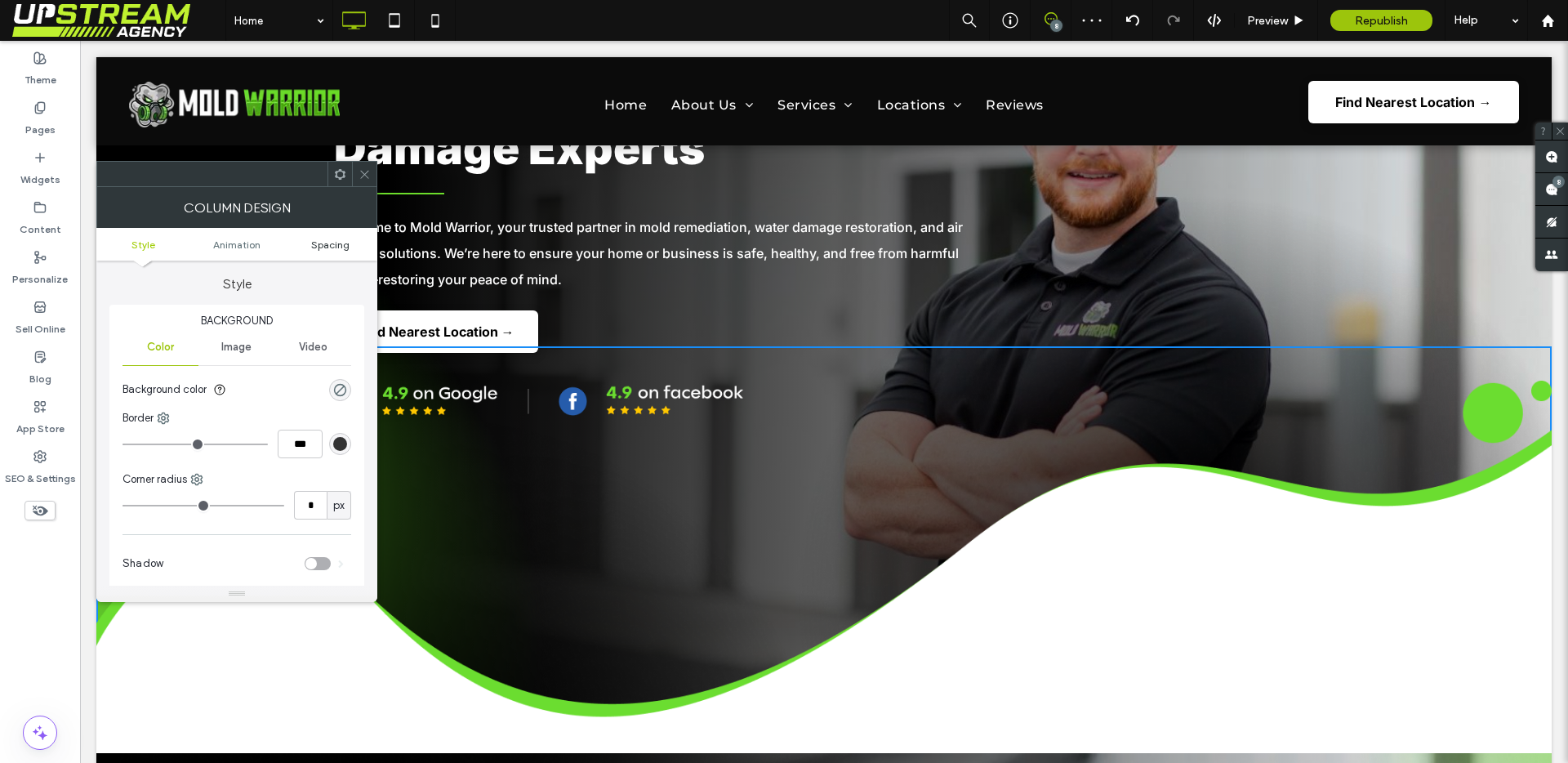
click at [337, 243] on span "Spacing" at bounding box center [330, 244] width 38 height 12
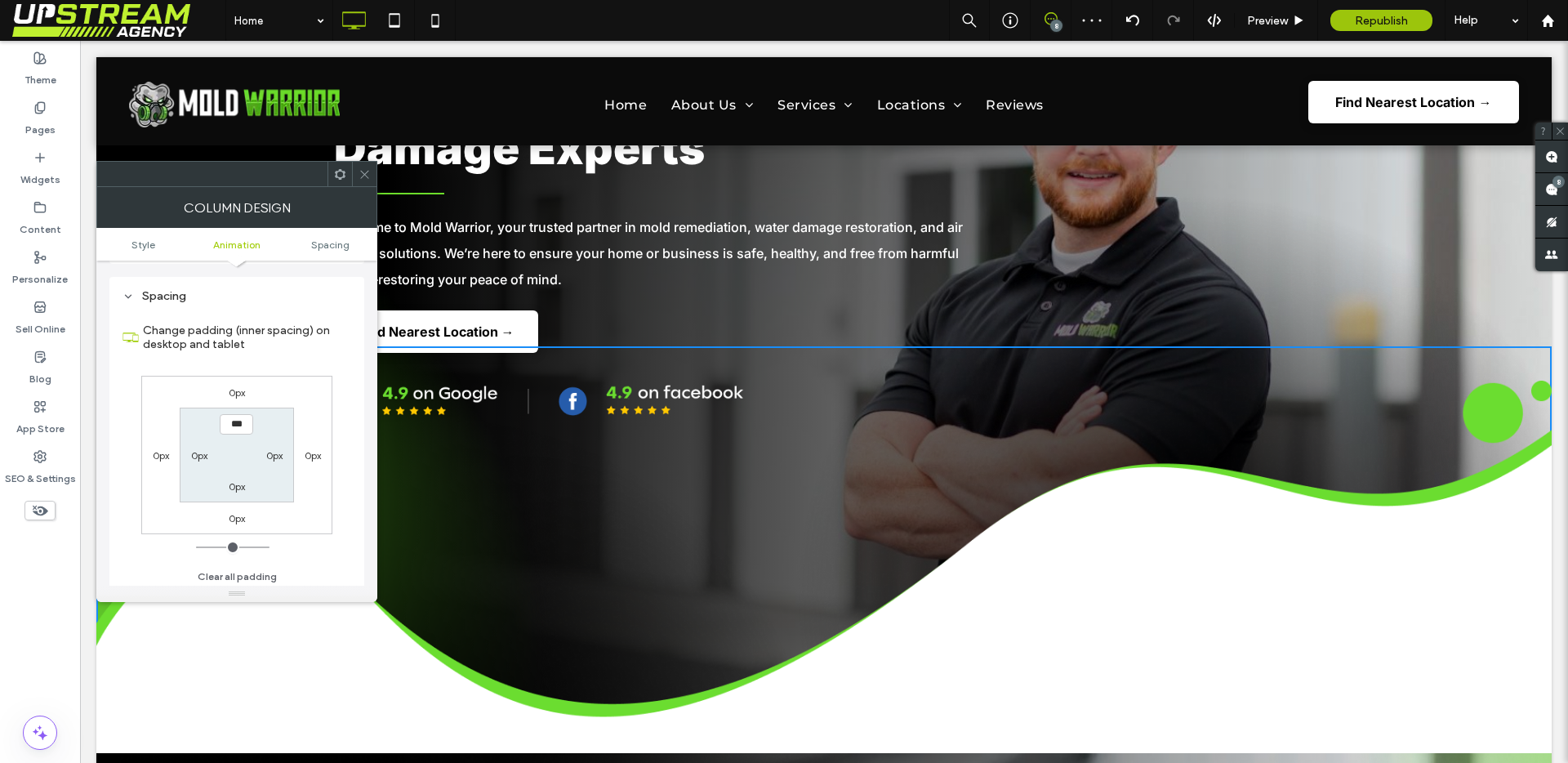
scroll to position [383, 0]
click at [364, 170] on icon at bounding box center [364, 174] width 12 height 12
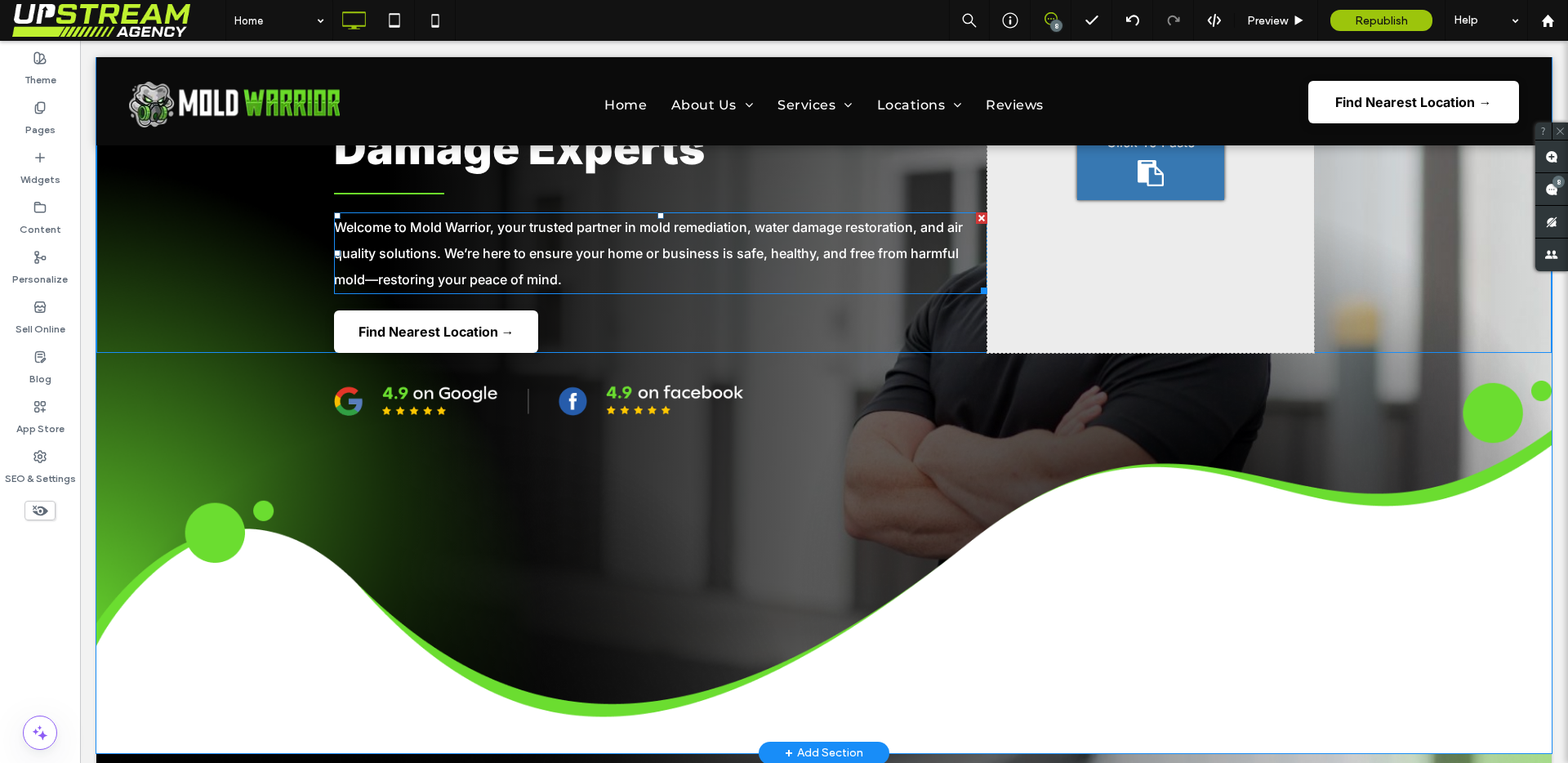
click at [592, 292] on div "Welcome to Mold Warrior, your trusted partner in mold remediation, water damage…" at bounding box center [660, 253] width 653 height 82
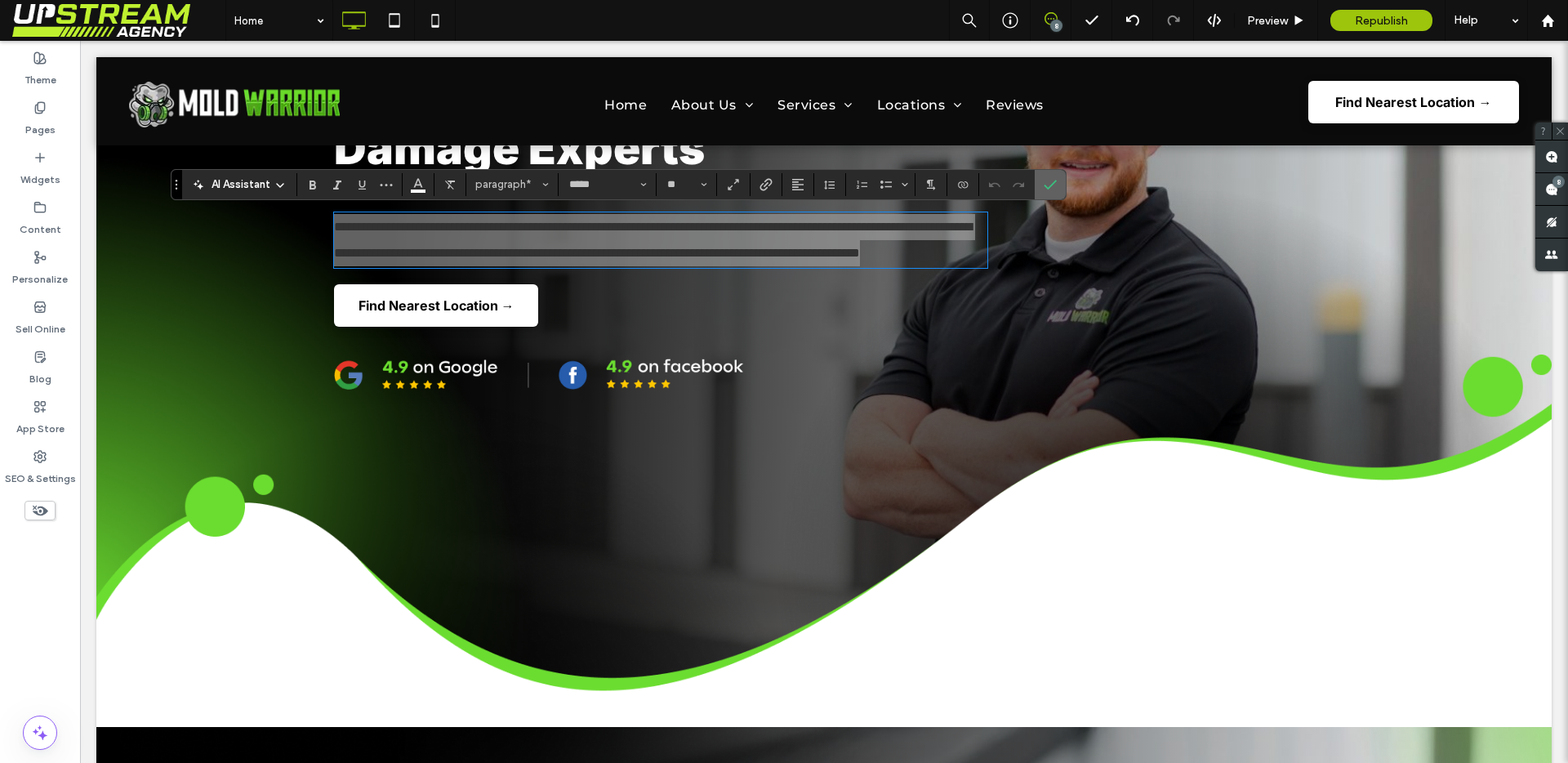
click at [1050, 187] on icon "Confirm" at bounding box center [1050, 185] width 13 height 13
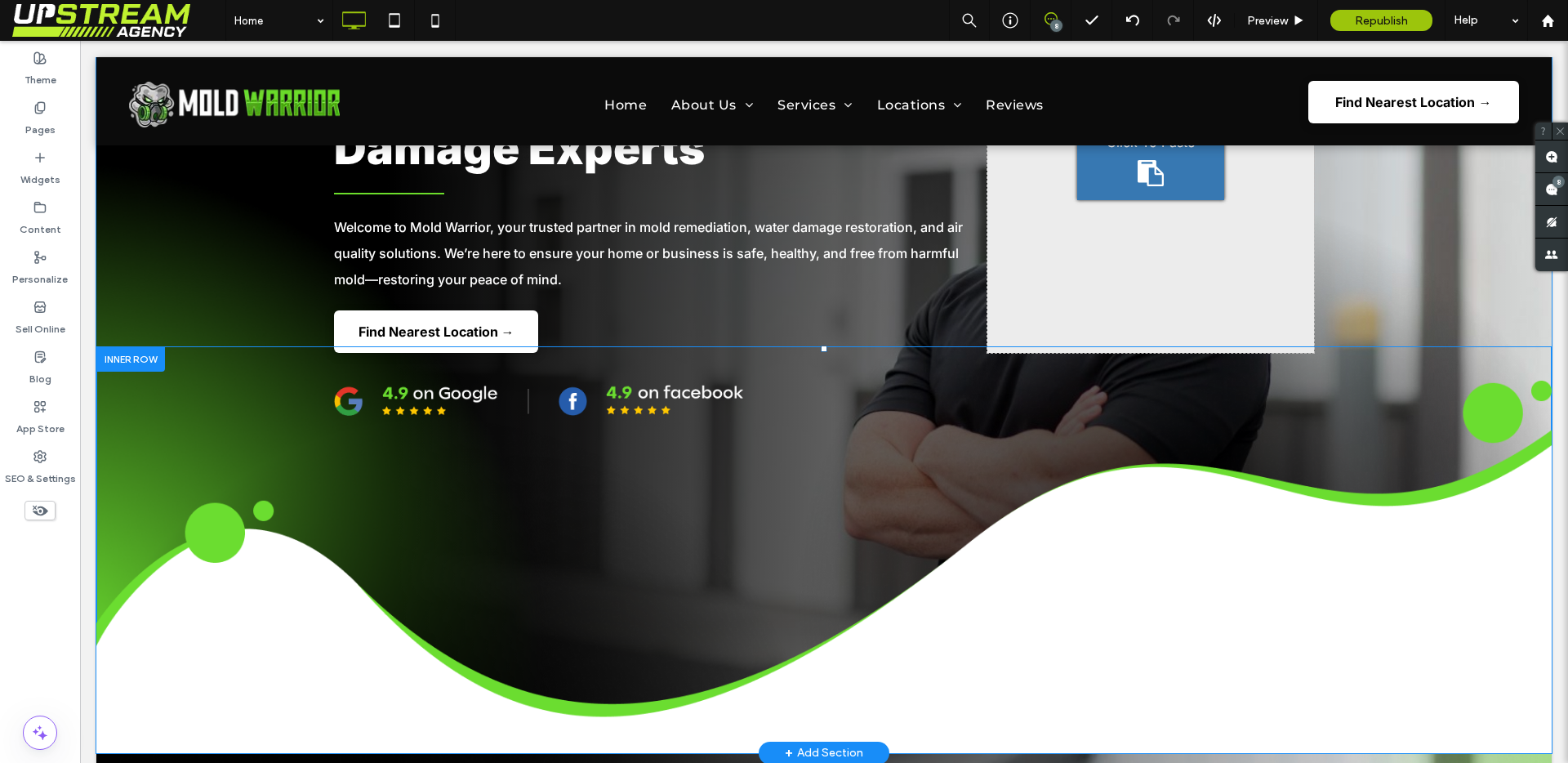
click at [848, 366] on div "Click To Paste Click To Paste" at bounding box center [824, 549] width 1455 height 407
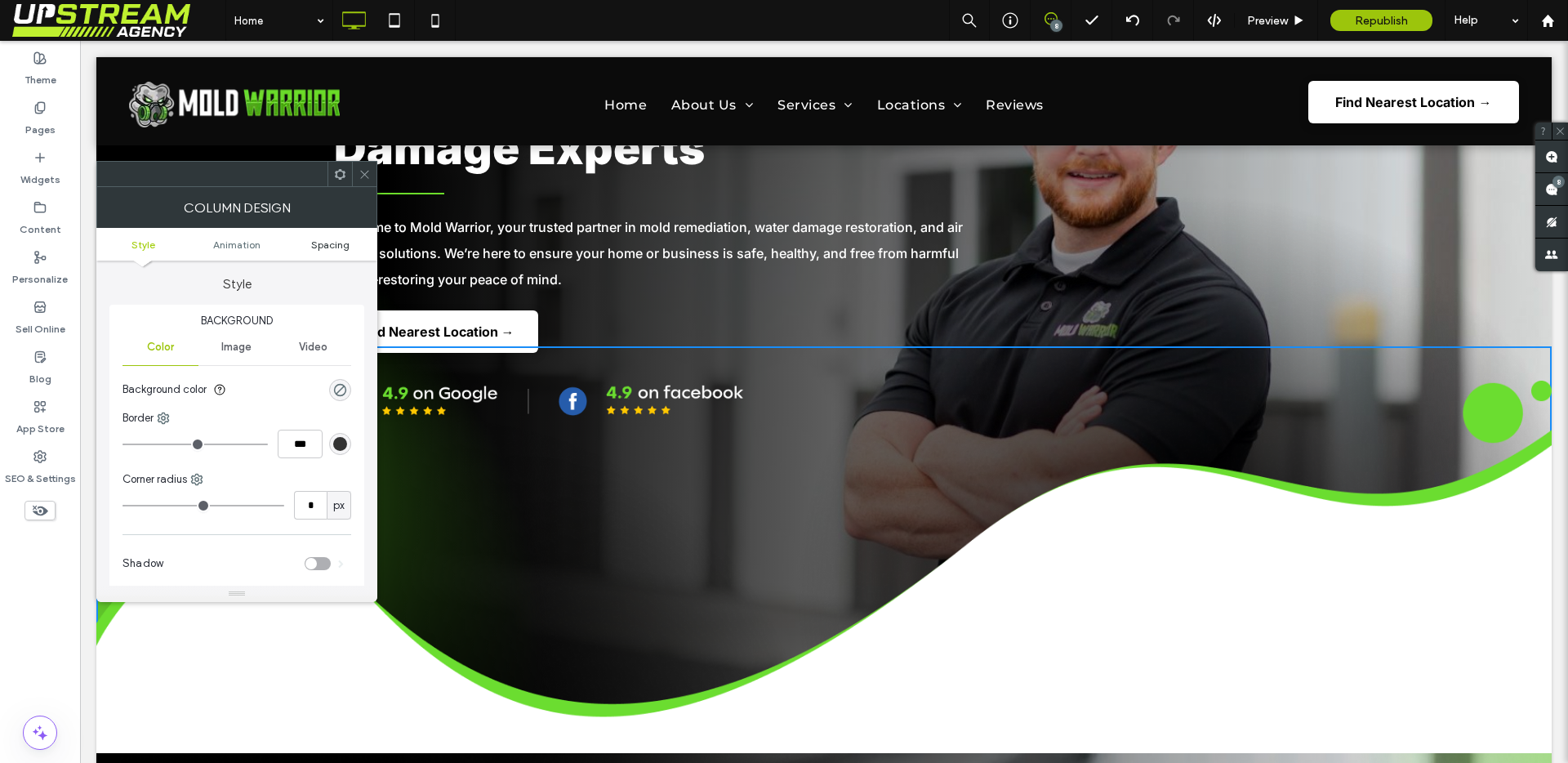
click at [333, 246] on span "Spacing" at bounding box center [330, 244] width 38 height 12
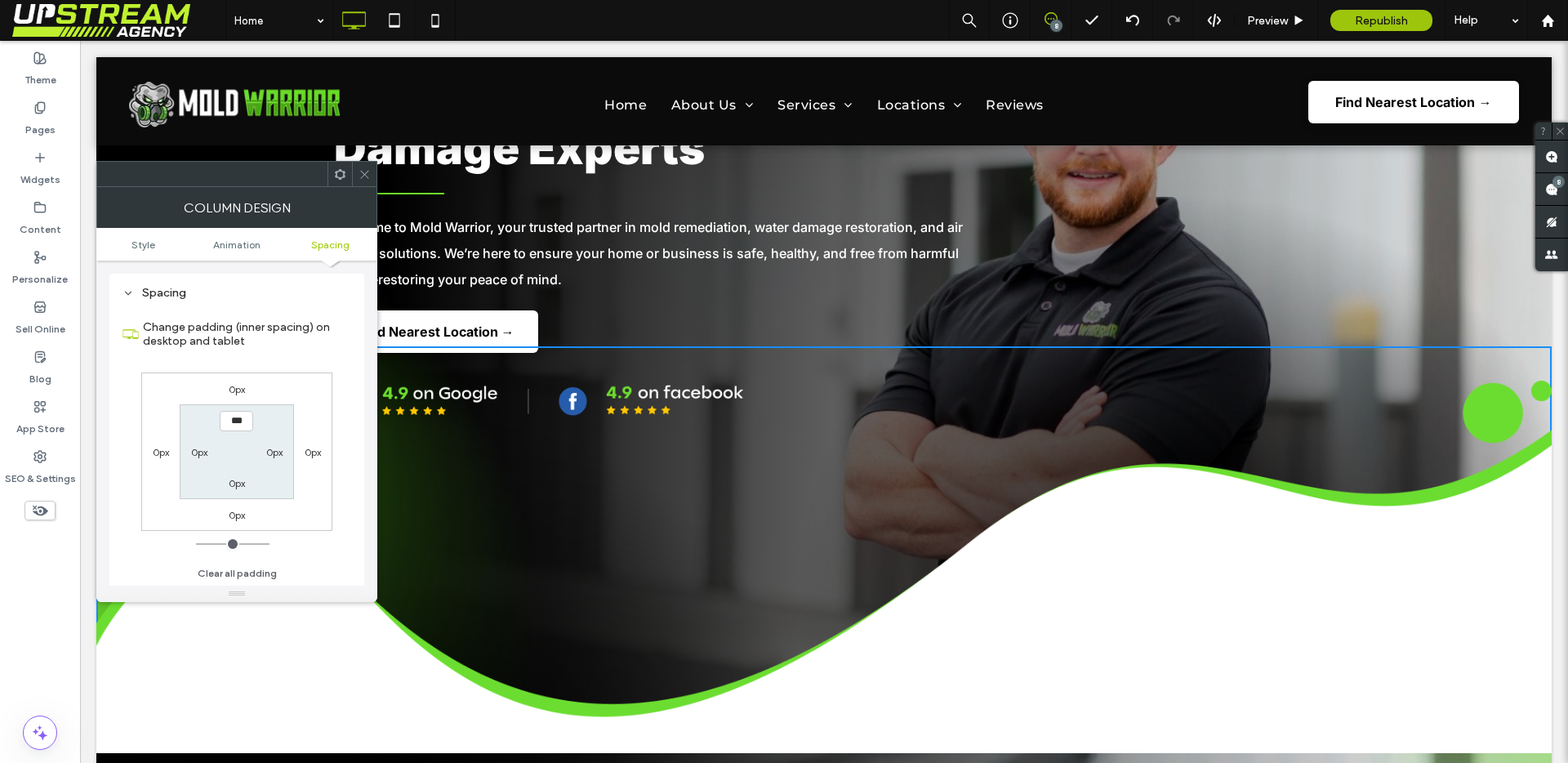
click at [367, 183] on span at bounding box center [364, 174] width 12 height 25
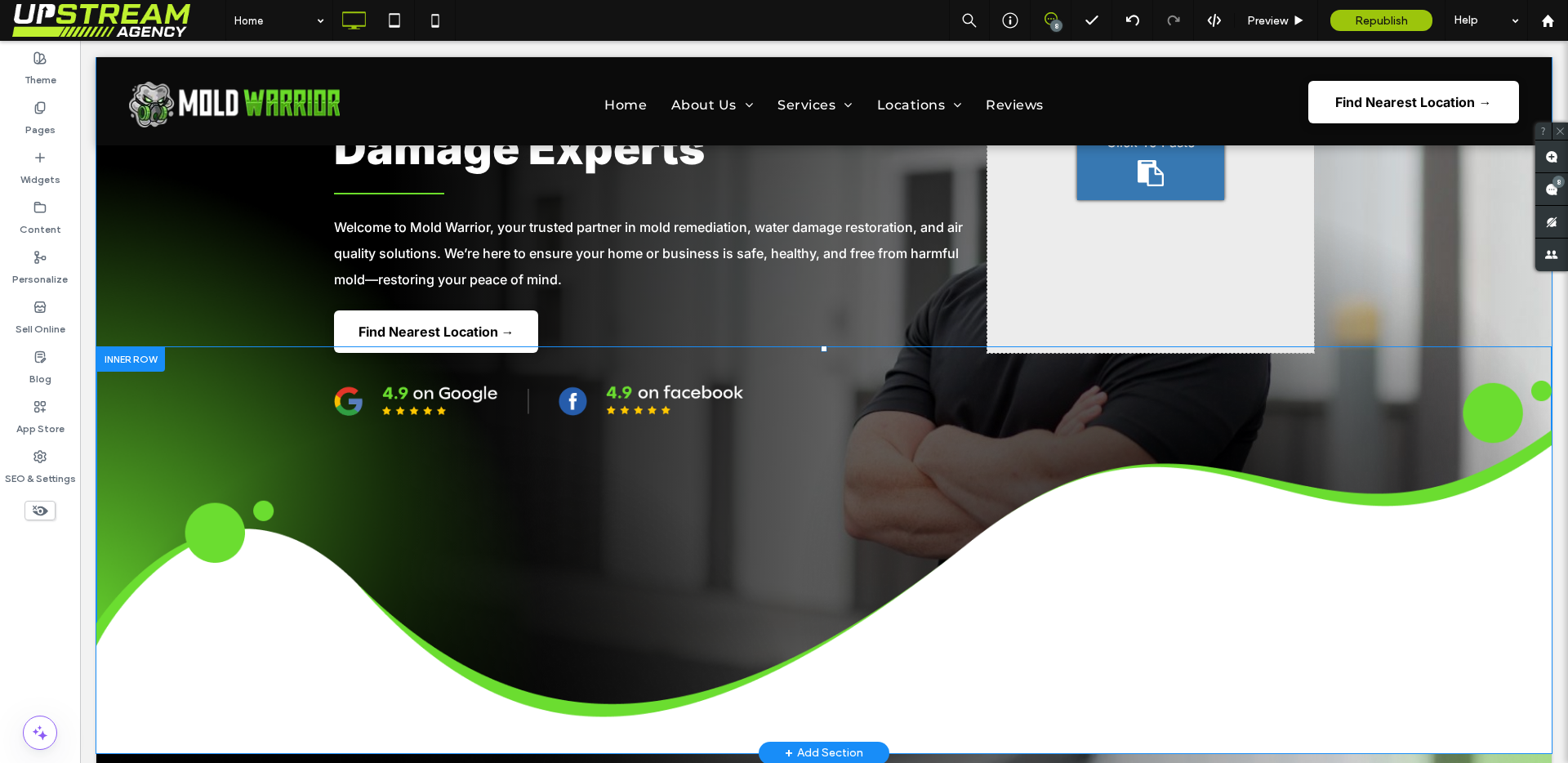
click at [276, 375] on div "Click To Paste Click To Paste" at bounding box center [824, 549] width 1455 height 407
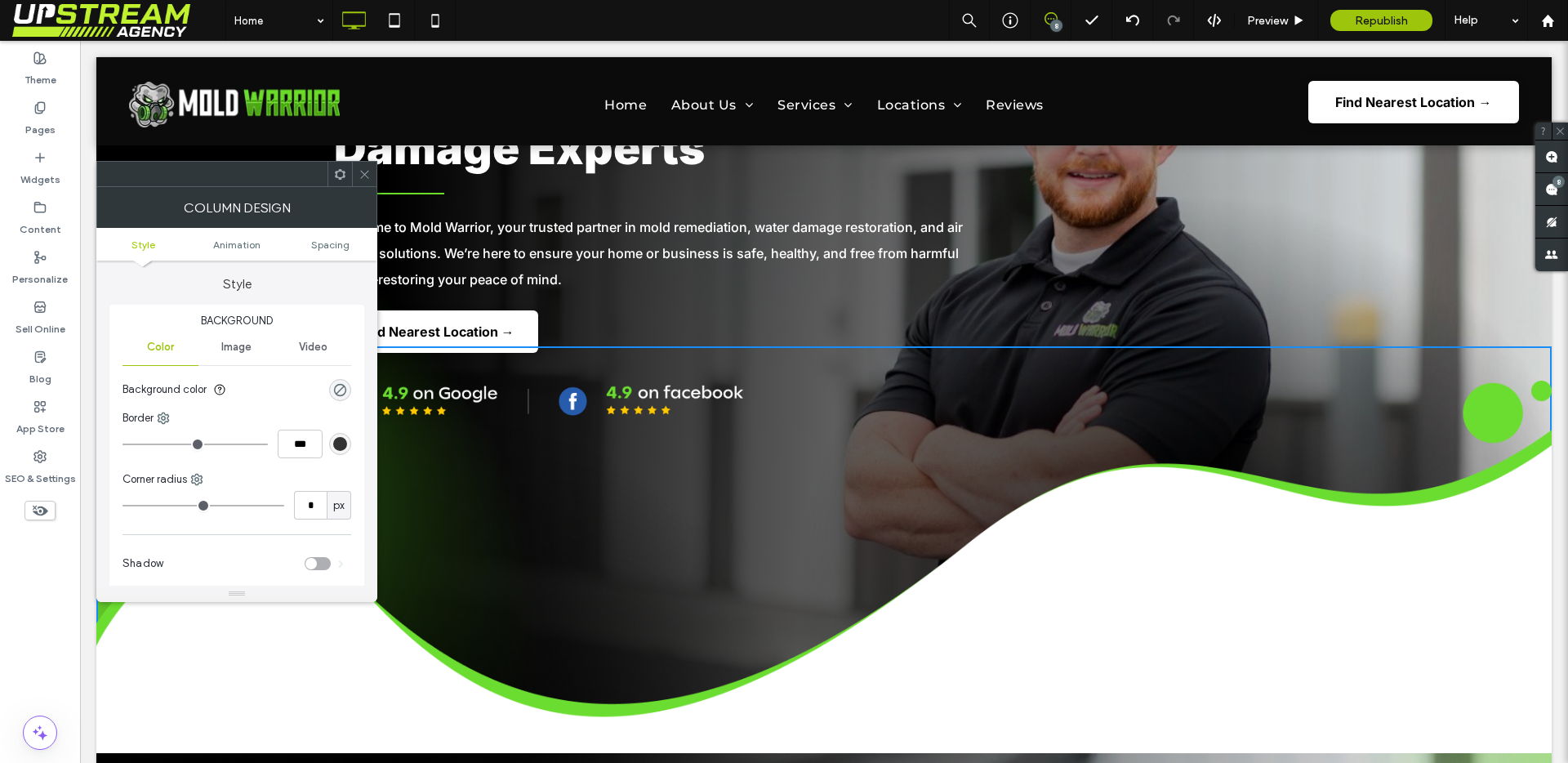
click at [334, 252] on ul "Style Animation Spacing" at bounding box center [236, 244] width 281 height 33
click at [336, 240] on span "Spacing" at bounding box center [330, 244] width 38 height 12
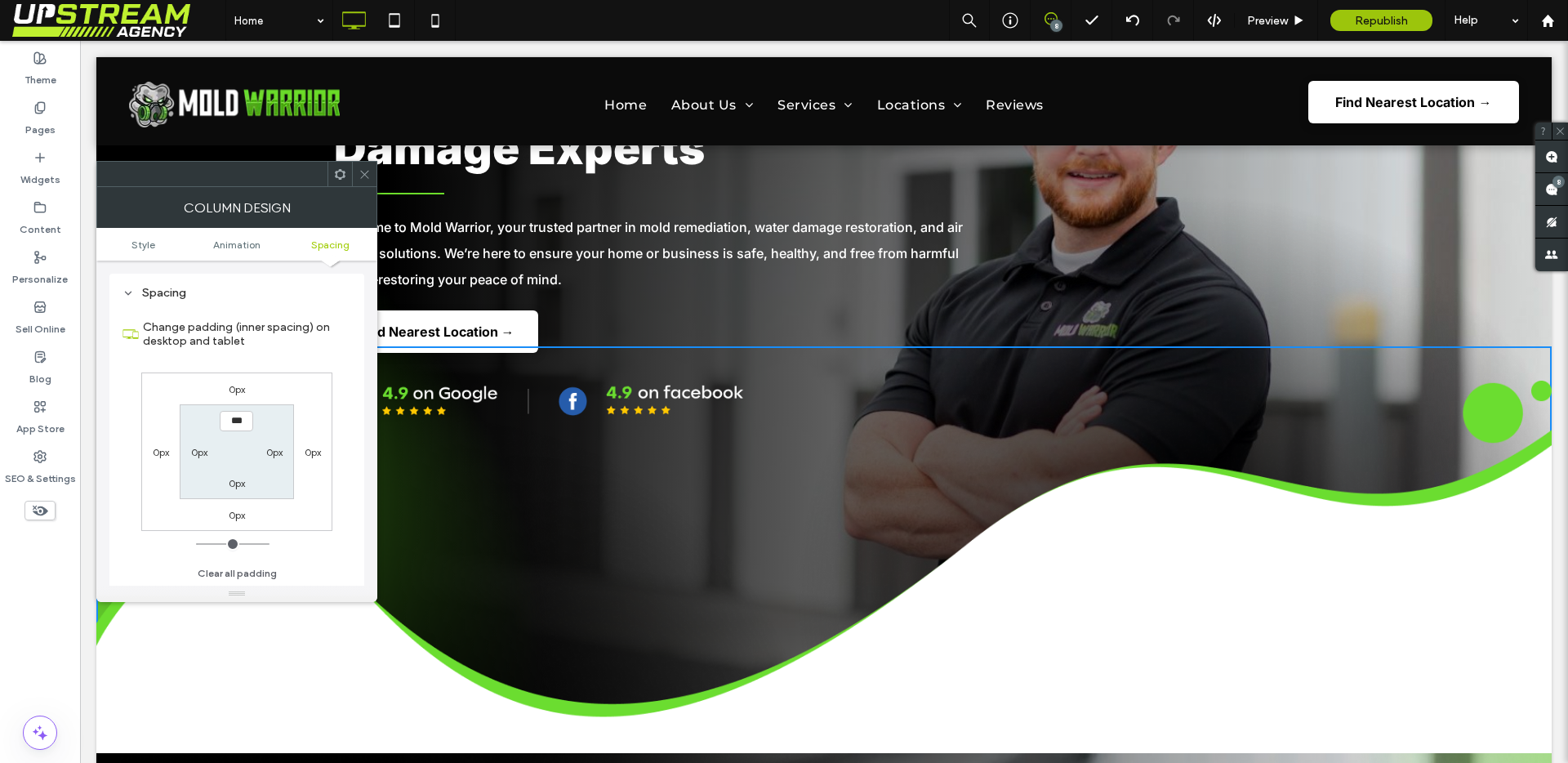
click at [359, 173] on icon at bounding box center [364, 174] width 12 height 12
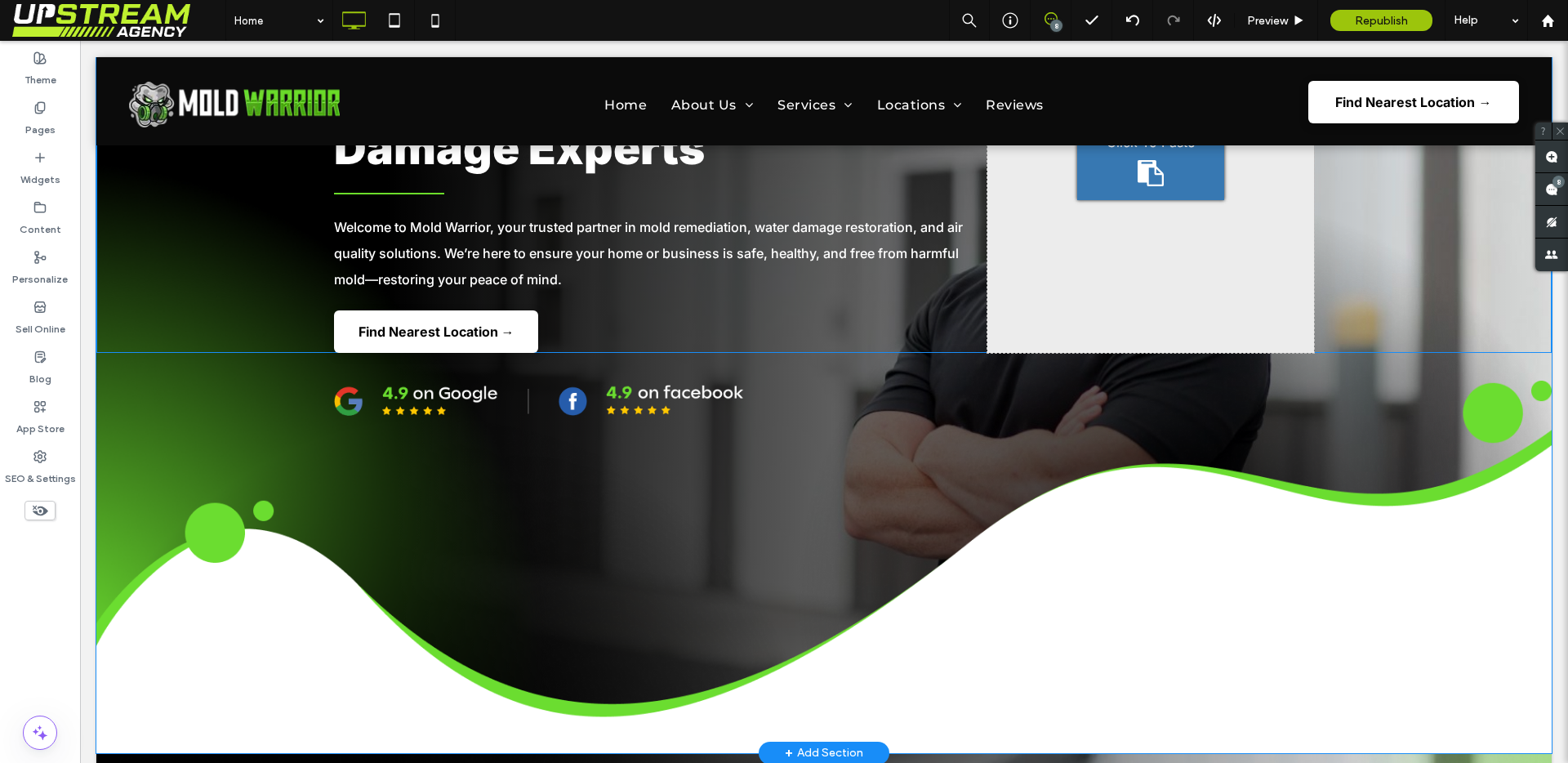
click at [593, 324] on div "Mold Warrior Your Go-to Mold Testing, Remediation, & Water Damage Experts Welco…" at bounding box center [660, 159] width 653 height 387
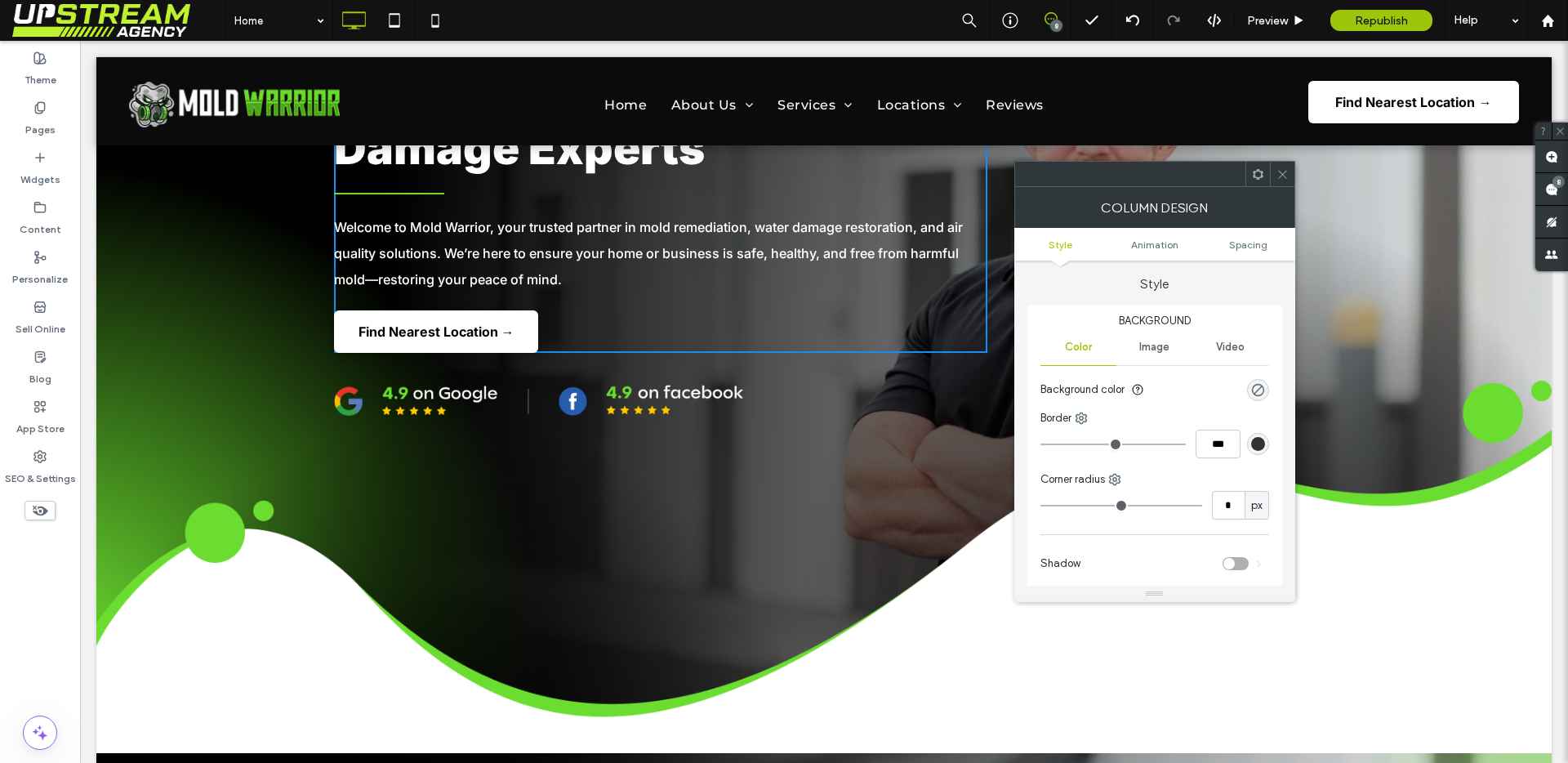
click at [1277, 180] on icon at bounding box center [1282, 174] width 12 height 12
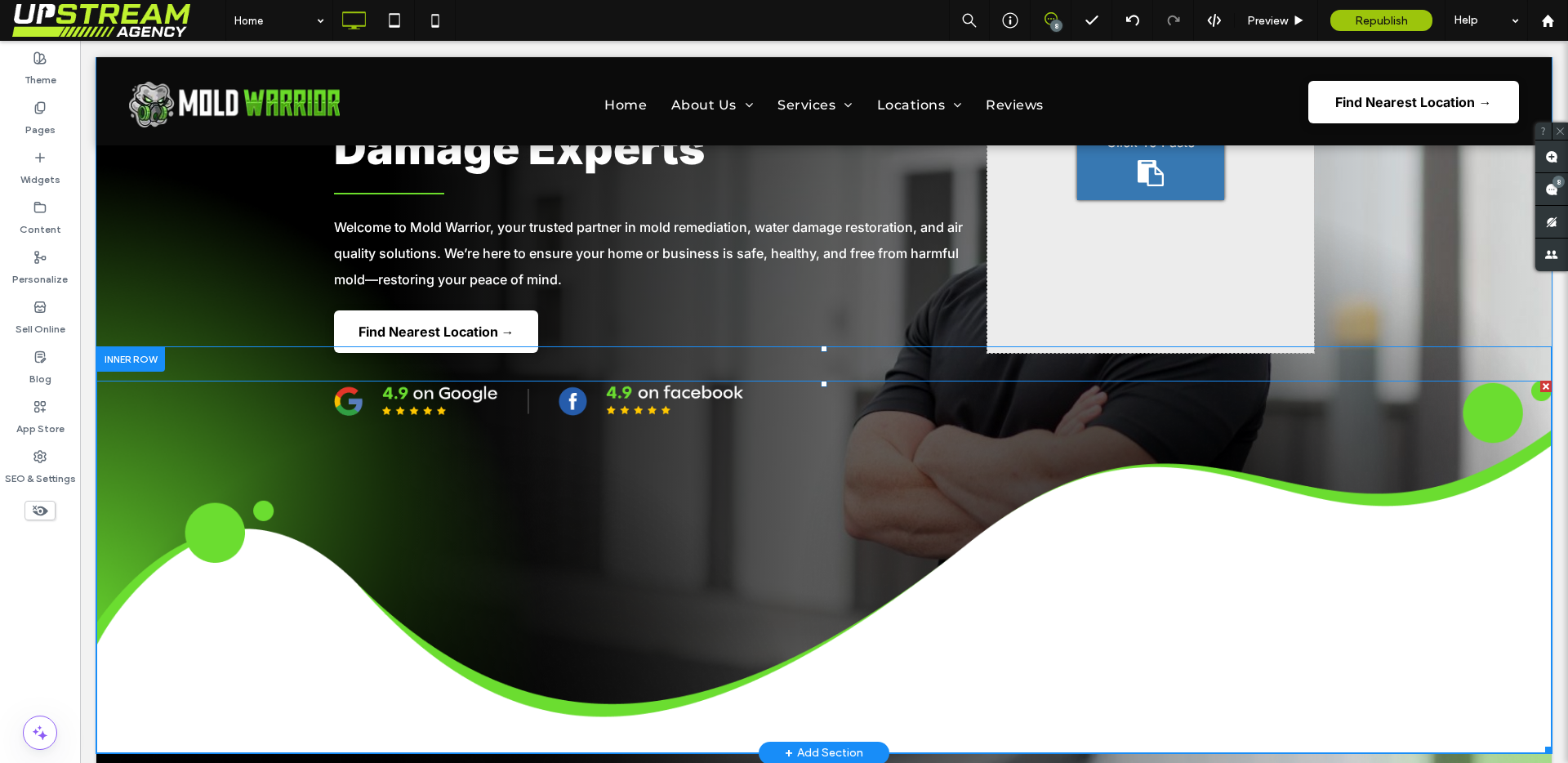
drag, startPoint x: 816, startPoint y: 347, endPoint x: 813, endPoint y: 380, distance: 33.1
click at [813, 380] on div "Click To Paste Click To Paste" at bounding box center [824, 549] width 1455 height 407
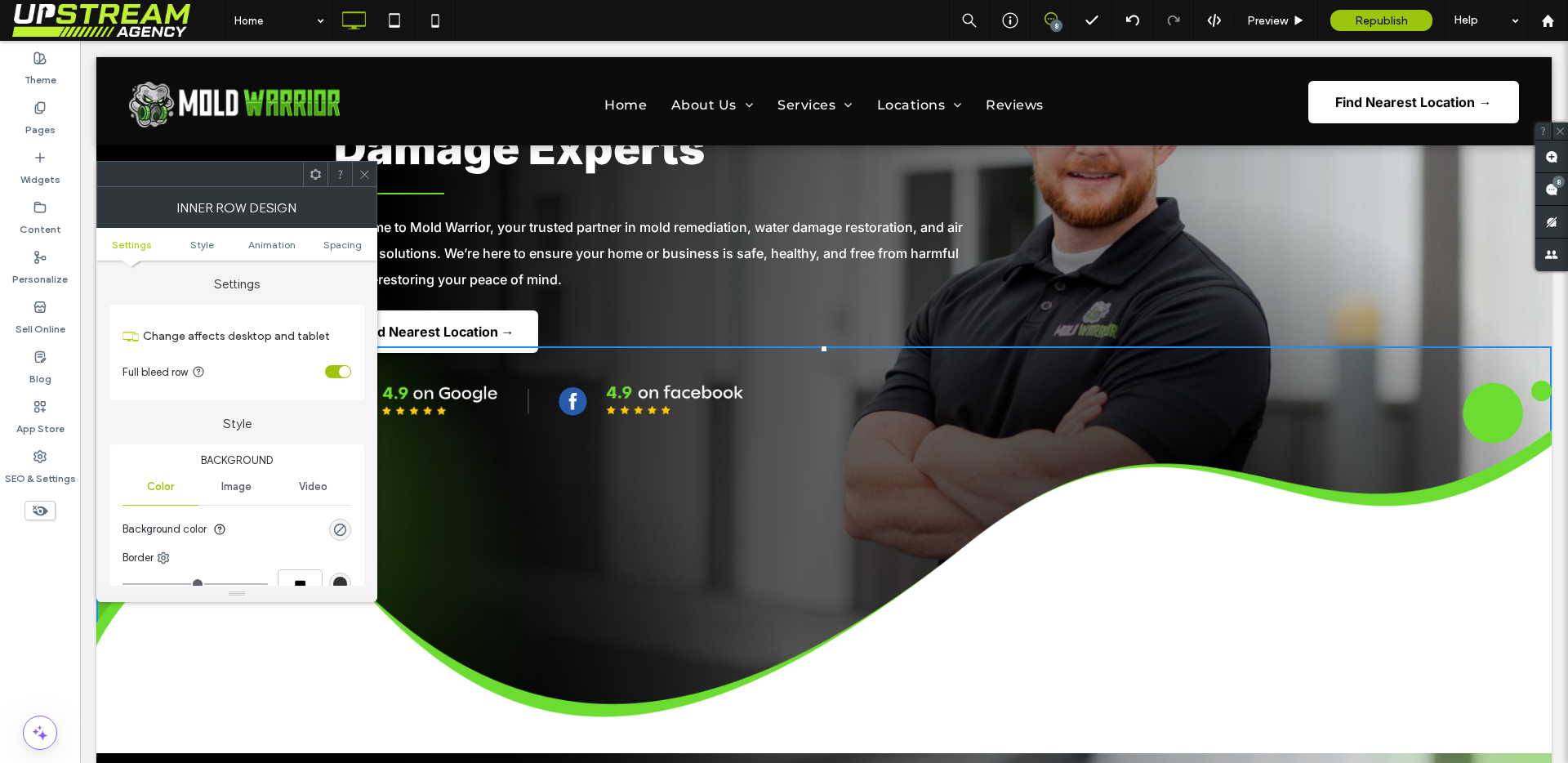
click at [370, 176] on icon at bounding box center [364, 174] width 12 height 12
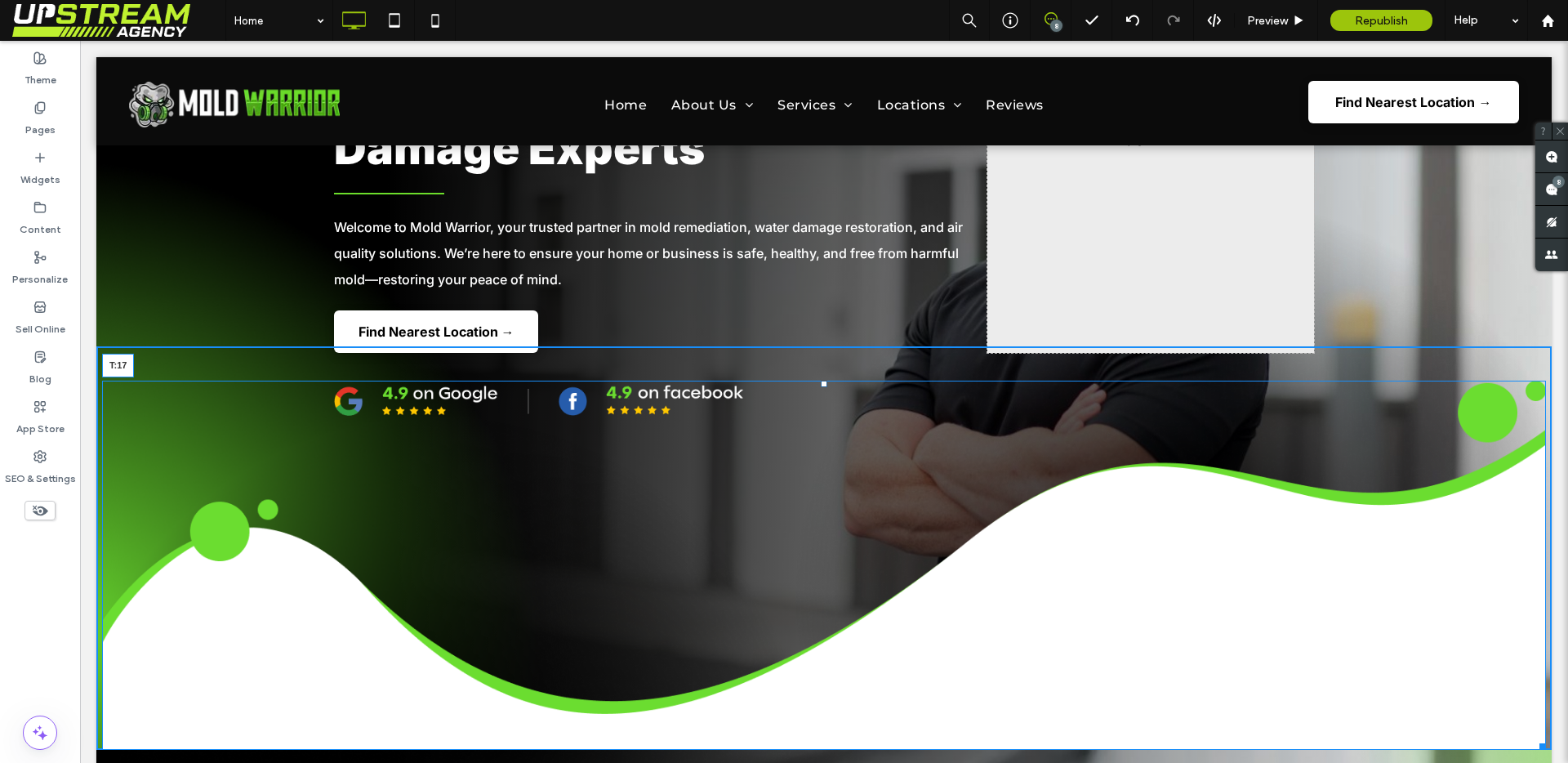
drag, startPoint x: 818, startPoint y: 384, endPoint x: 894, endPoint y: 425, distance: 86.4
click at [826, 380] on div "T:17" at bounding box center [823, 565] width 1443 height 369
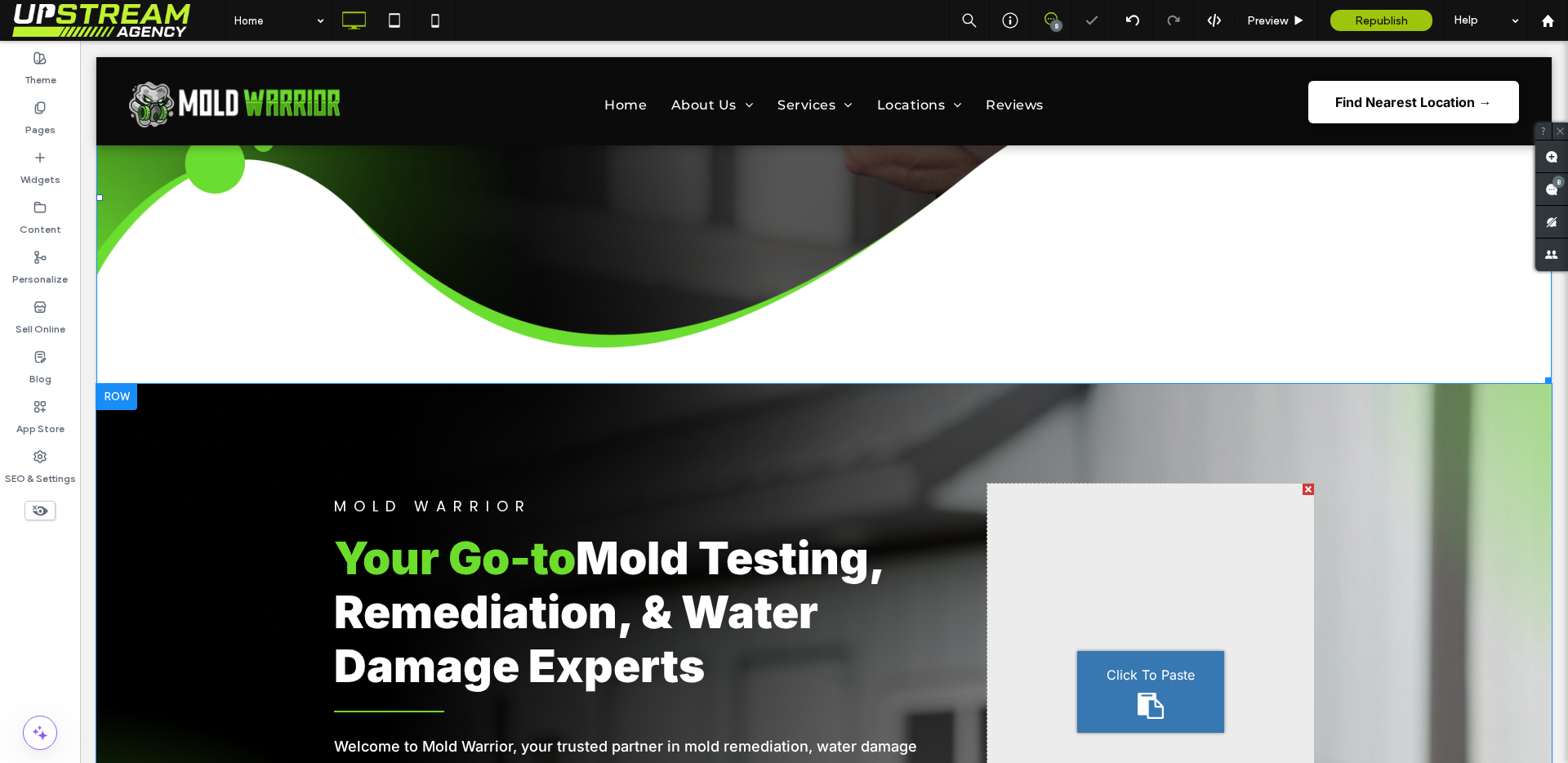
scroll to position [1084, 0]
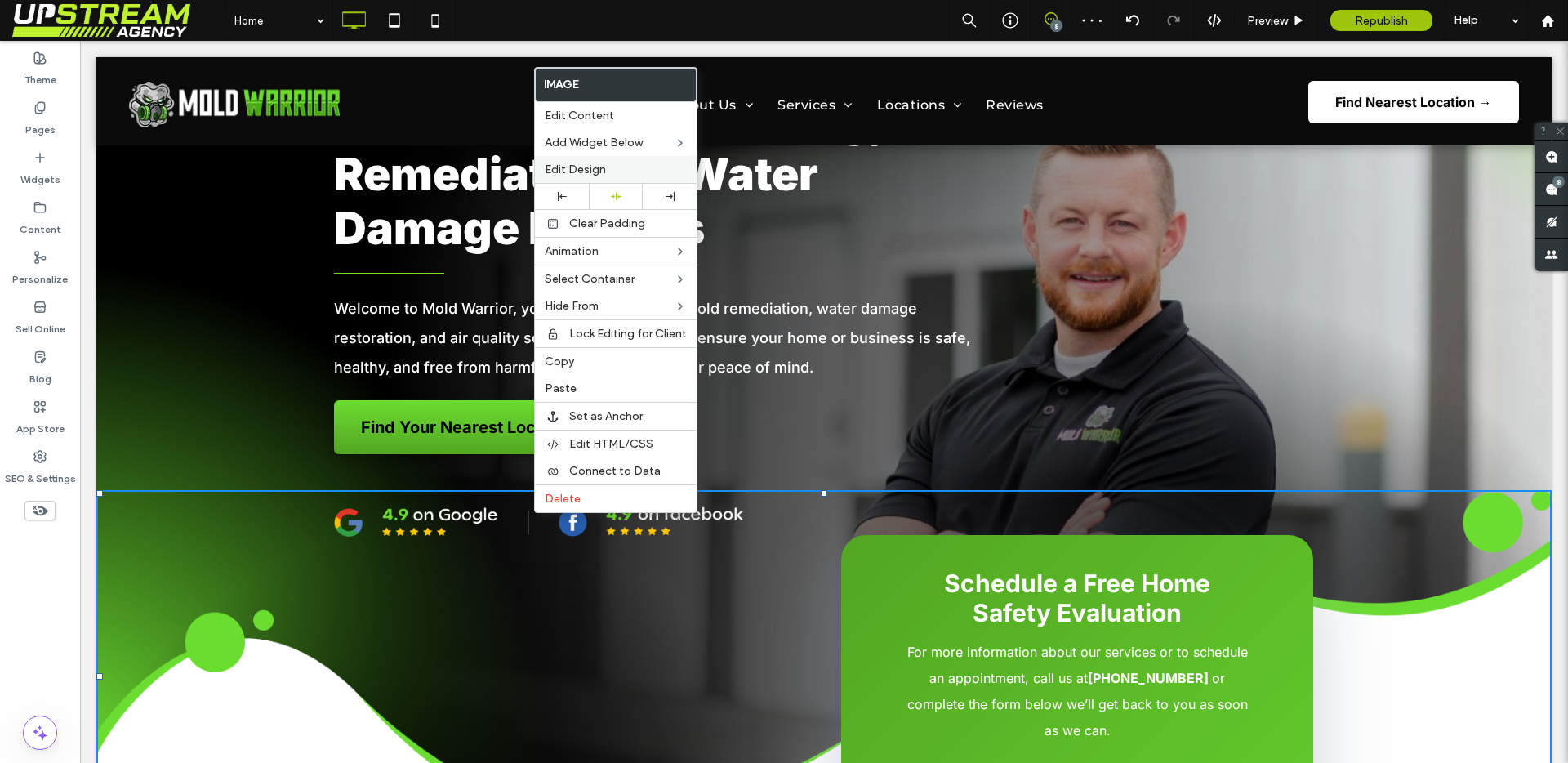
click at [565, 172] on span "Edit Design" at bounding box center [575, 169] width 61 height 14
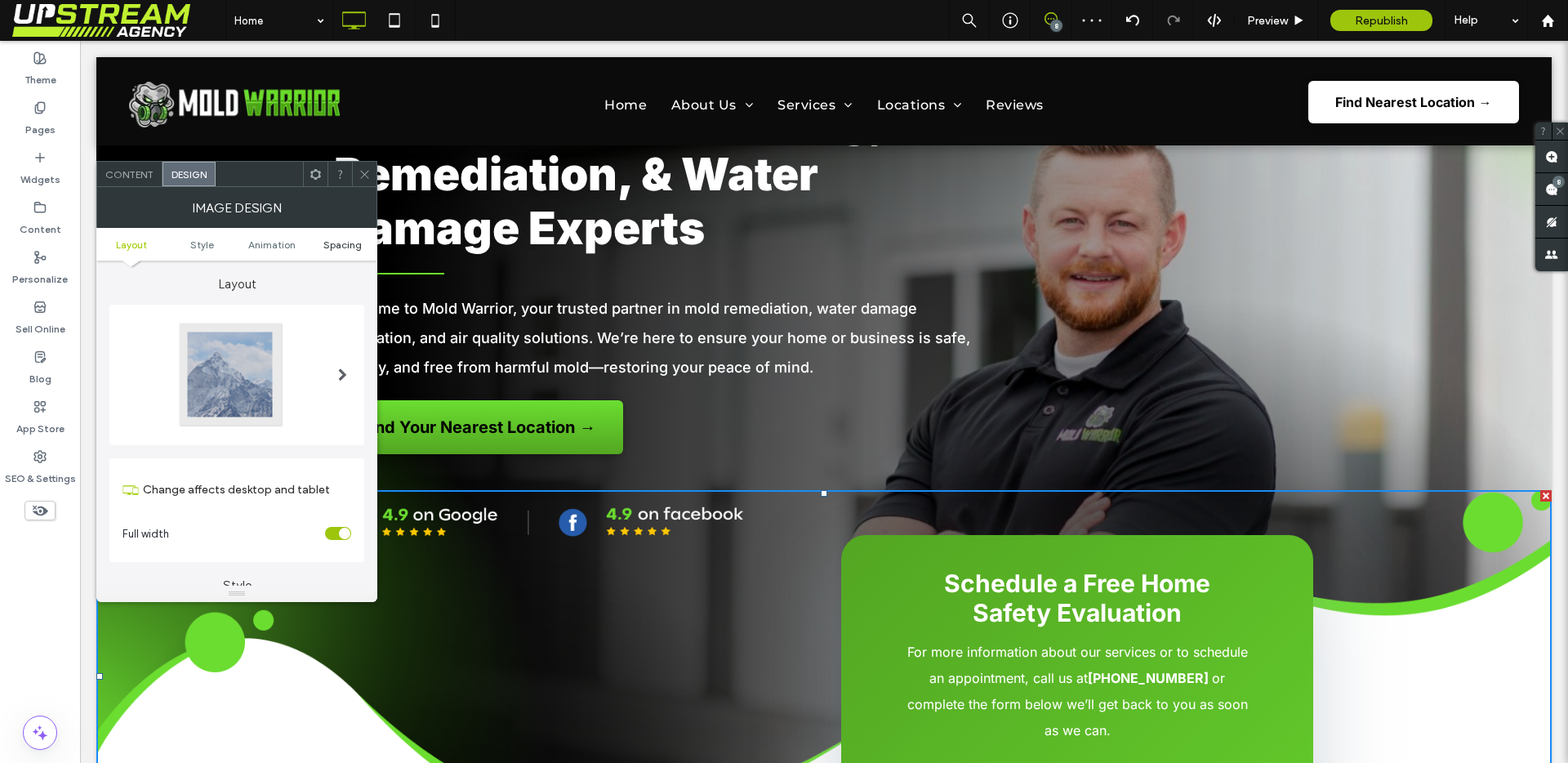
click at [343, 244] on span "Spacing" at bounding box center [343, 244] width 38 height 12
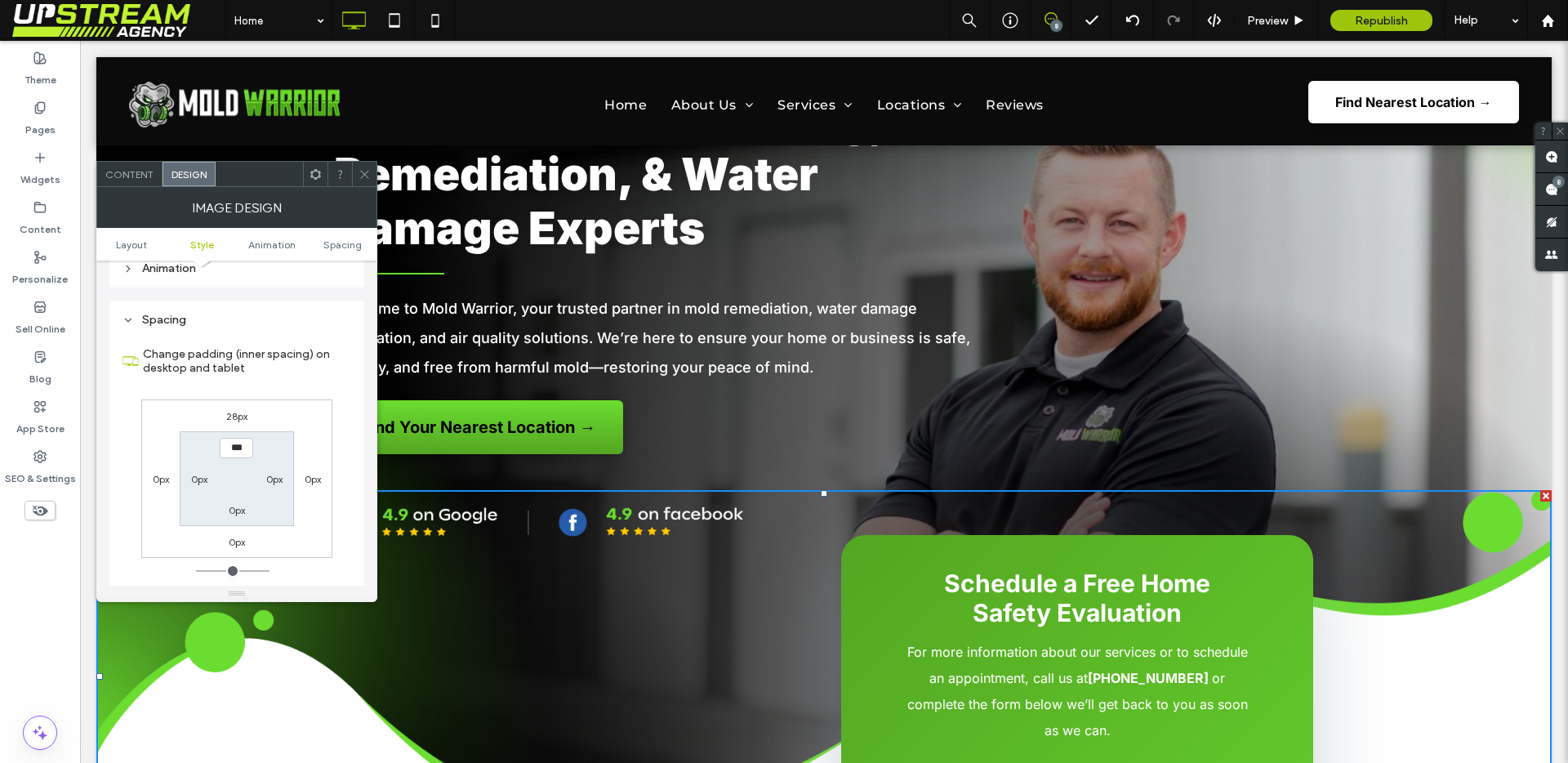
scroll to position [780, 0]
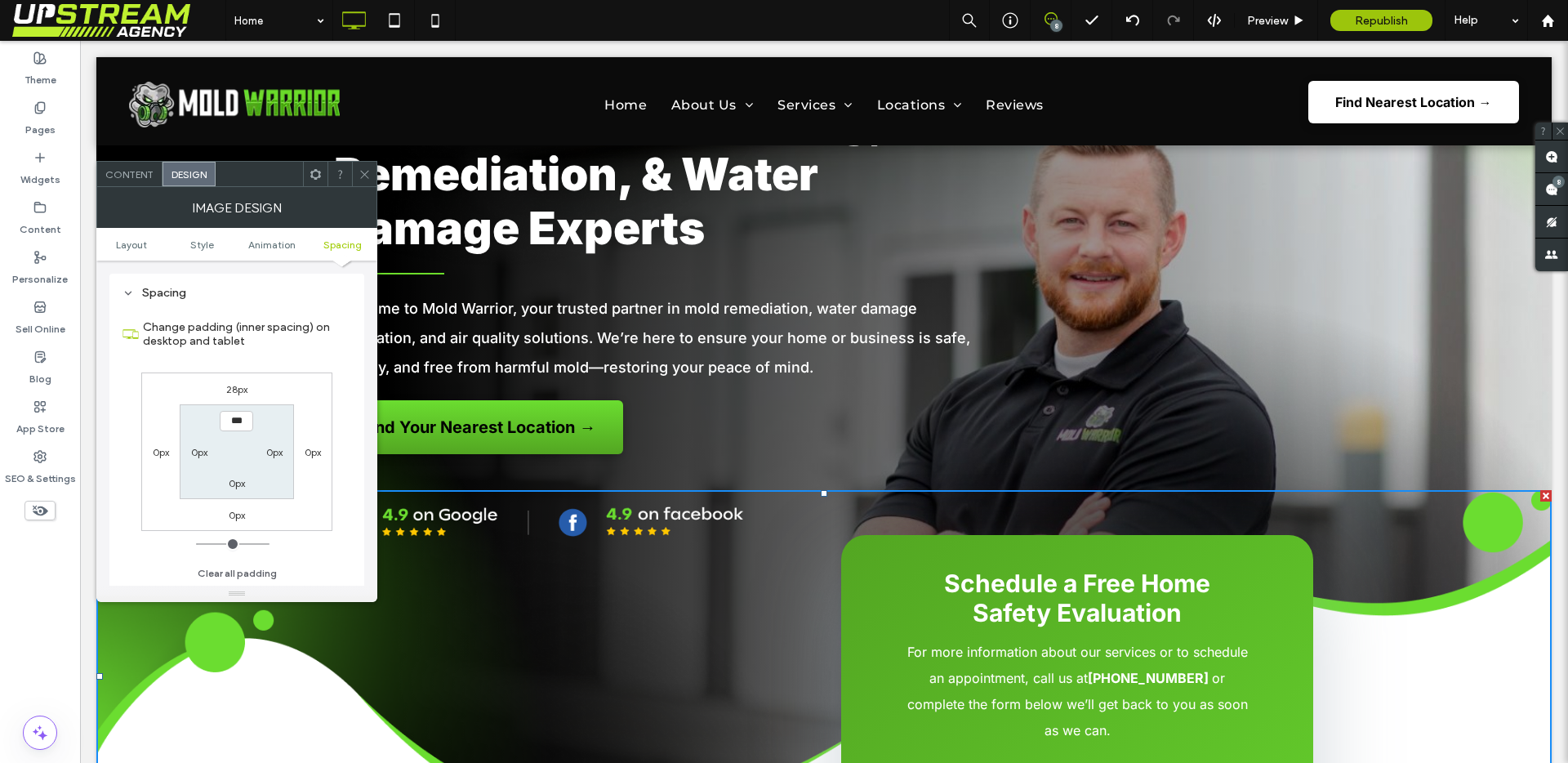
click at [370, 180] on span at bounding box center [364, 174] width 12 height 25
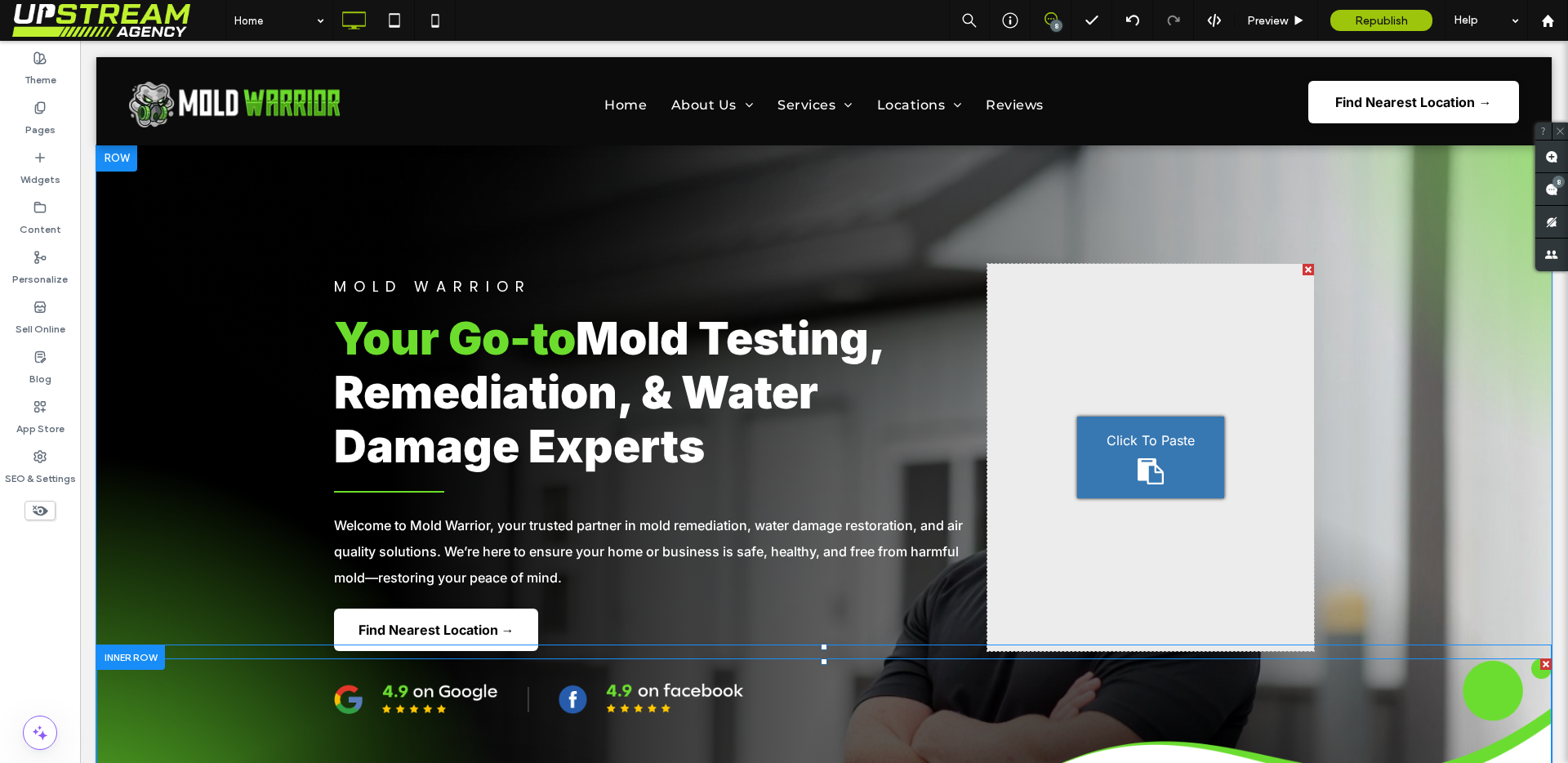
scroll to position [121, 0]
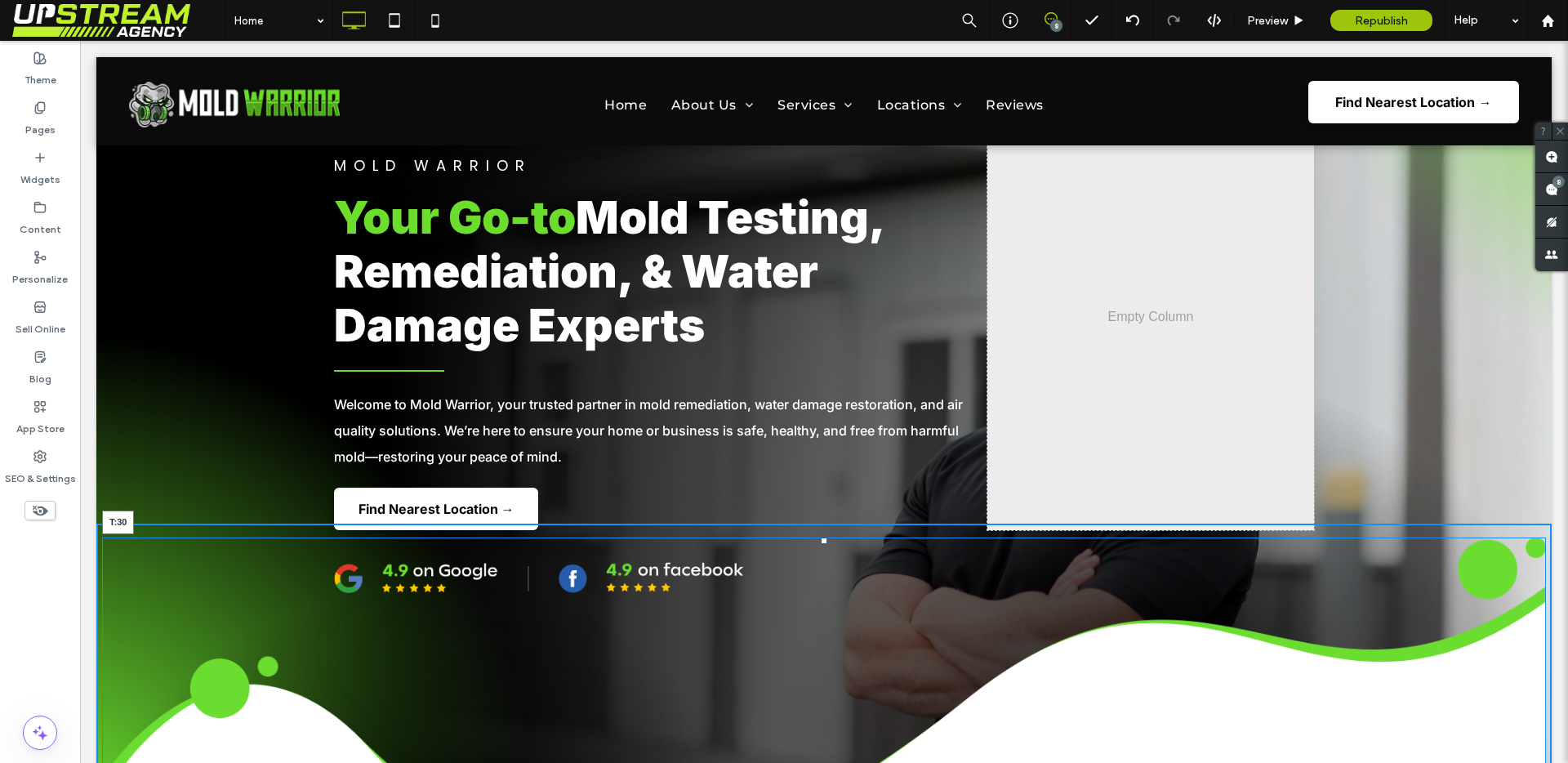
drag, startPoint x: 816, startPoint y: 539, endPoint x: 891, endPoint y: 596, distance: 94.2
click at [820, 544] on div at bounding box center [823, 540] width 6 height 6
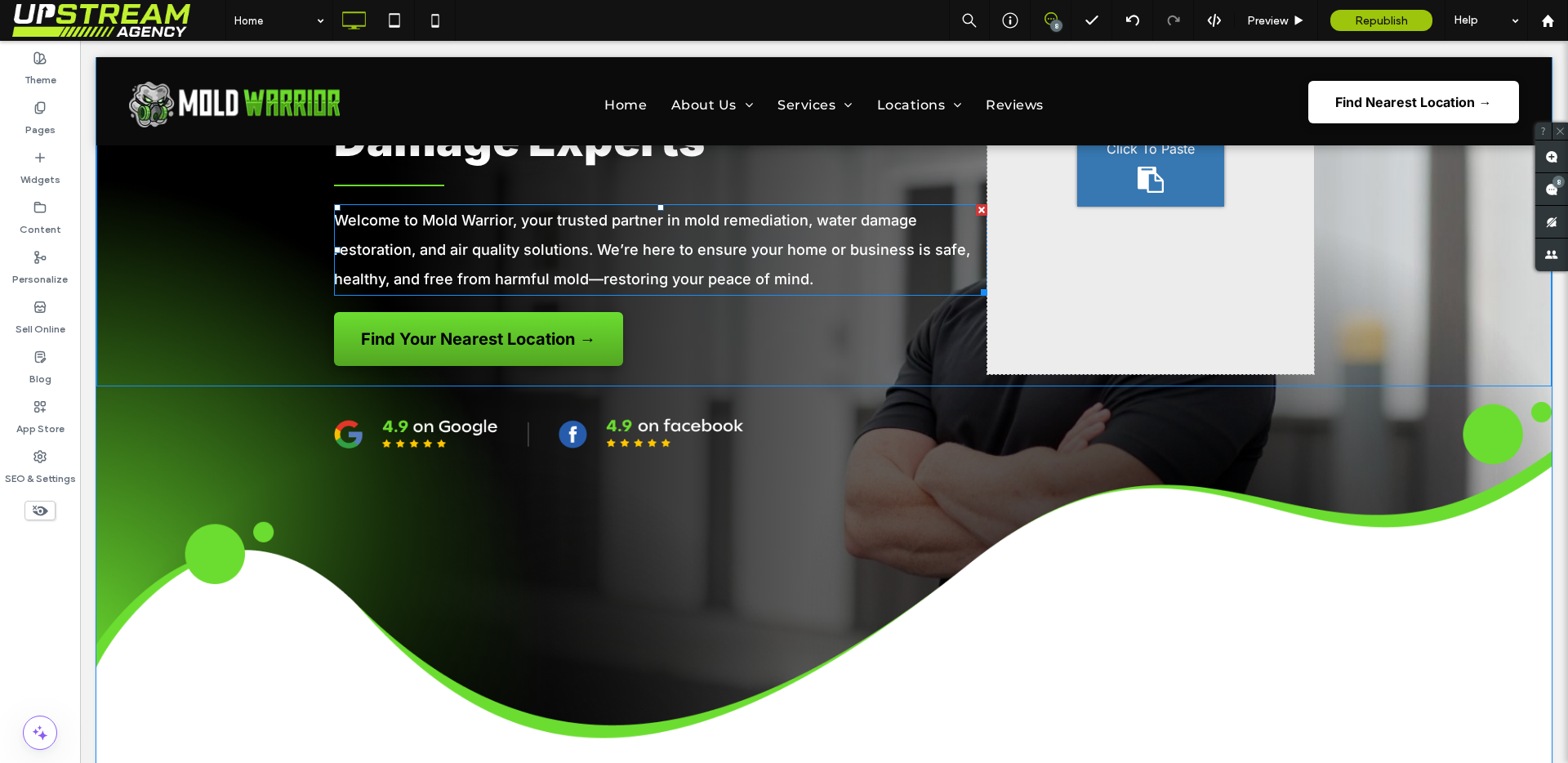
scroll to position [931, 0]
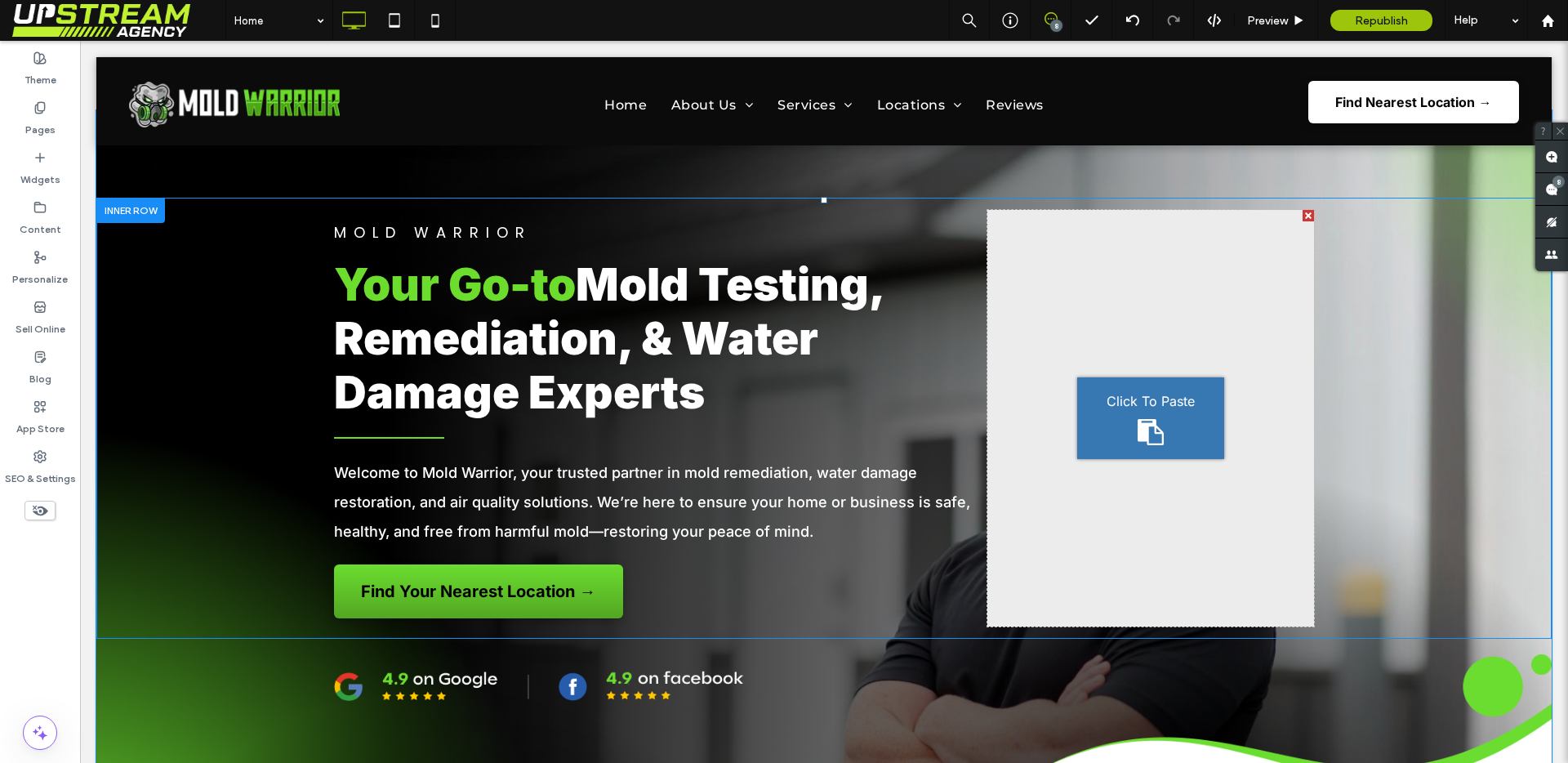
click at [874, 603] on div "Mold Warrior Your Go-to Mold Testing, Remediation, & Water Damage Experts Welco…" at bounding box center [660, 418] width 653 height 417
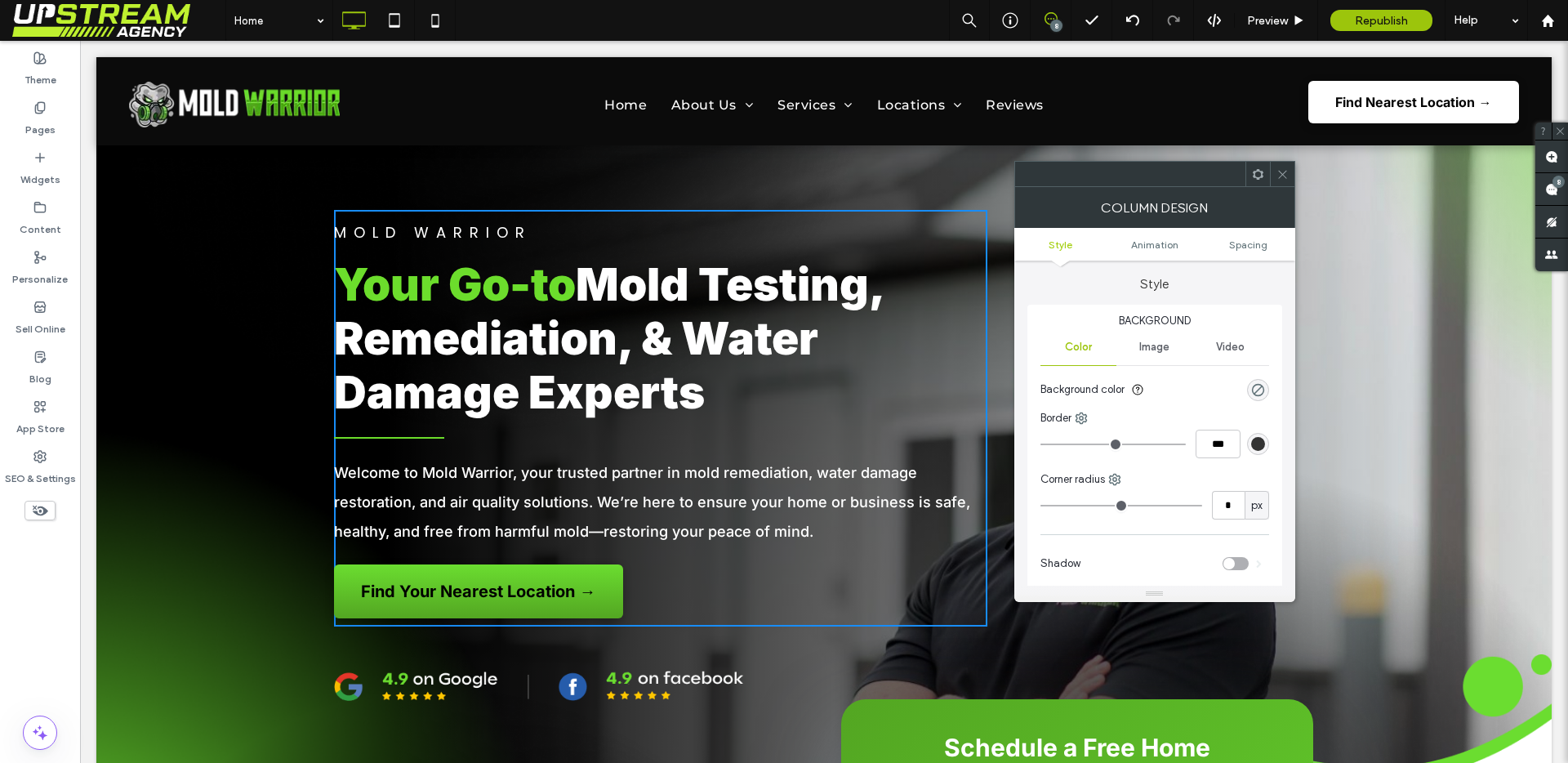
click at [1276, 181] on span at bounding box center [1282, 174] width 12 height 25
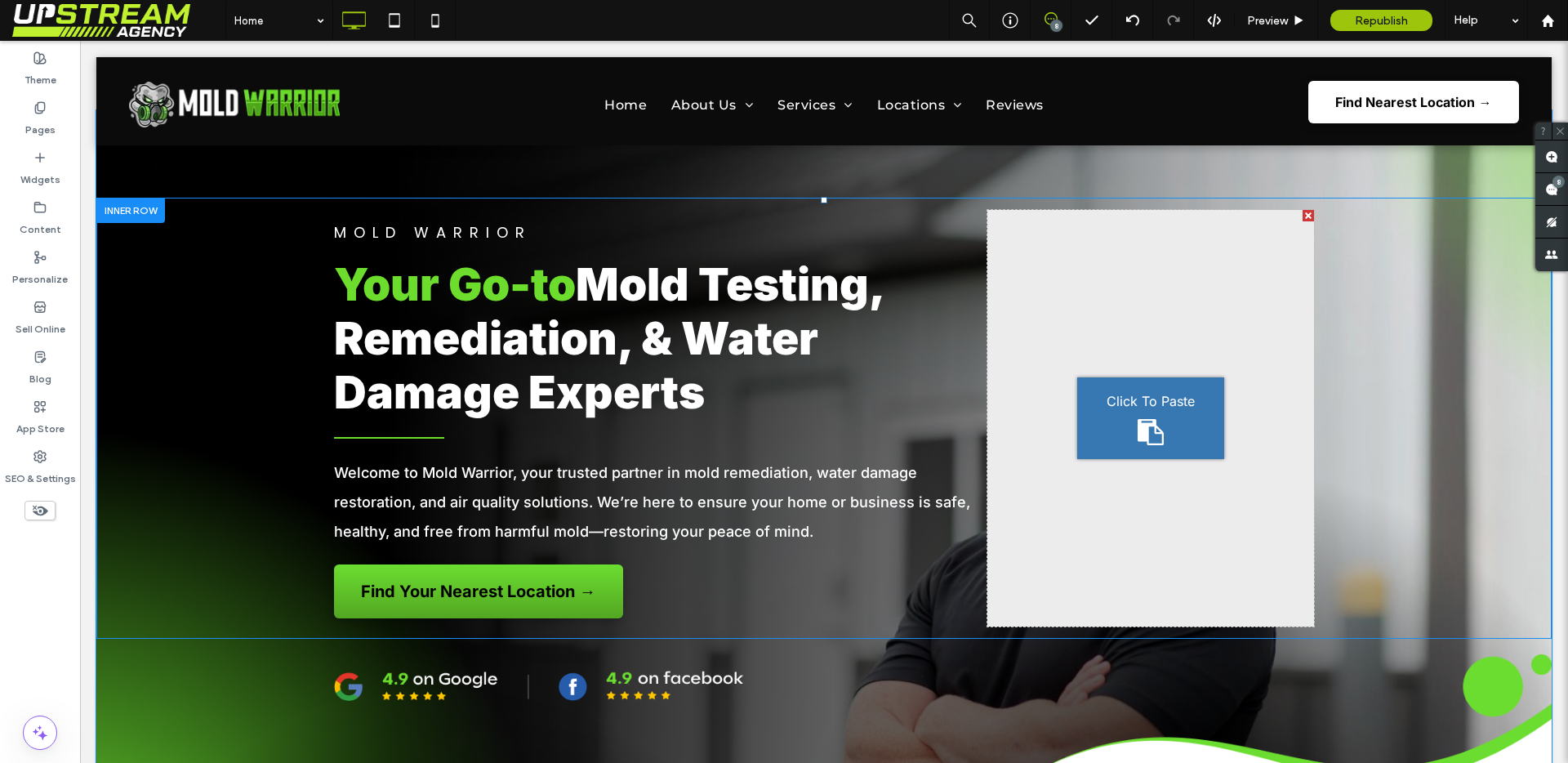
click at [978, 629] on div "Mold Warrior Your Go-to Mold Testing, Remediation, & Water Damage Experts Welco…" at bounding box center [824, 417] width 1455 height 441
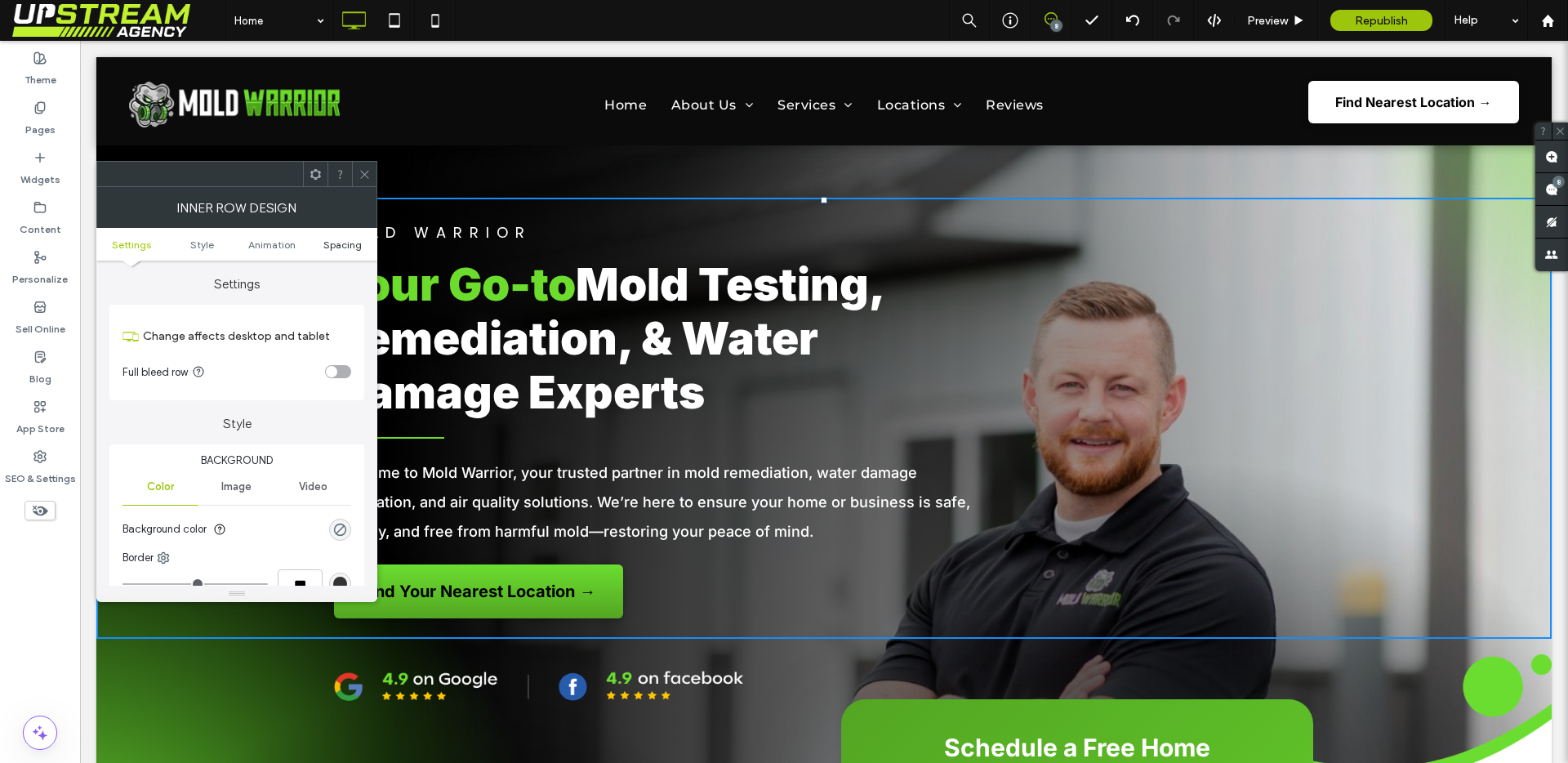
click at [356, 244] on span "Spacing" at bounding box center [343, 244] width 38 height 12
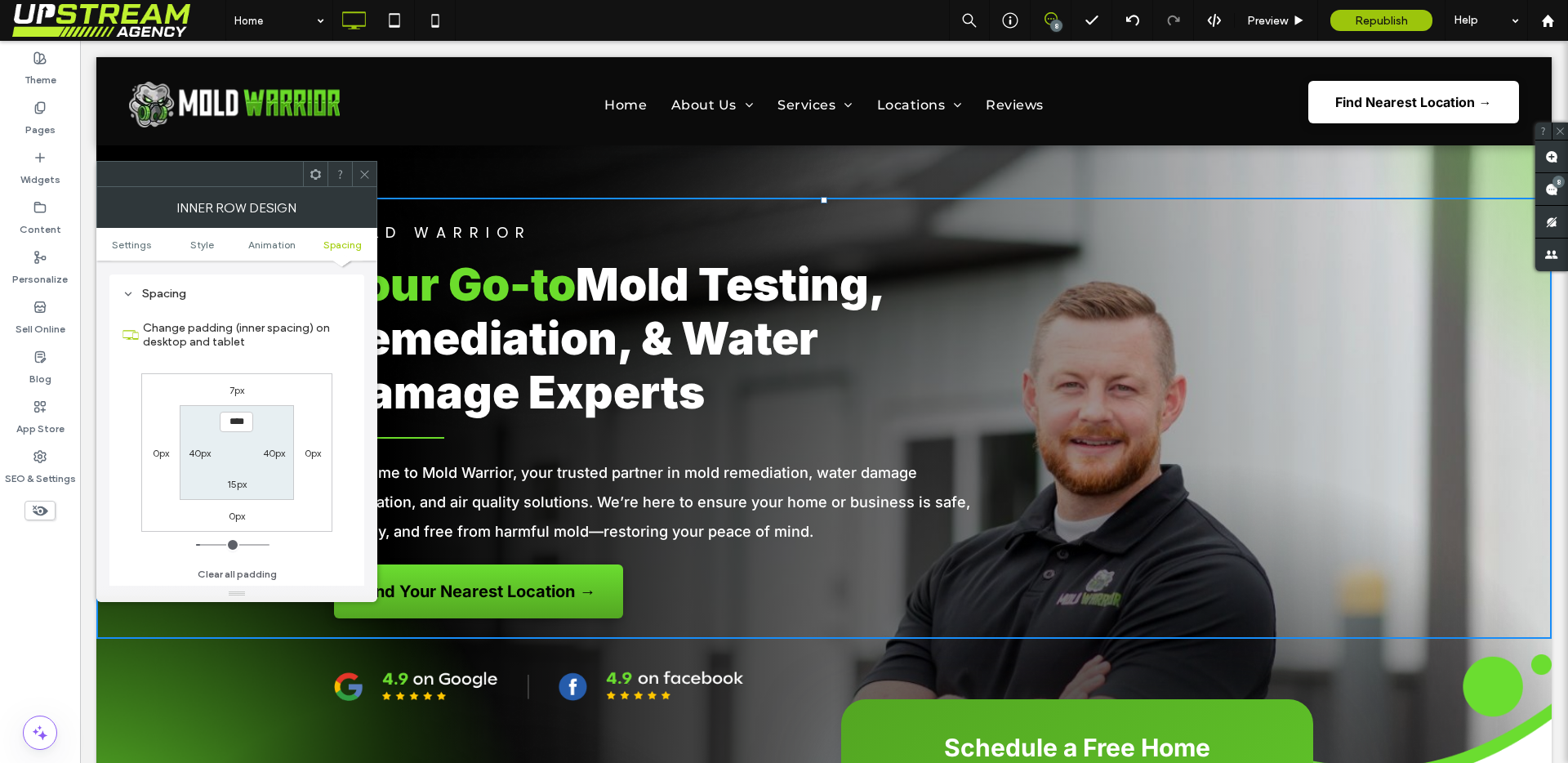
scroll to position [523, 0]
click at [372, 164] on div at bounding box center [364, 174] width 25 height 25
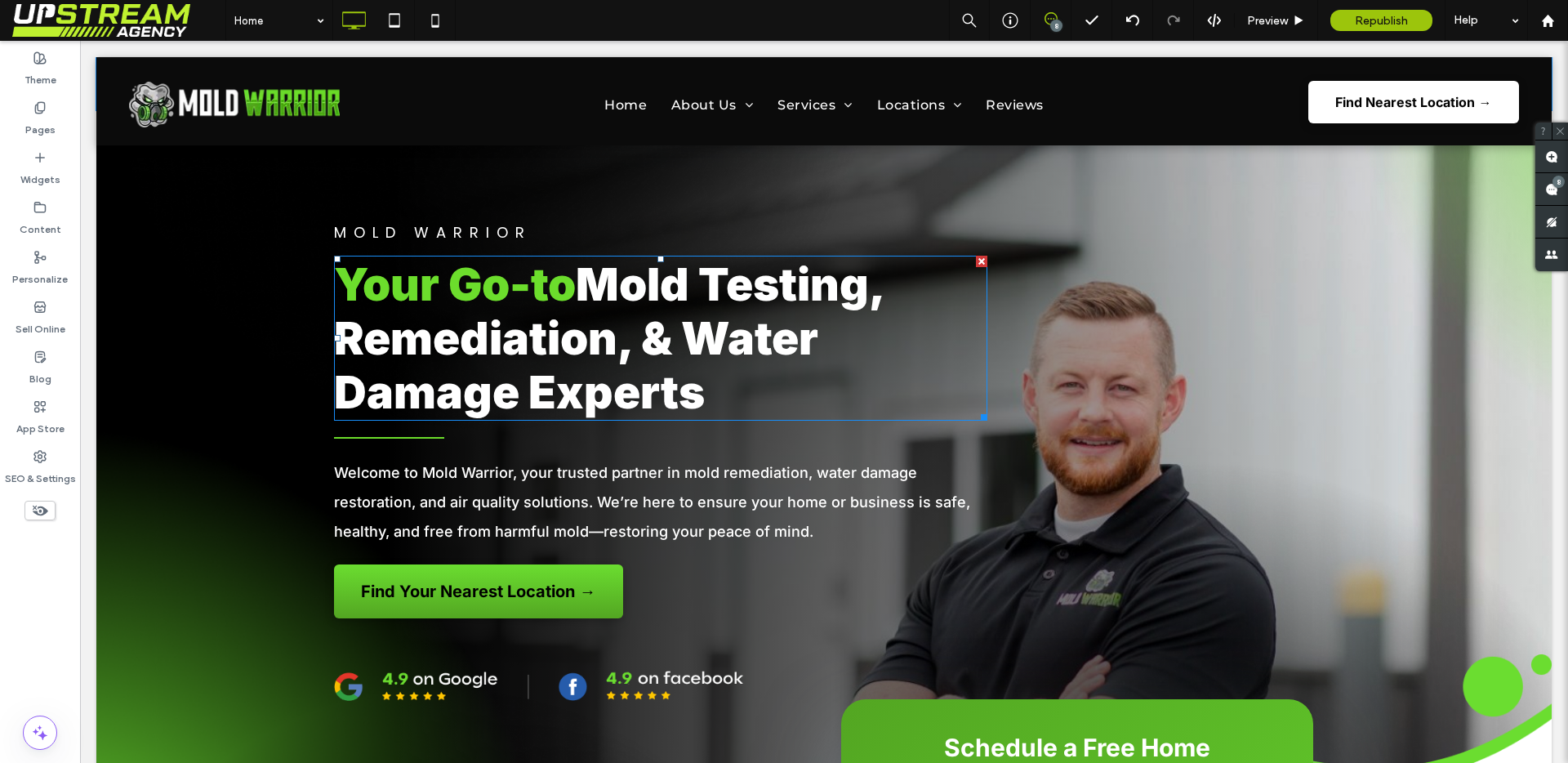
scroll to position [0, 0]
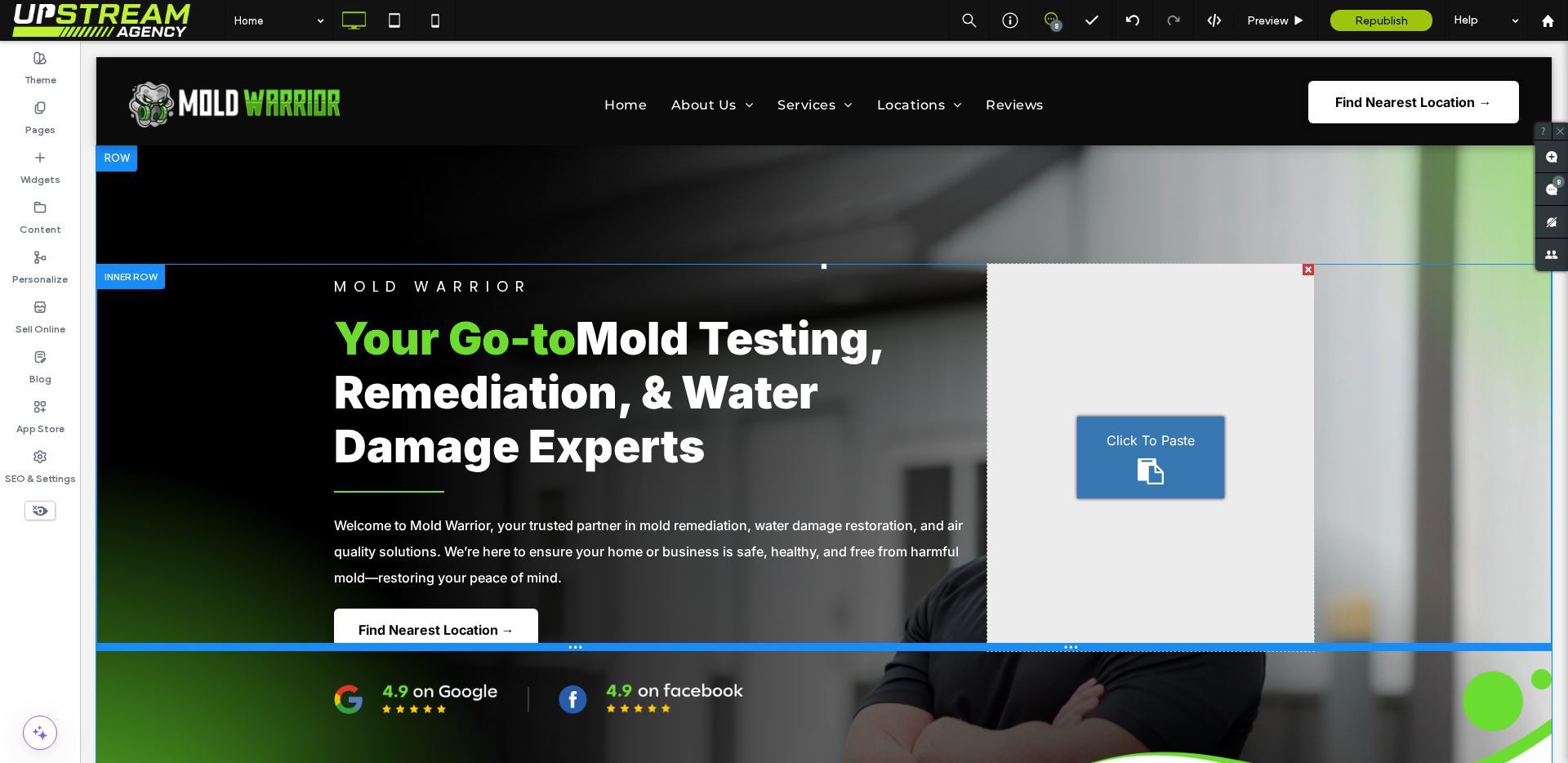
click at [965, 647] on div at bounding box center [824, 647] width 1455 height 8
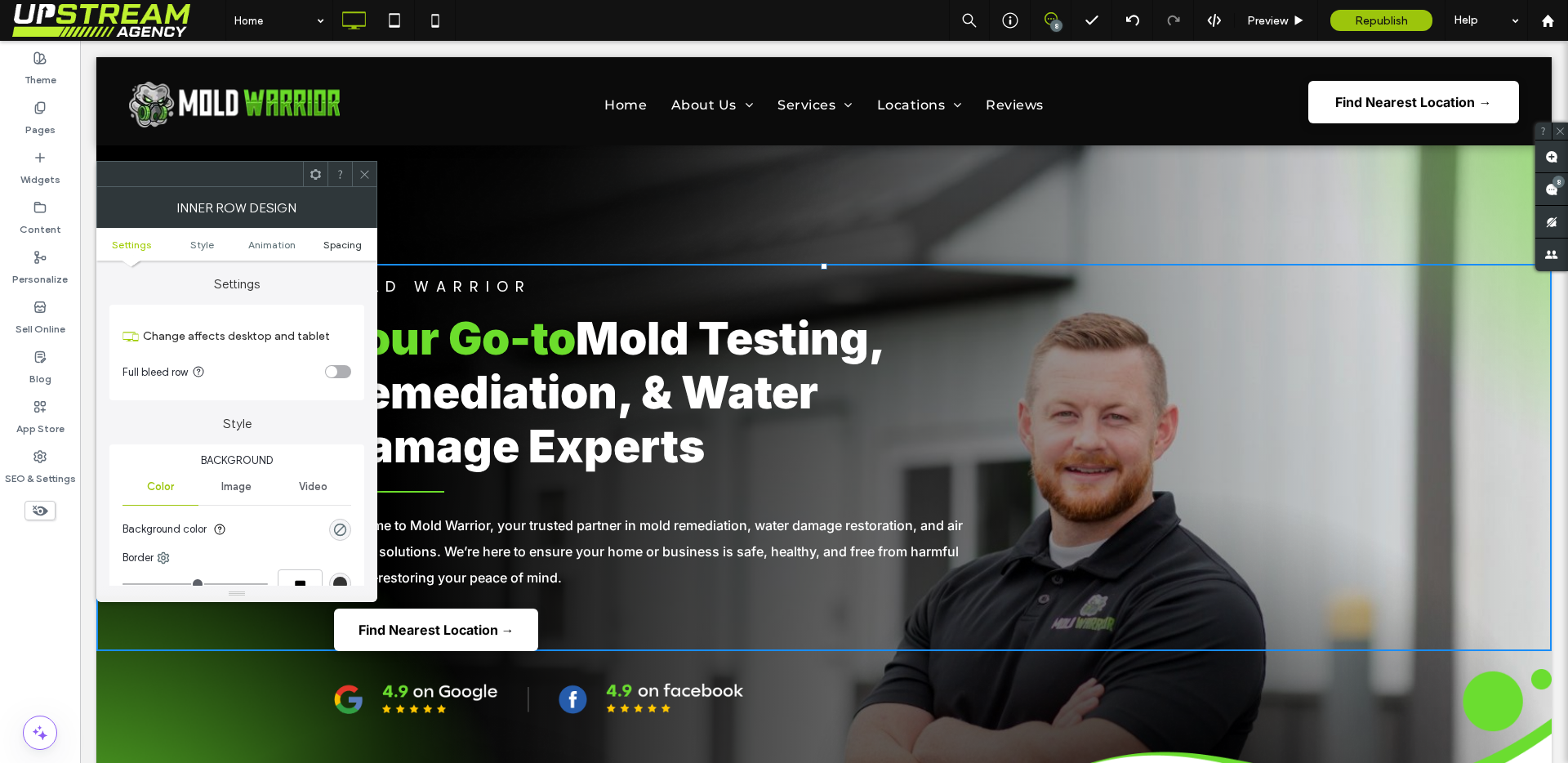
click at [347, 245] on span "Spacing" at bounding box center [343, 244] width 38 height 12
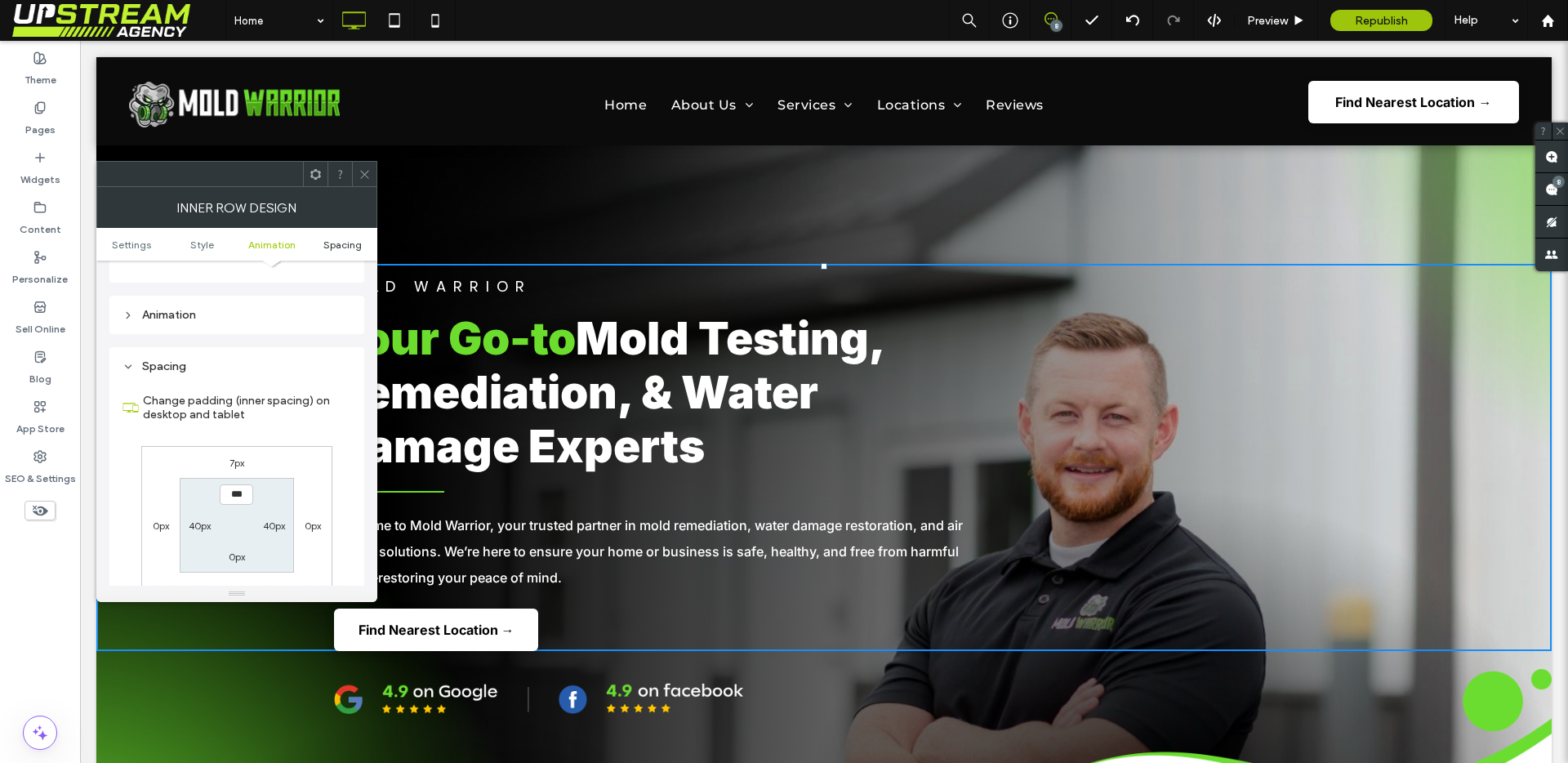
scroll to position [523, 0]
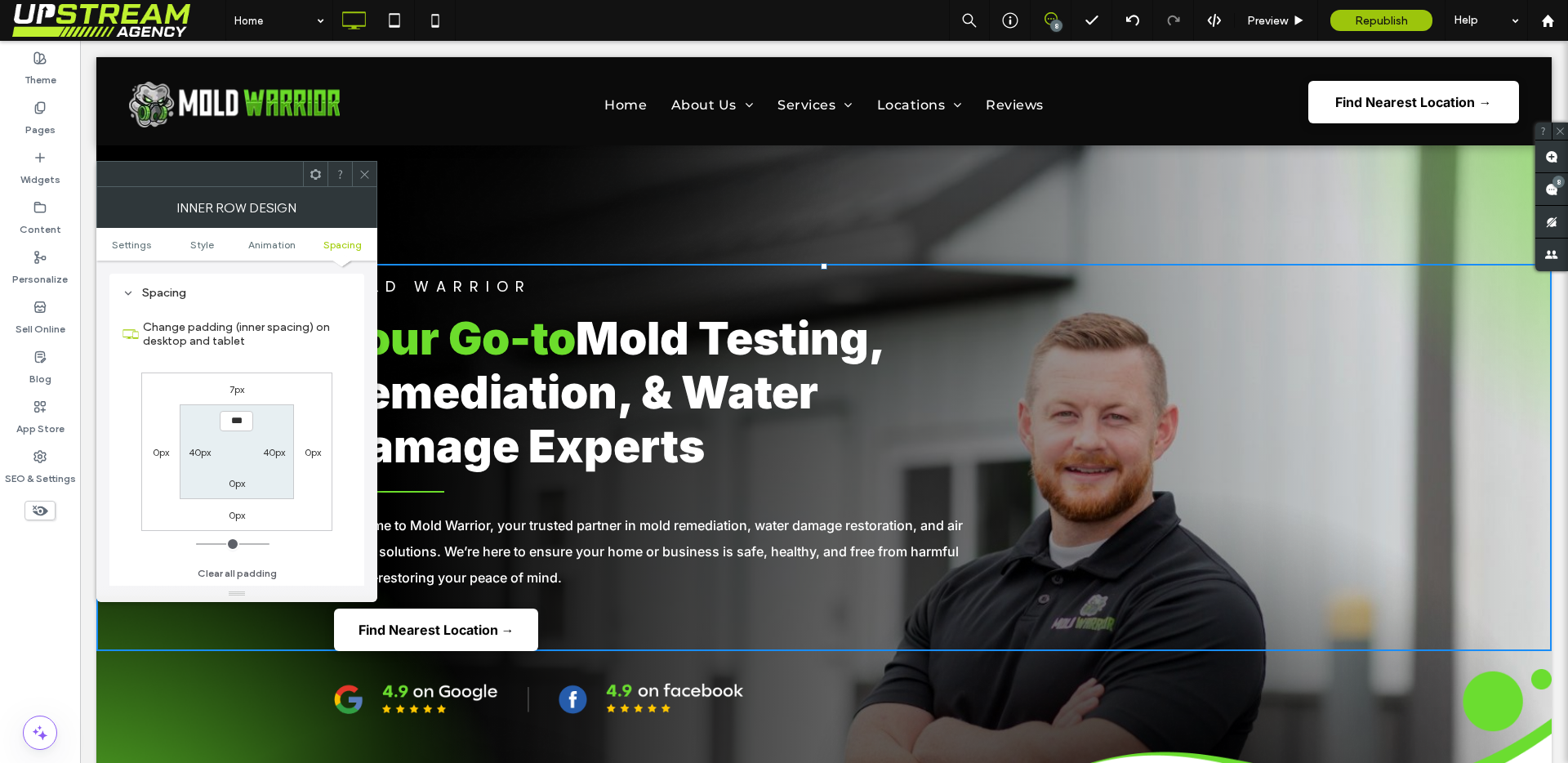
click at [238, 518] on label "0px" at bounding box center [236, 514] width 16 height 12
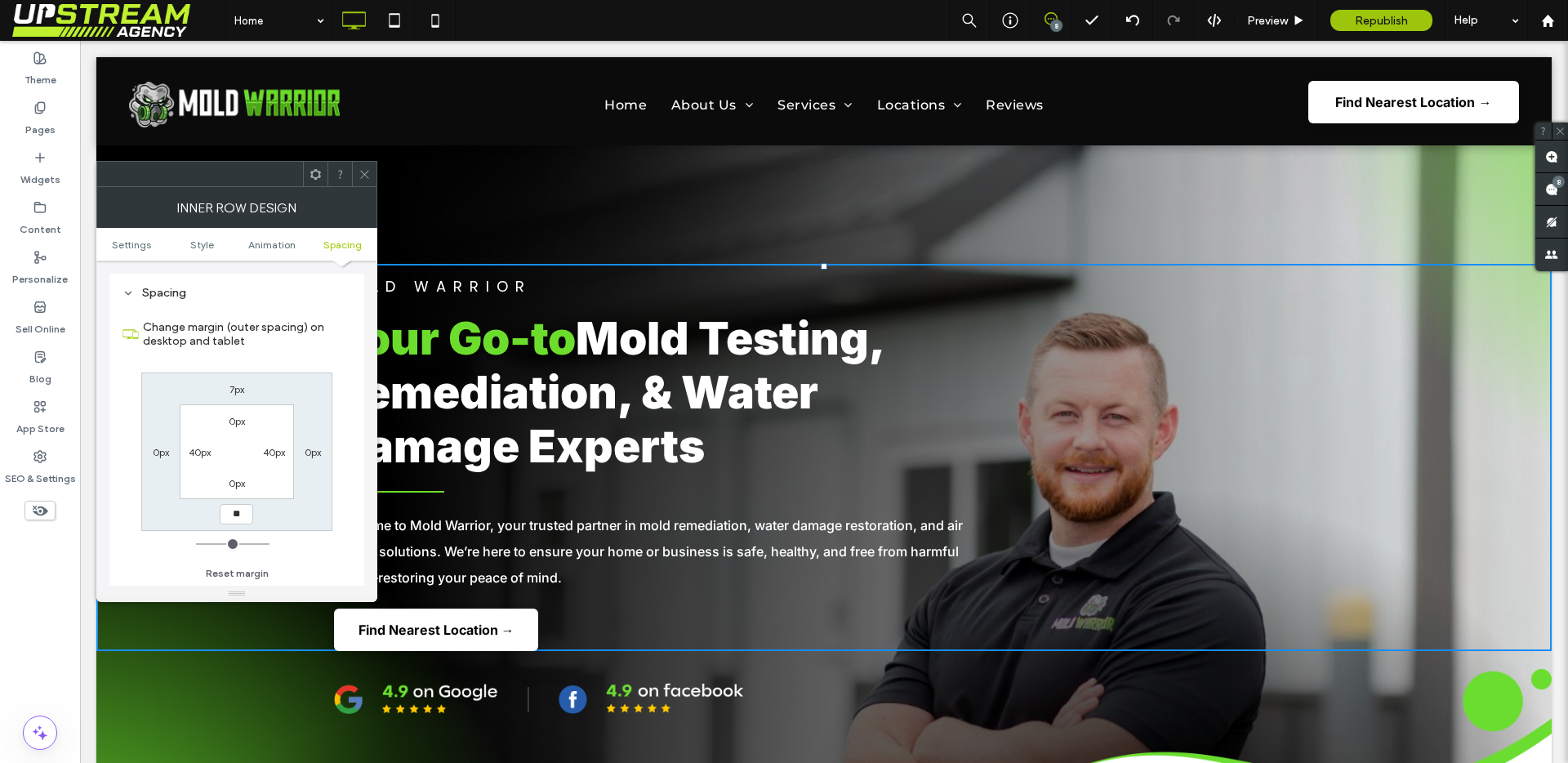
type input "**"
type input "****"
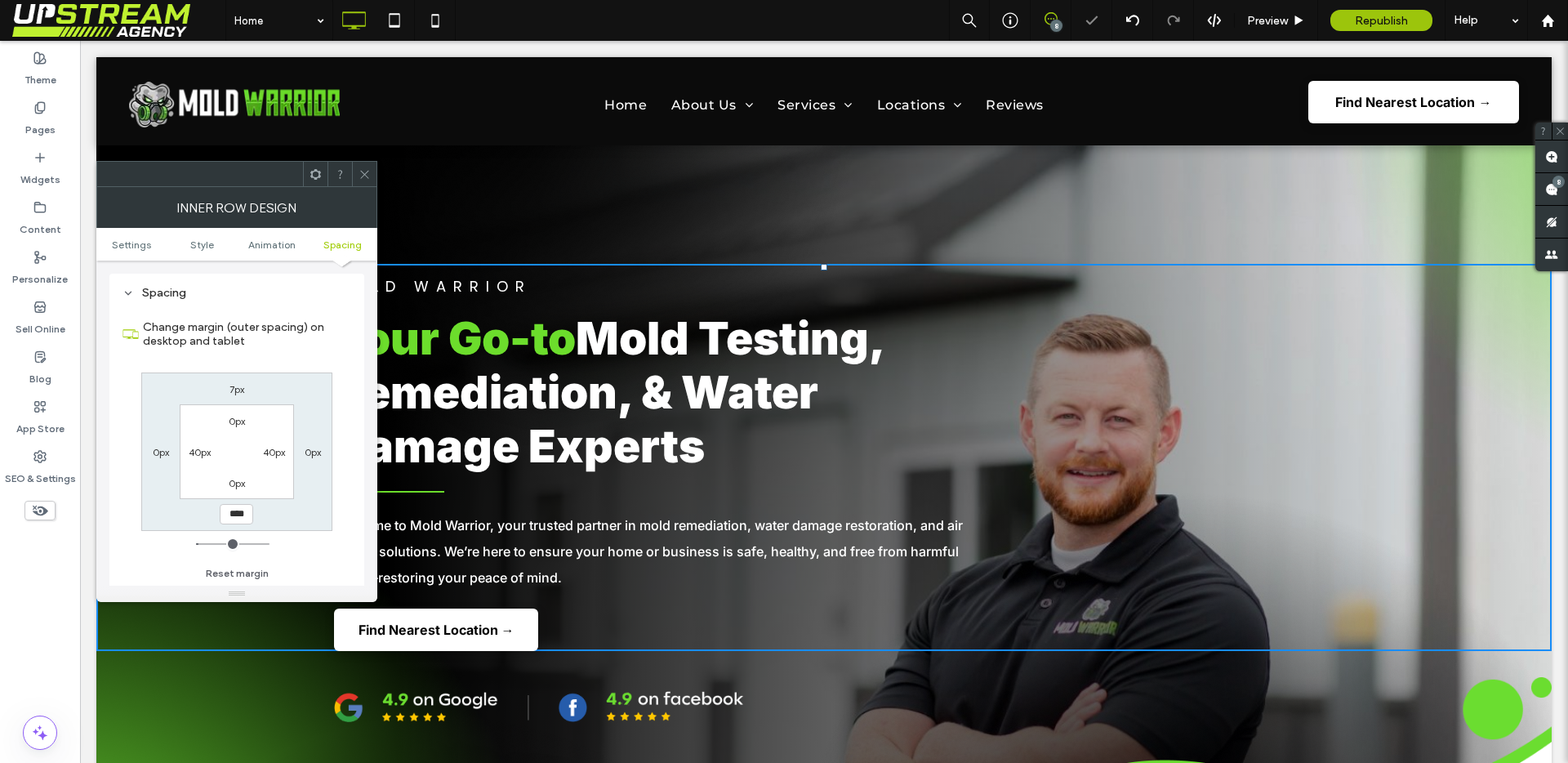
click at [366, 171] on icon at bounding box center [364, 174] width 12 height 12
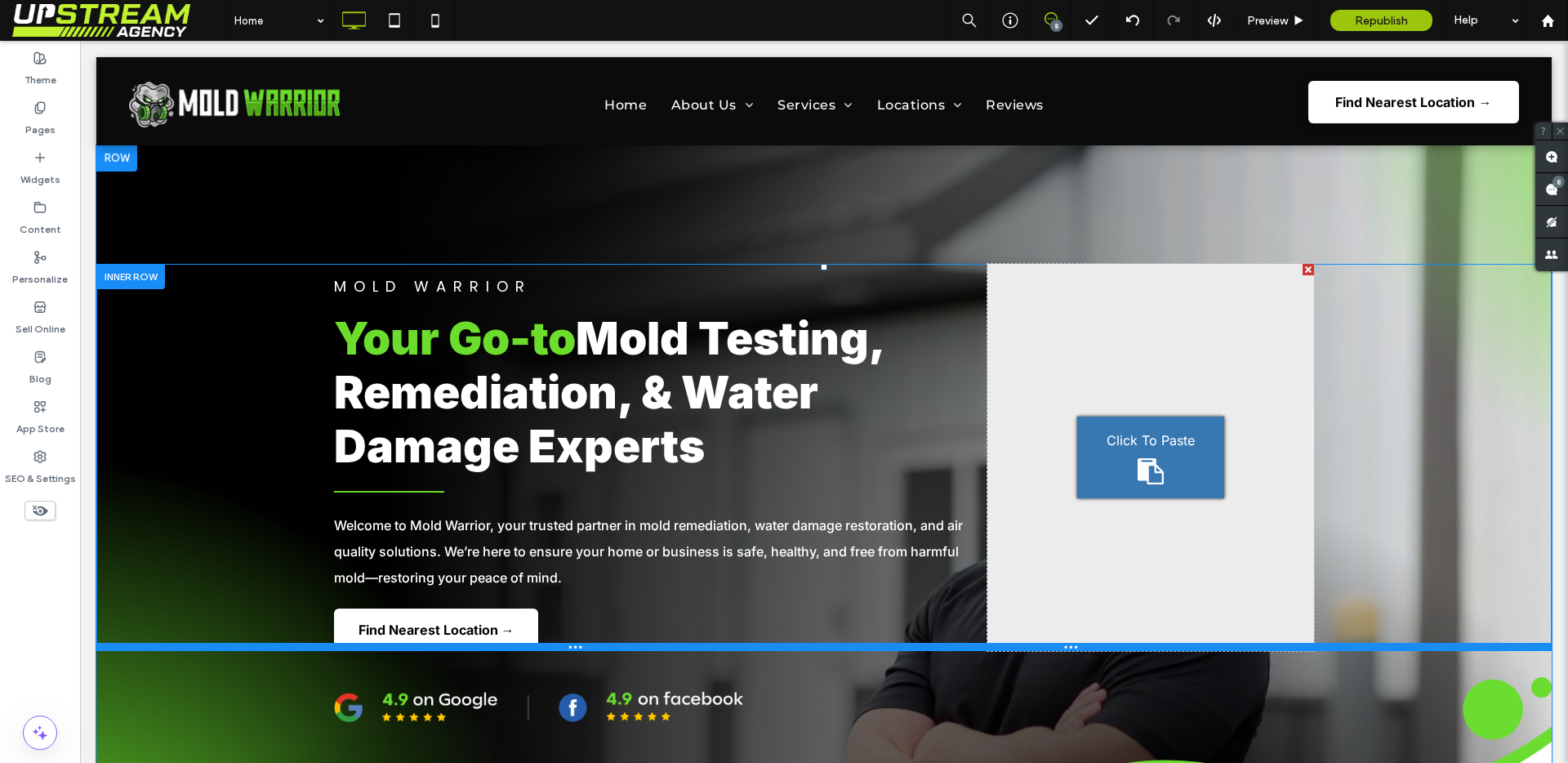
click at [970, 647] on div at bounding box center [824, 647] width 1455 height 8
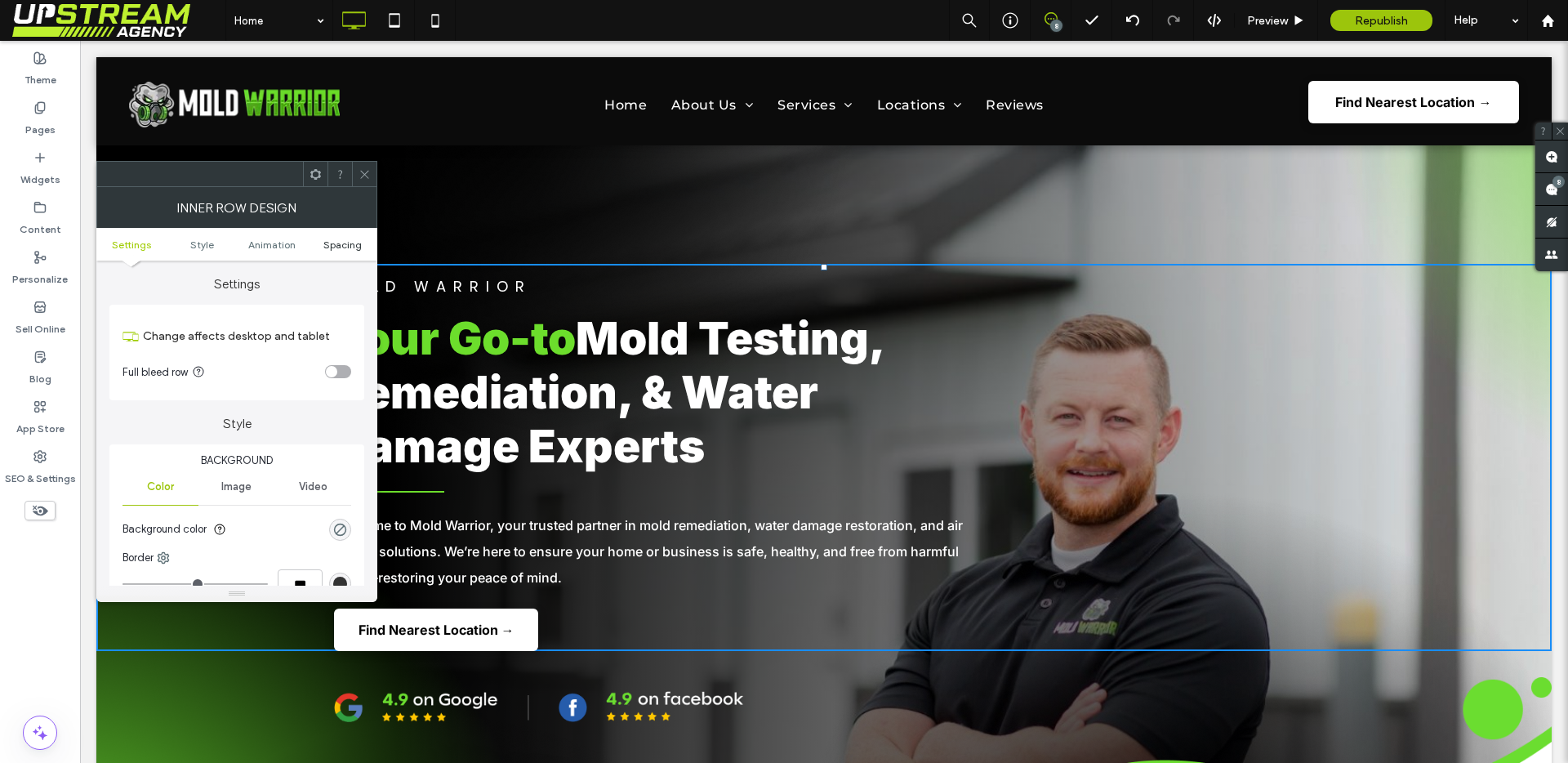
click at [339, 247] on span "Spacing" at bounding box center [343, 244] width 38 height 12
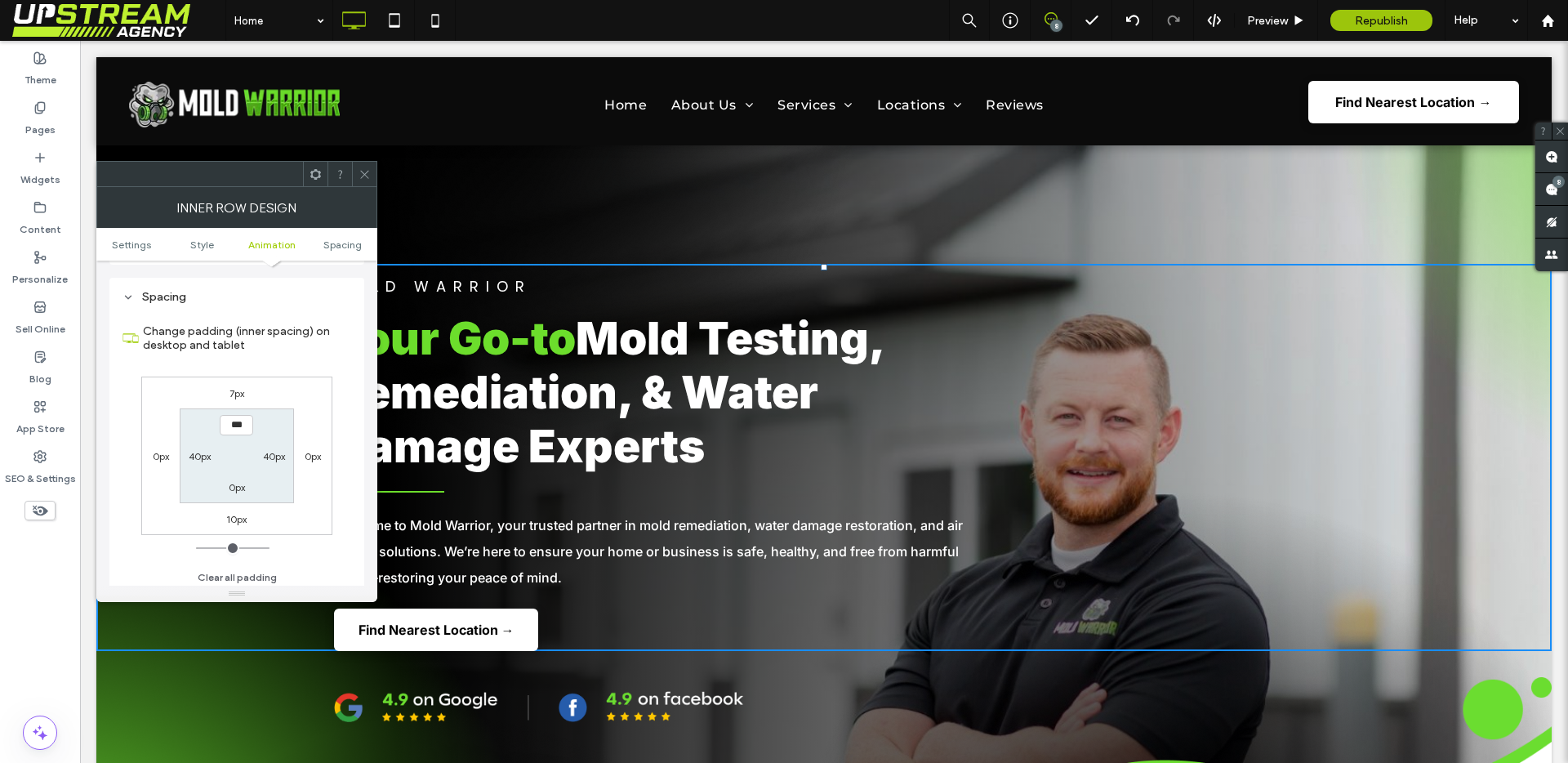
scroll to position [523, 0]
click at [236, 508] on label "10px" at bounding box center [236, 514] width 20 height 12
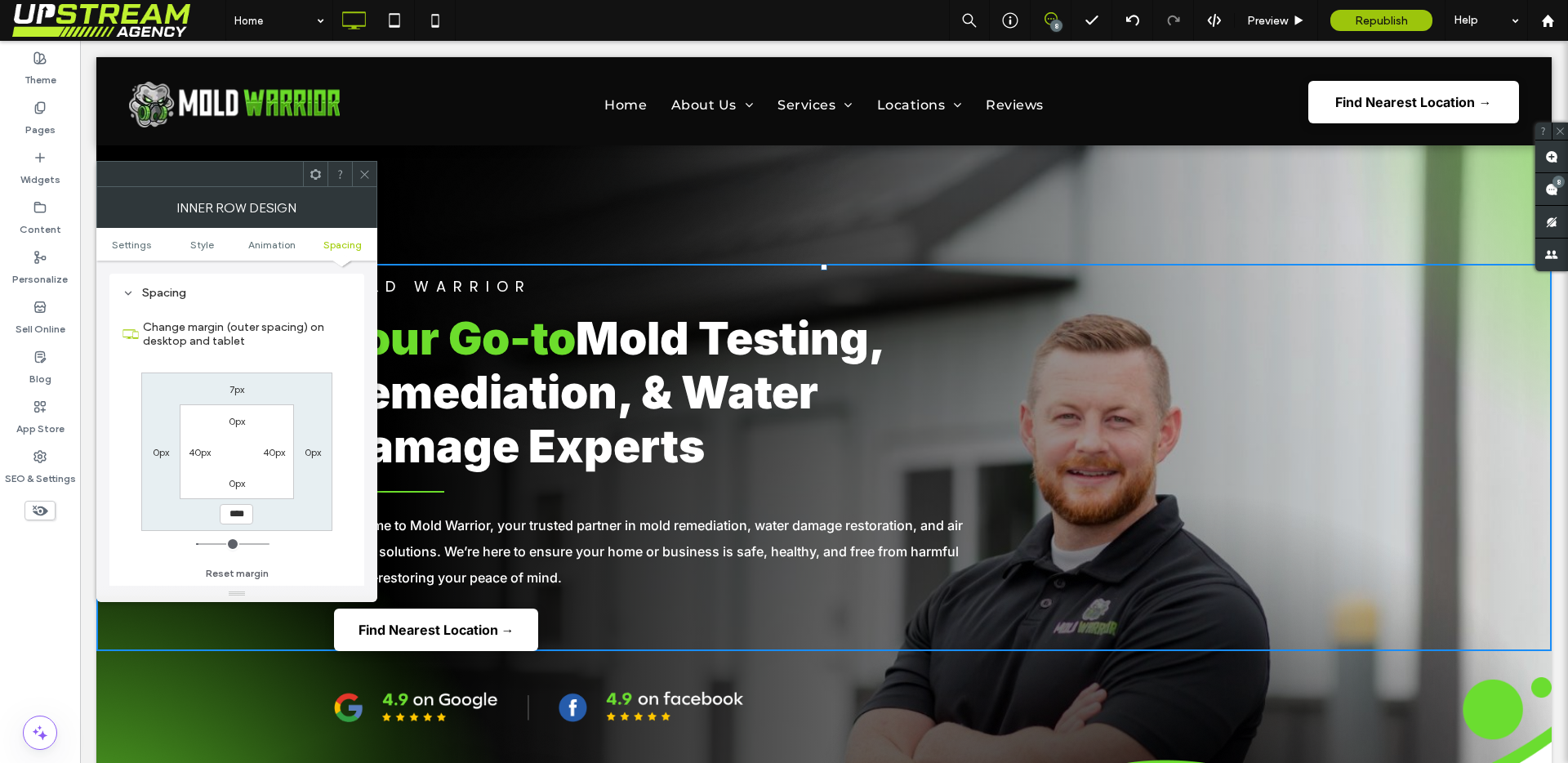
type input "**"
type input "****"
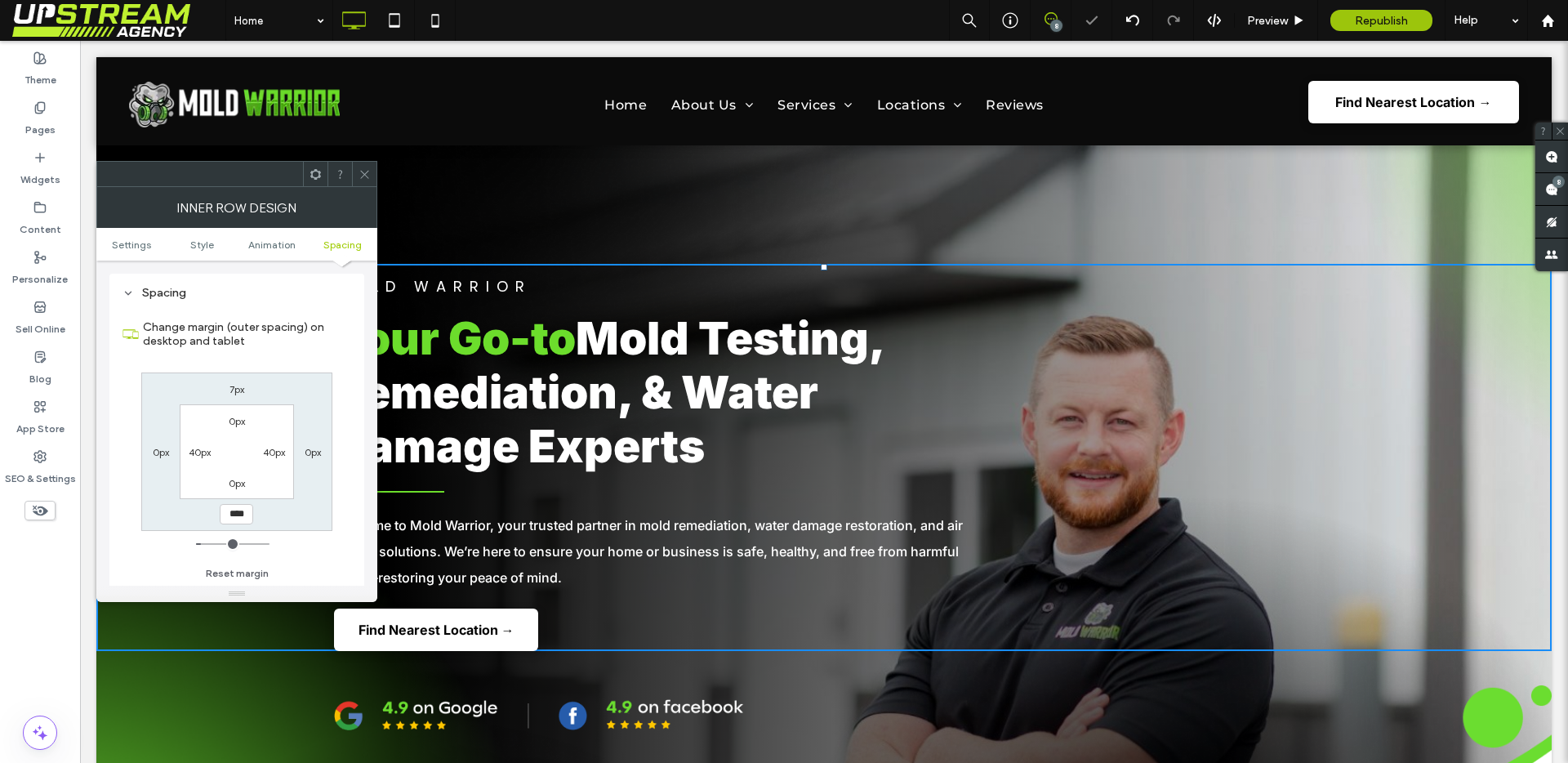
click at [233, 384] on label "7px" at bounding box center [236, 388] width 15 height 12
type input "*"
type input "**"
type input "****"
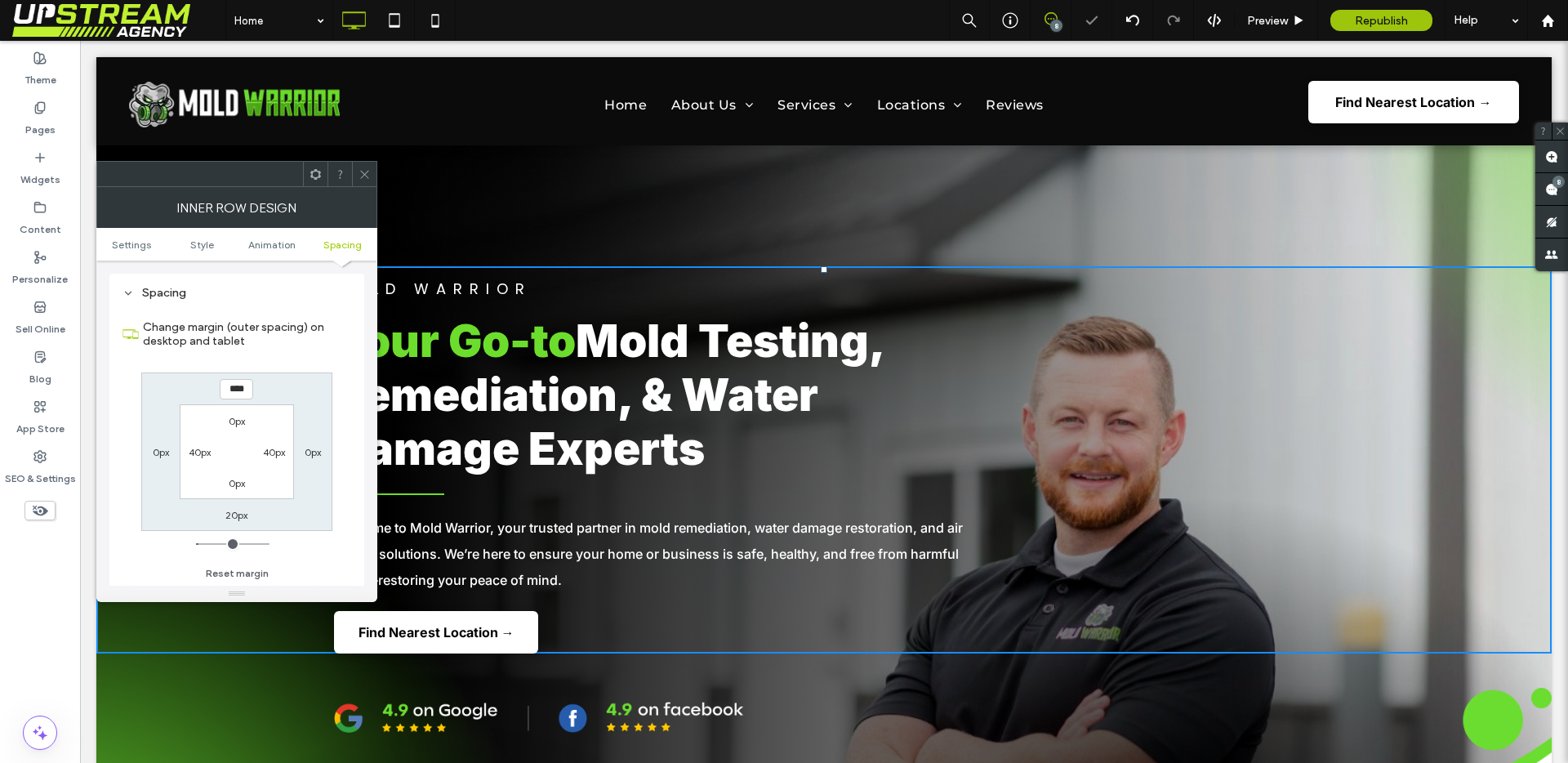
click at [362, 177] on icon at bounding box center [364, 174] width 12 height 12
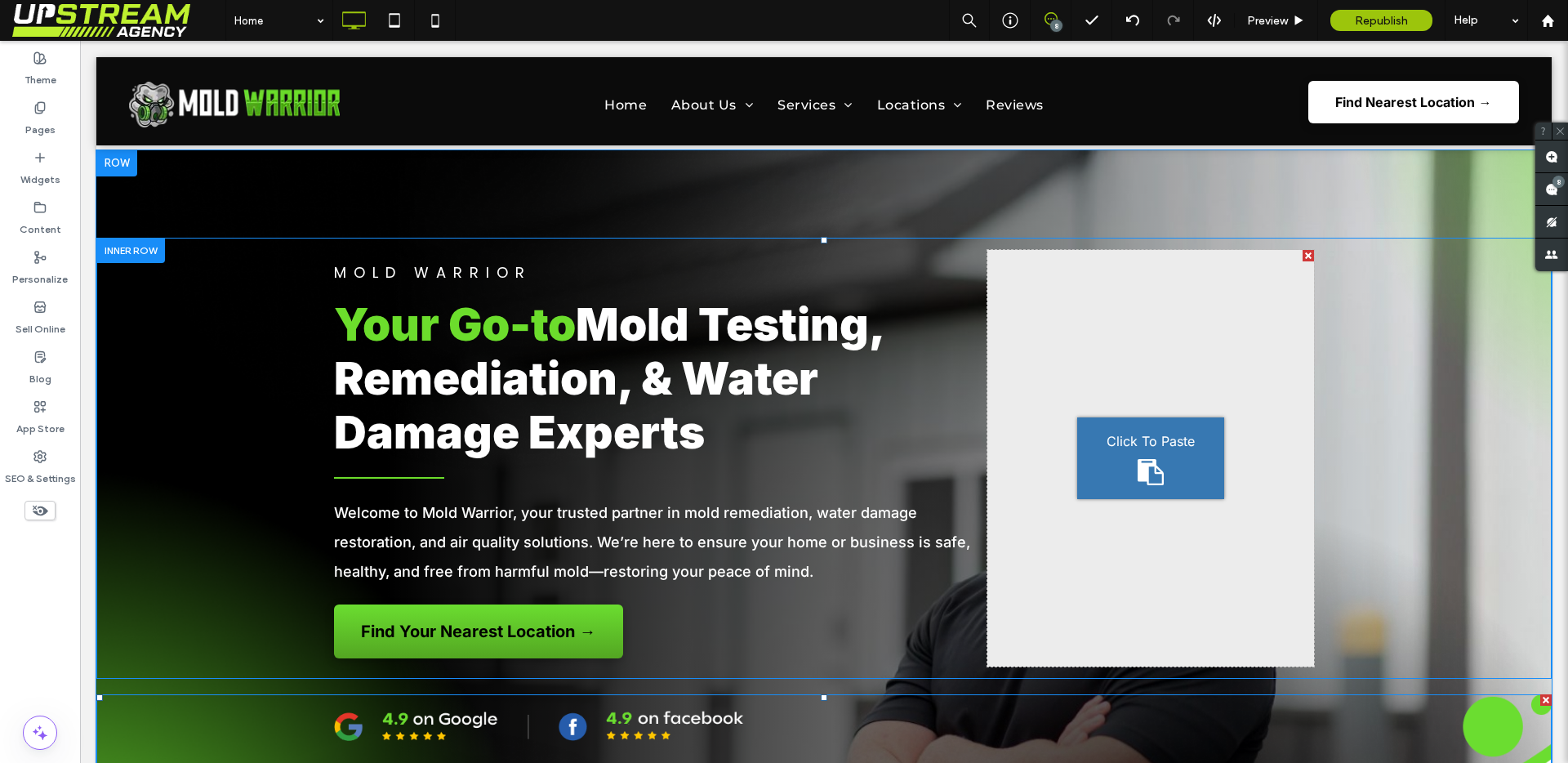
scroll to position [604, 0]
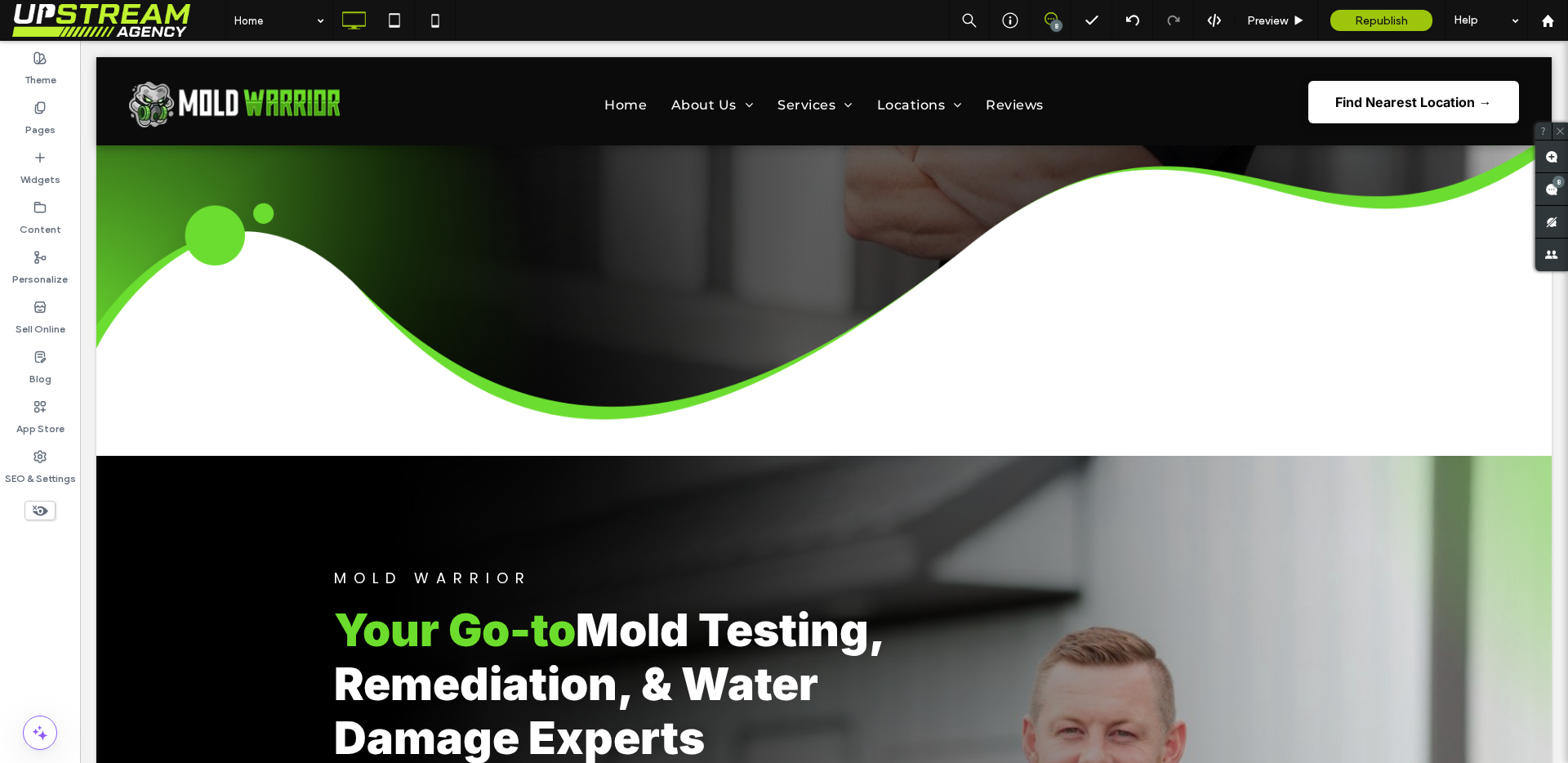
click at [40, 510] on use at bounding box center [40, 511] width 15 height 11
click at [40, 510] on use at bounding box center [40, 510] width 16 height 10
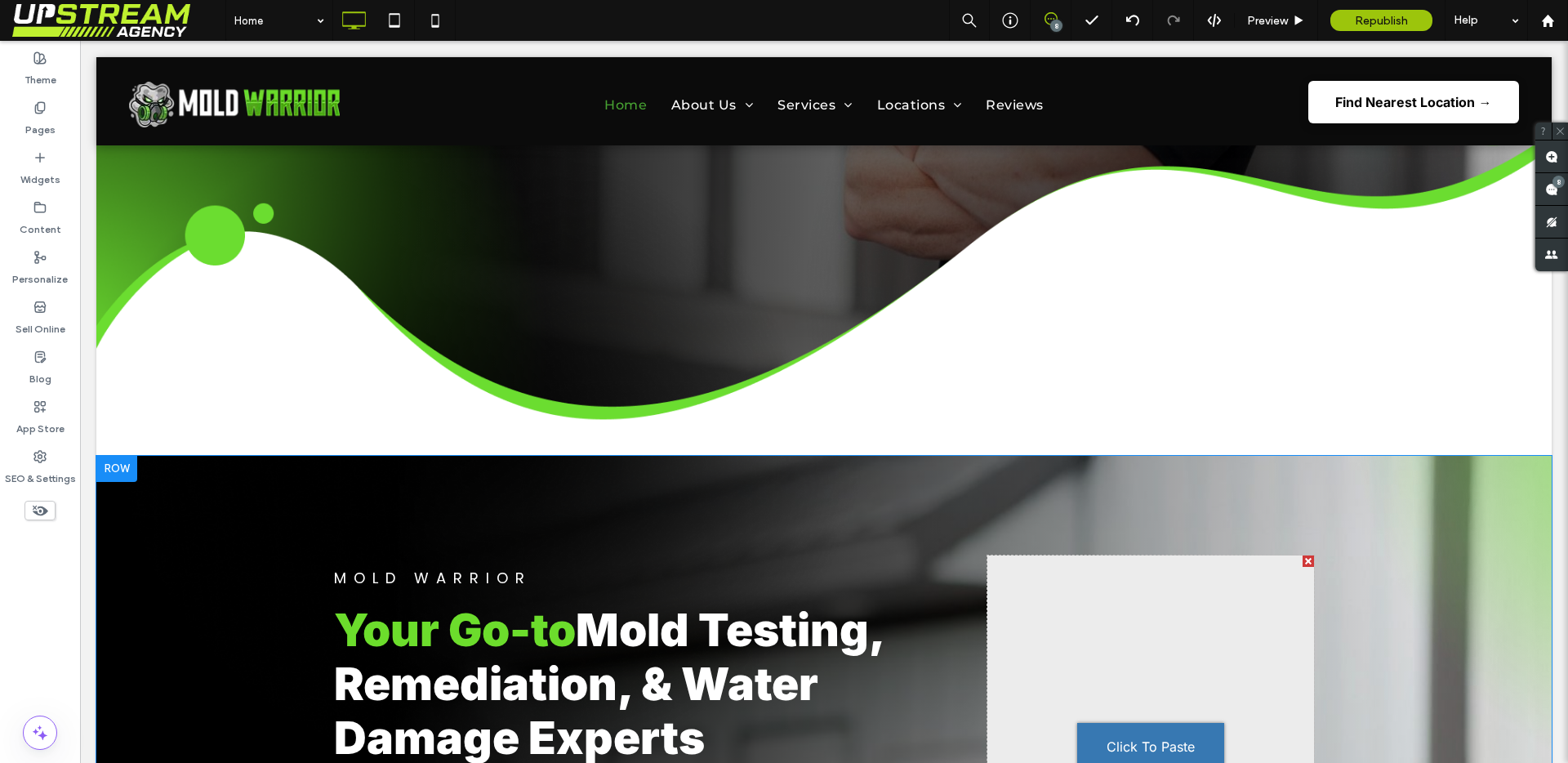
click at [119, 474] on div at bounding box center [116, 468] width 41 height 26
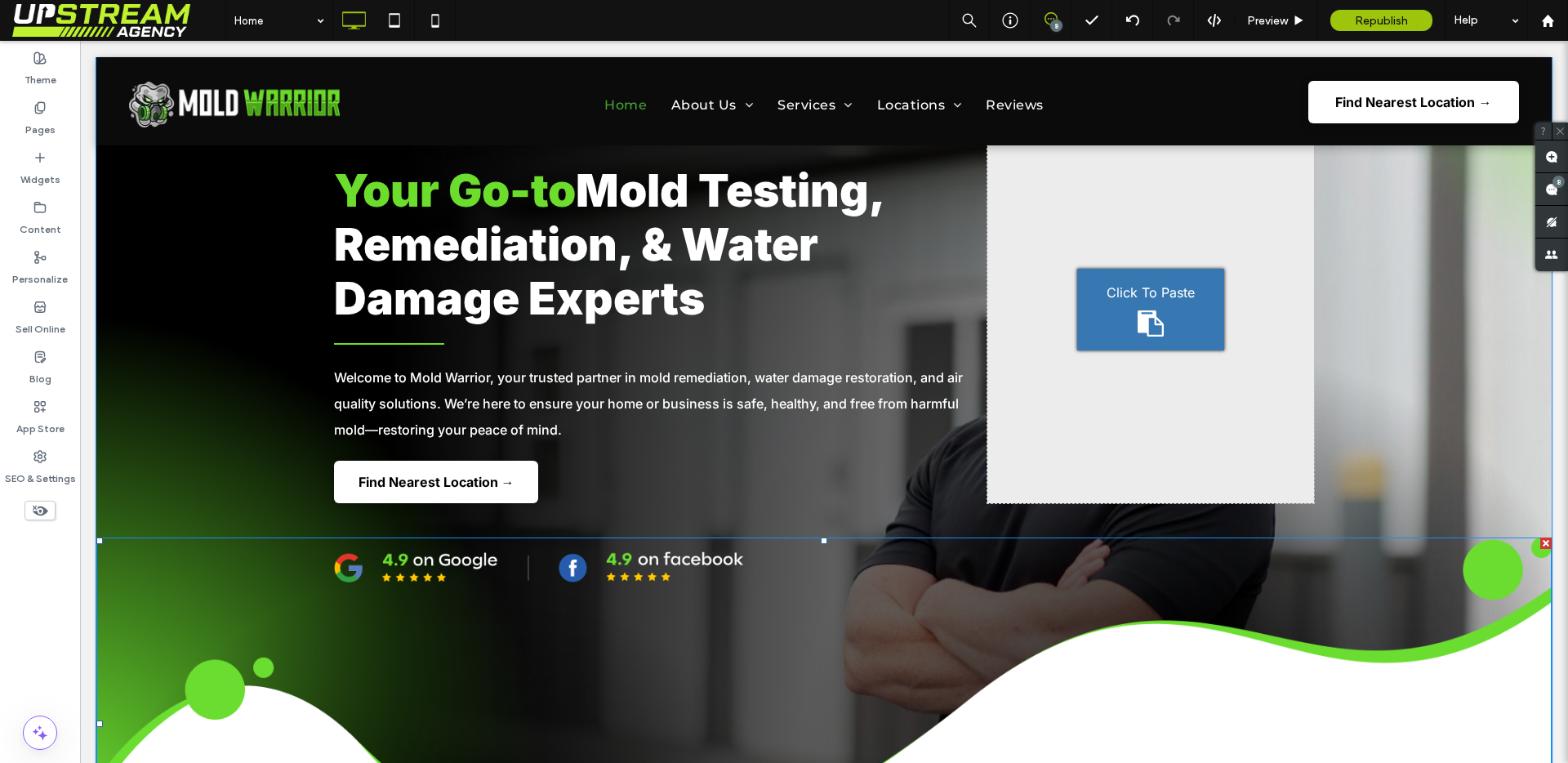
scroll to position [35, 0]
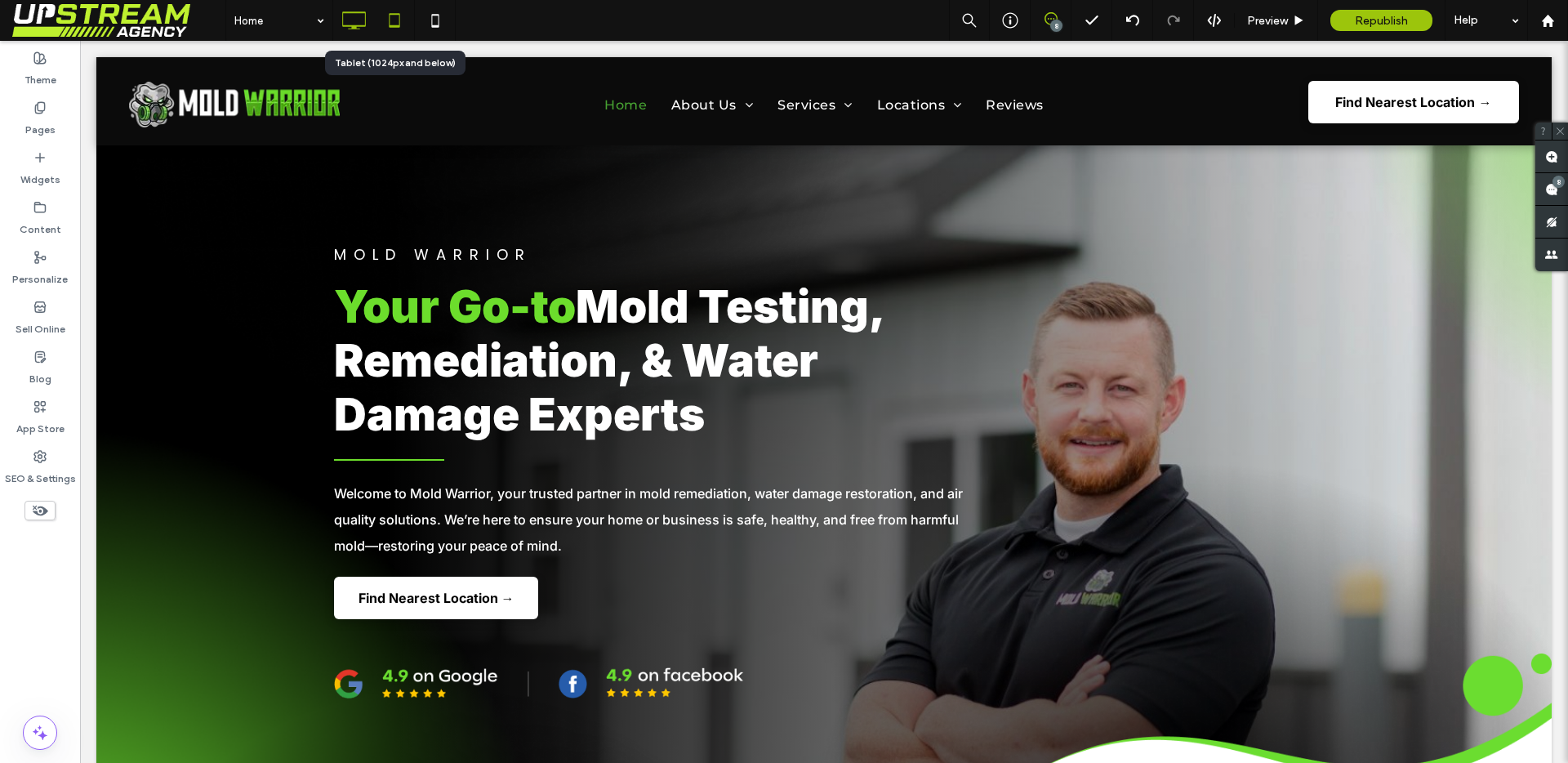
click at [387, 26] on icon at bounding box center [395, 20] width 33 height 33
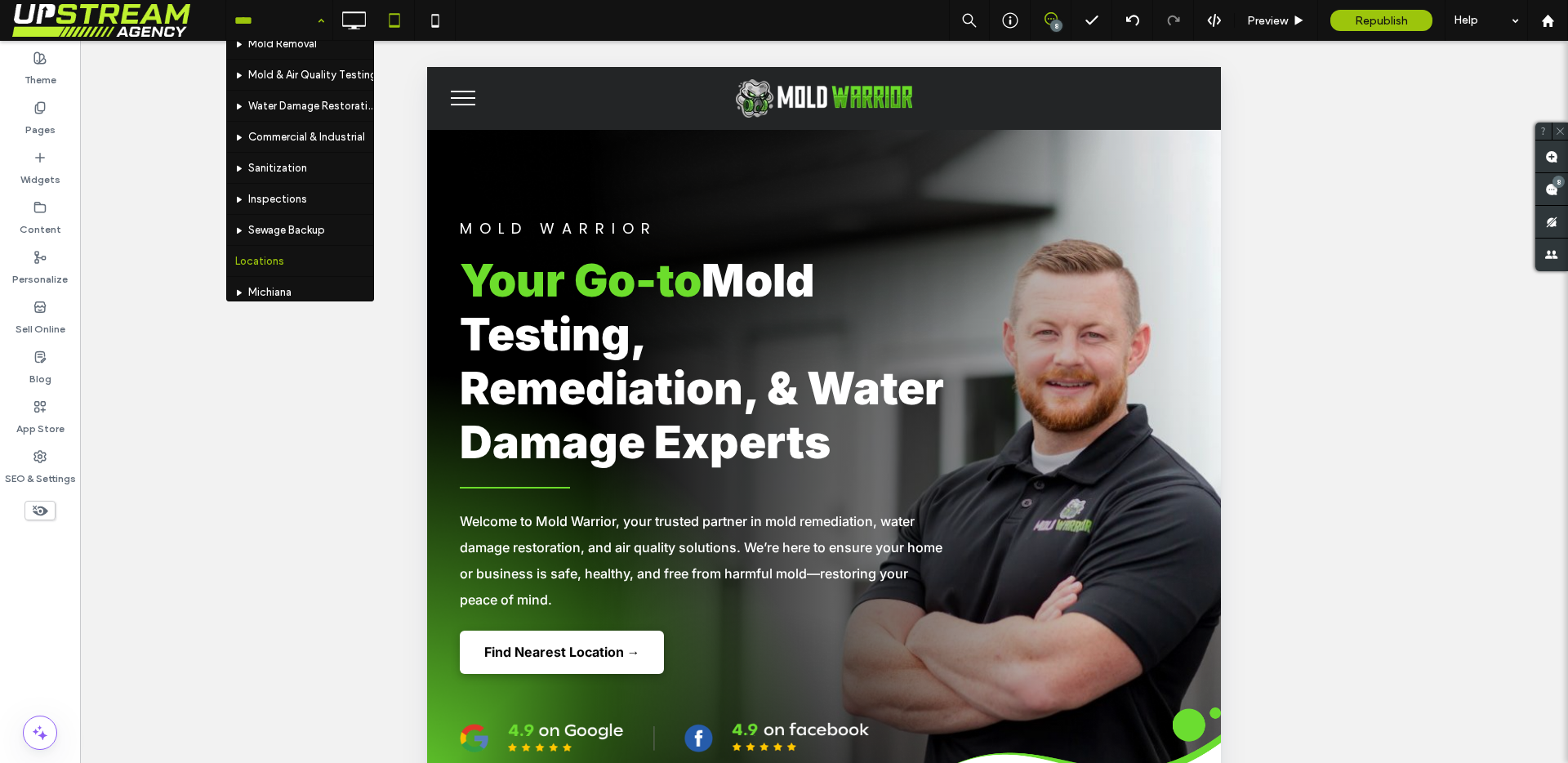
scroll to position [267, 0]
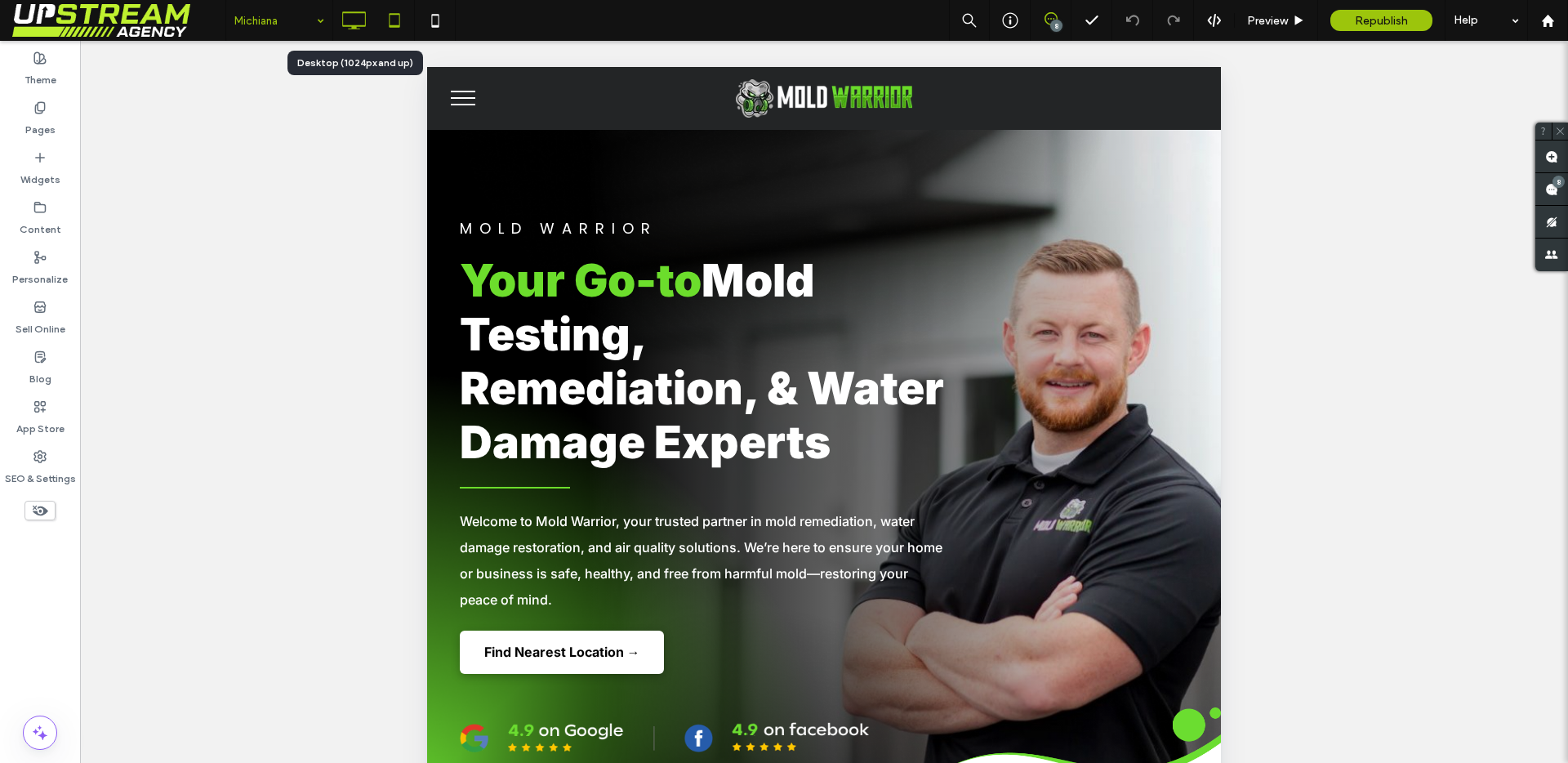
click at [362, 29] on icon at bounding box center [354, 20] width 33 height 33
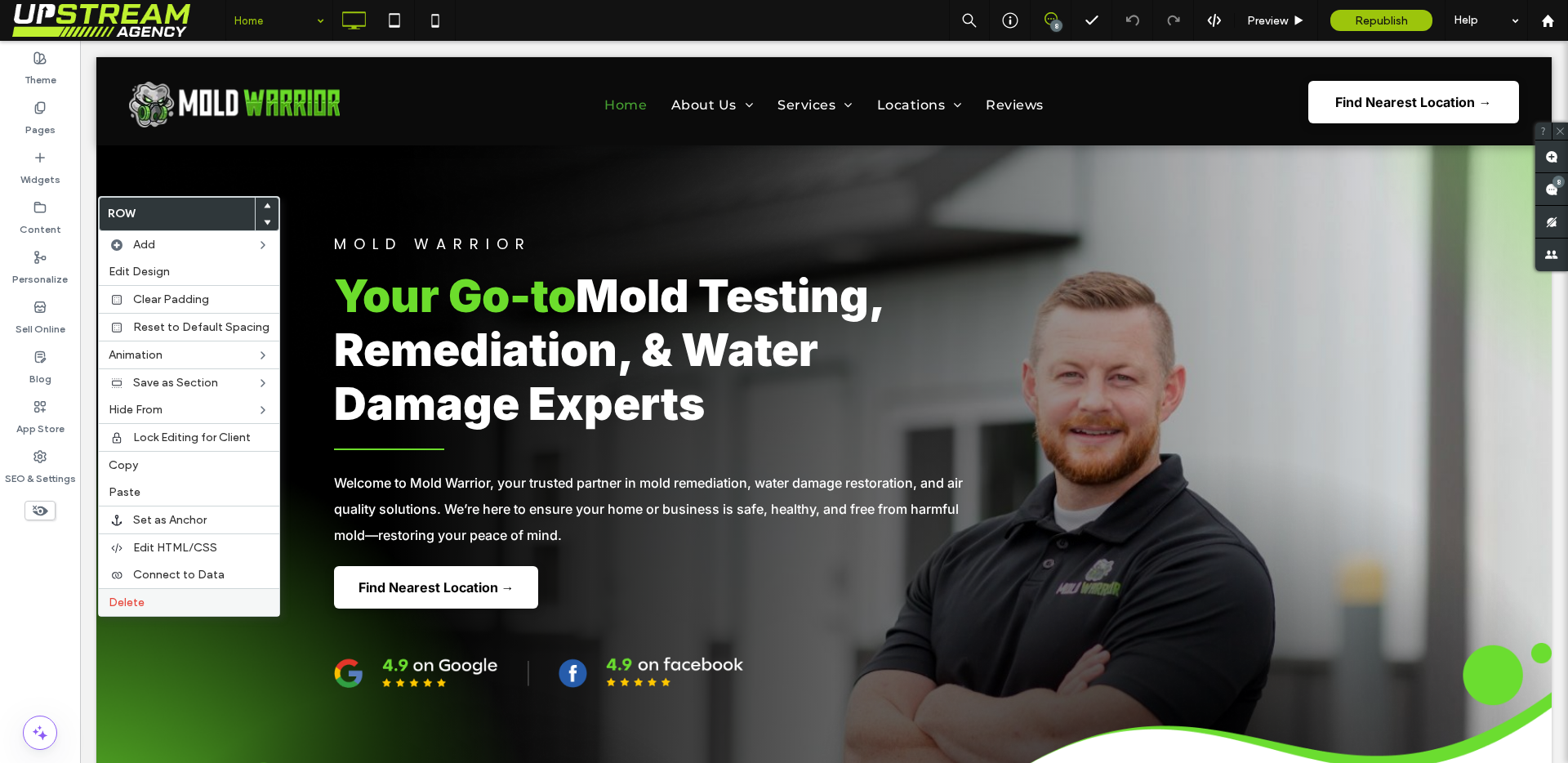
click at [141, 597] on span "Delete" at bounding box center [126, 602] width 36 height 14
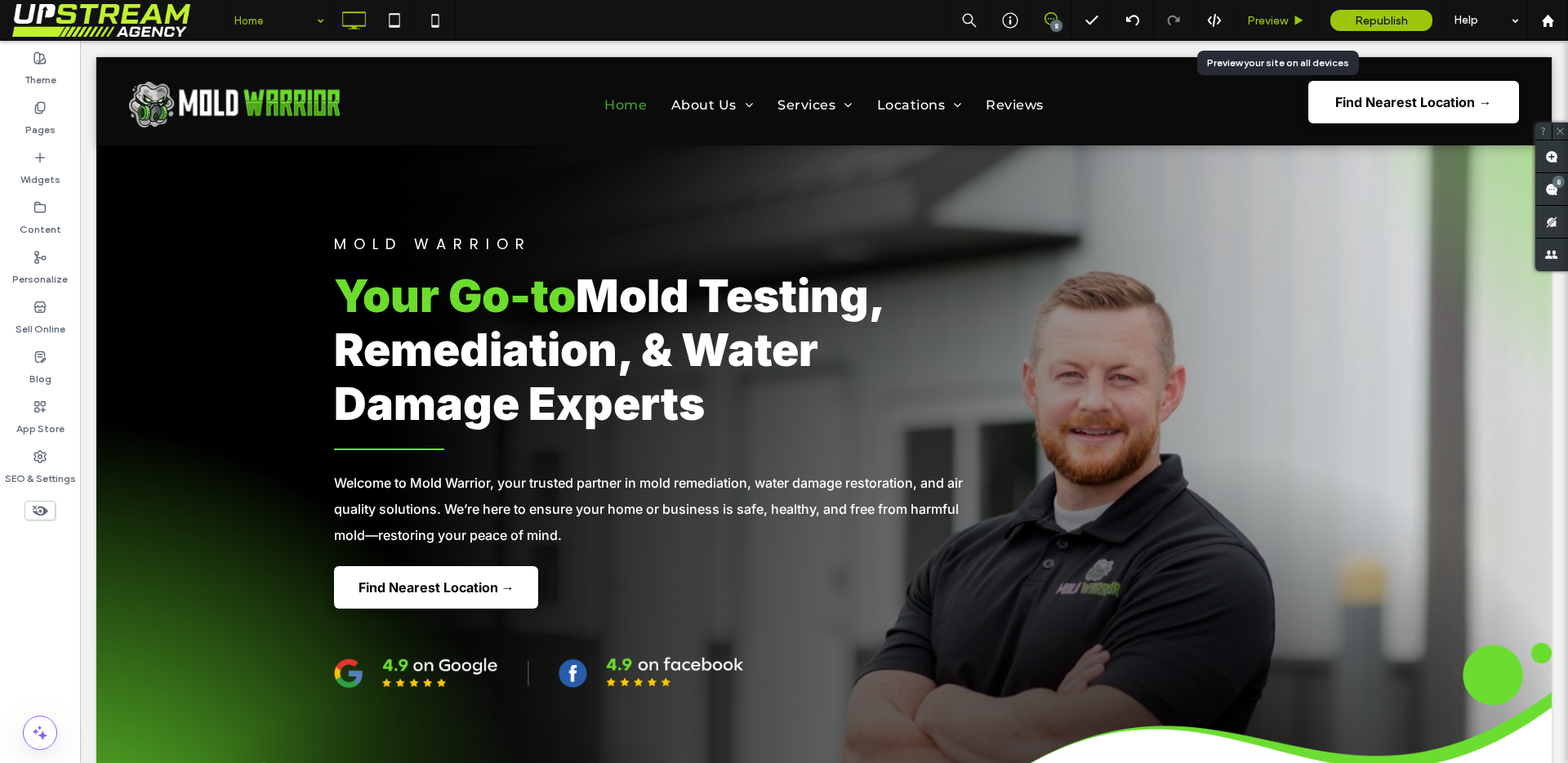
click at [1268, 29] on div "Preview" at bounding box center [1276, 20] width 84 height 41
click at [1270, 25] on span "Preview" at bounding box center [1267, 20] width 41 height 14
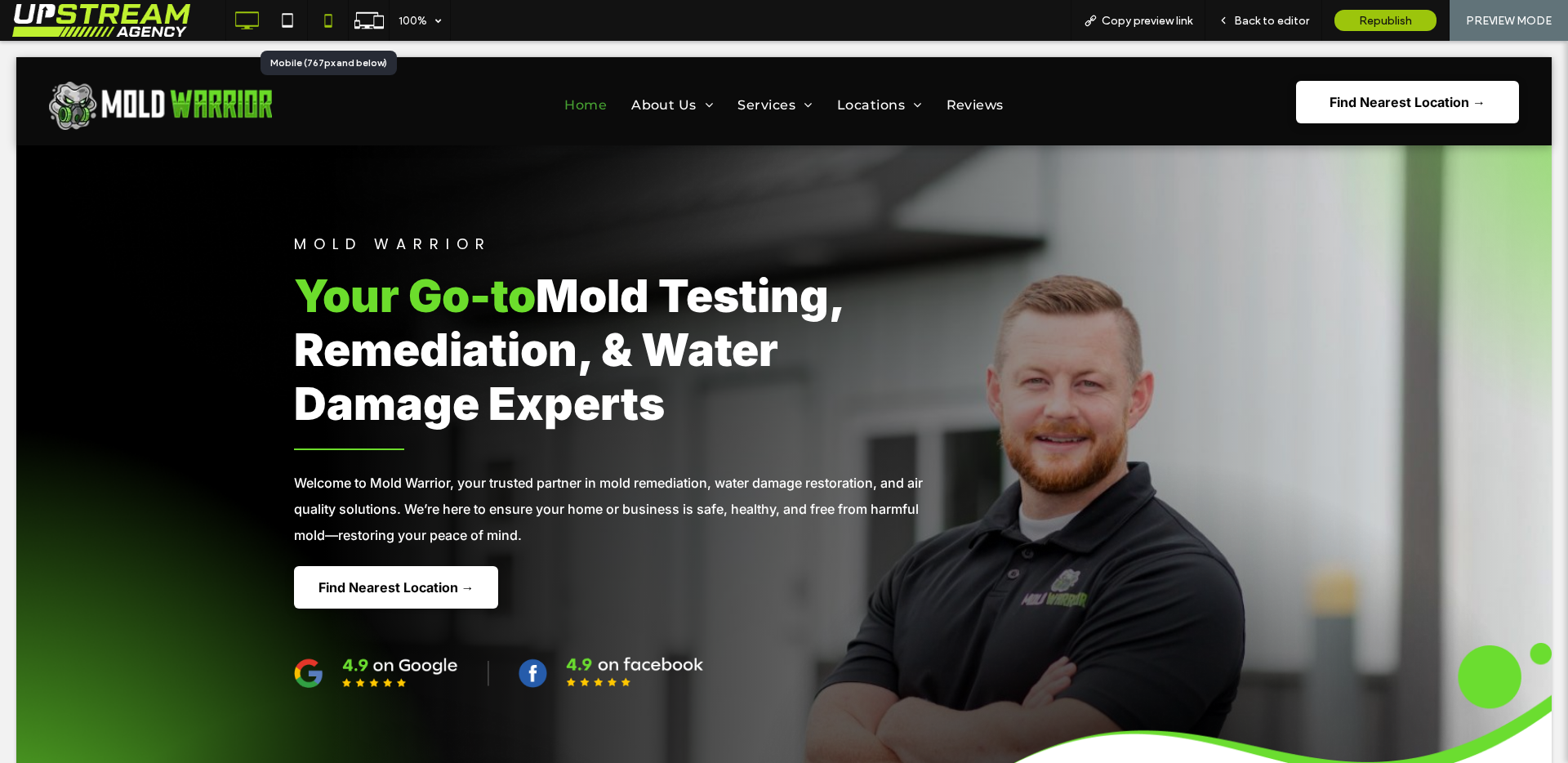
click at [324, 30] on icon at bounding box center [328, 20] width 33 height 33
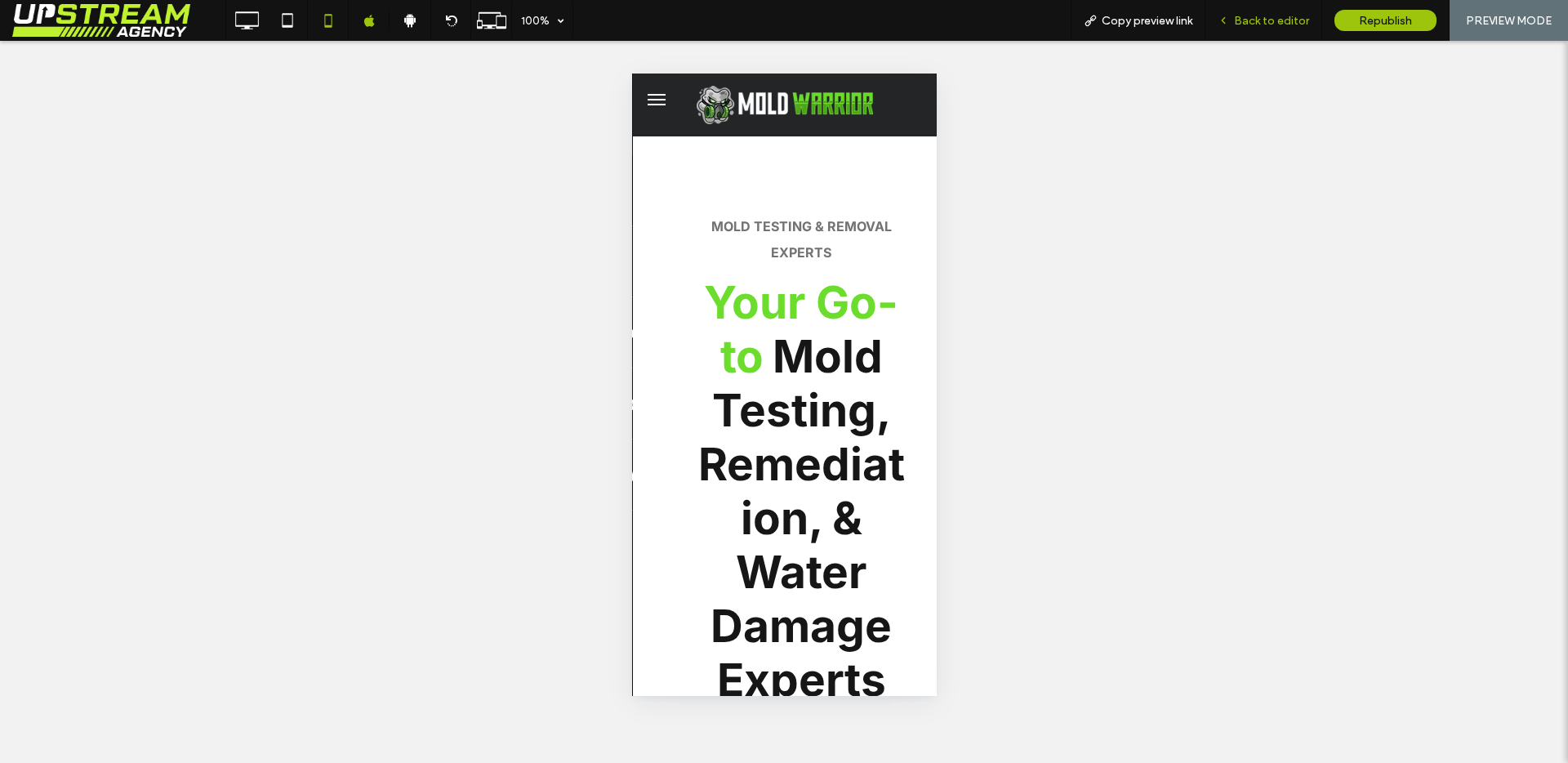
click at [1261, 23] on span "Back to editor" at bounding box center [1271, 20] width 75 height 14
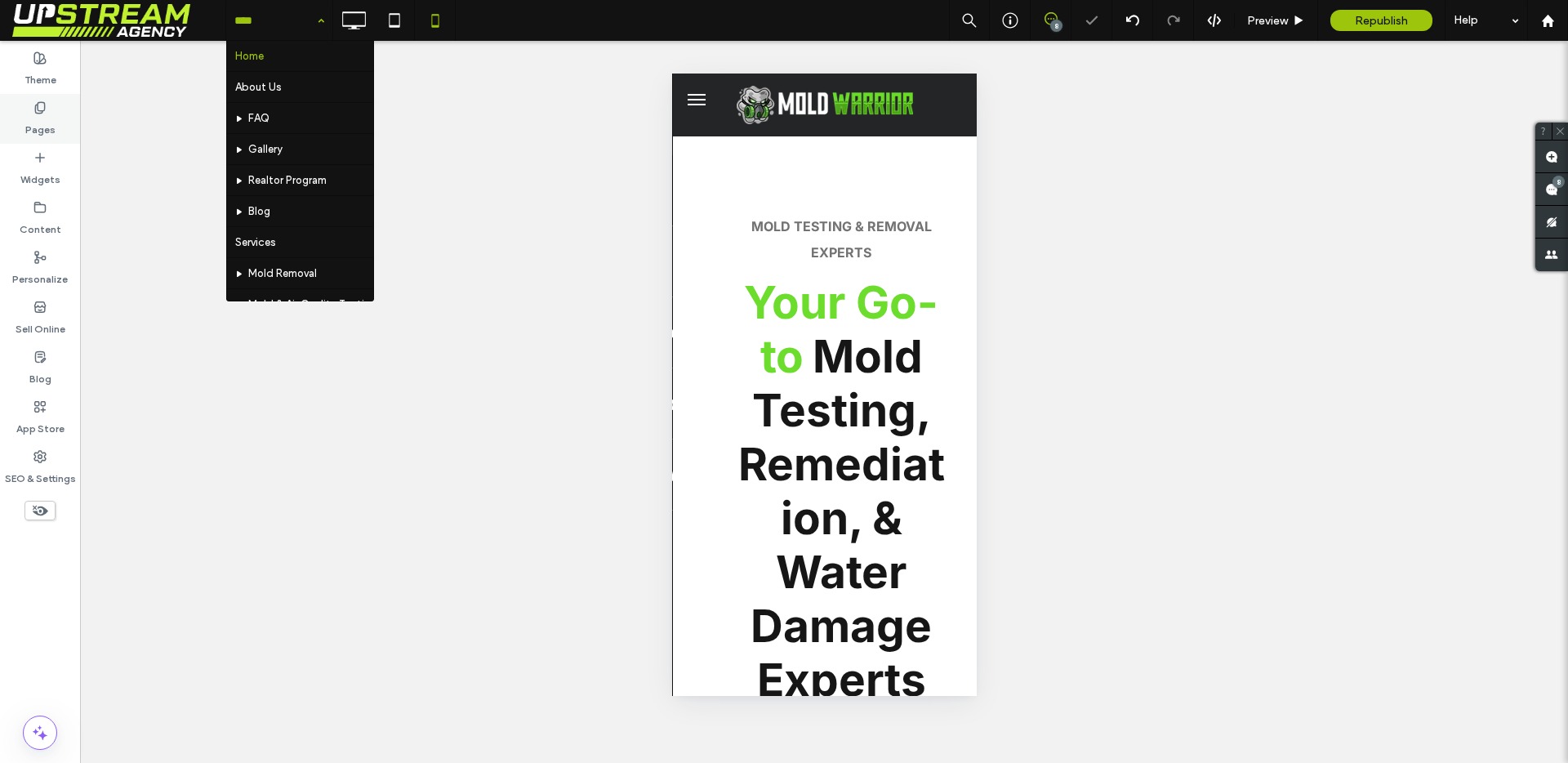
click at [41, 115] on label "Pages" at bounding box center [40, 125] width 30 height 23
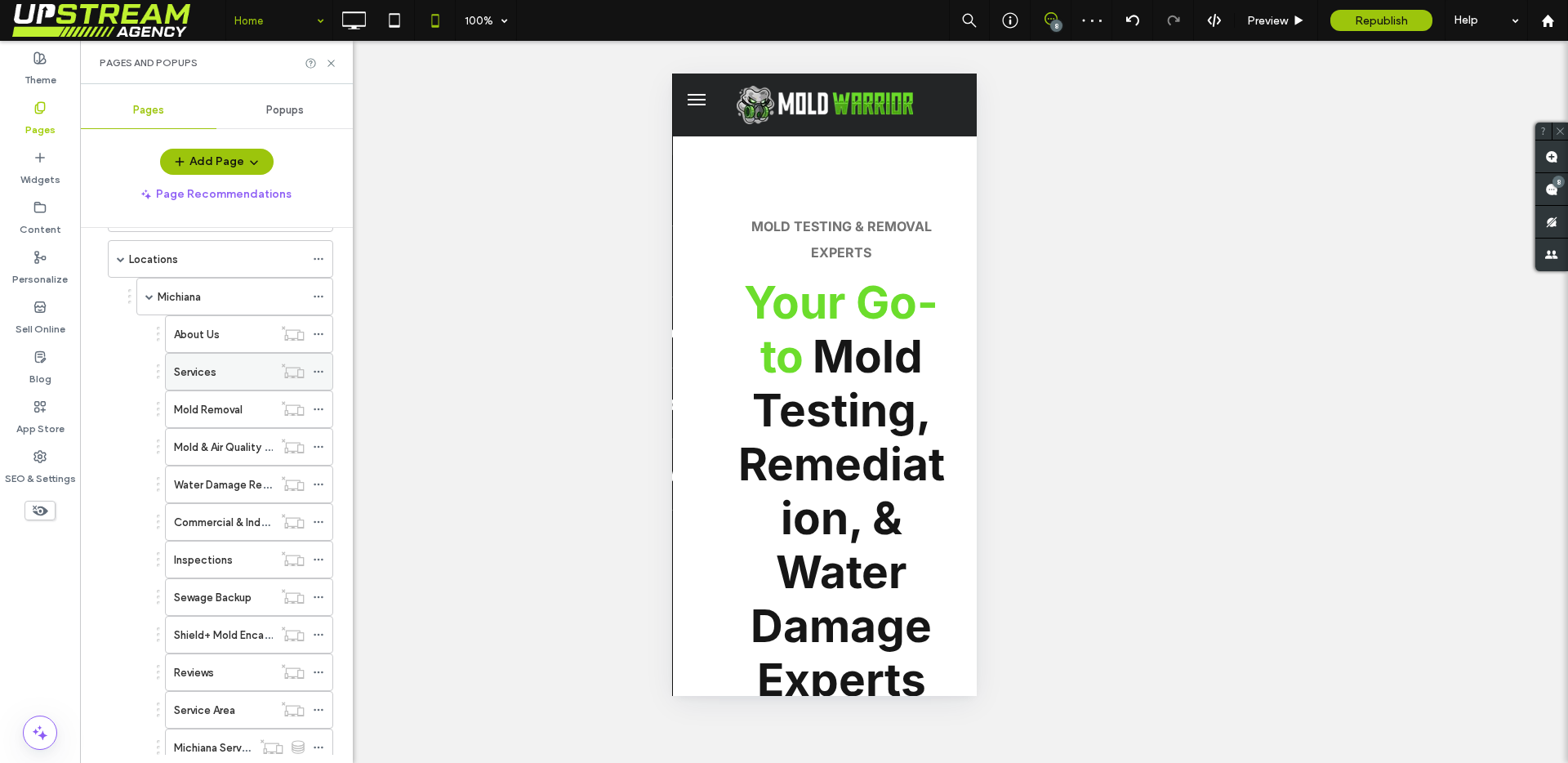
scroll to position [154, 0]
click at [210, 306] on div "Michiana" at bounding box center [231, 296] width 147 height 36
click at [331, 62] on use at bounding box center [330, 63] width 6 height 6
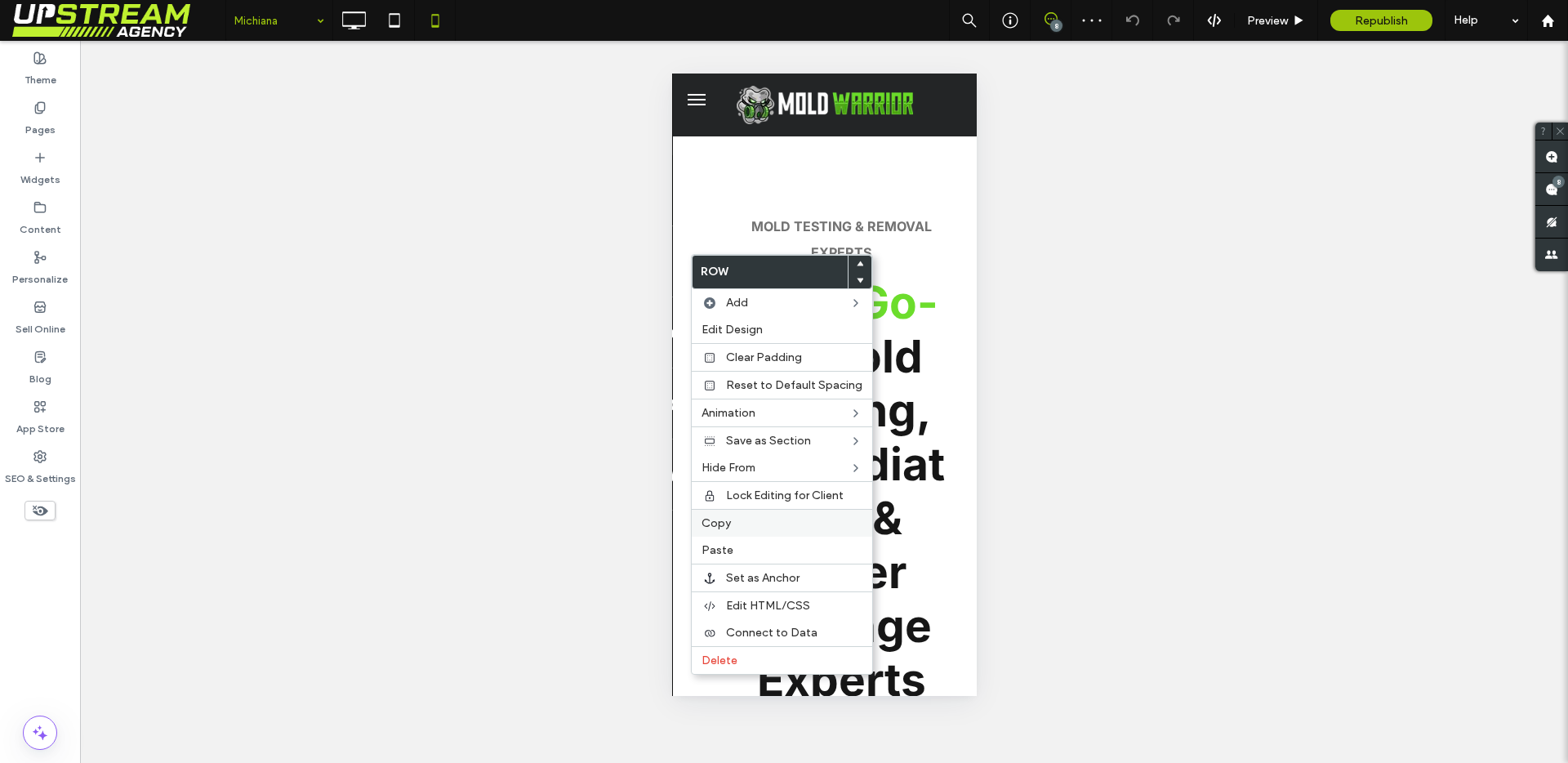
click at [723, 517] on span "Copy" at bounding box center [716, 522] width 29 height 14
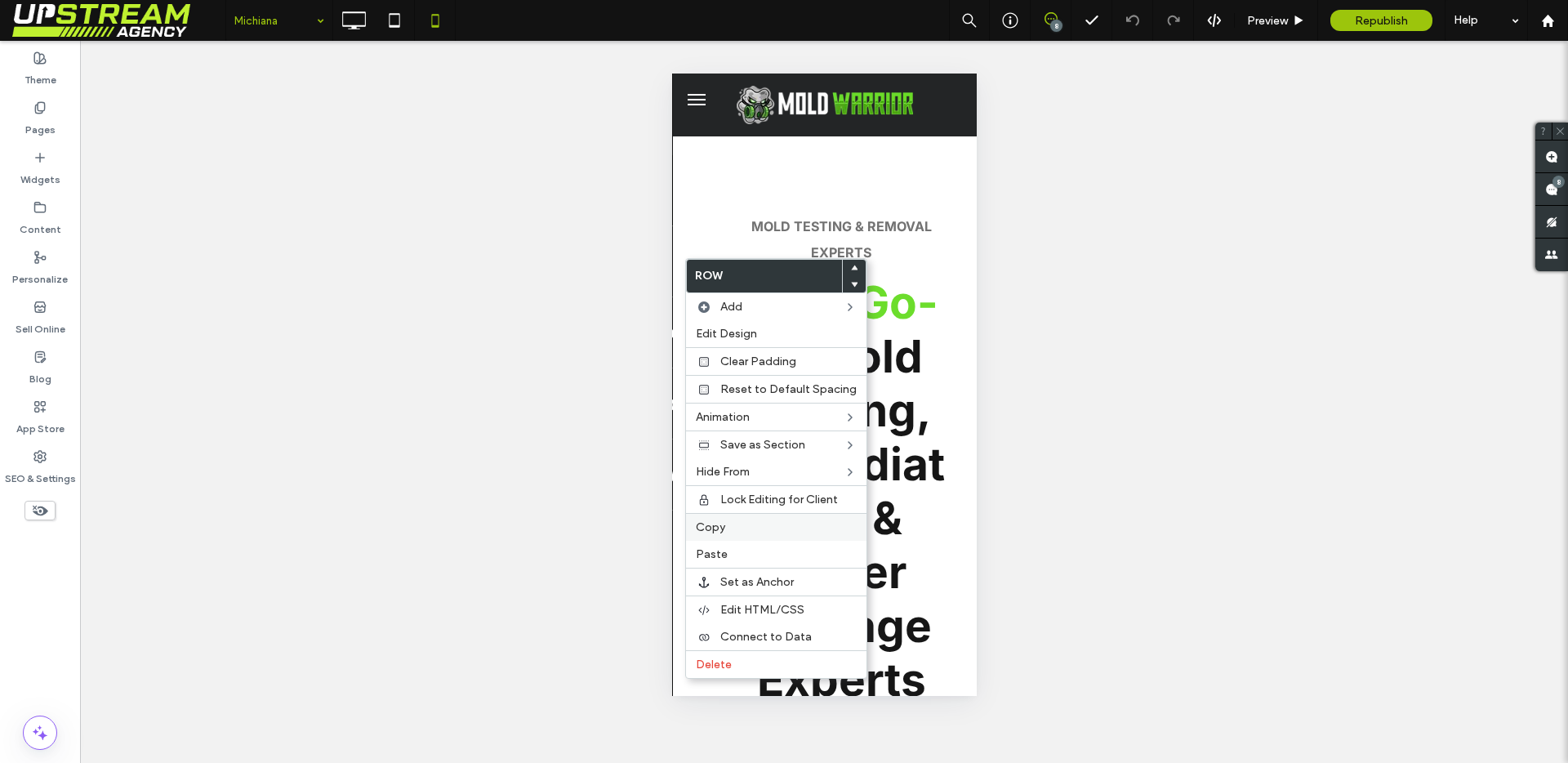
click at [723, 525] on label "Copy" at bounding box center [776, 527] width 161 height 14
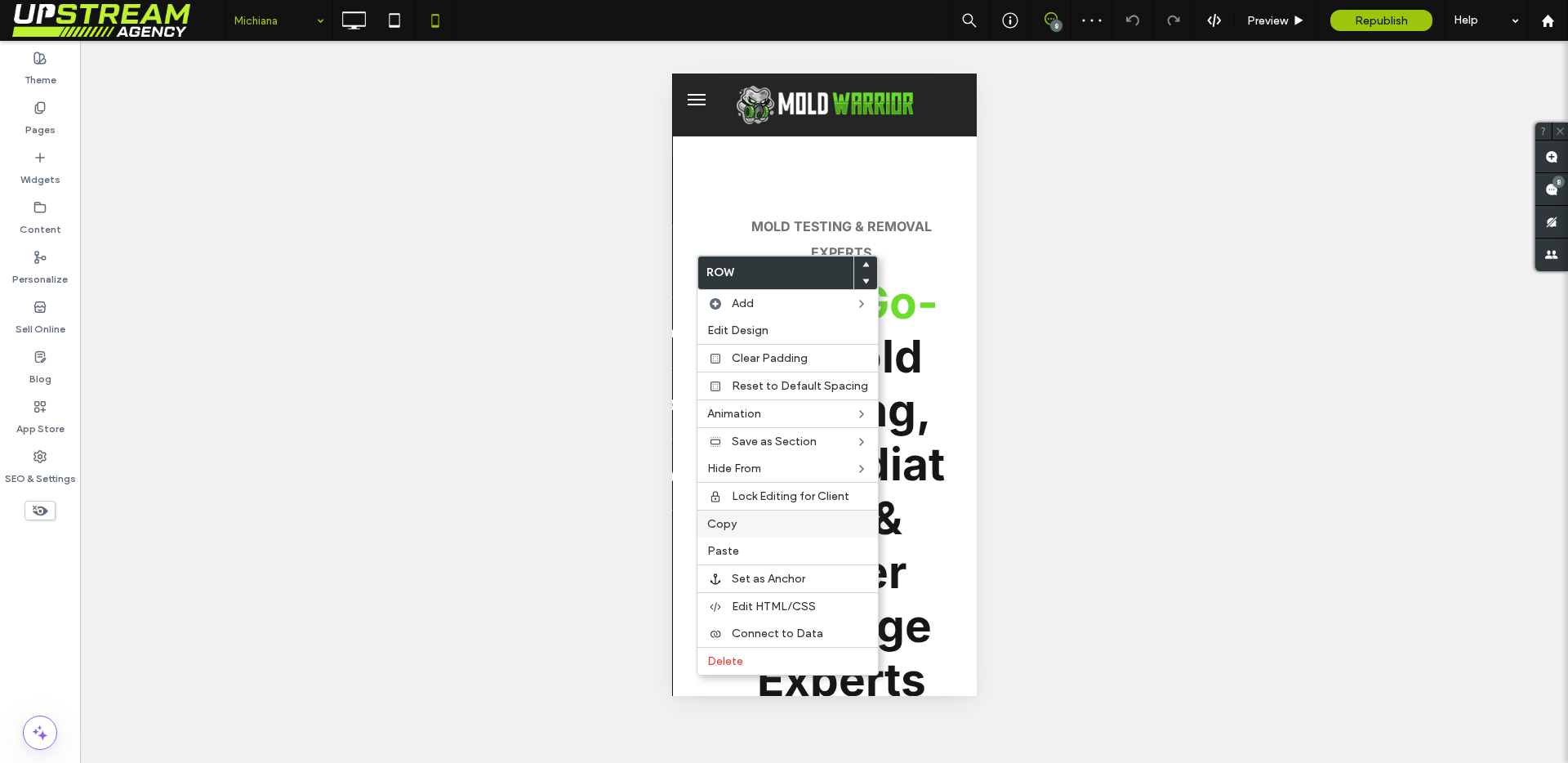
click at [739, 530] on label "Copy" at bounding box center [788, 523] width 161 height 14
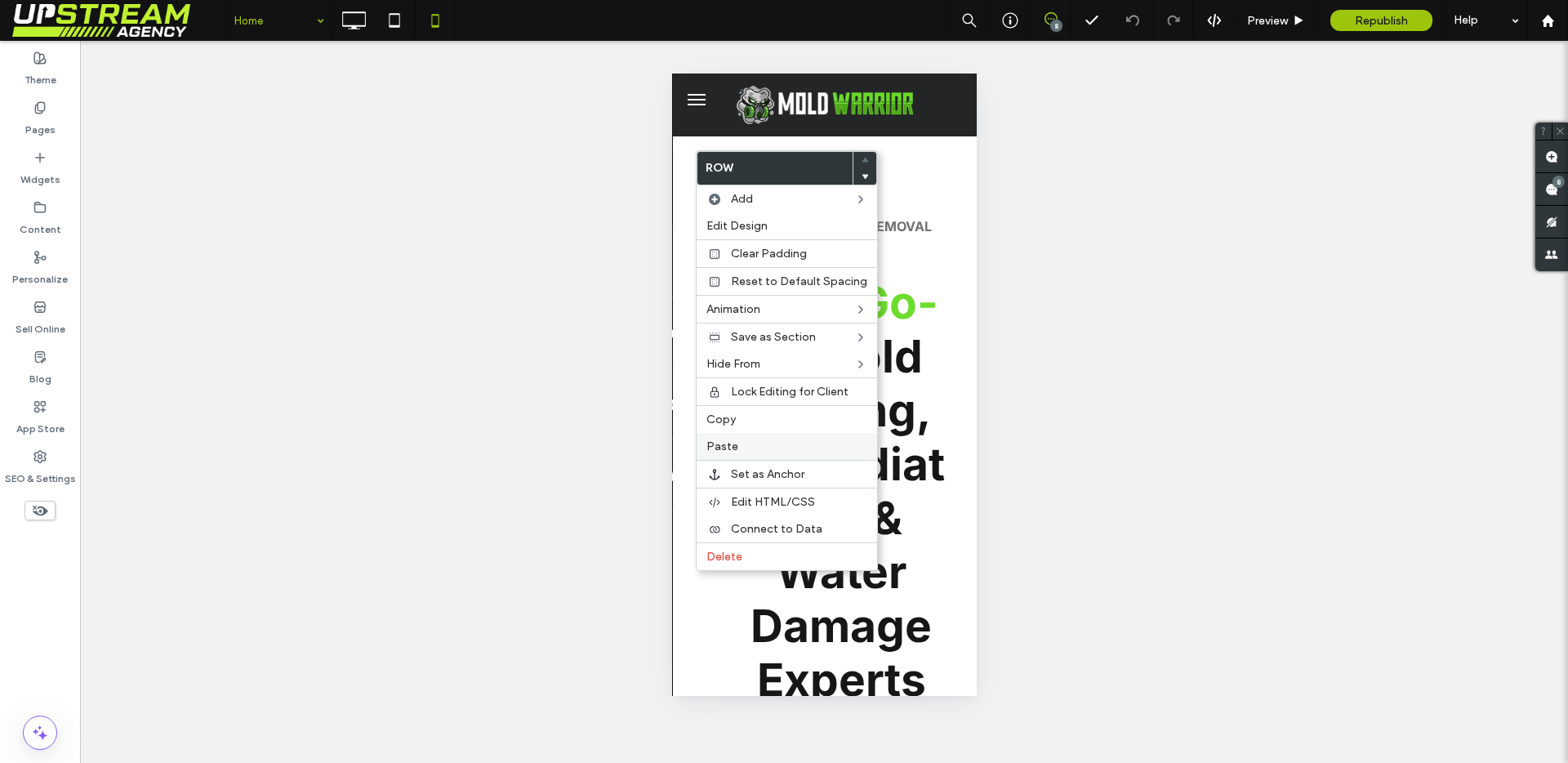
click at [748, 443] on label "Paste" at bounding box center [787, 446] width 161 height 14
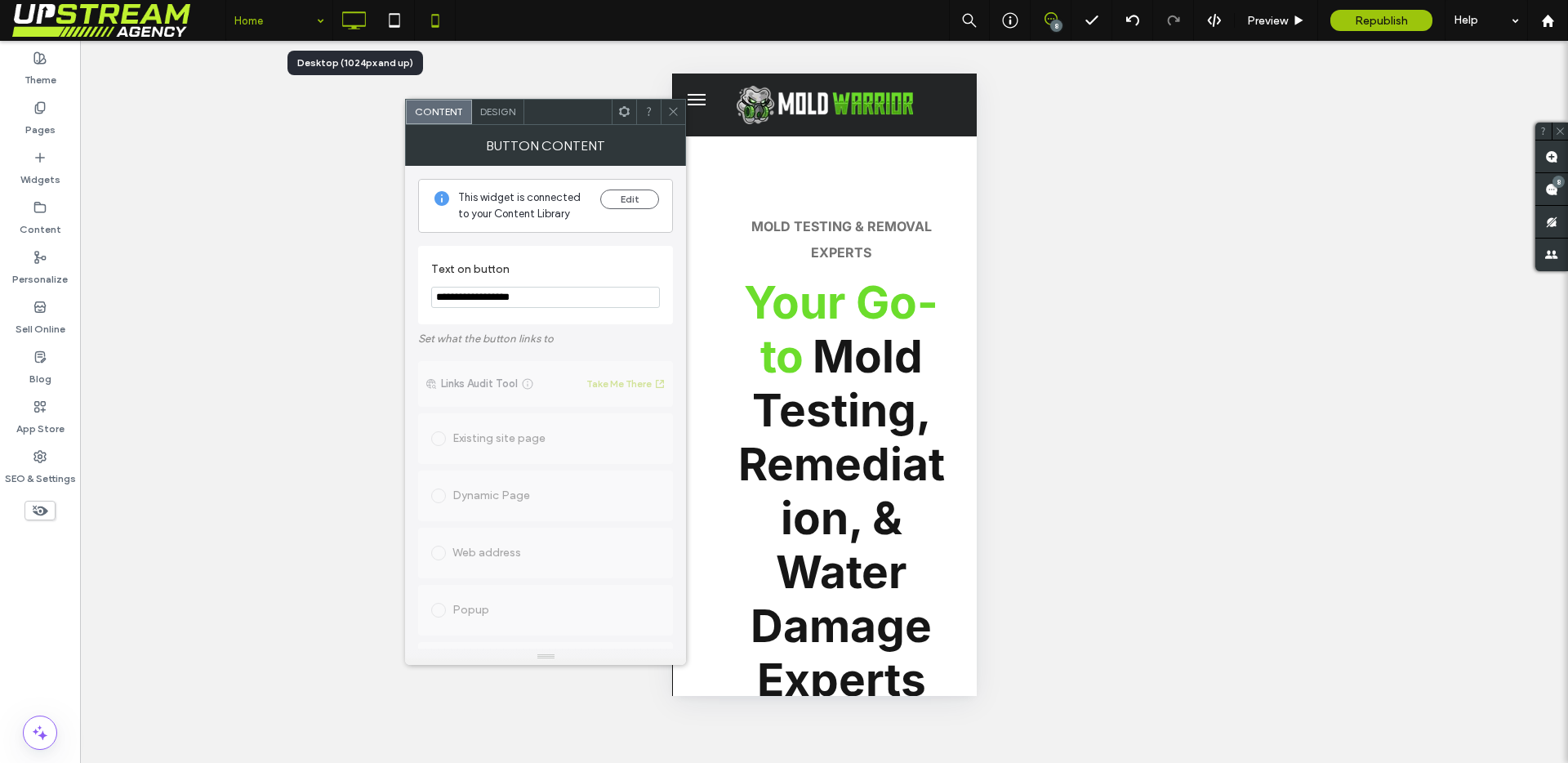
click at [349, 8] on icon at bounding box center [354, 20] width 33 height 33
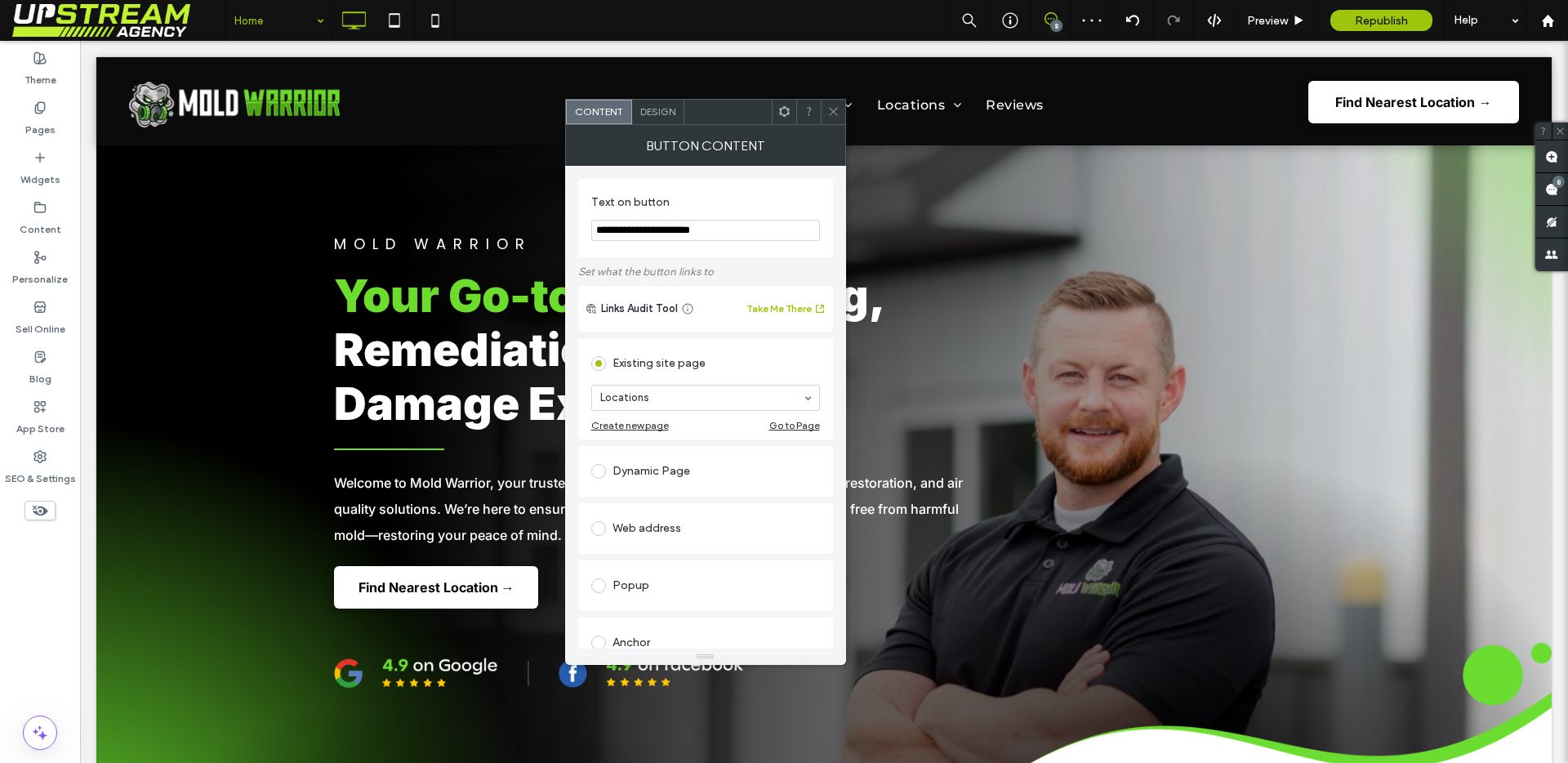
click at [683, 235] on input "**********" at bounding box center [705, 230] width 228 height 21
click at [425, 20] on icon at bounding box center [436, 20] width 33 height 33
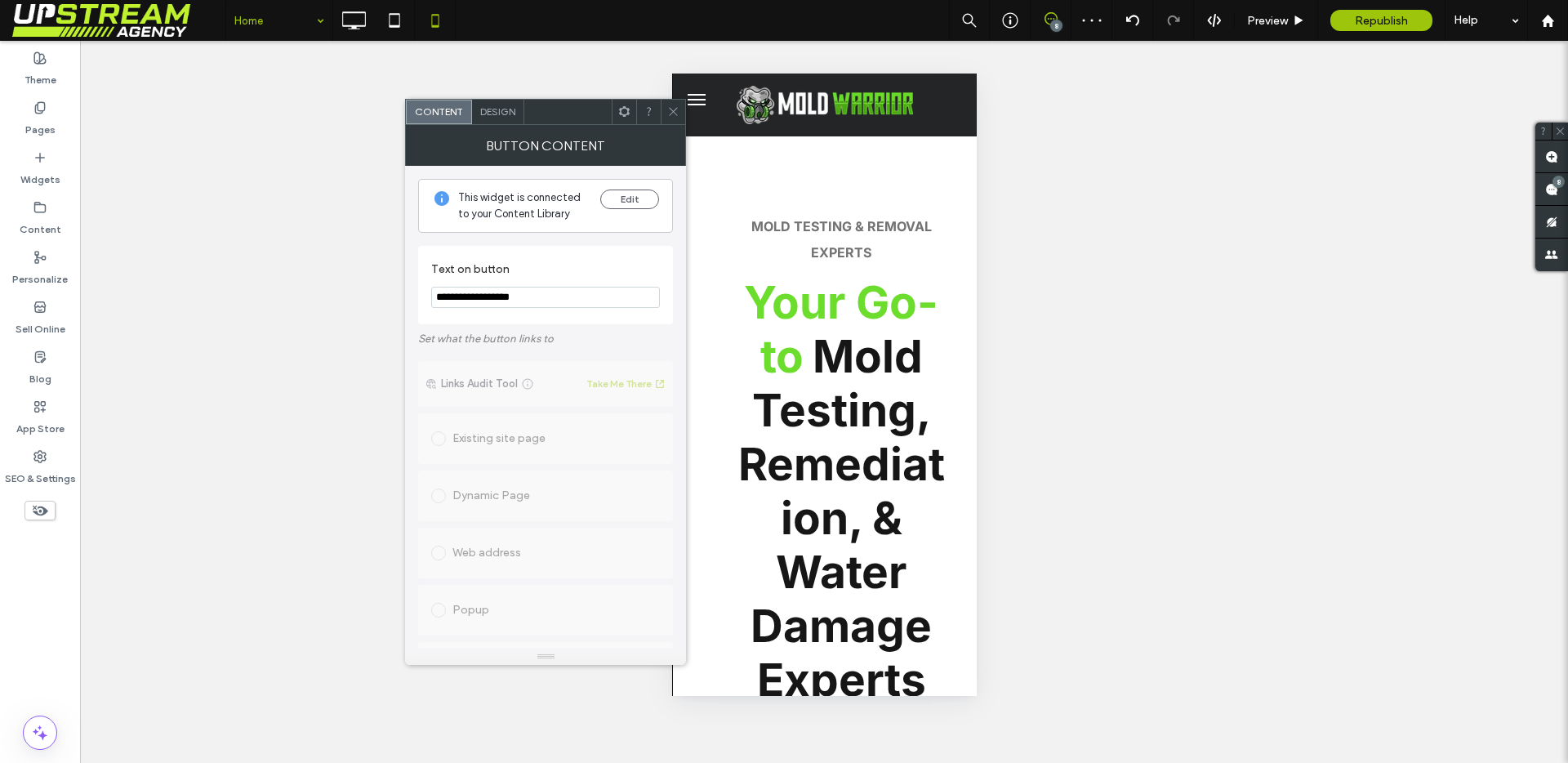
click at [536, 299] on input "**********" at bounding box center [545, 296] width 228 height 21
paste input "*****"
drag, startPoint x: 544, startPoint y: 299, endPoint x: 588, endPoint y: 307, distance: 44.7
click at [588, 307] on input "**********" at bounding box center [545, 296] width 228 height 21
type input "**********"
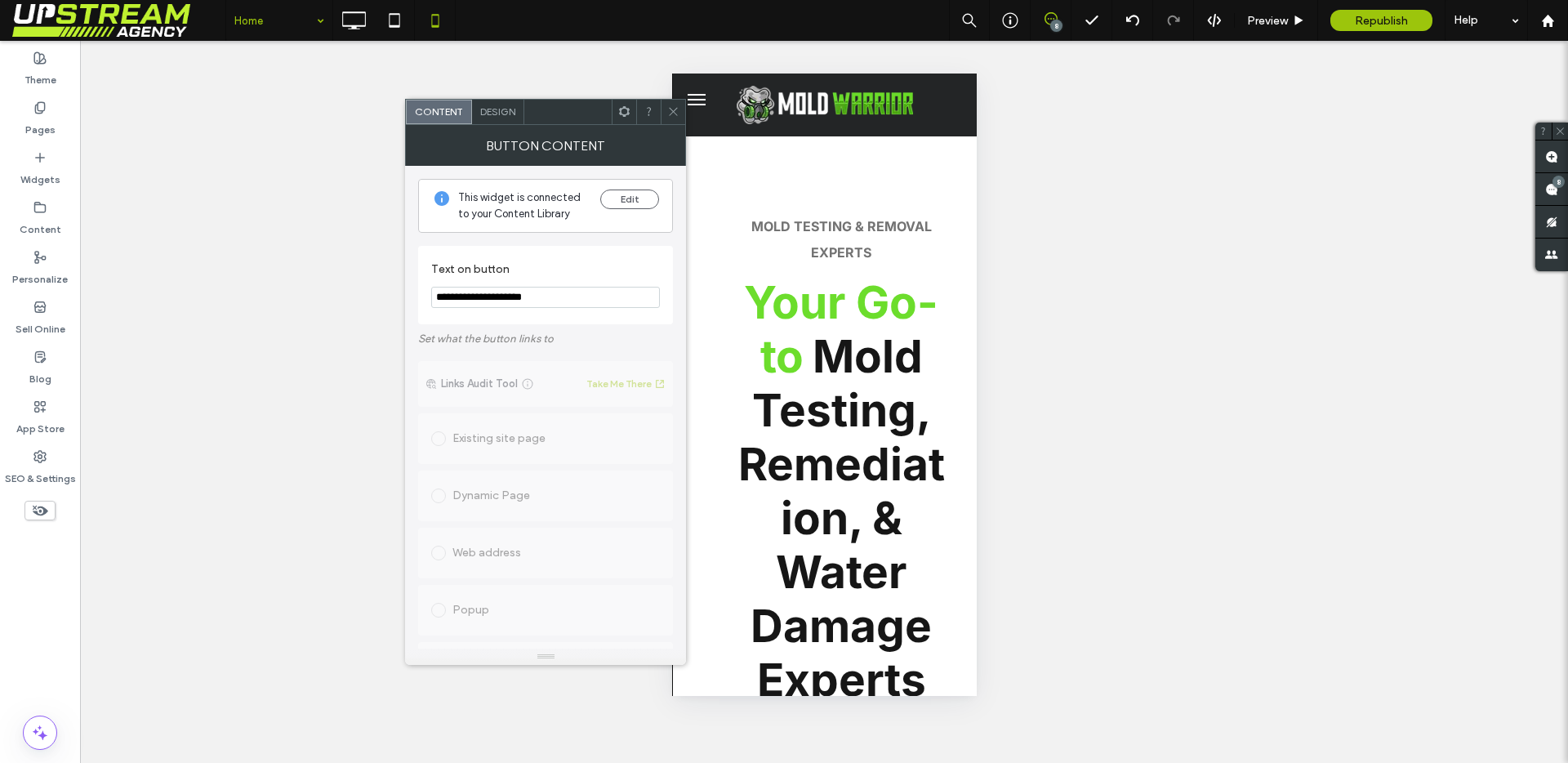
click at [592, 323] on div "**********" at bounding box center [546, 285] width 255 height 78
click at [484, 96] on div "Unhide? Yes Unhide? Yes Unhide? Yes Unhide? Yes Unhide? Yes Unhide? Yes Unhide?…" at bounding box center [824, 402] width 1488 height 722
click at [491, 106] on span "Design" at bounding box center [498, 111] width 35 height 12
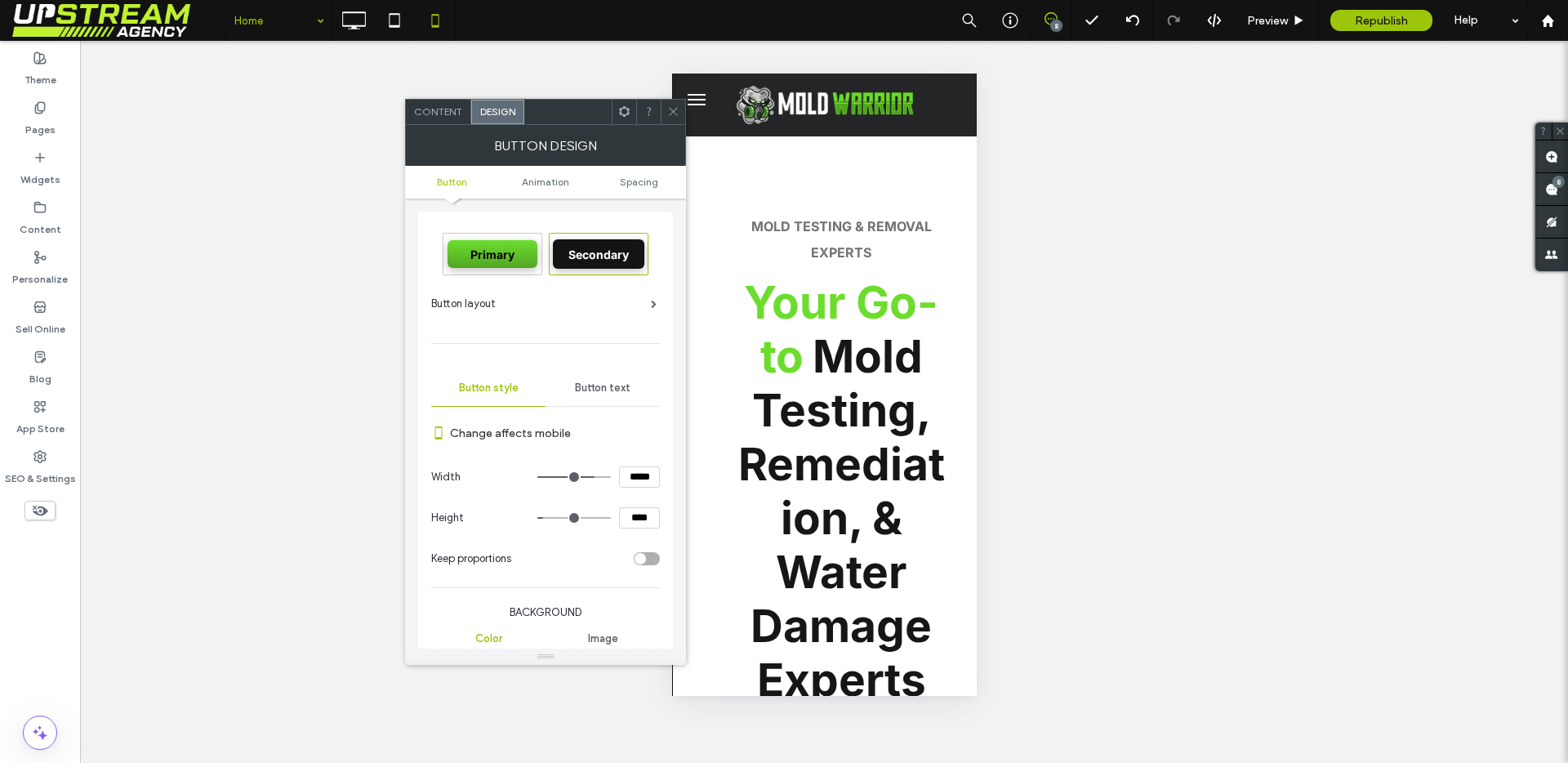
click at [447, 110] on span "Content" at bounding box center [437, 111] width 48 height 12
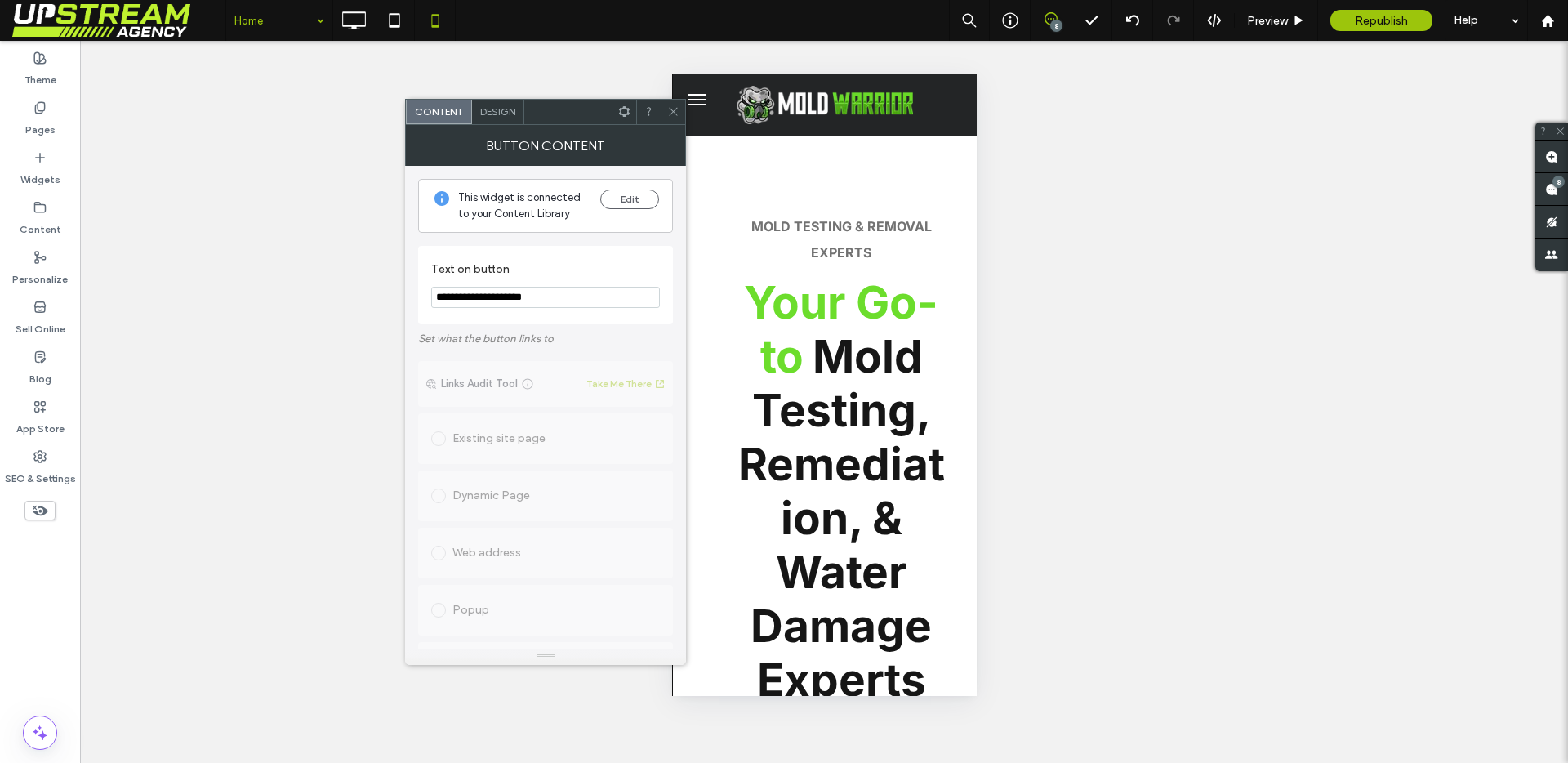
click at [674, 115] on icon at bounding box center [673, 111] width 12 height 12
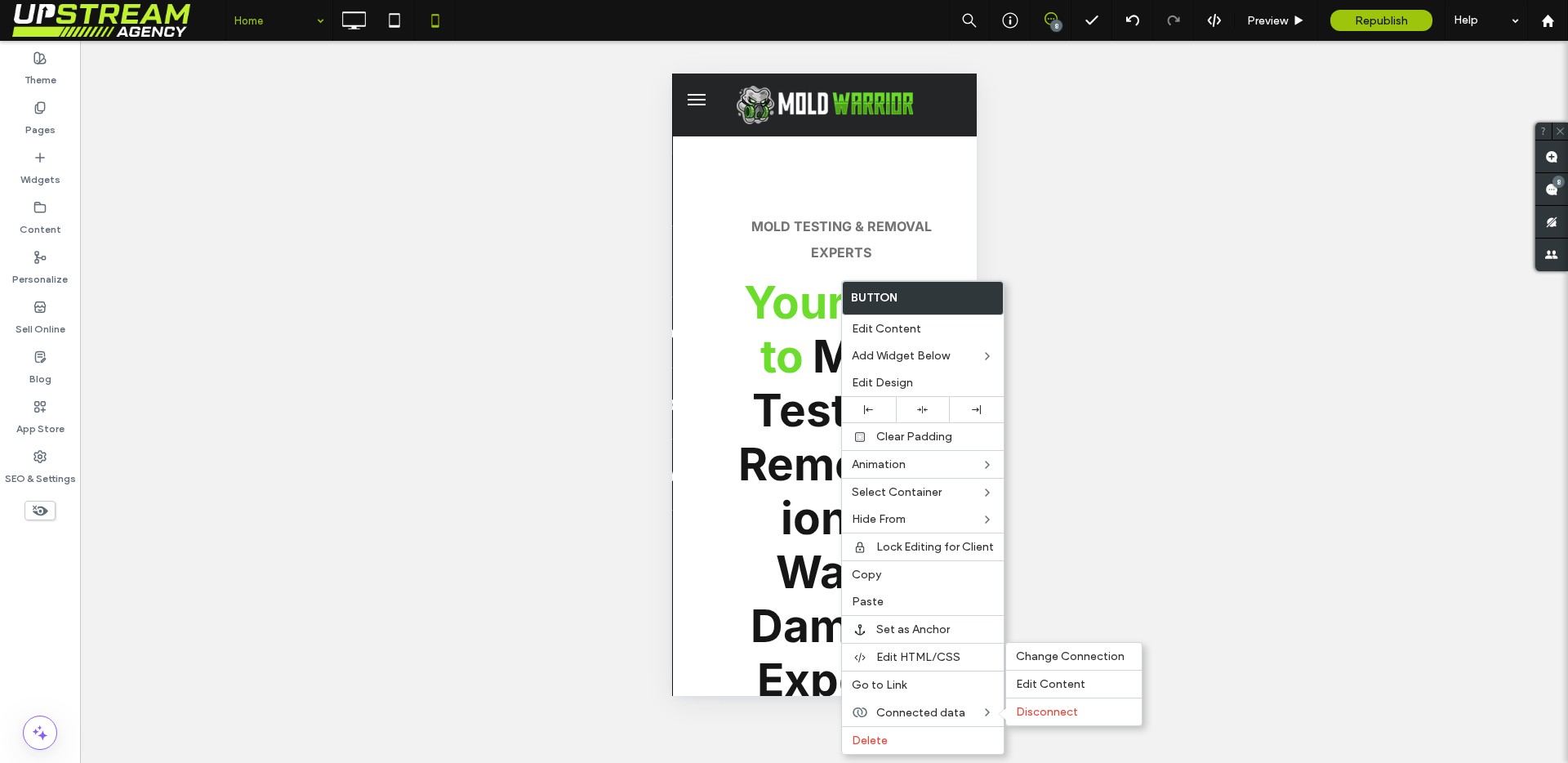
click at [1025, 707] on span "Disconnect" at bounding box center [1047, 711] width 62 height 14
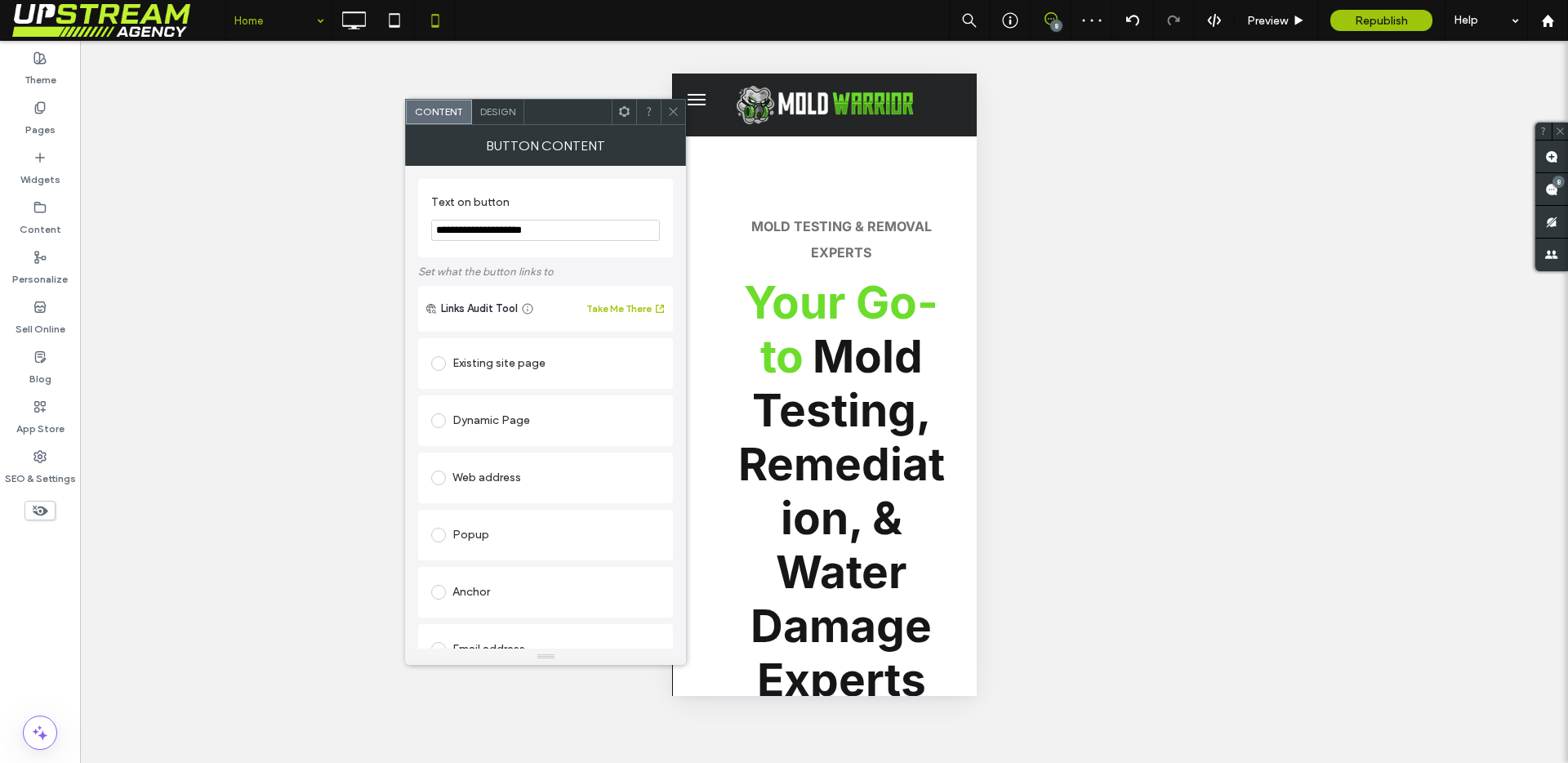
click at [488, 102] on div "Design" at bounding box center [498, 112] width 52 height 25
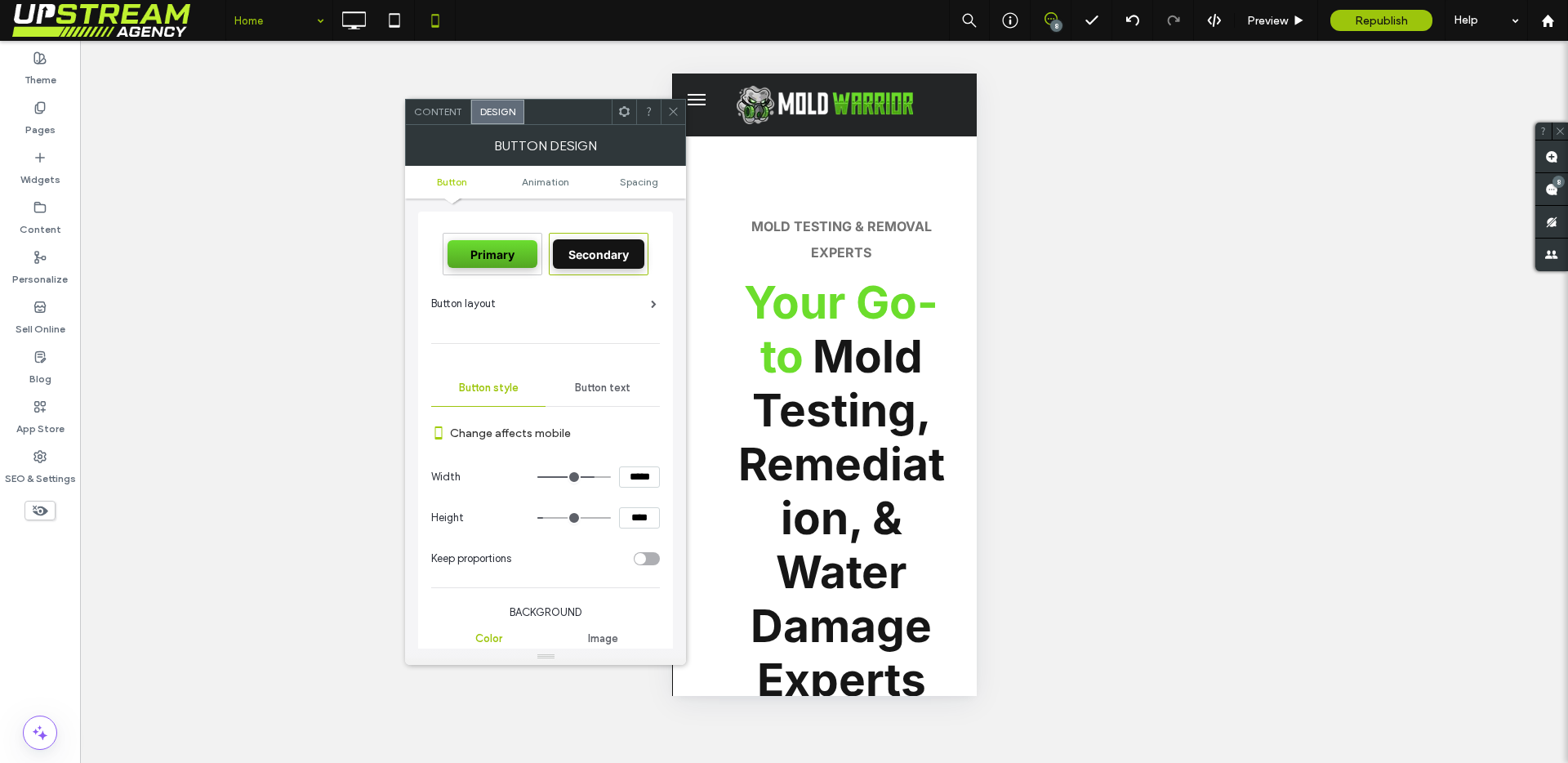
click at [442, 119] on div "Content" at bounding box center [438, 112] width 65 height 25
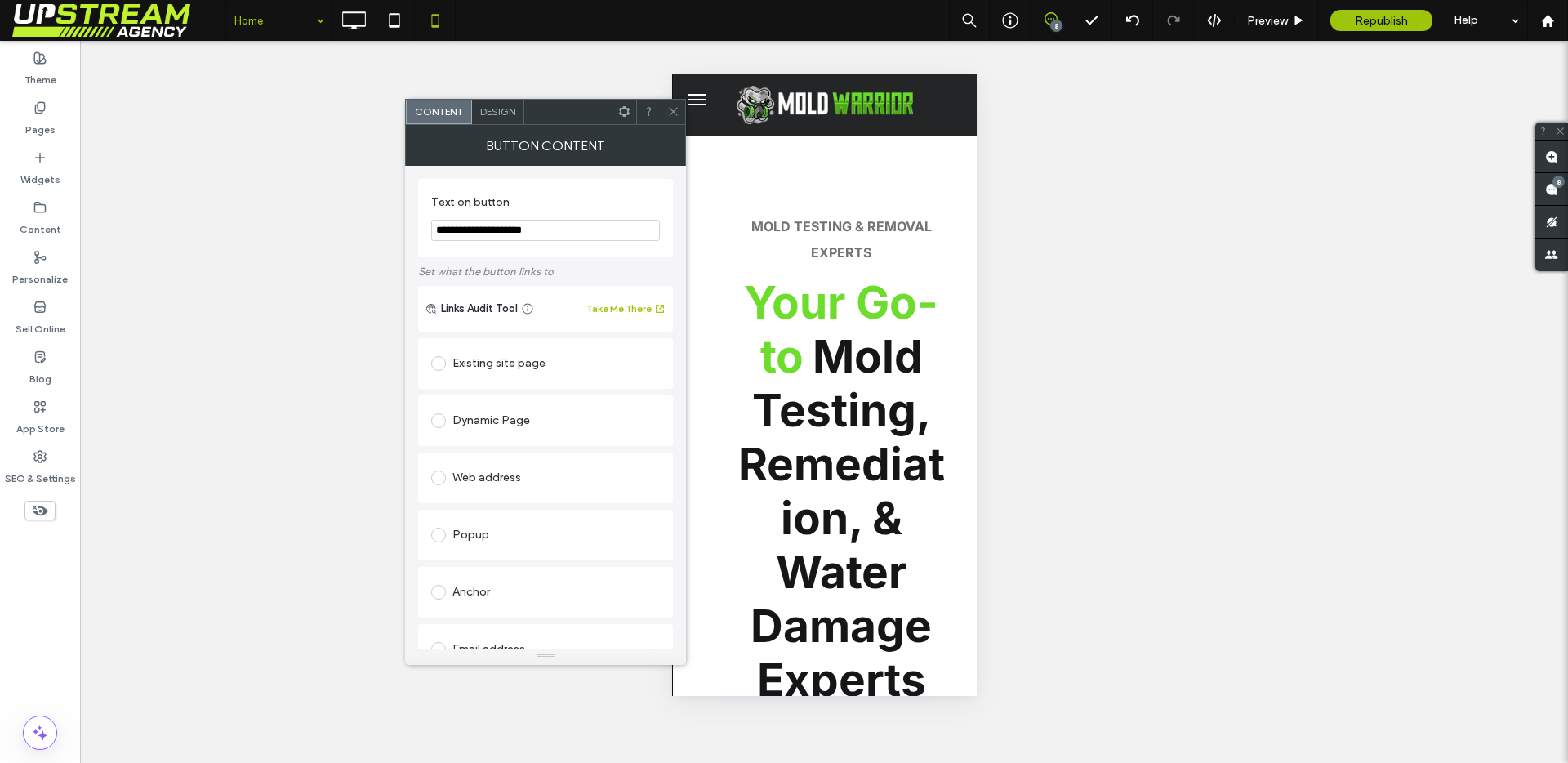
click at [506, 358] on div "Existing site page" at bounding box center [545, 363] width 228 height 26
click at [518, 383] on section "Home" at bounding box center [545, 397] width 228 height 43
type input "**"
click at [668, 121] on span at bounding box center [673, 112] width 12 height 25
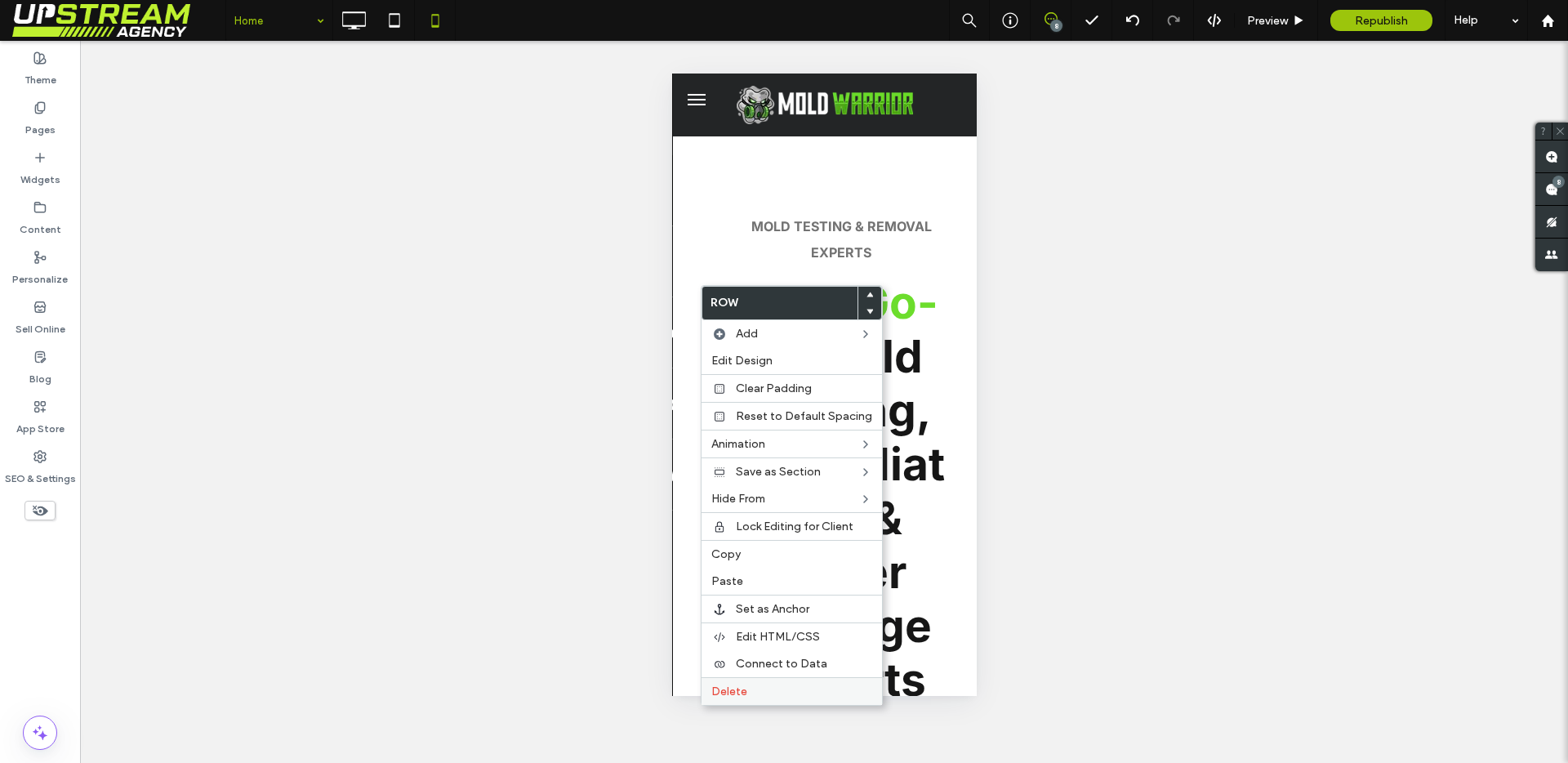
click at [747, 686] on label "Delete" at bounding box center [791, 690] width 161 height 14
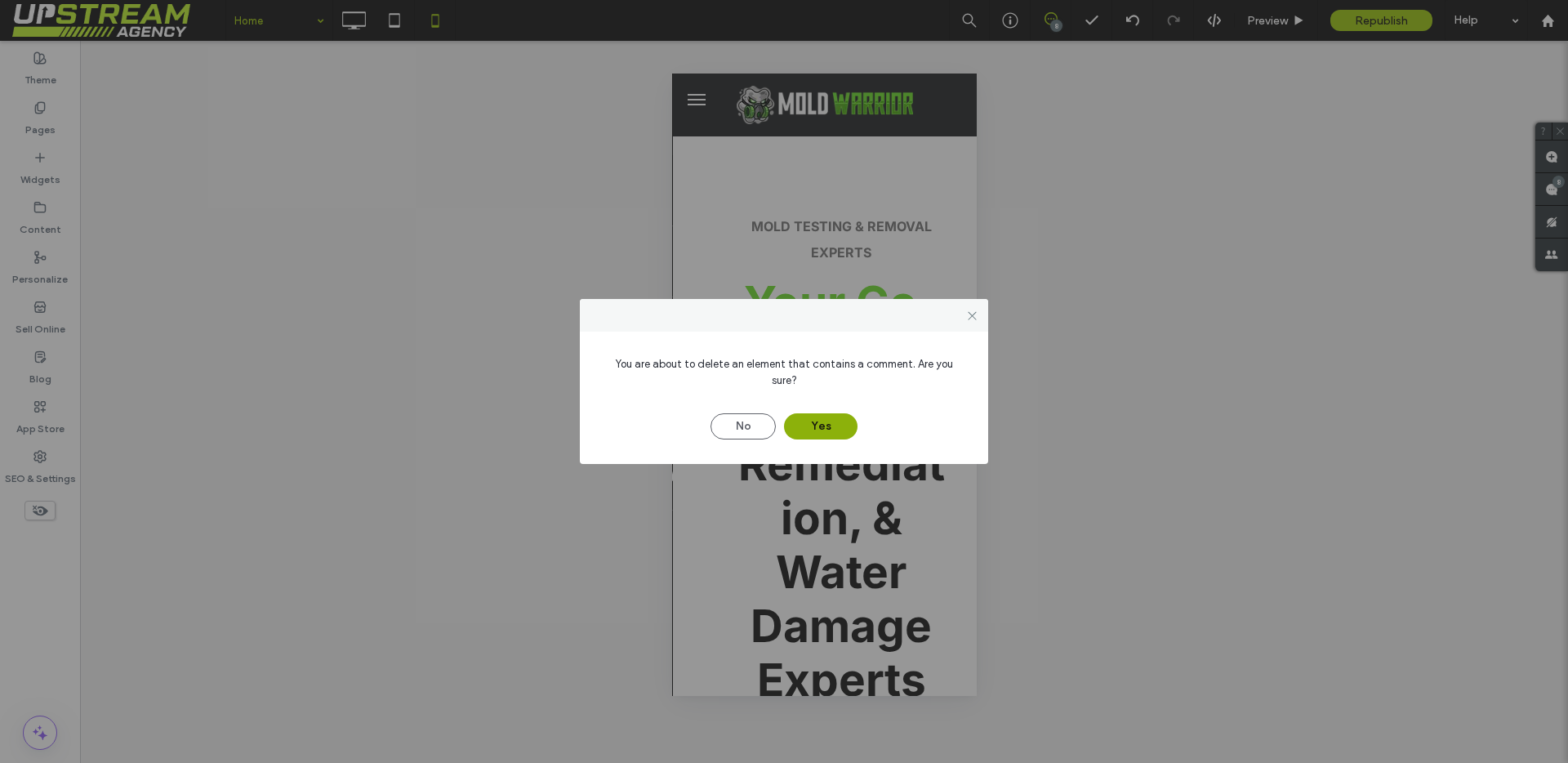
click at [810, 416] on button "Yes" at bounding box center [820, 426] width 74 height 26
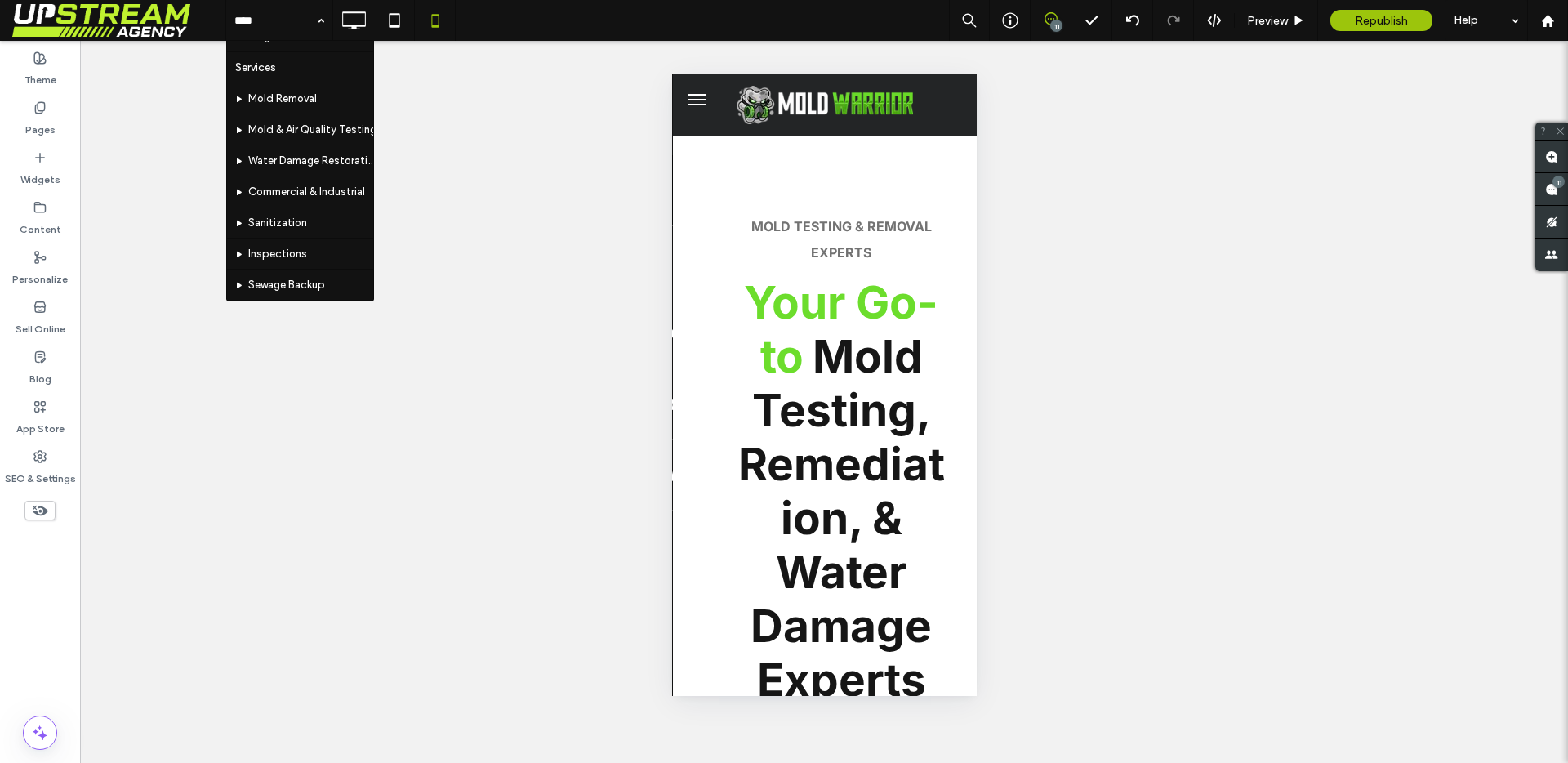
scroll to position [108, 0]
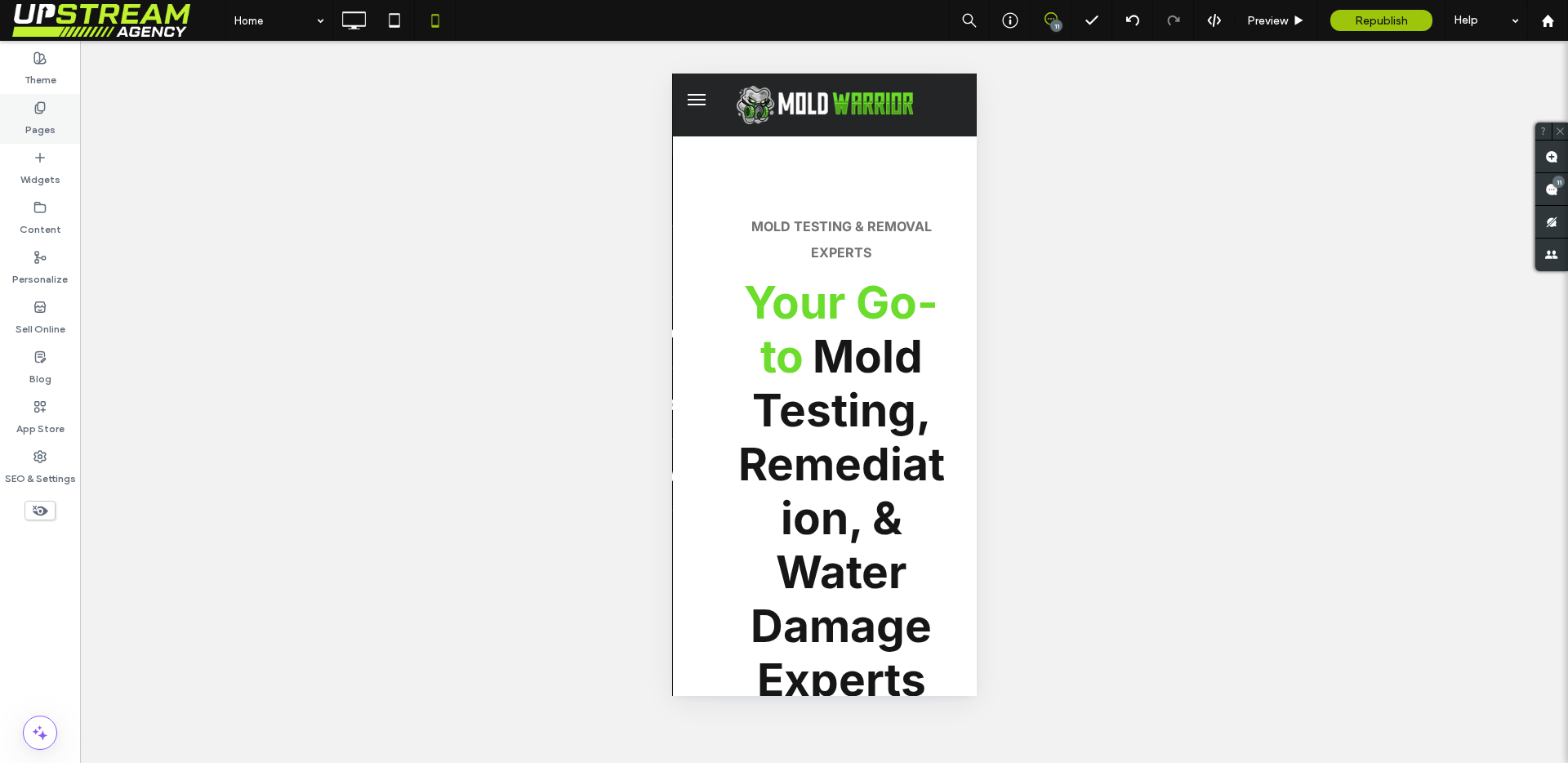
click at [28, 103] on div "Pages" at bounding box center [40, 118] width 80 height 50
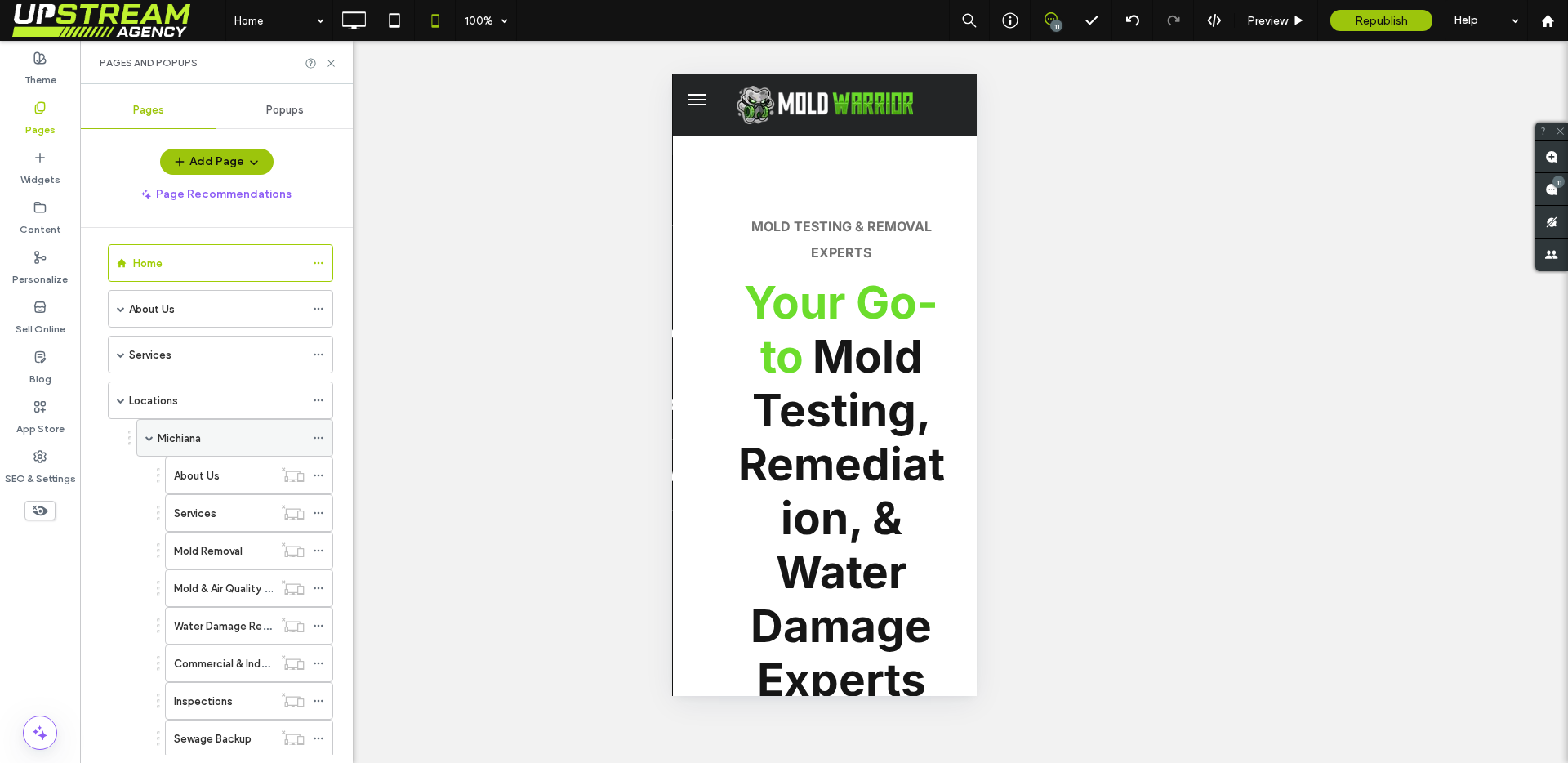
scroll to position [13, 0]
click at [195, 427] on label "Michiana" at bounding box center [179, 436] width 44 height 28
click at [172, 253] on div "Home" at bounding box center [218, 261] width 172 height 17
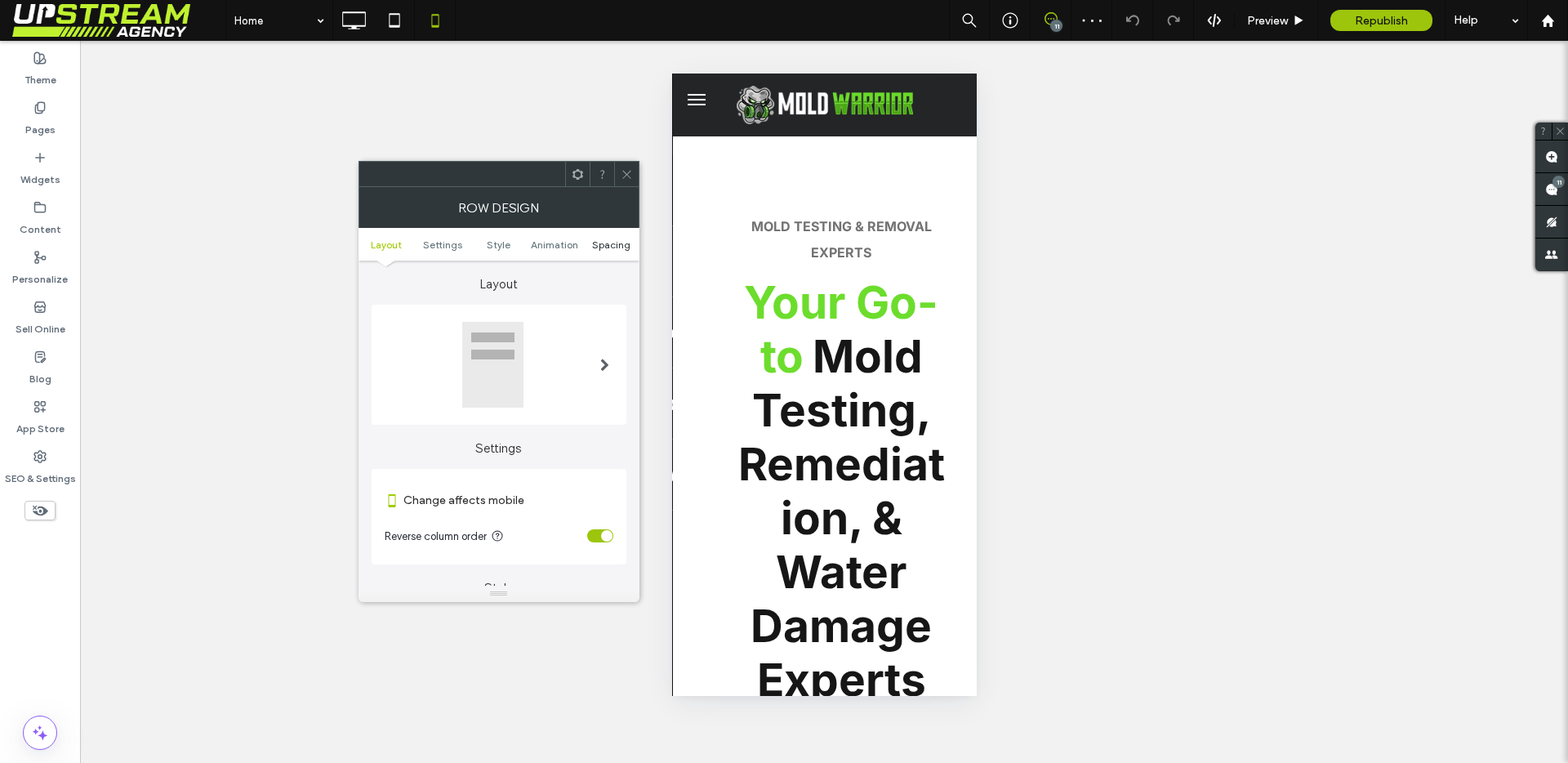
click at [601, 248] on span "Spacing" at bounding box center [611, 244] width 38 height 12
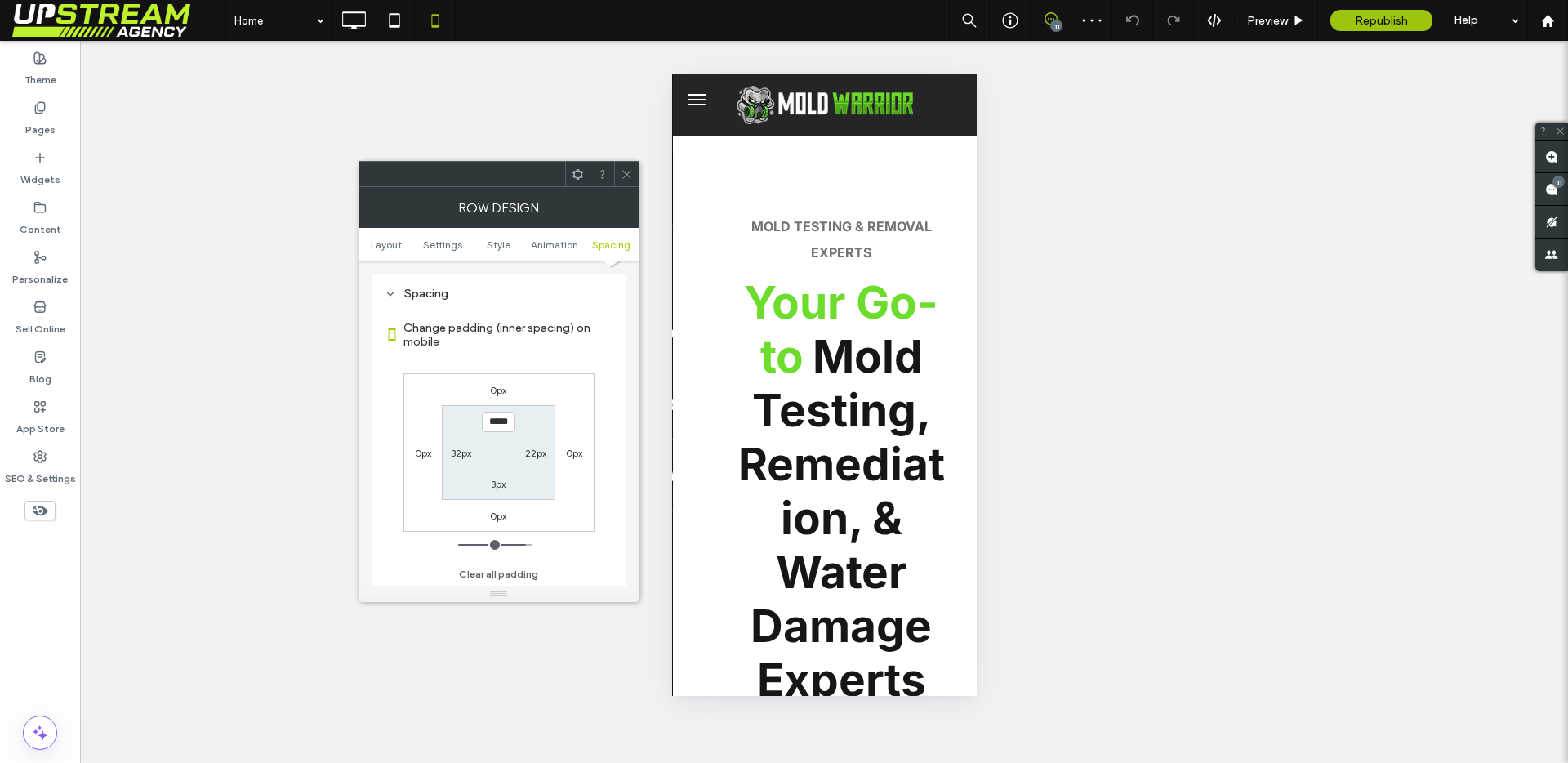
scroll to position [626, 0]
click at [467, 448] on label "32px" at bounding box center [461, 451] width 20 height 12
type input "**"
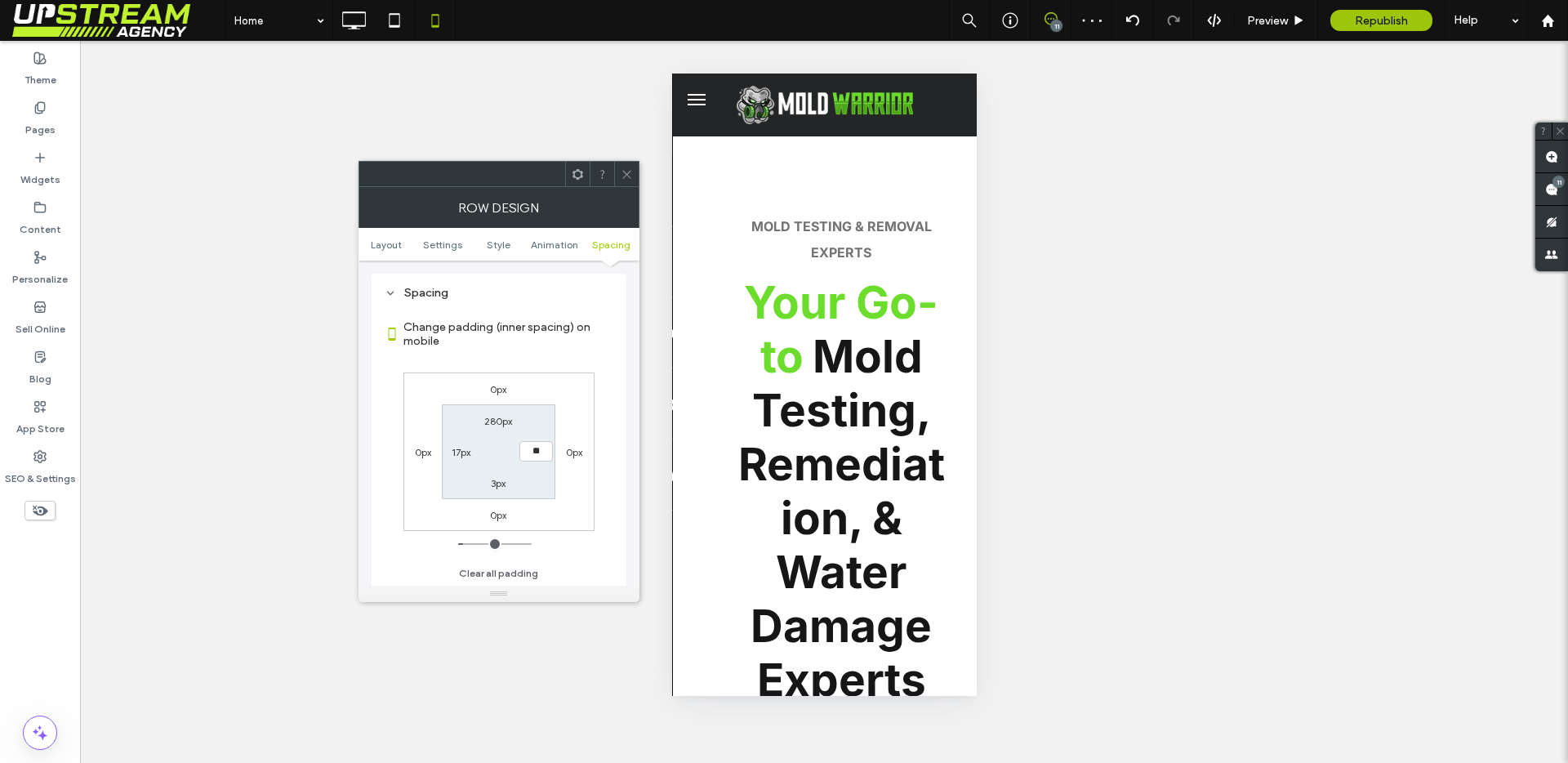
type input "*"
type input "**"
type input "*"
type input "**"
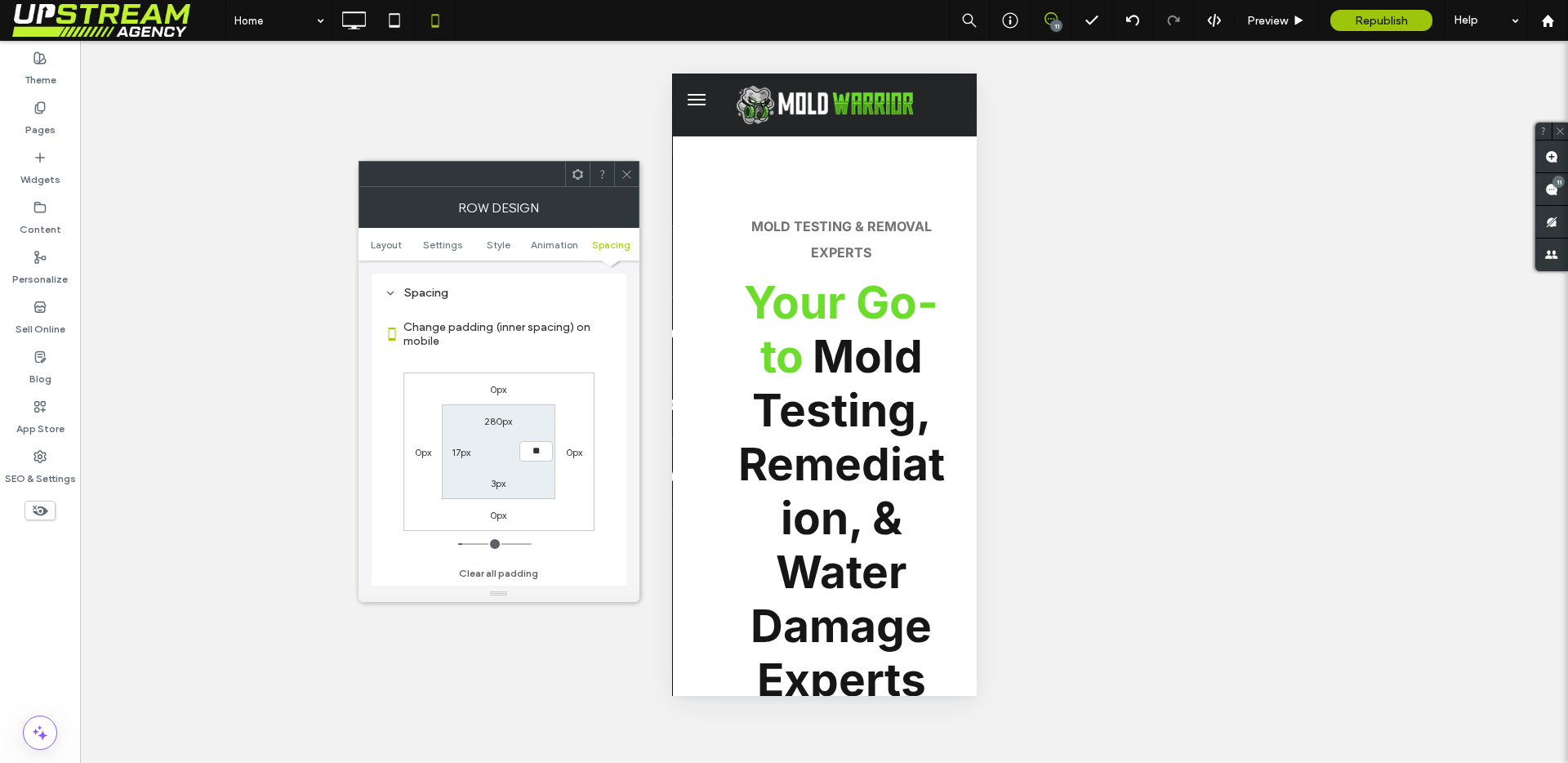
type input "**"
type input "****"
type input "**"
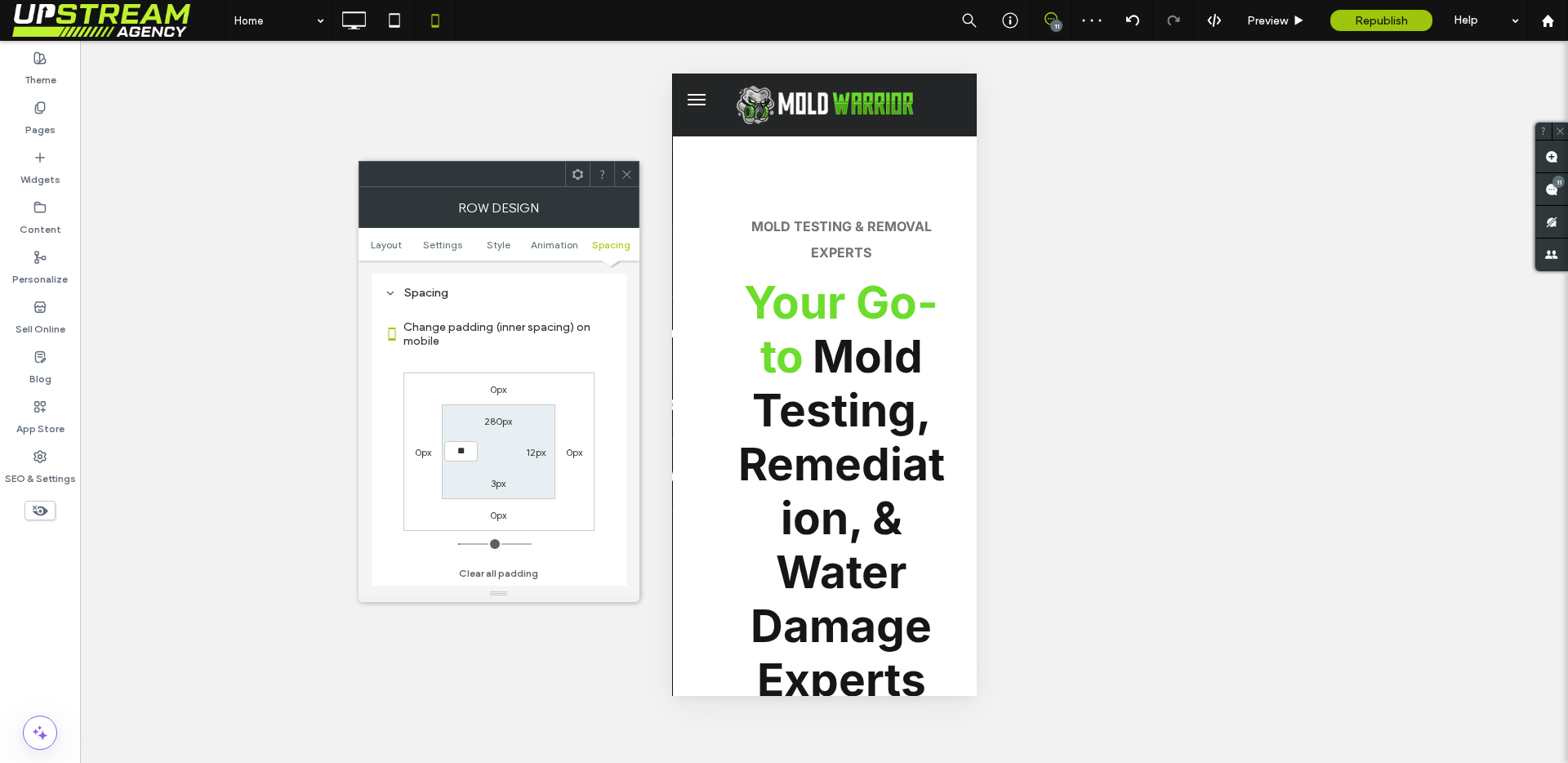
type input "*"
type input "**"
type input "*"
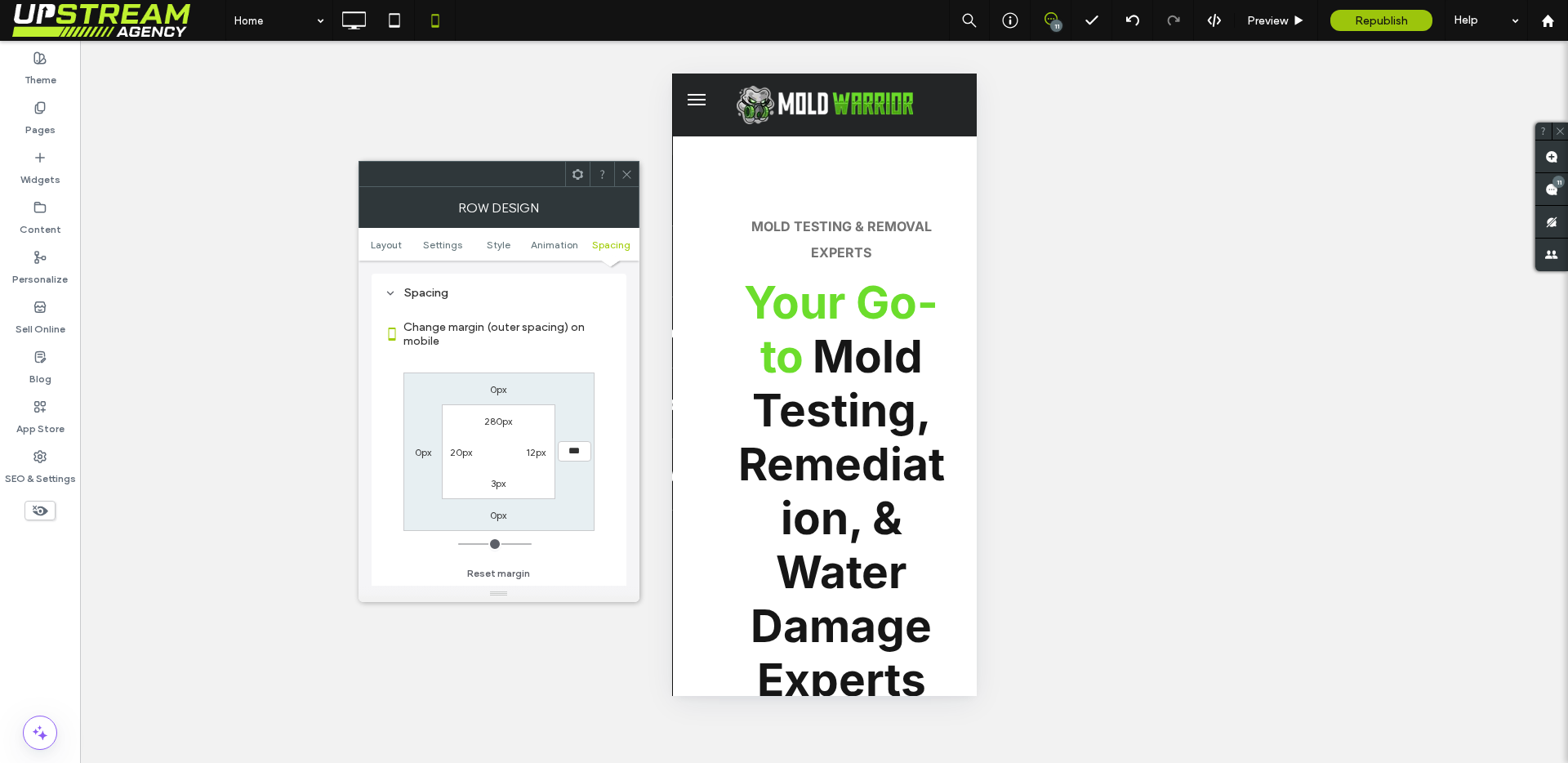
type input "*"
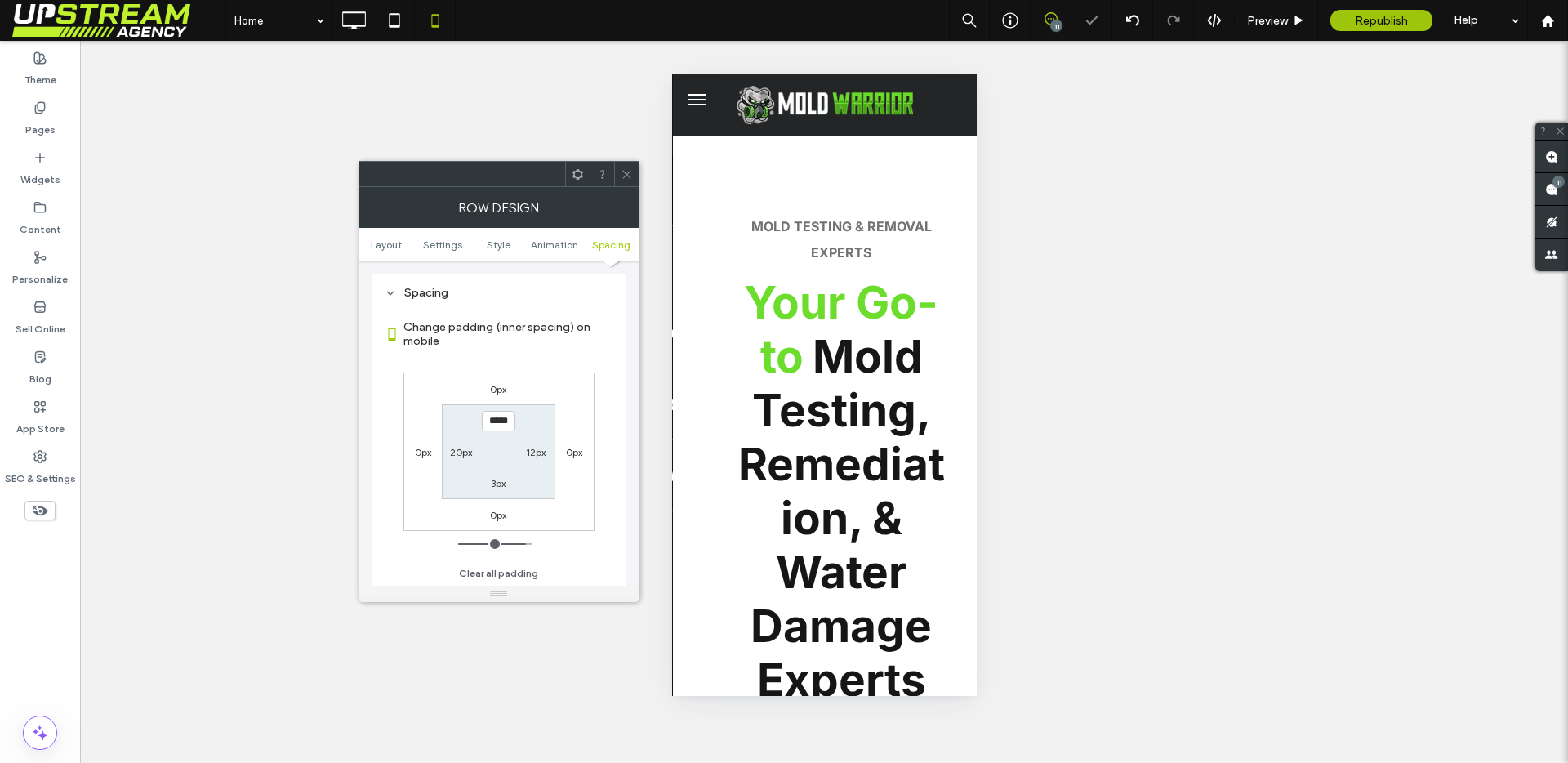
type input "**"
type input "****"
click at [467, 448] on label "20px" at bounding box center [461, 451] width 22 height 12
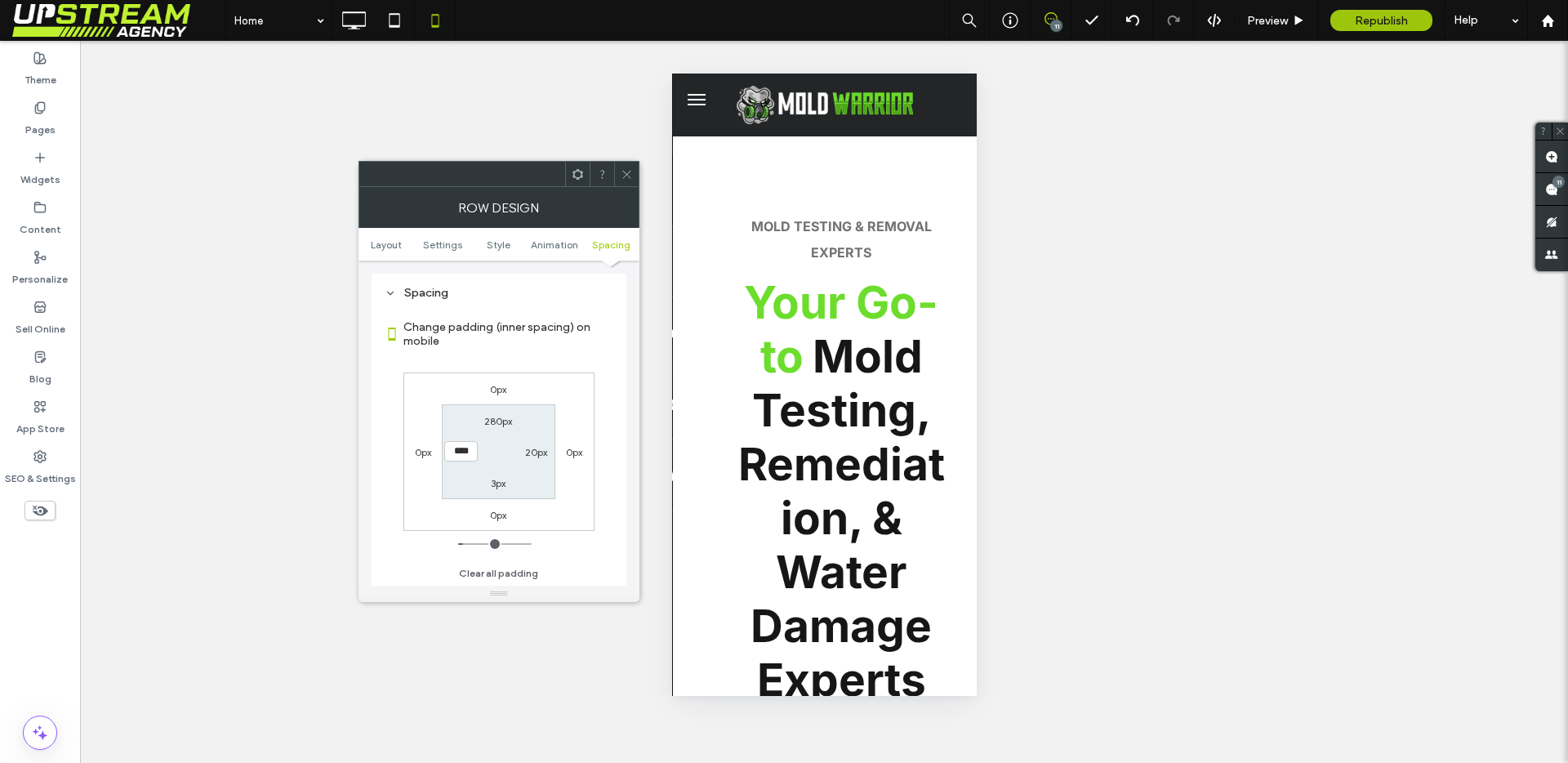
click at [617, 184] on div at bounding box center [626, 174] width 25 height 25
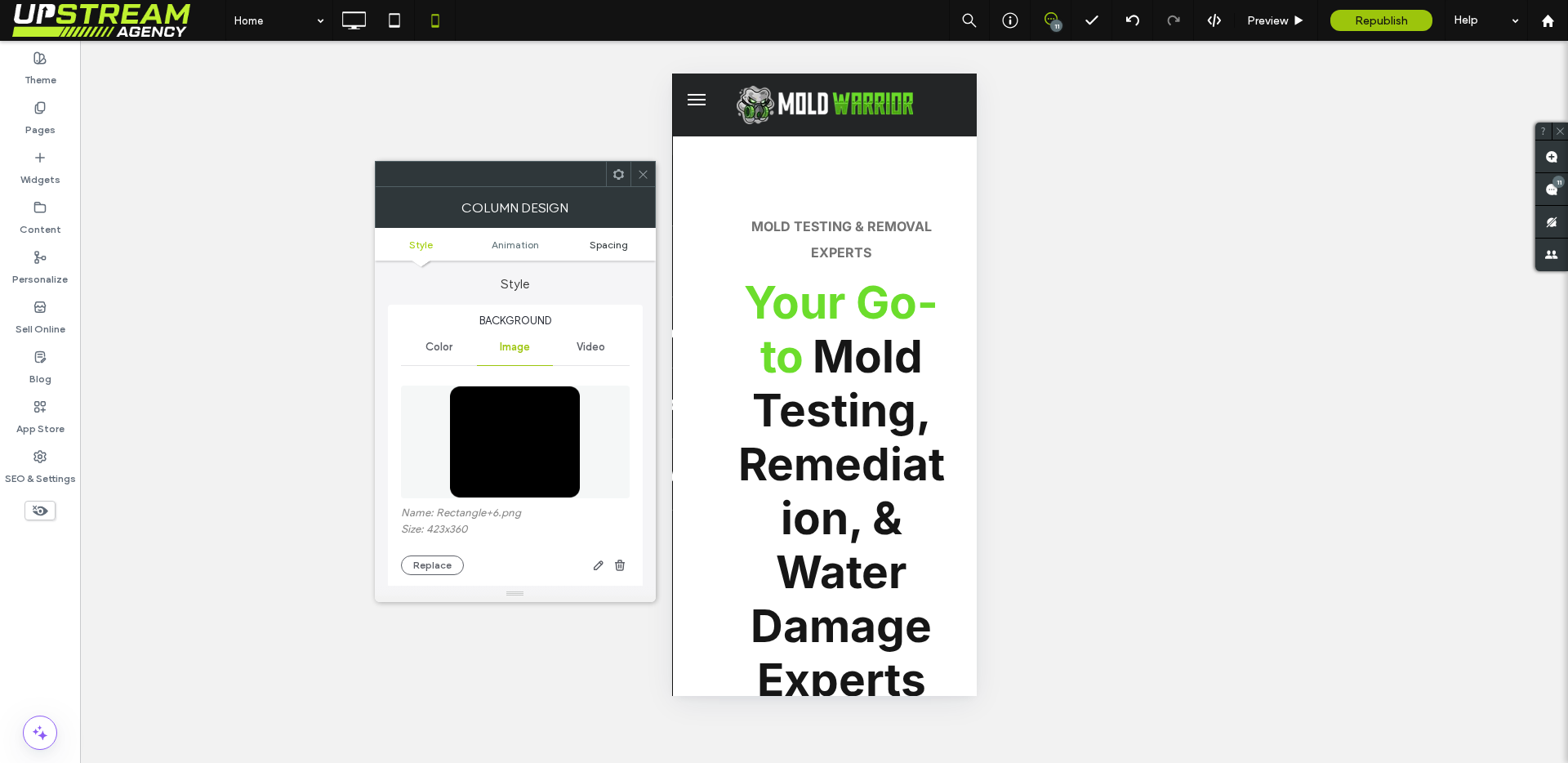
click at [628, 239] on link "Spacing" at bounding box center [608, 244] width 94 height 12
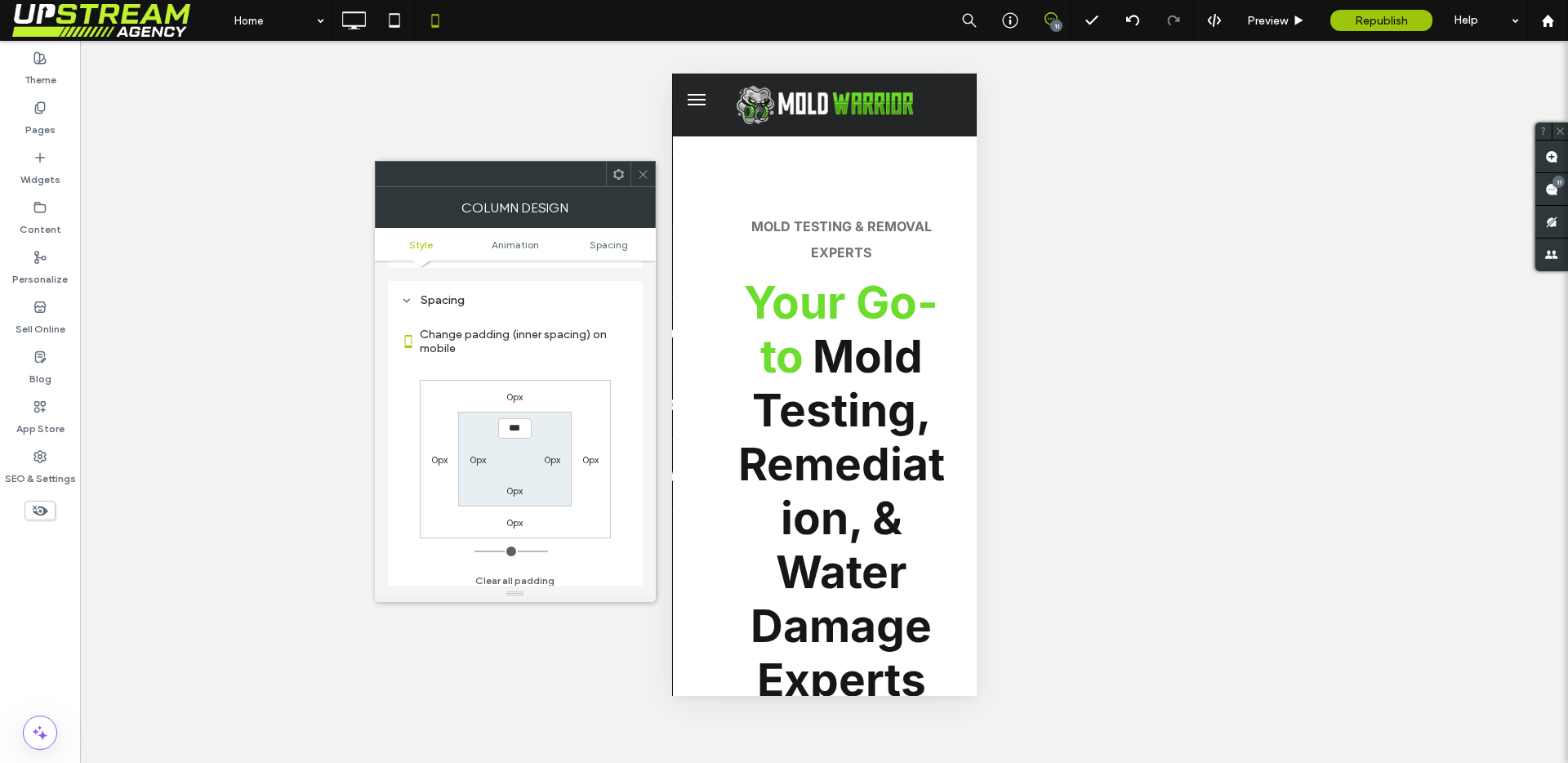
scroll to position [838, 0]
click at [633, 184] on div at bounding box center [642, 174] width 25 height 25
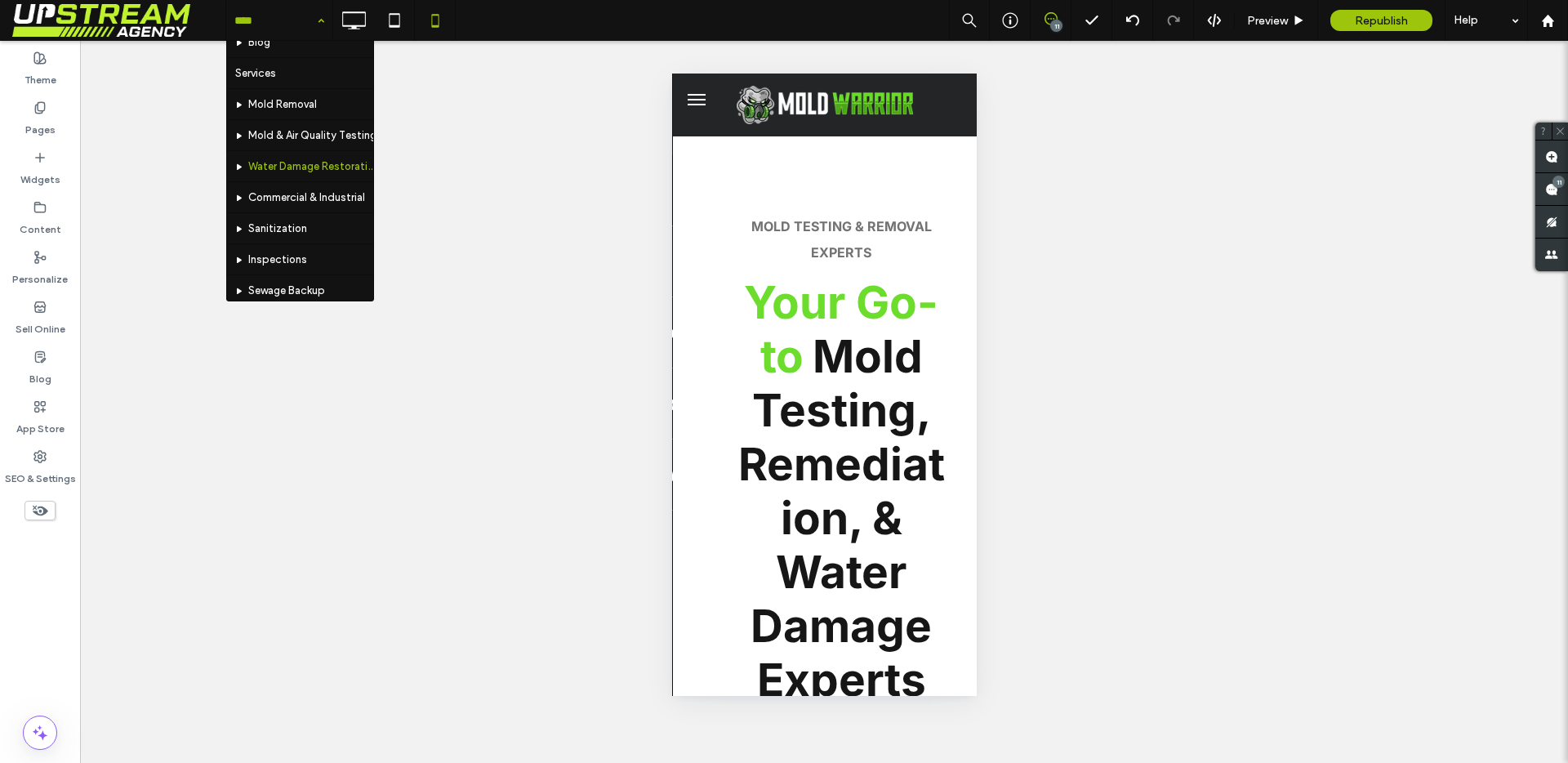
scroll to position [0, 0]
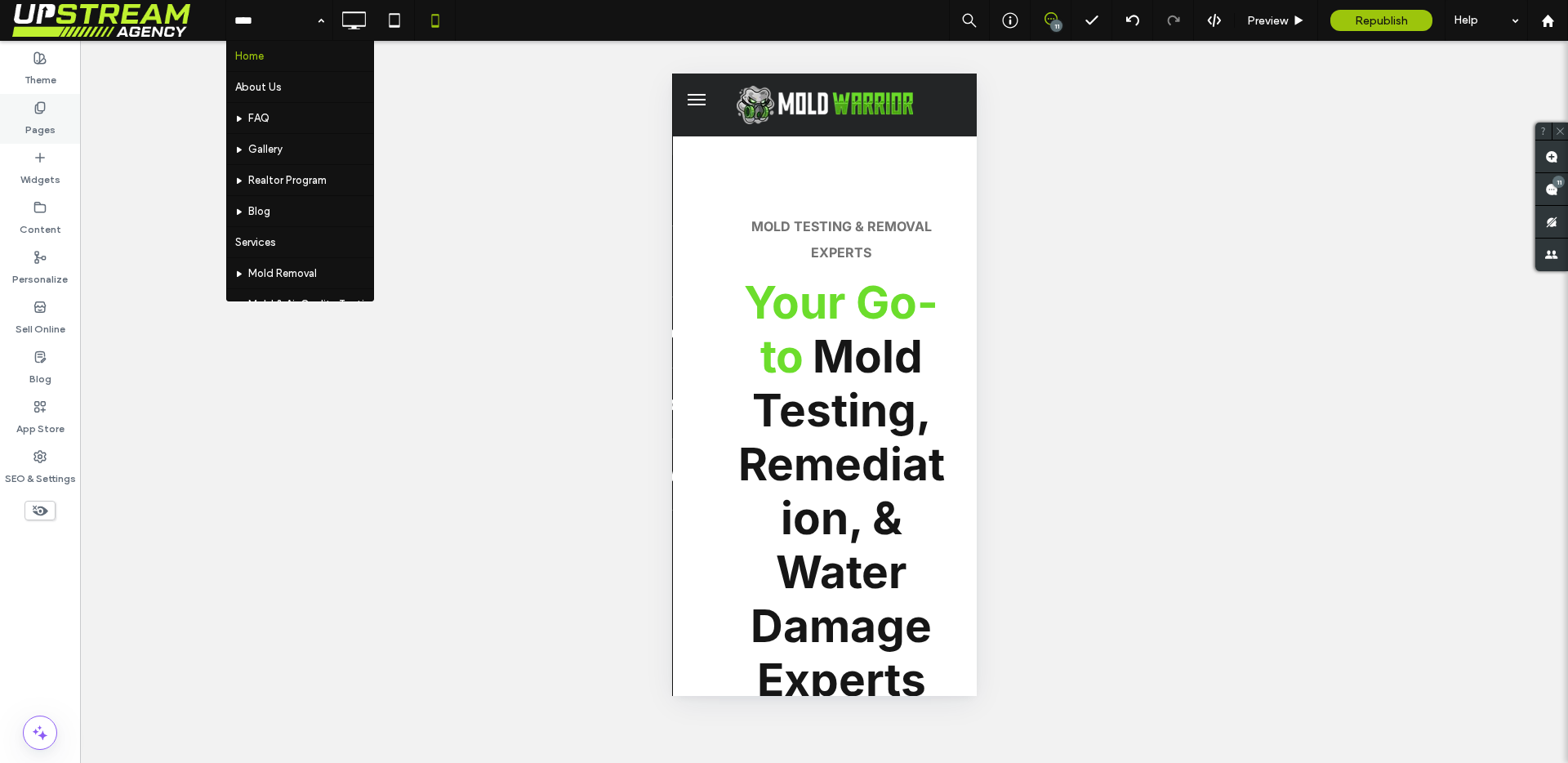
click at [17, 121] on div "Pages" at bounding box center [40, 118] width 80 height 50
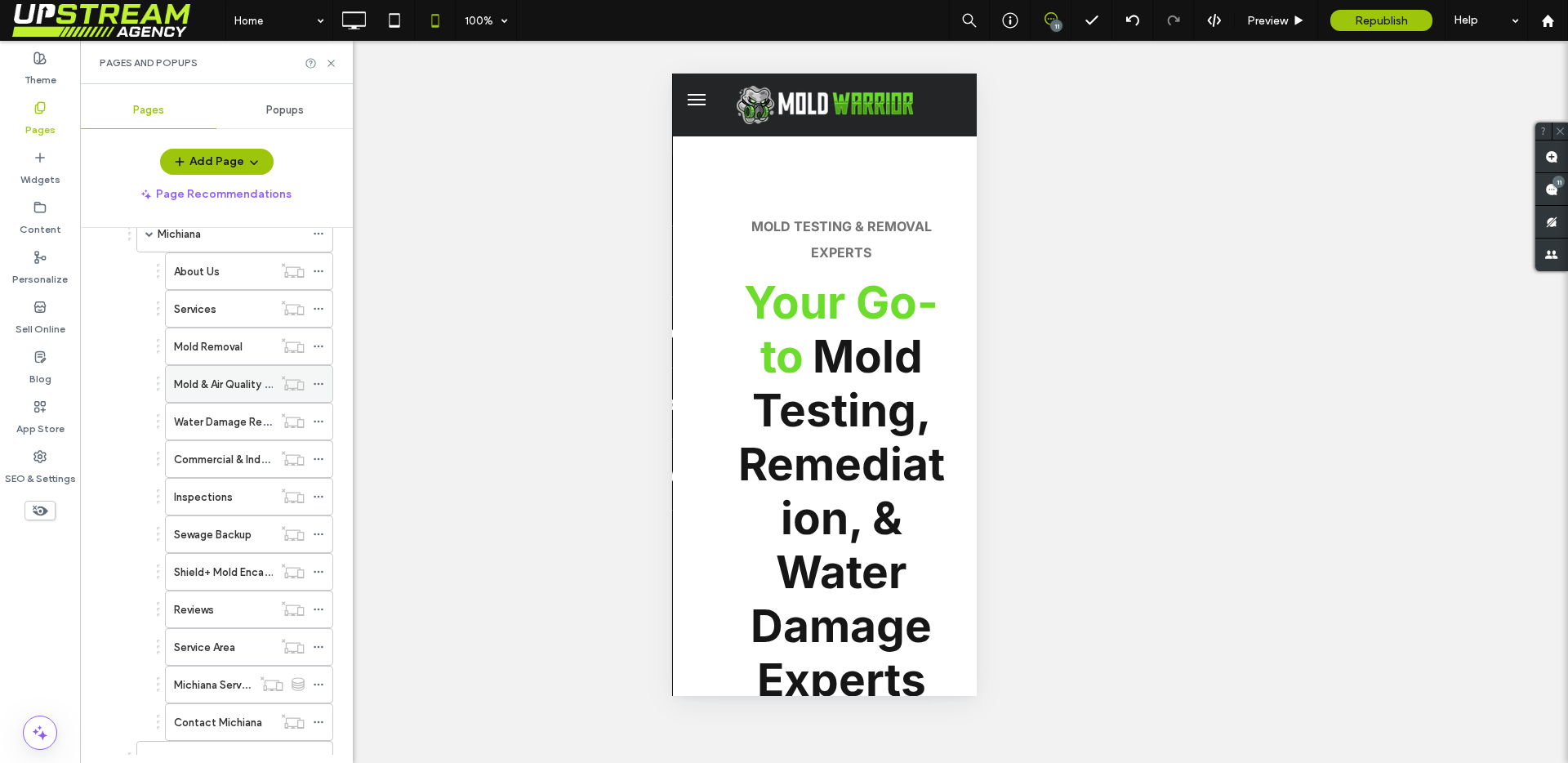
scroll to position [133, 0]
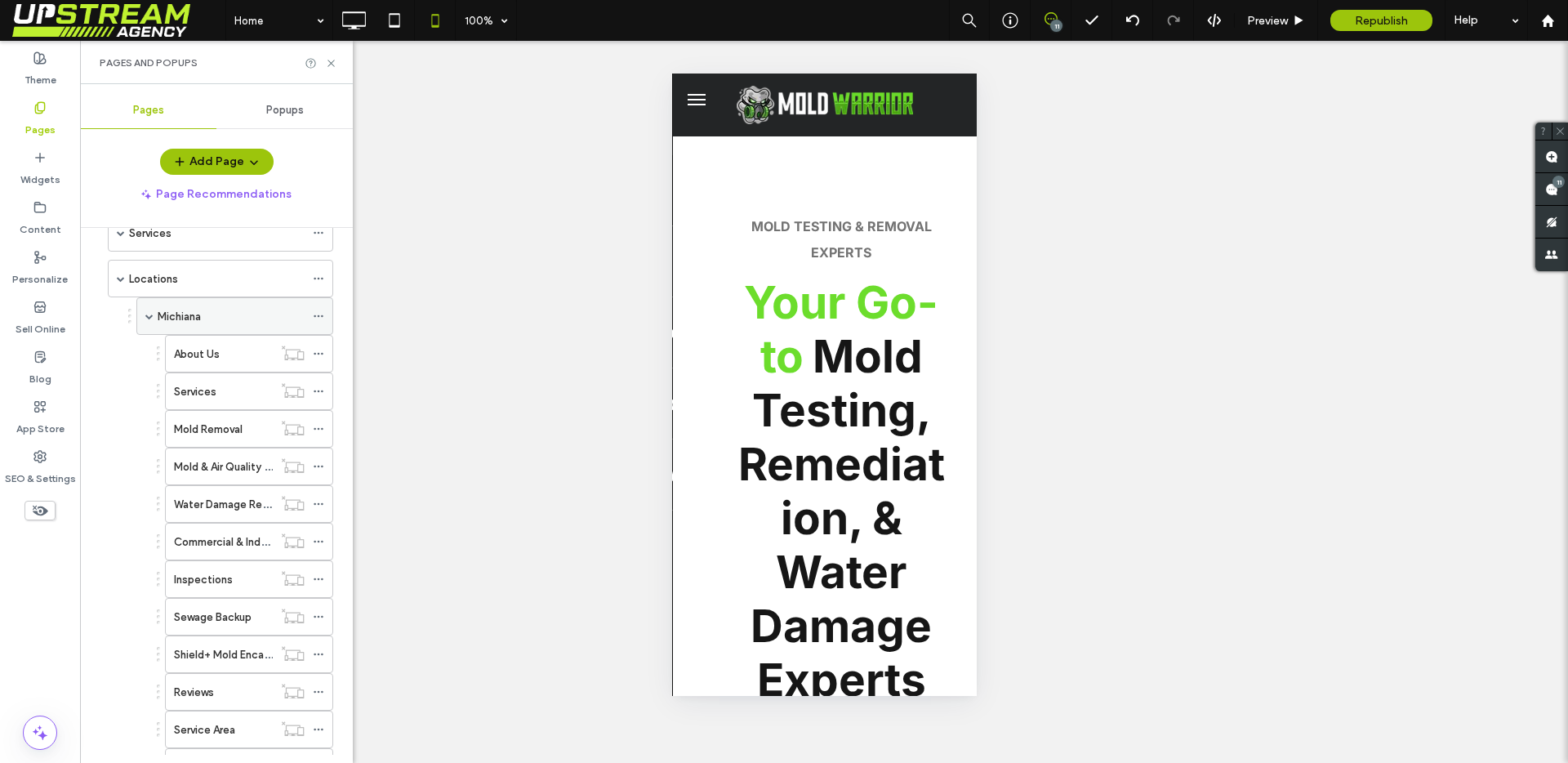
click at [206, 326] on div "Michiana" at bounding box center [231, 316] width 147 height 36
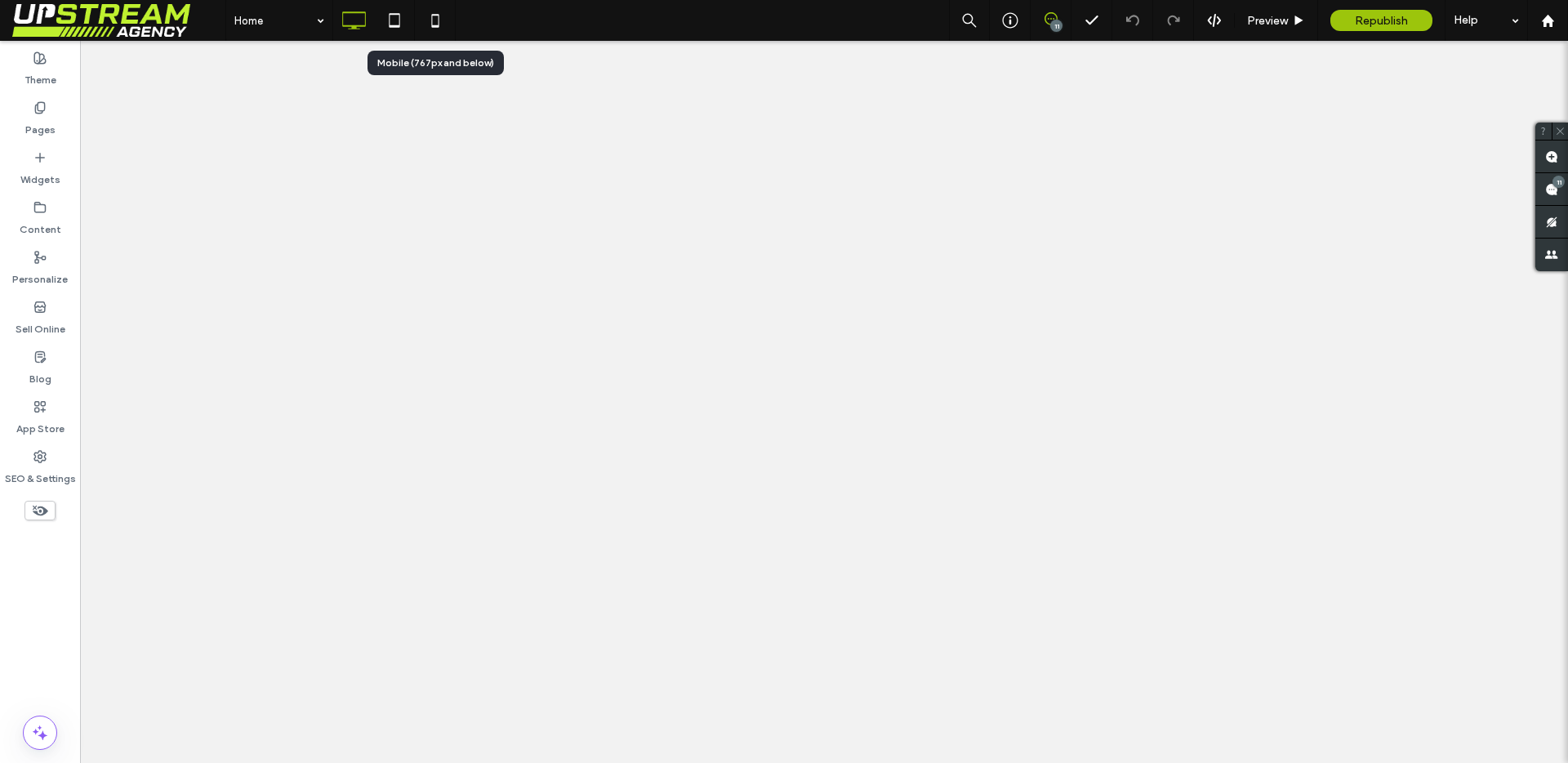
click at [430, 24] on icon at bounding box center [436, 20] width 33 height 33
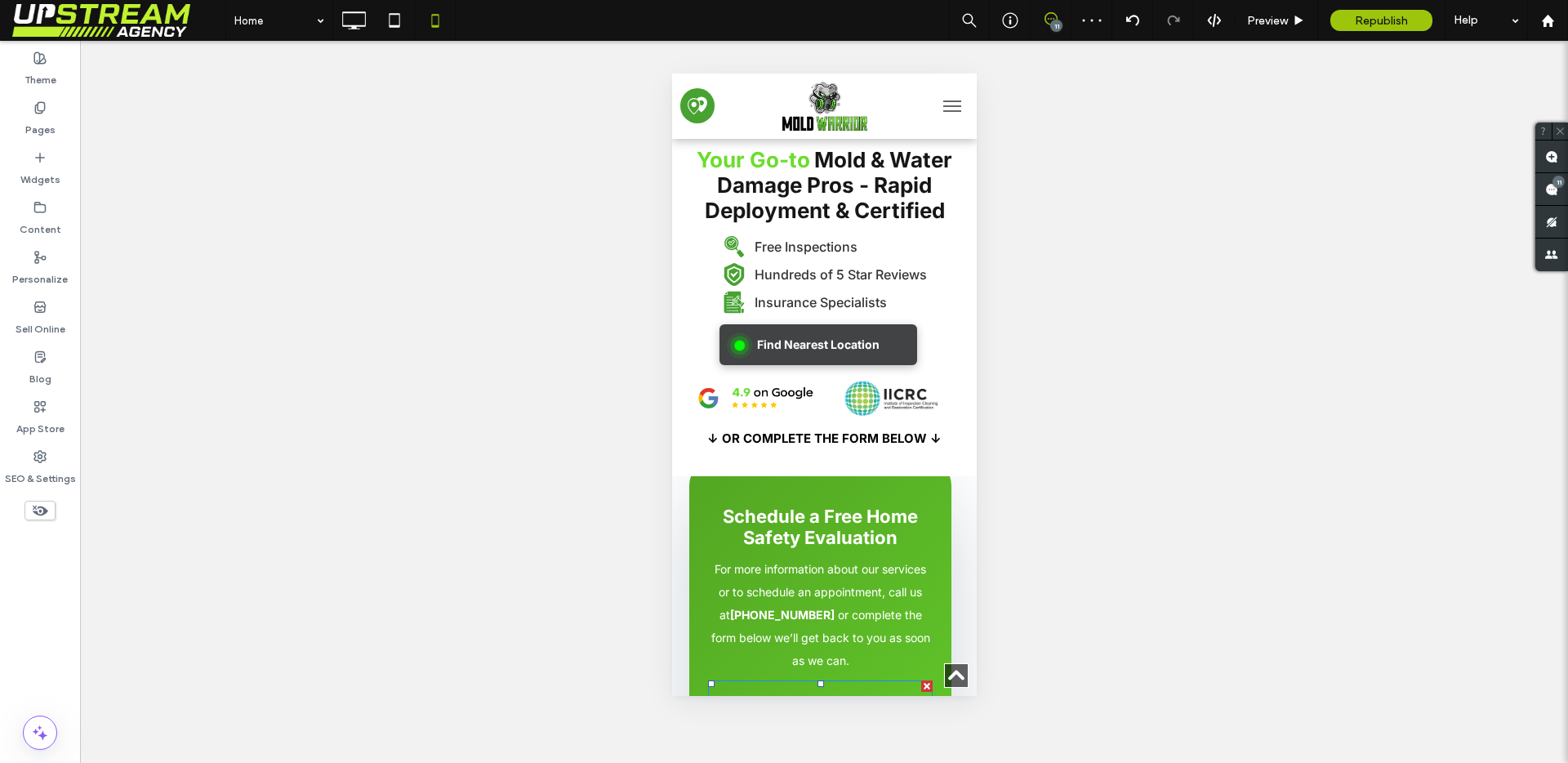
scroll to position [118, 0]
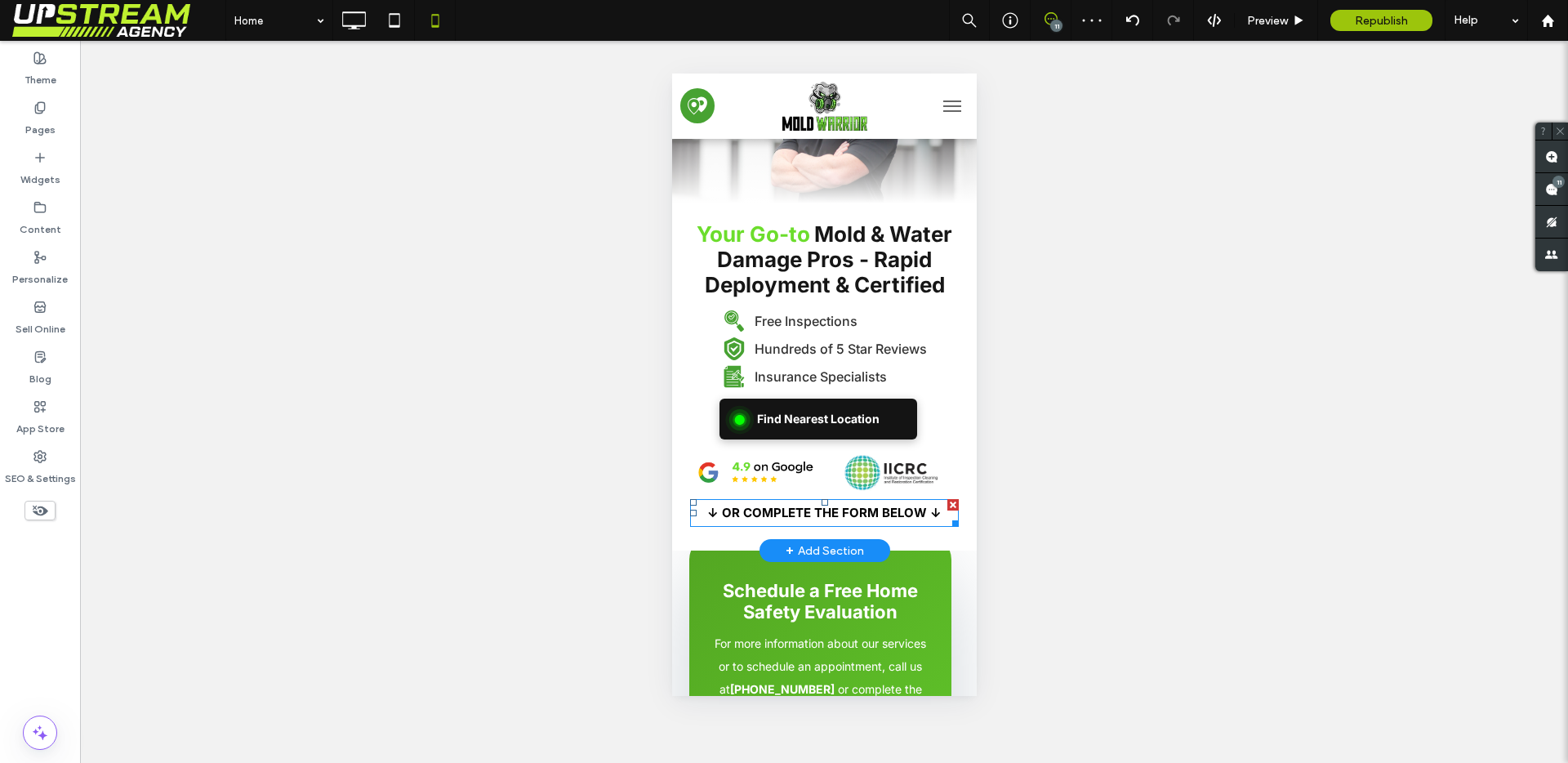
click at [768, 517] on strong "↓ OR COMPLETE THE FORM BELOW ↓" at bounding box center [824, 512] width 235 height 15
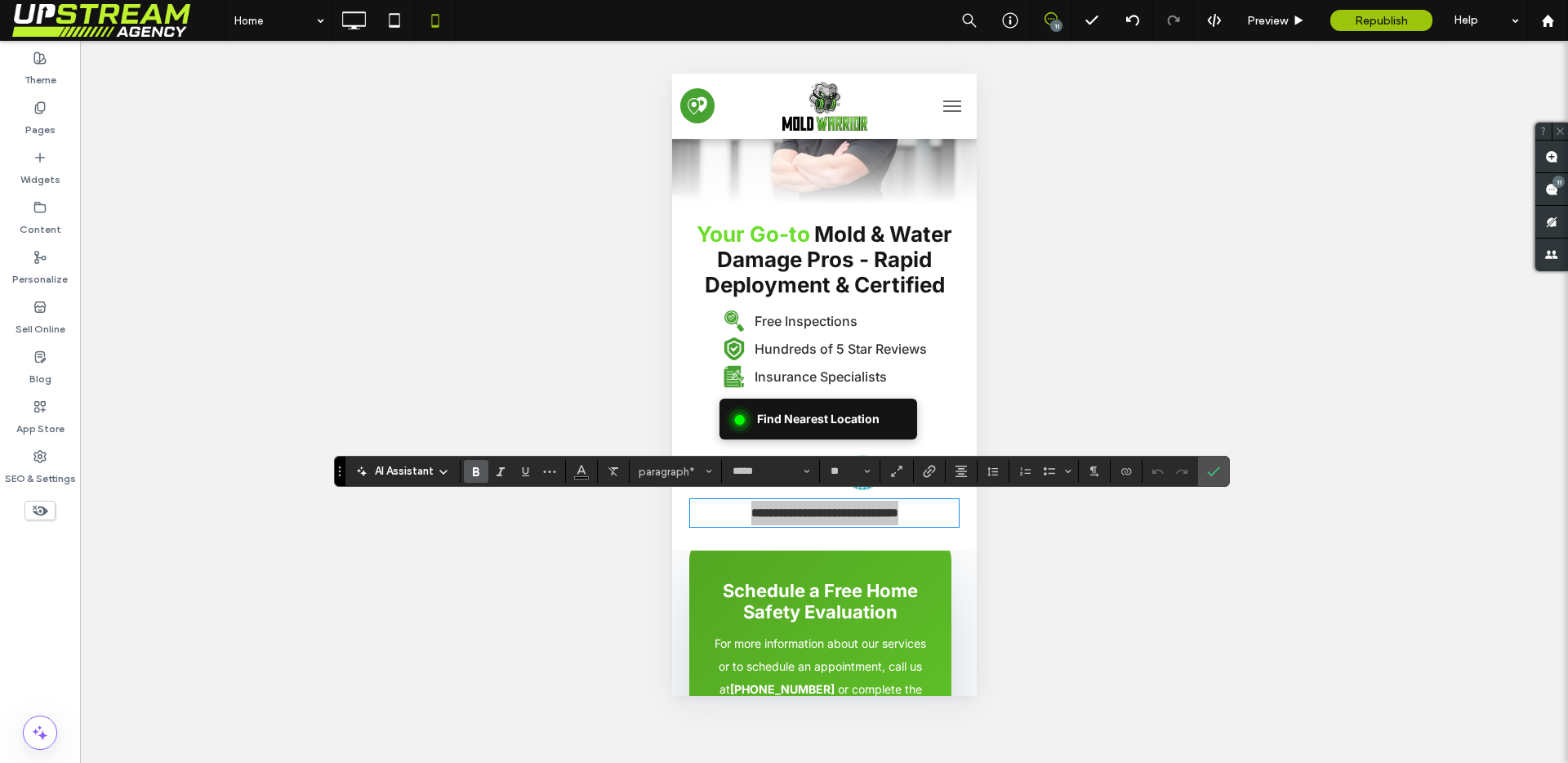
click at [1219, 473] on label "Confirm" at bounding box center [1213, 471] width 25 height 29
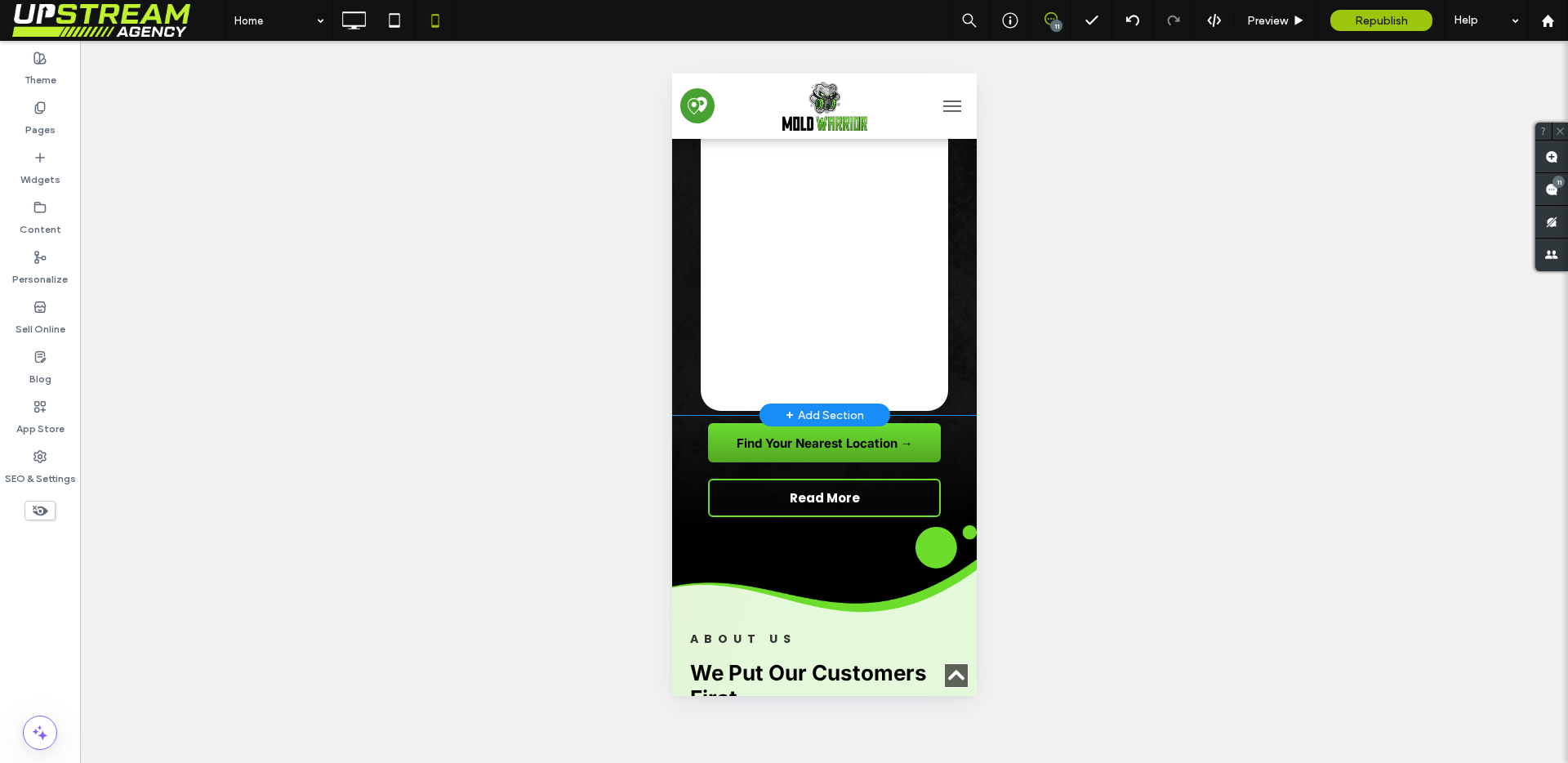
scroll to position [6568, 0]
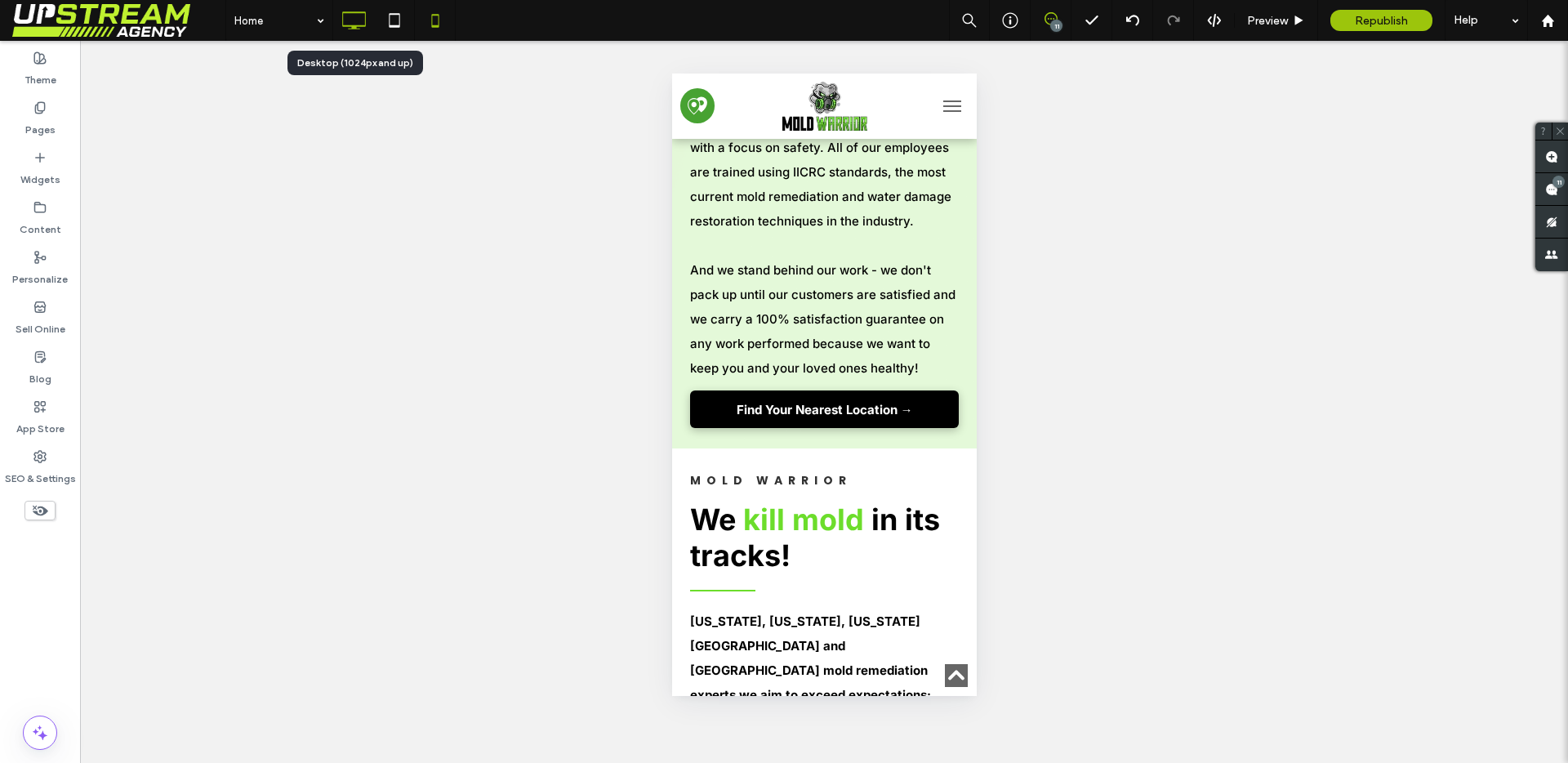
click at [356, 25] on use at bounding box center [355, 21] width 24 height 18
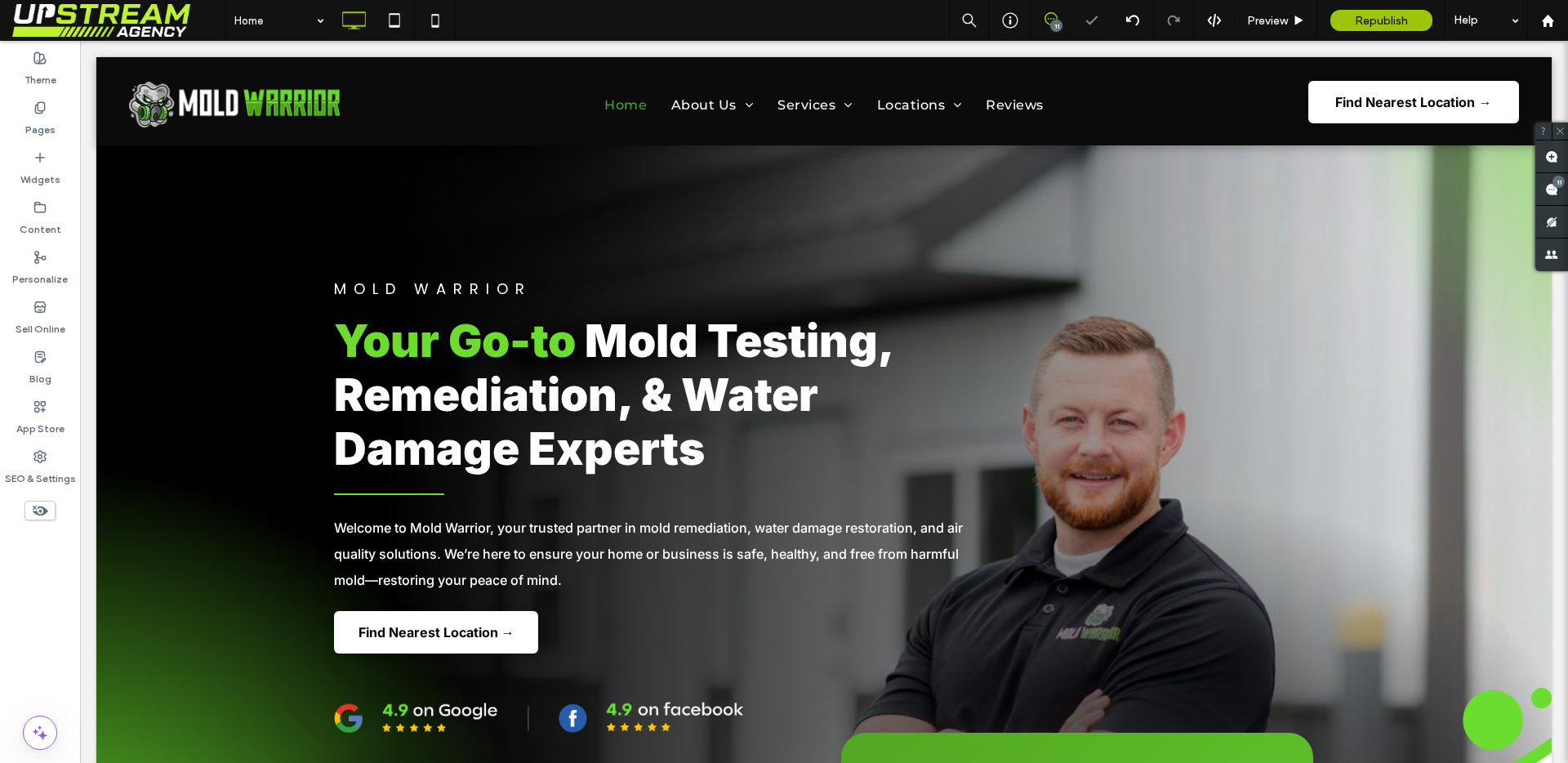
scroll to position [1724, 0]
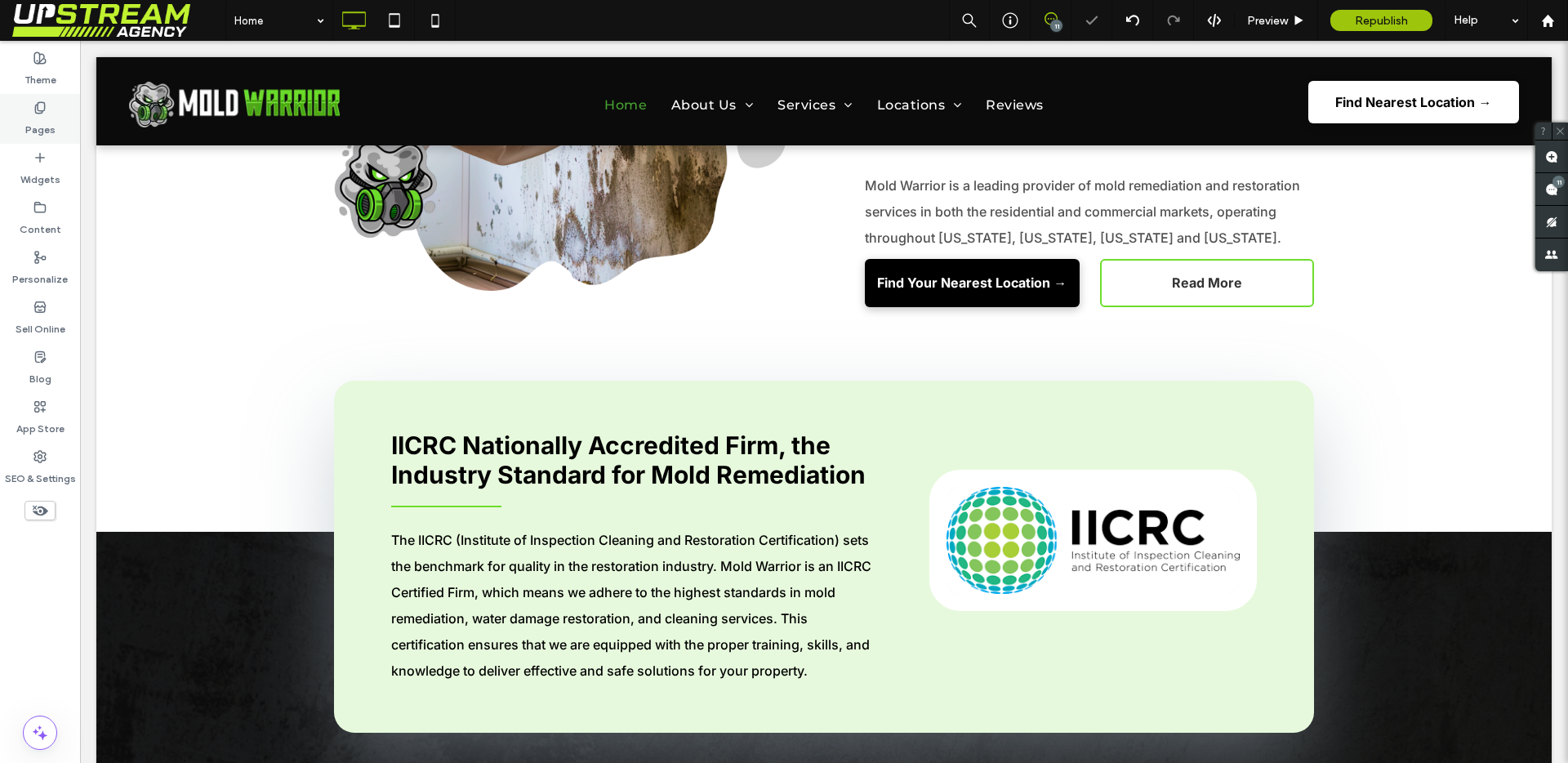
click at [23, 126] on div "Pages" at bounding box center [40, 118] width 80 height 50
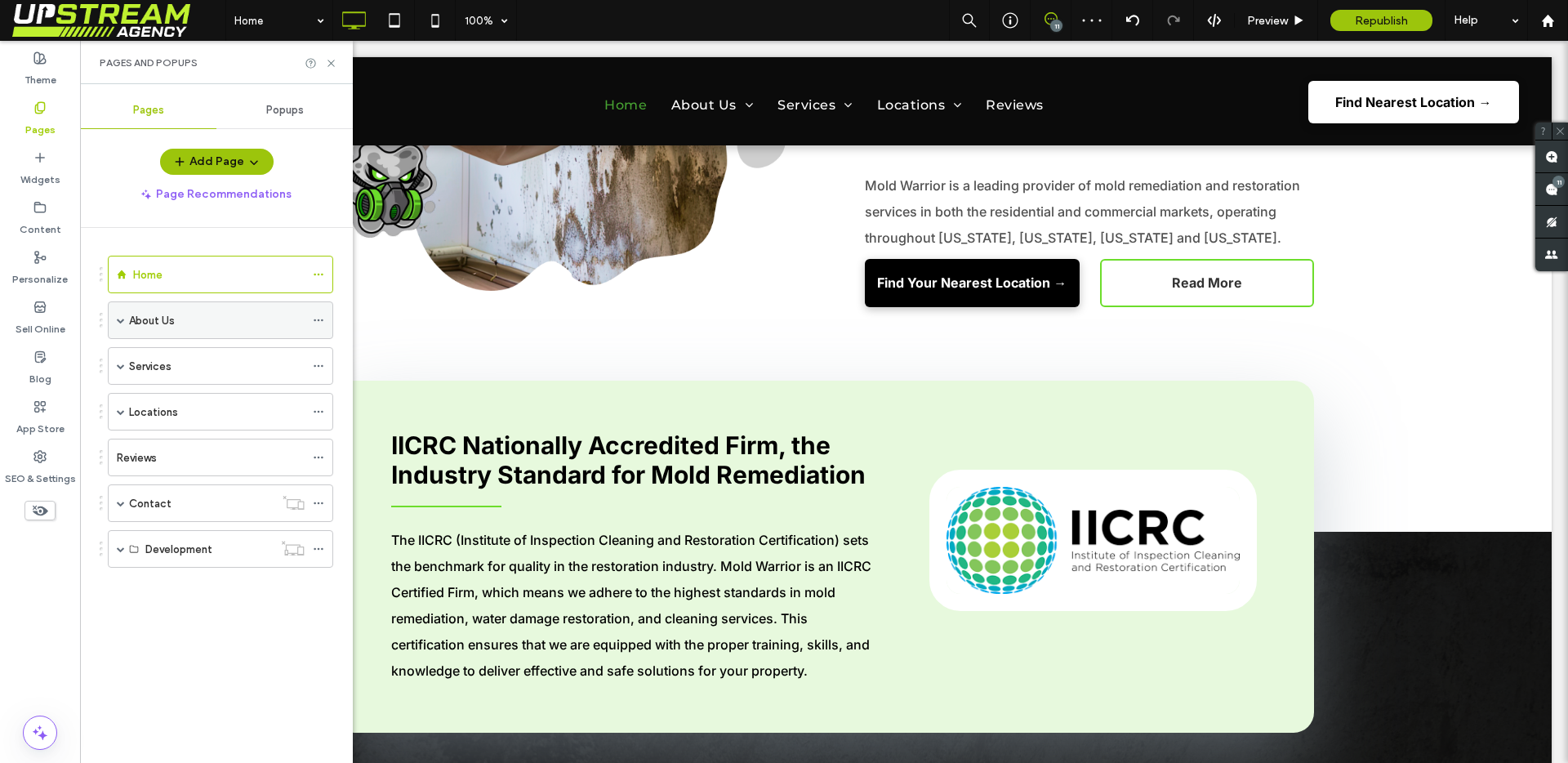
click at [116, 322] on span at bounding box center [120, 319] width 8 height 8
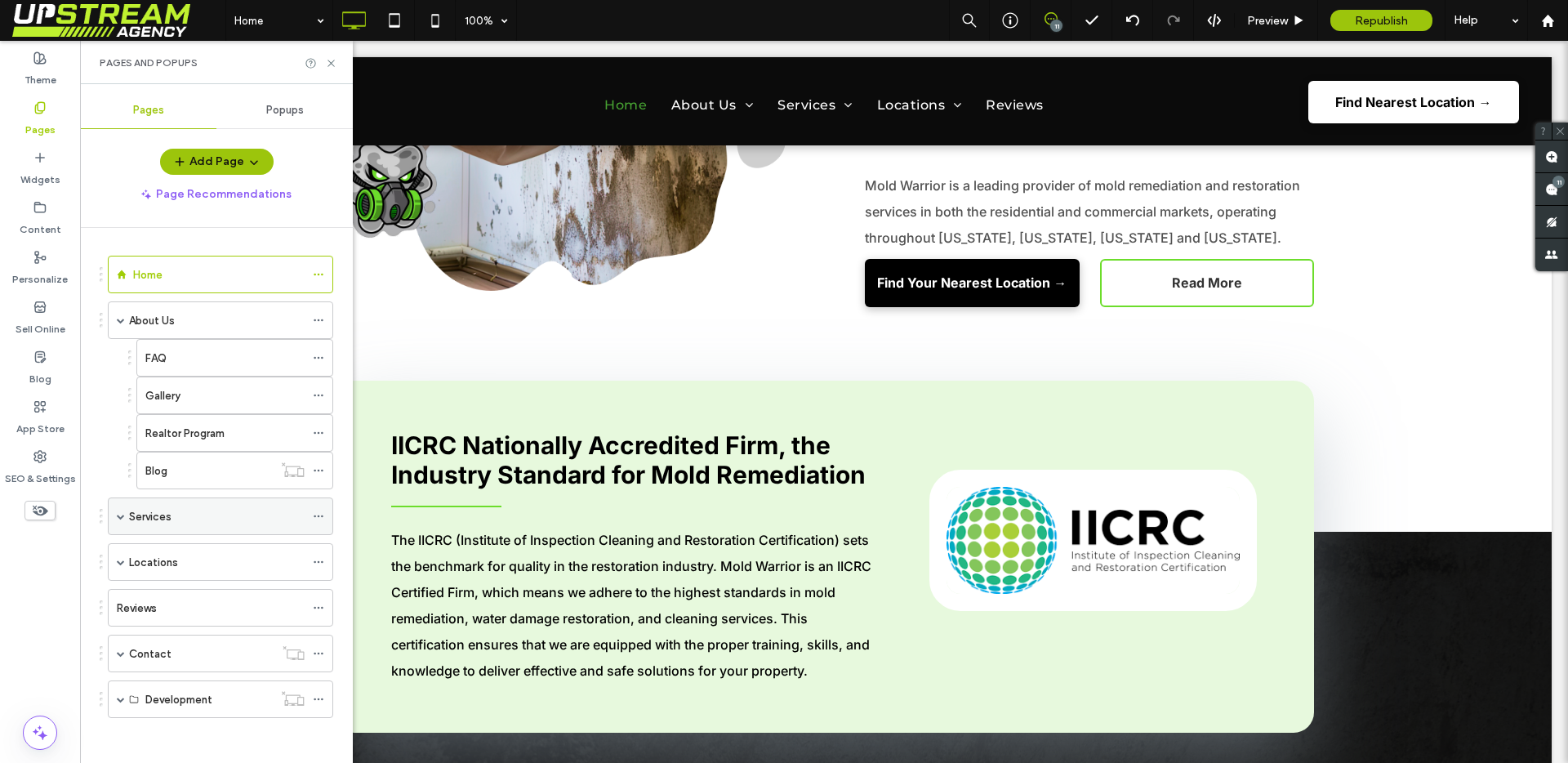
click at [122, 515] on span at bounding box center [120, 516] width 8 height 8
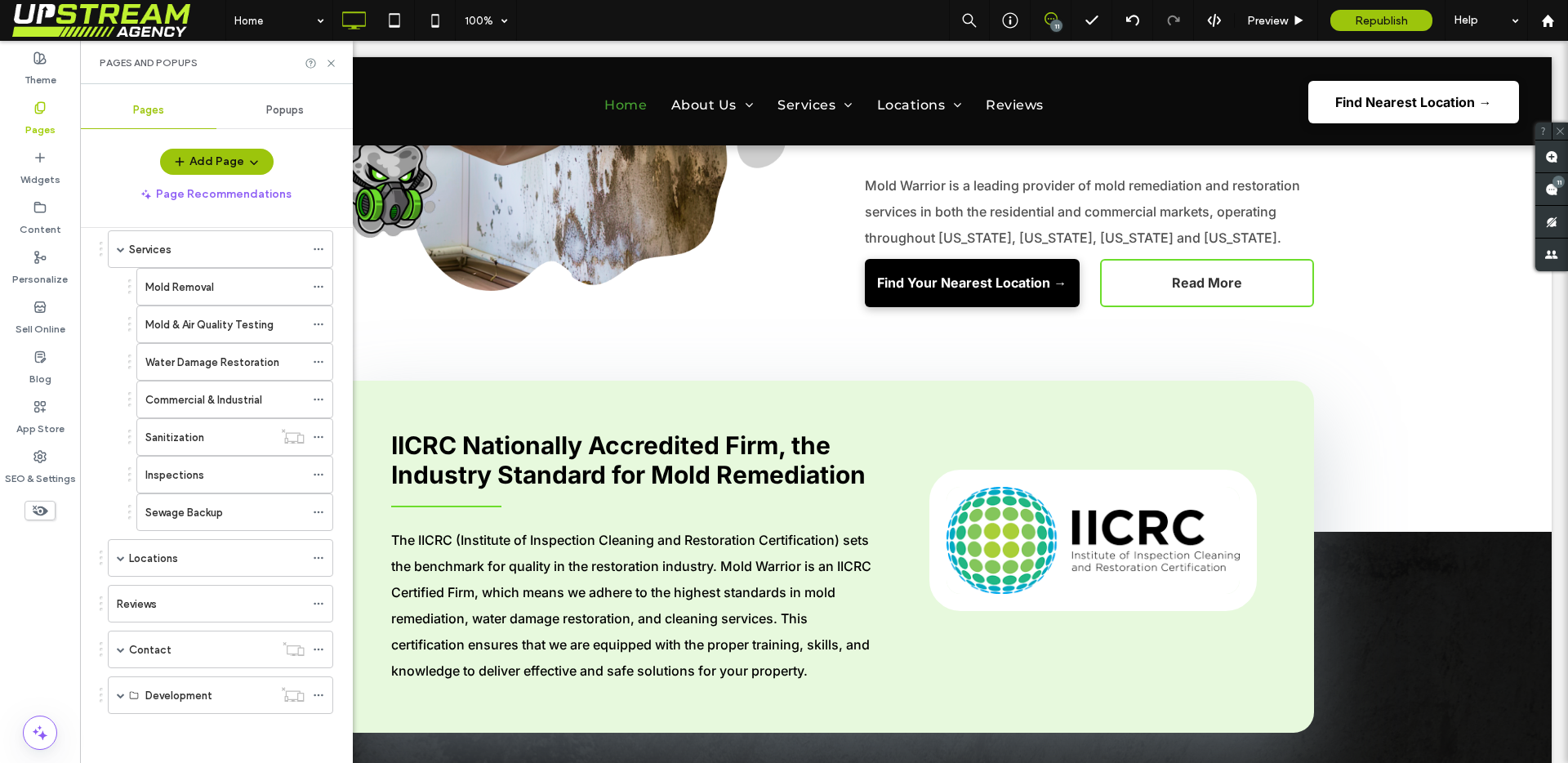
scroll to position [259, 0]
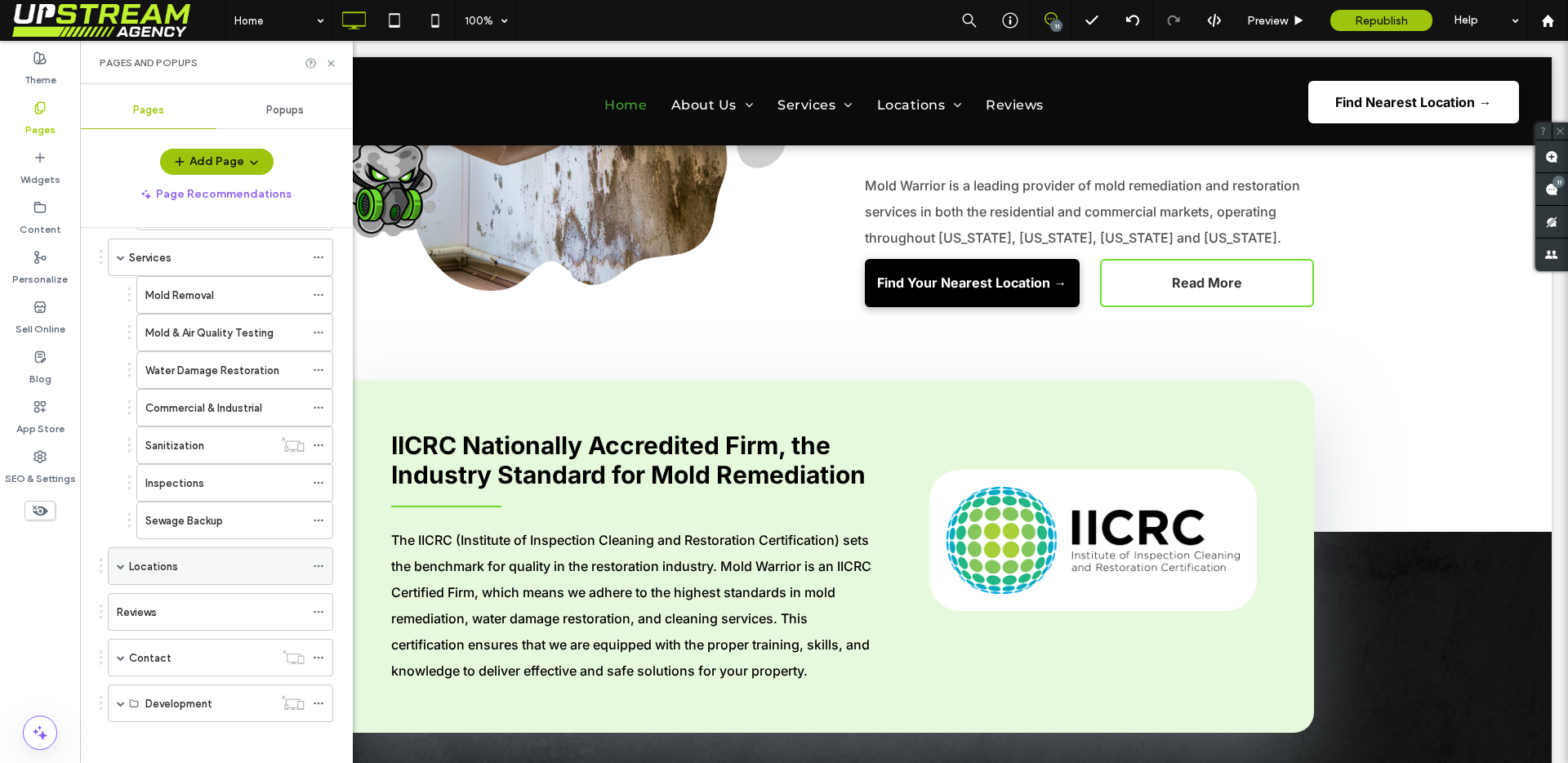
click at [124, 563] on span at bounding box center [120, 566] width 8 height 8
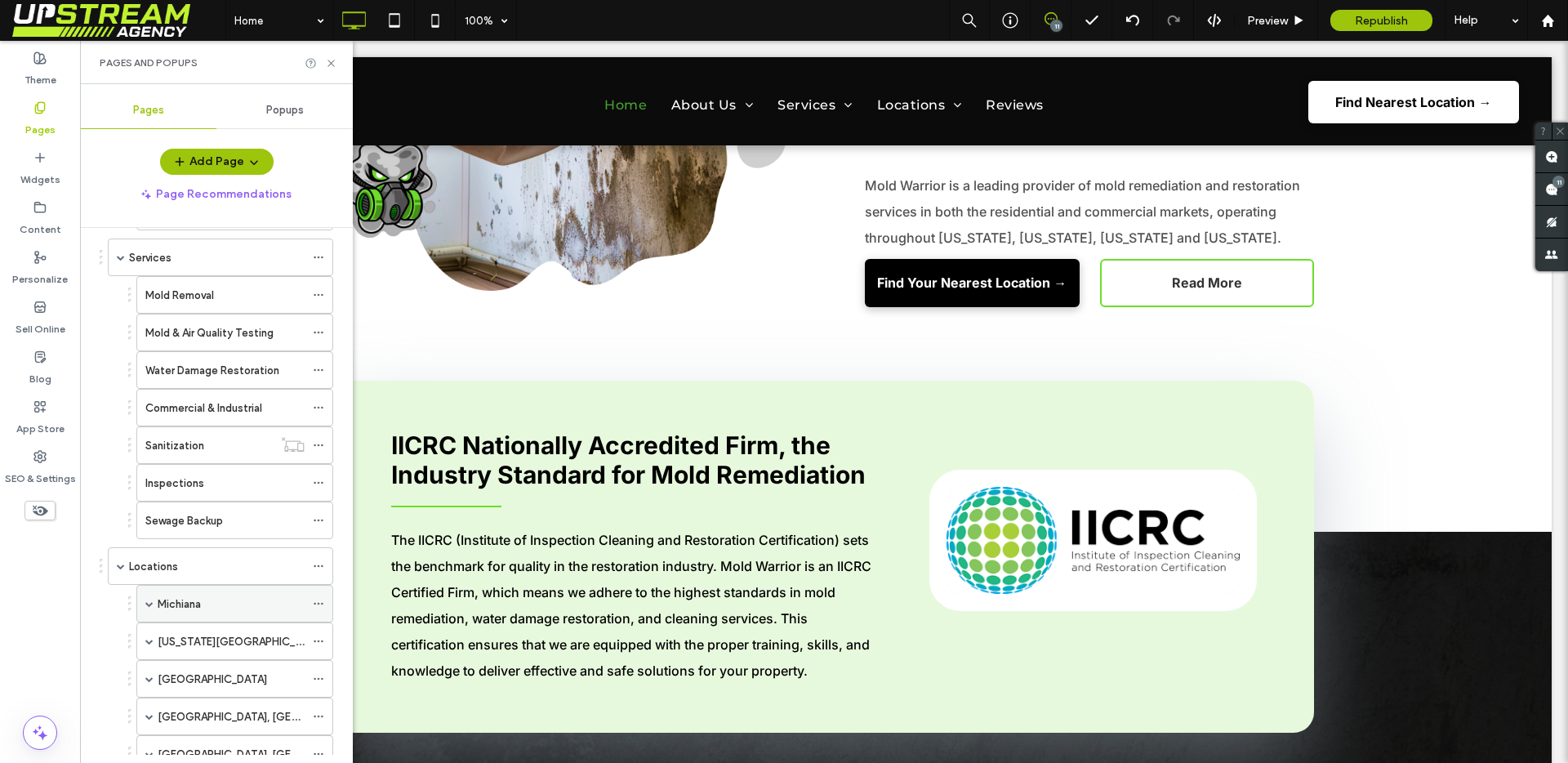
click at [177, 598] on label "Michiana" at bounding box center [179, 603] width 44 height 28
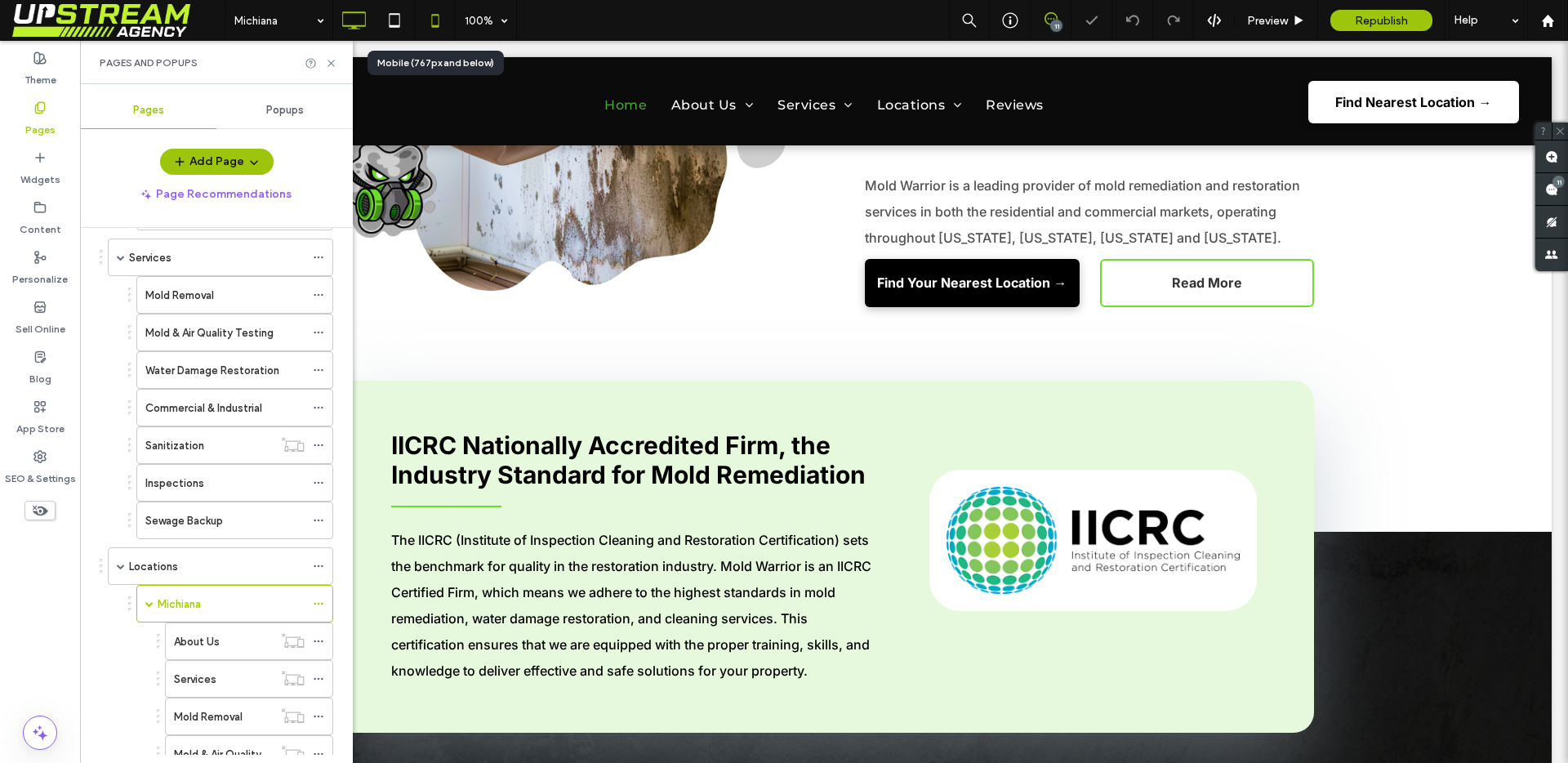
click at [430, 24] on icon at bounding box center [436, 20] width 33 height 33
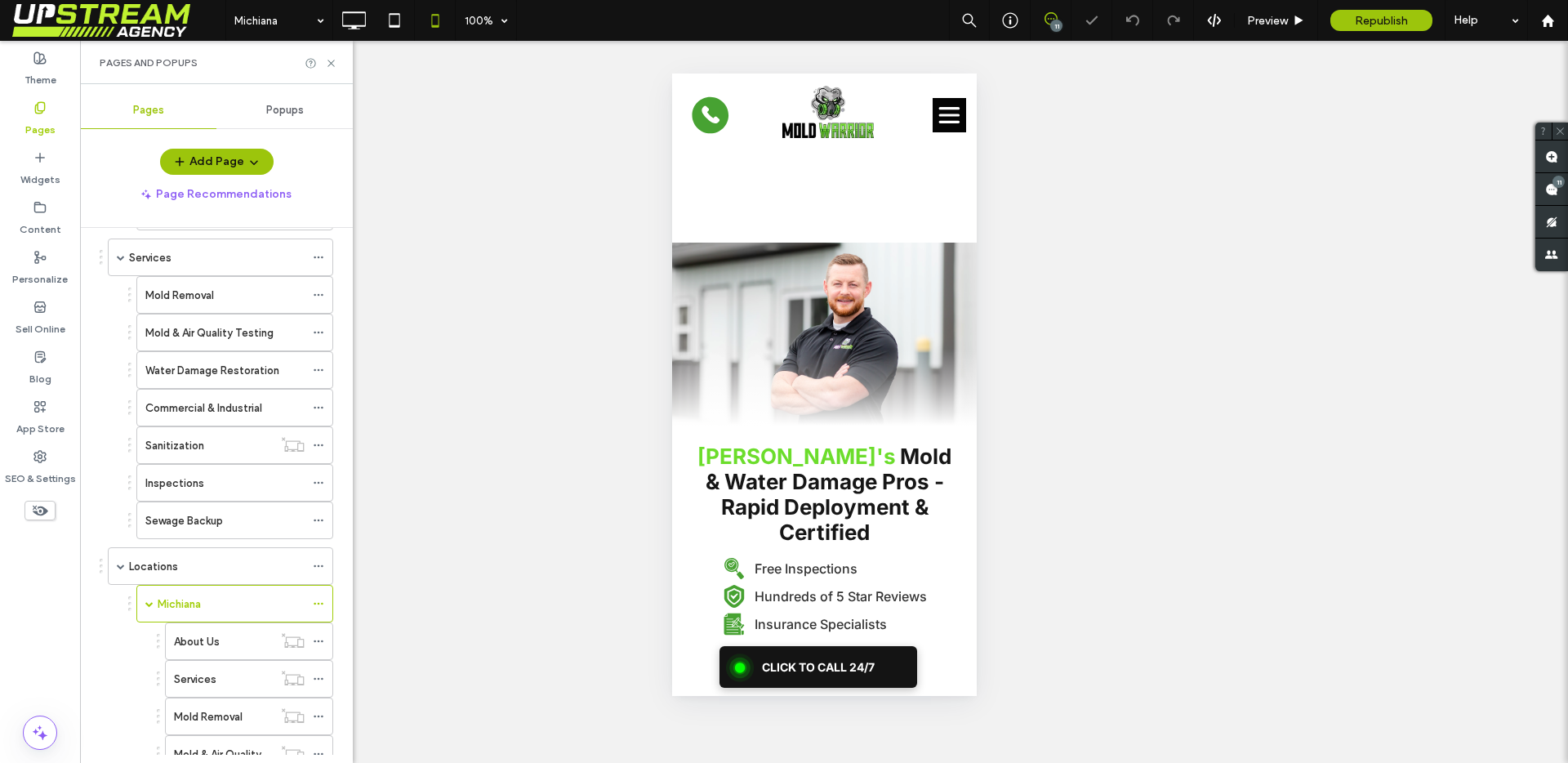
click at [49, 516] on span at bounding box center [40, 510] width 31 height 20
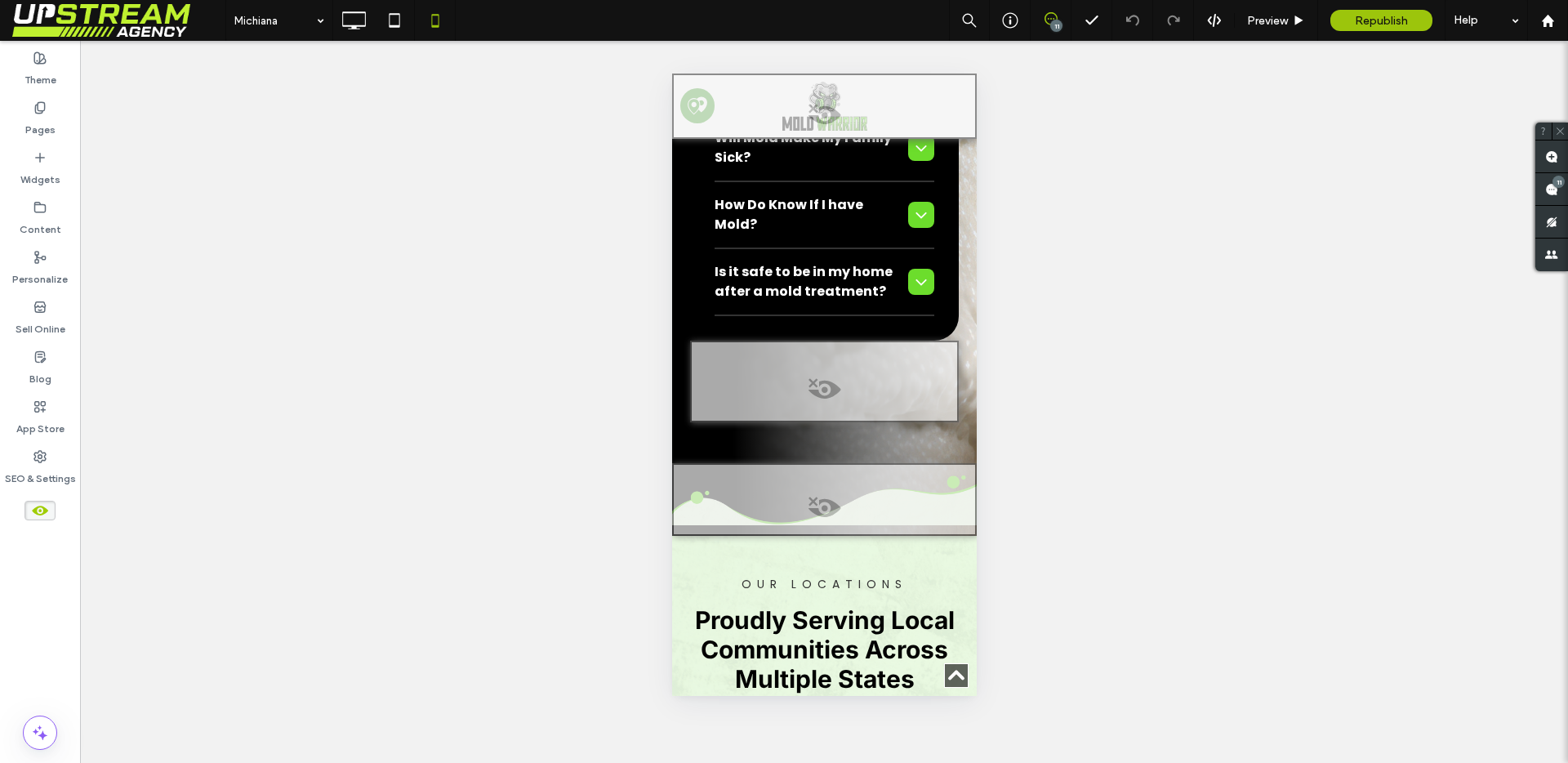
scroll to position [10606, 0]
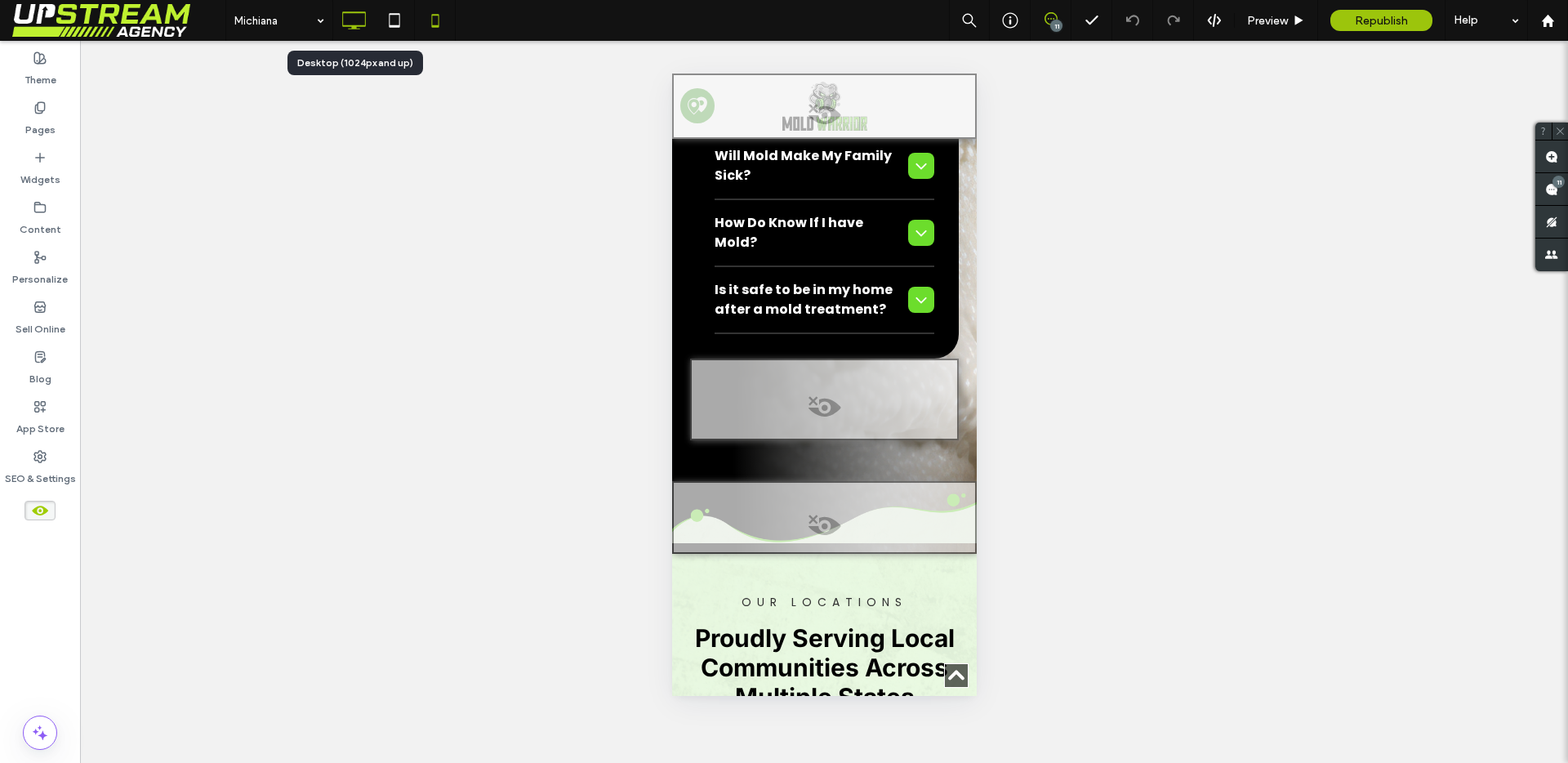
click at [362, 10] on icon at bounding box center [354, 20] width 33 height 33
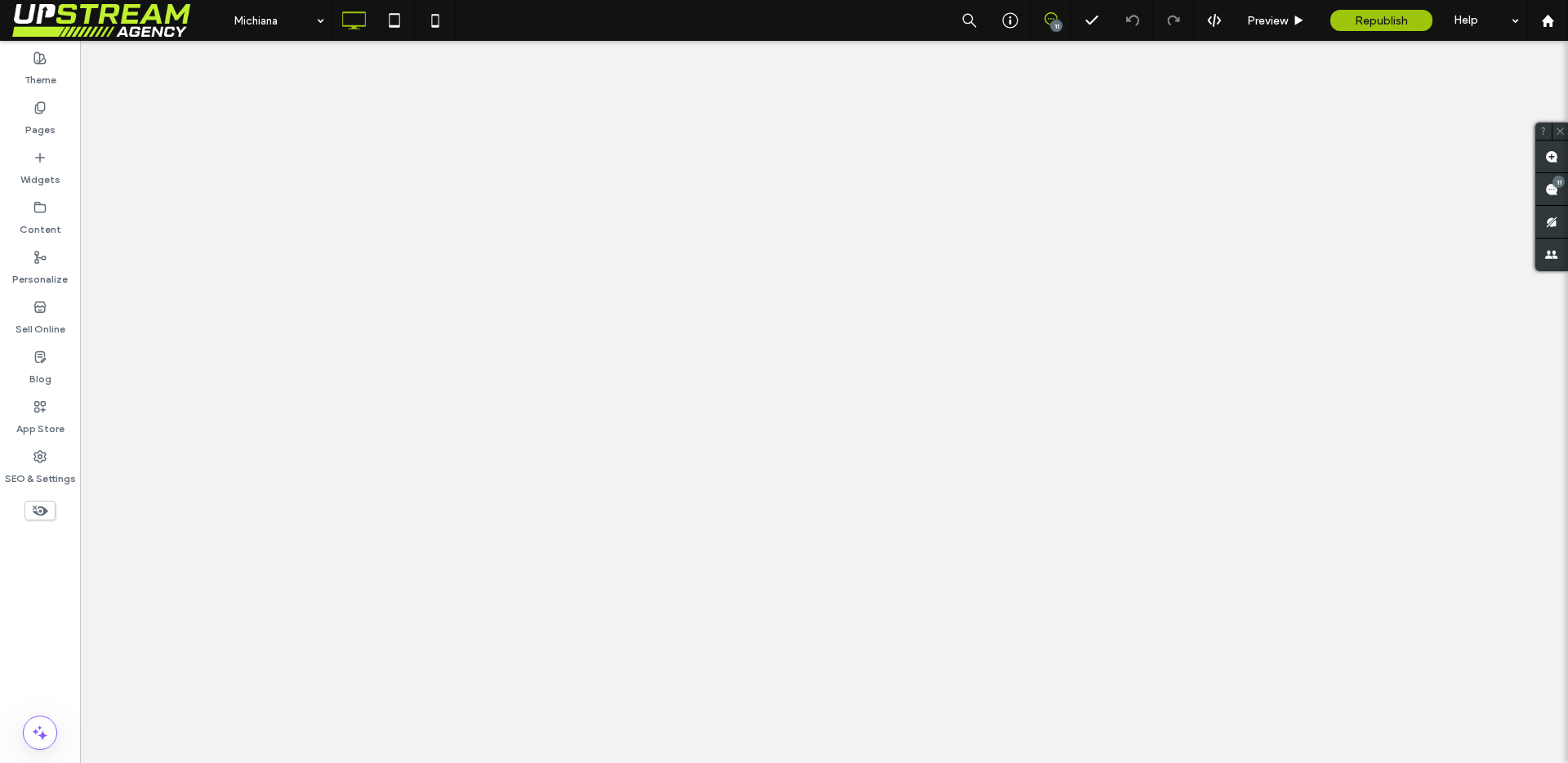
drag, startPoint x: 235, startPoint y: 18, endPoint x: 255, endPoint y: 19, distance: 20.0
click at [236, 18] on div at bounding box center [784, 381] width 1568 height 763
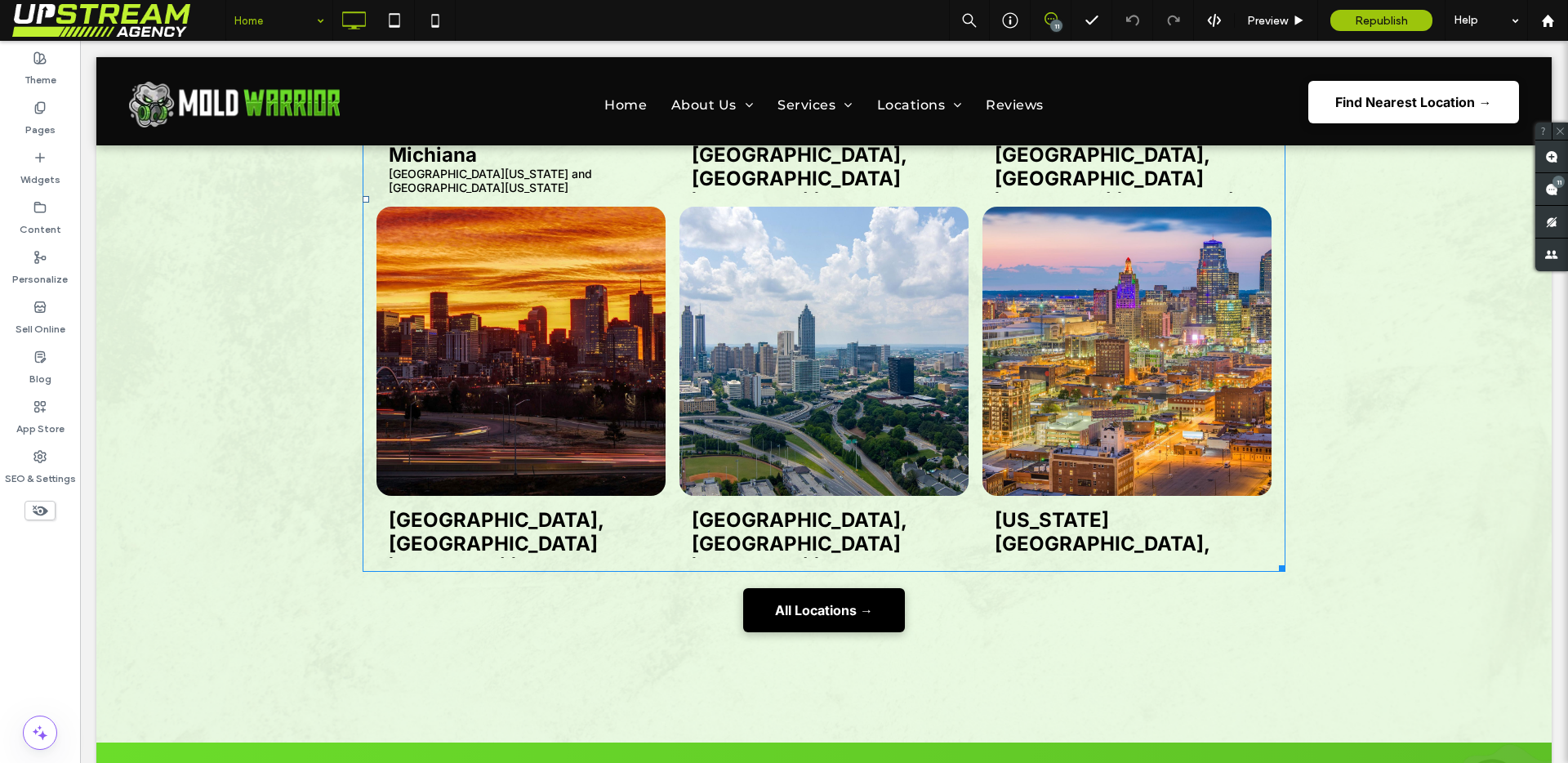
scroll to position [8866, 0]
